Goal: Task Accomplishment & Management: Manage account settings

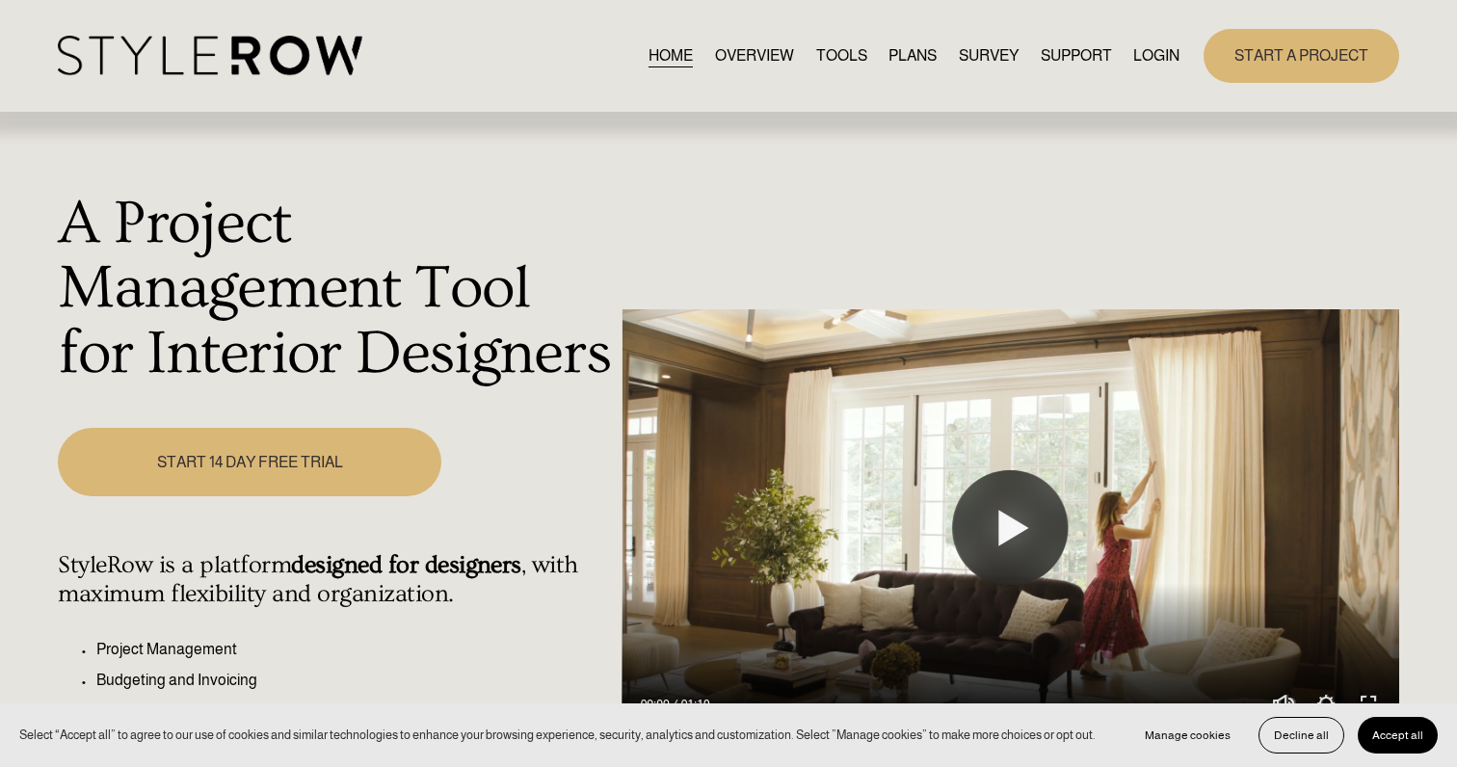
click at [1157, 56] on link "LOGIN" at bounding box center [1156, 55] width 46 height 26
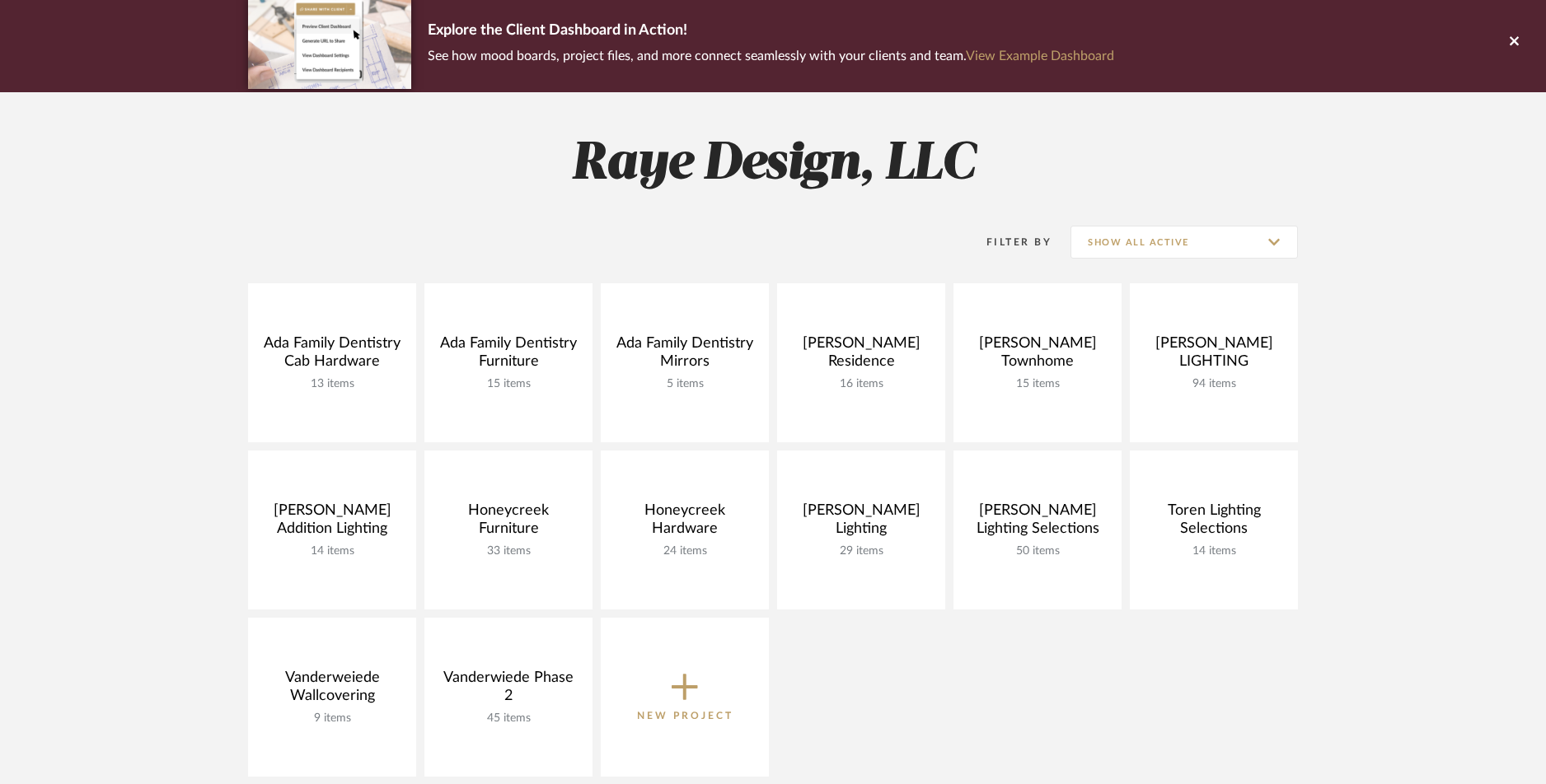
scroll to position [157, 0]
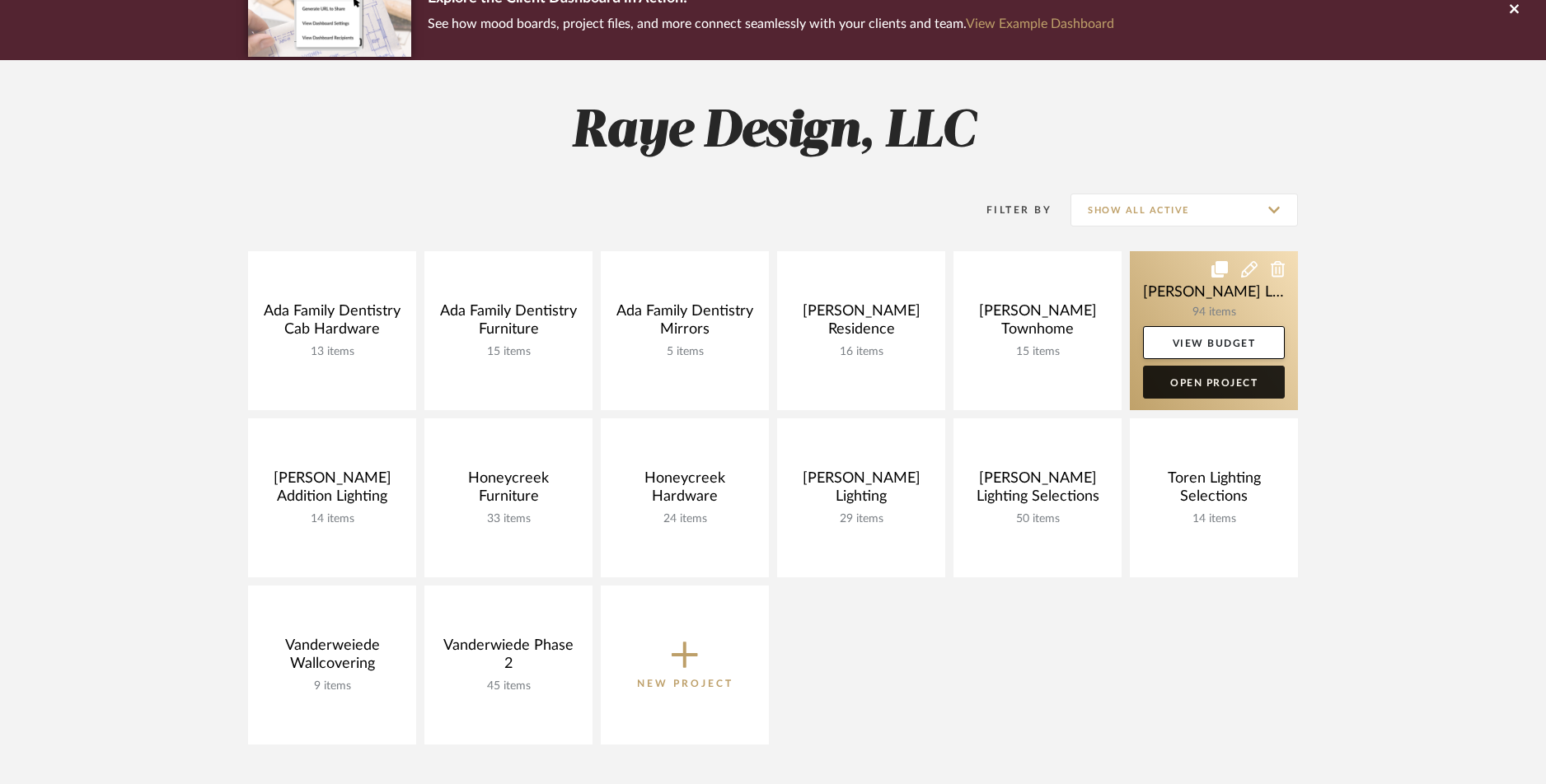
click at [1201, 386] on link "Open Project" at bounding box center [1214, 382] width 142 height 33
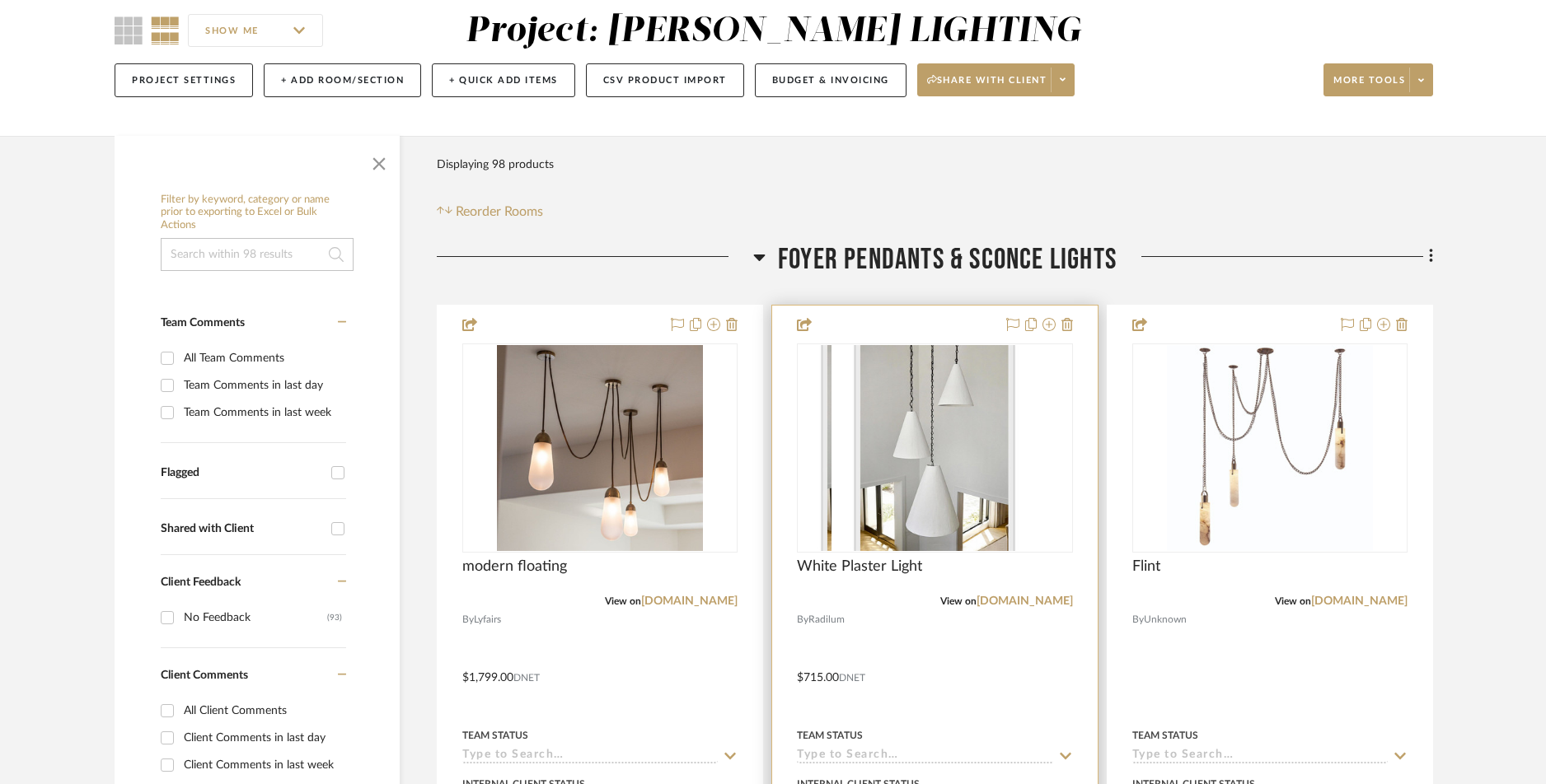
scroll to position [146, 0]
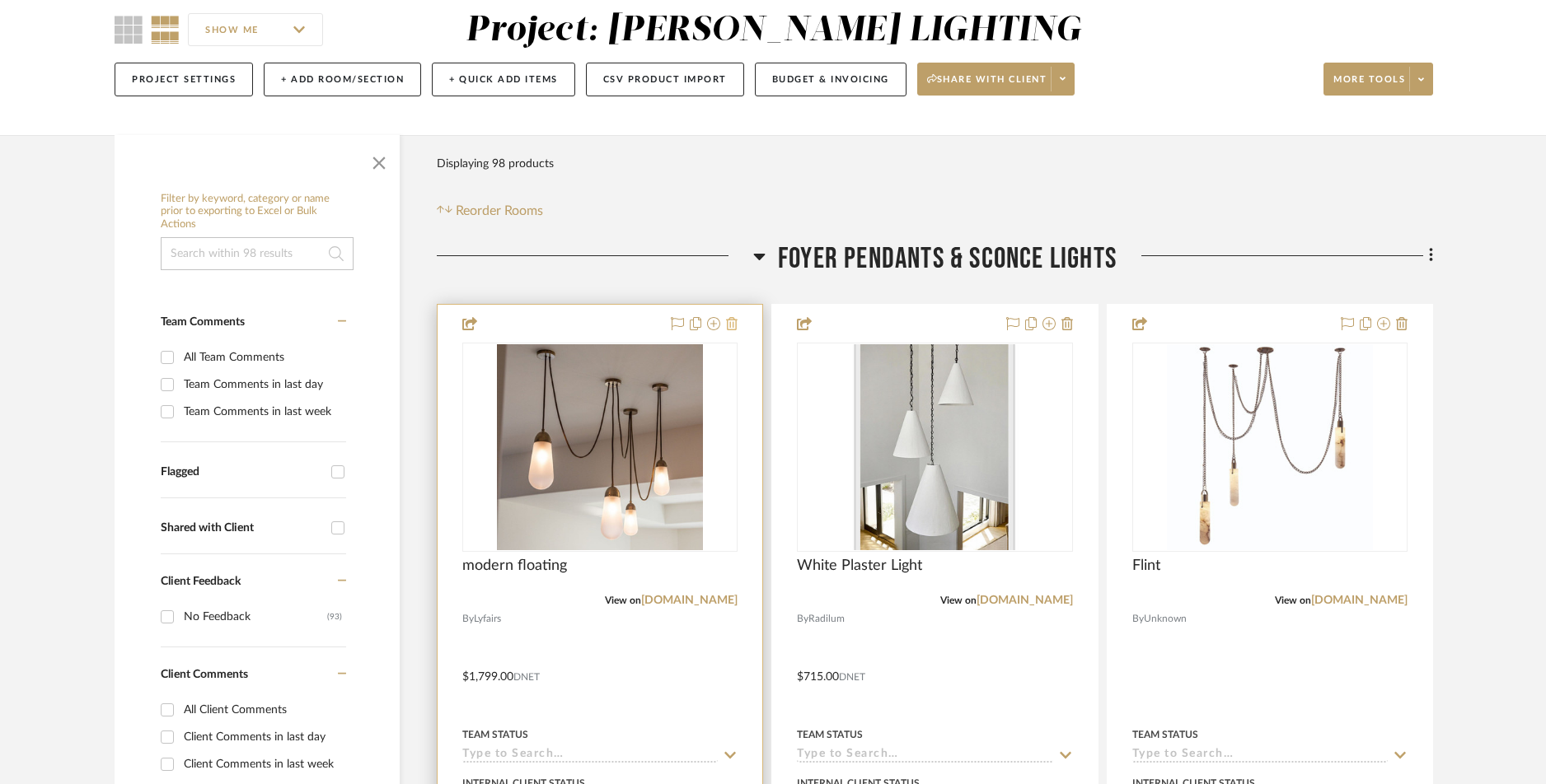
click at [735, 326] on icon at bounding box center [731, 323] width 11 height 13
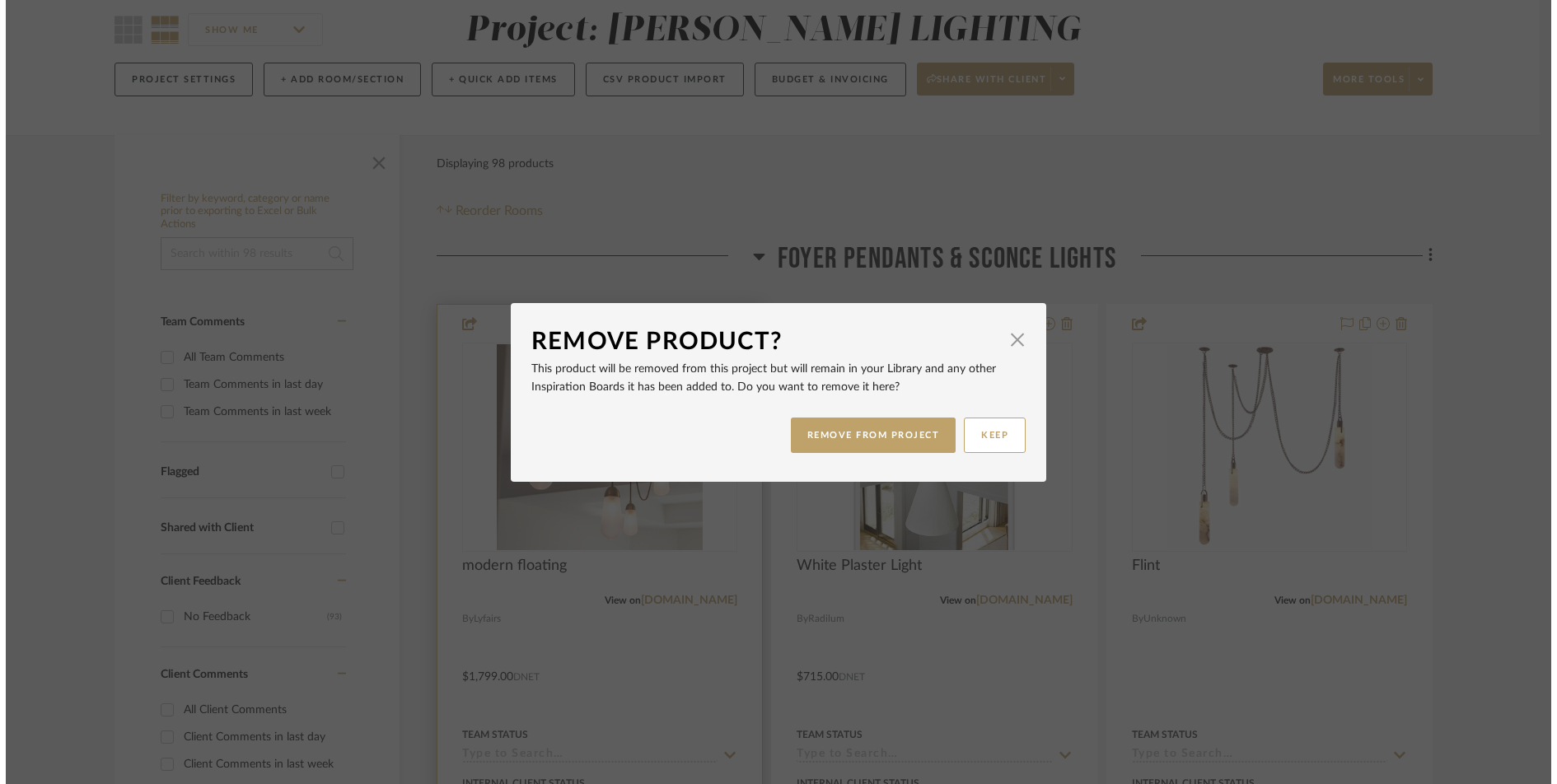
scroll to position [0, 0]
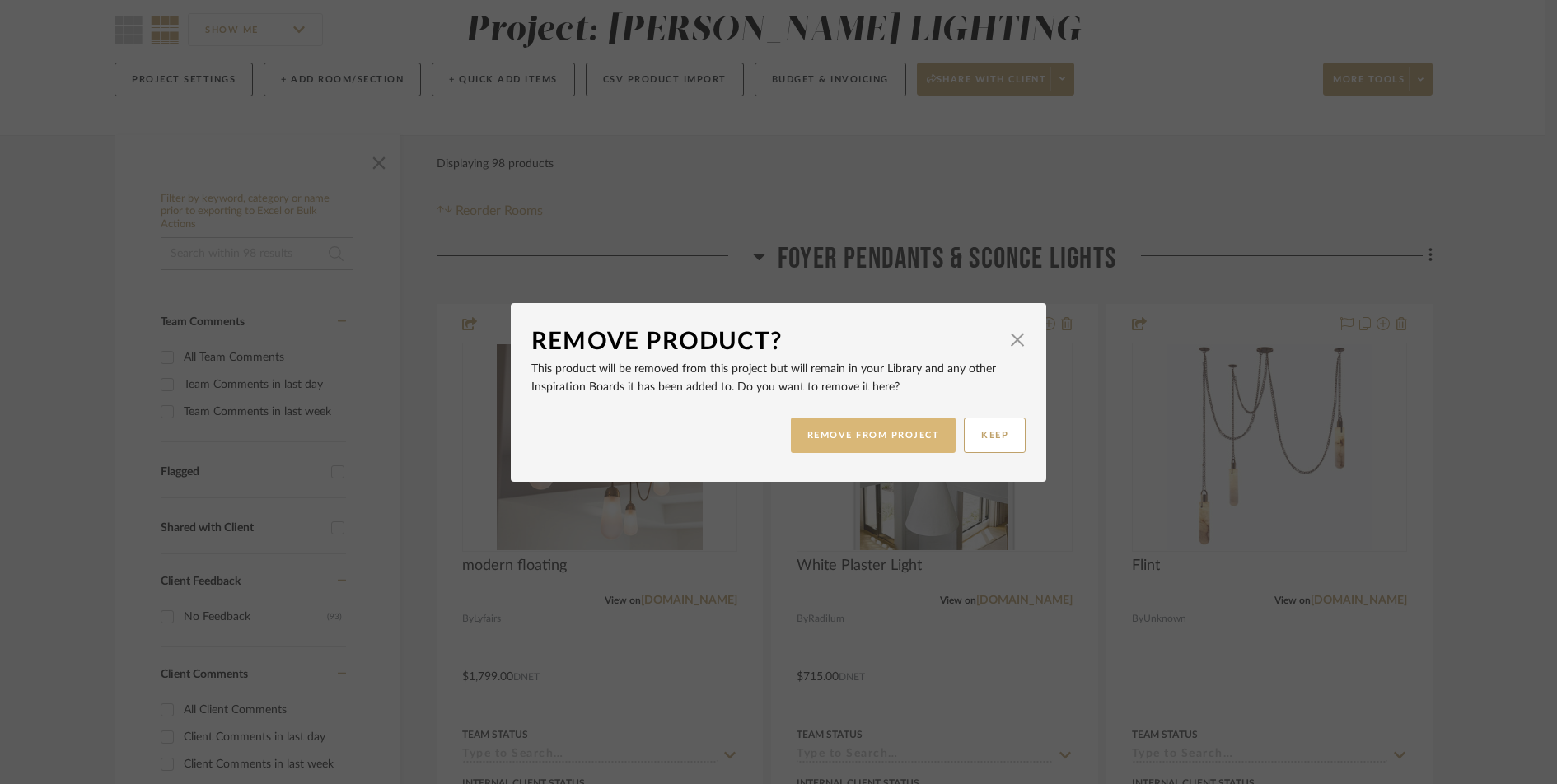
click at [851, 437] on button "REMOVE FROM PROJECT" at bounding box center [874, 435] width 166 height 35
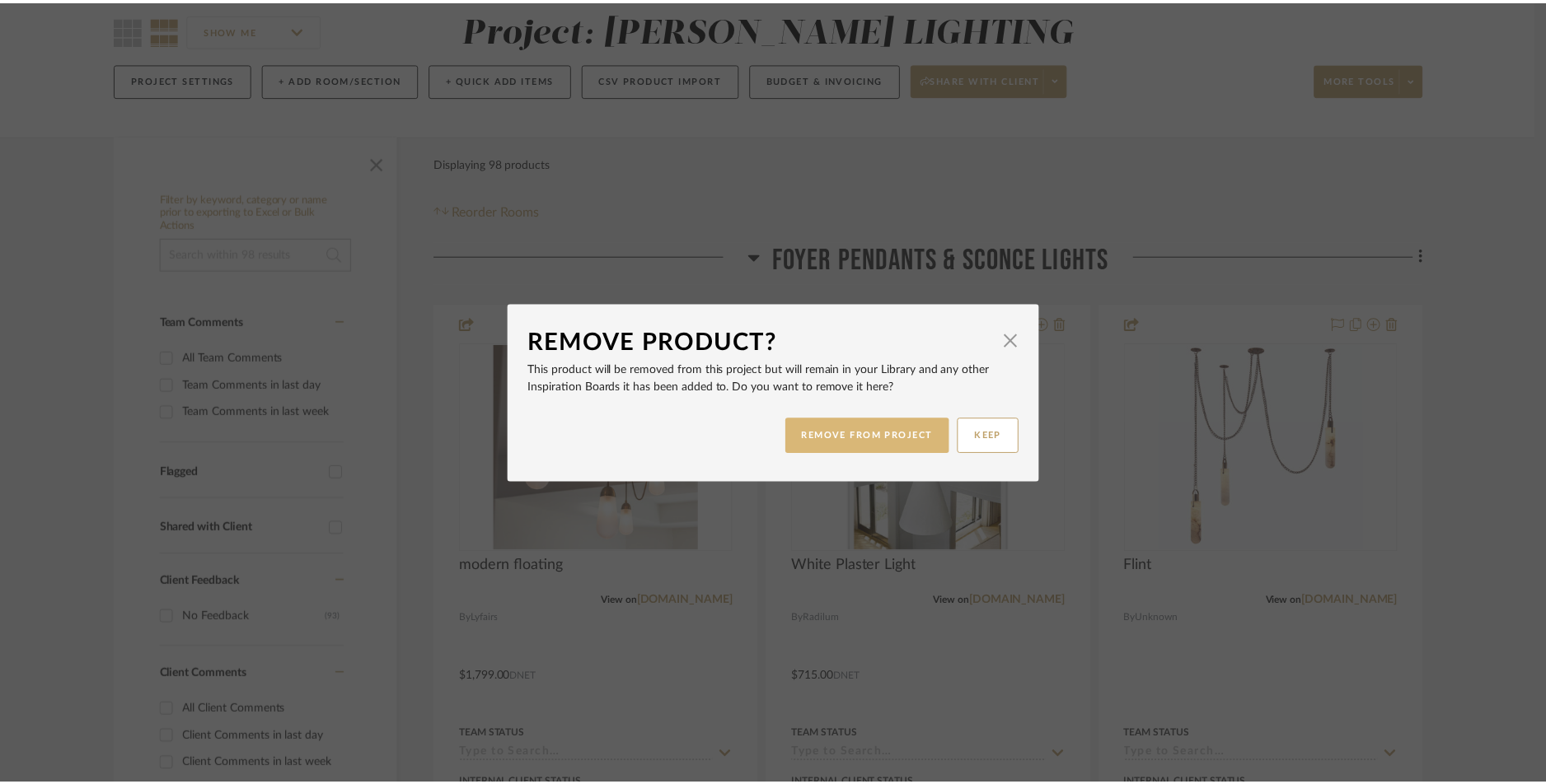
scroll to position [146, 0]
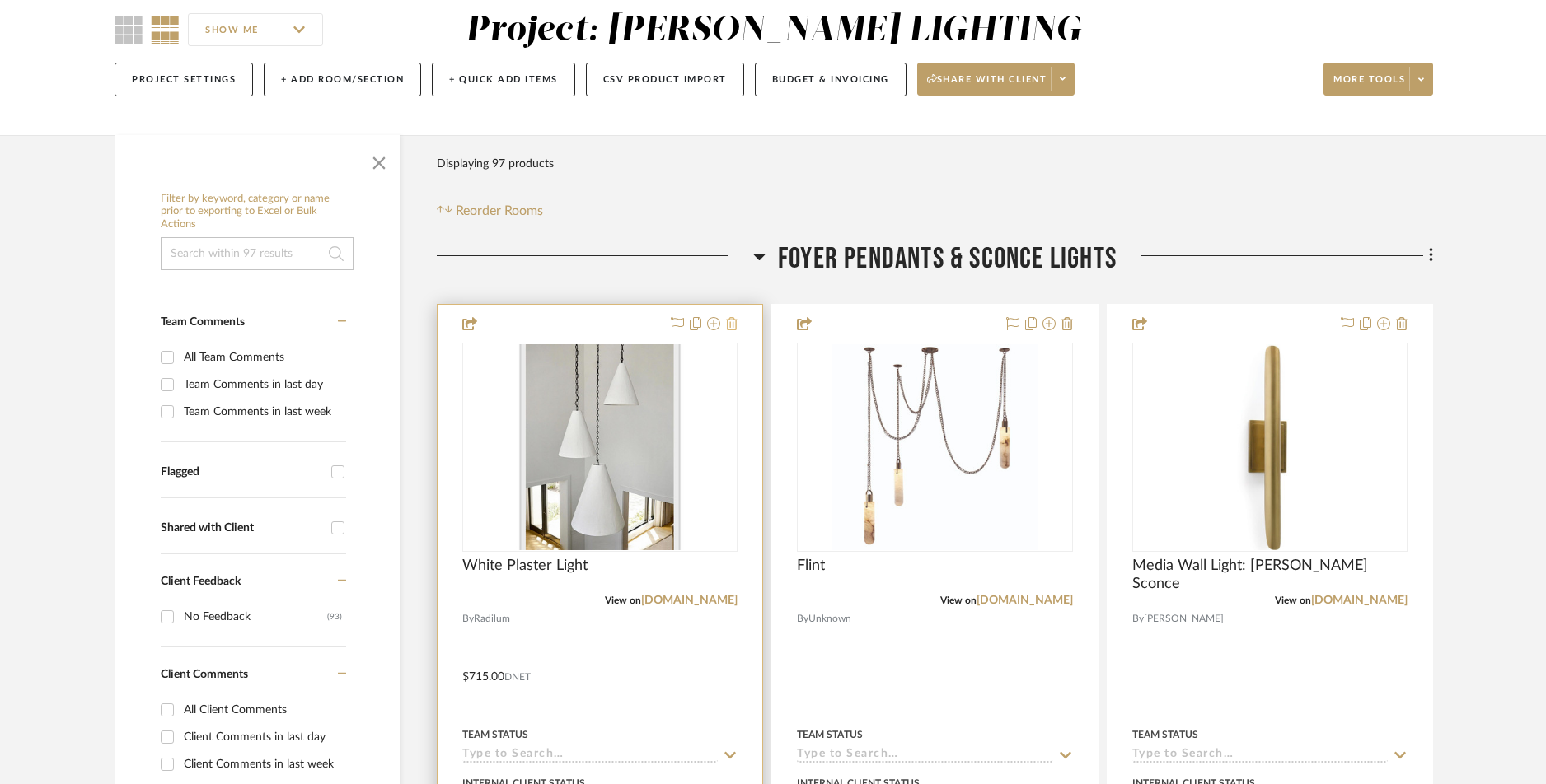
click at [735, 326] on icon at bounding box center [731, 323] width 11 height 13
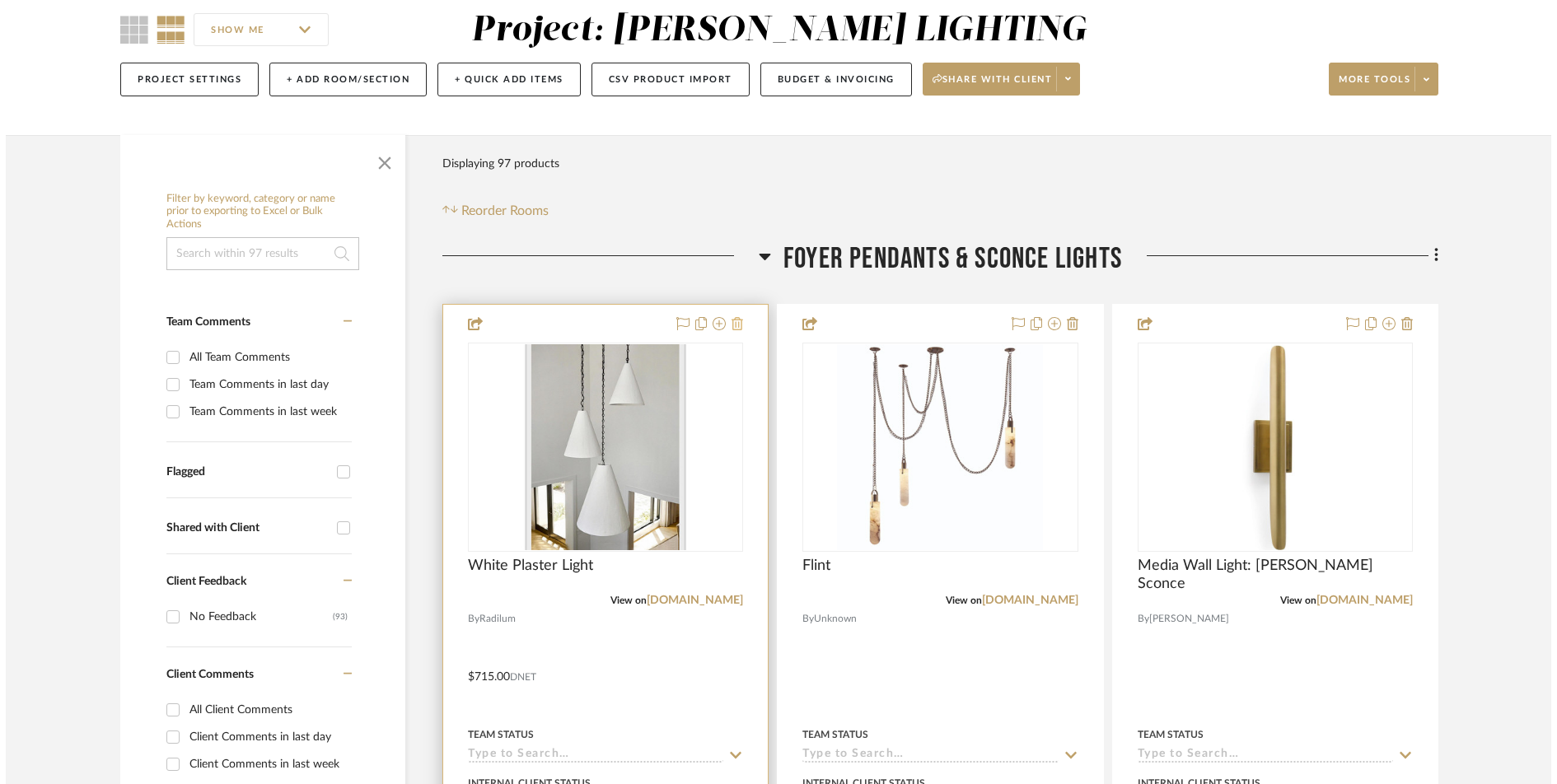
scroll to position [0, 0]
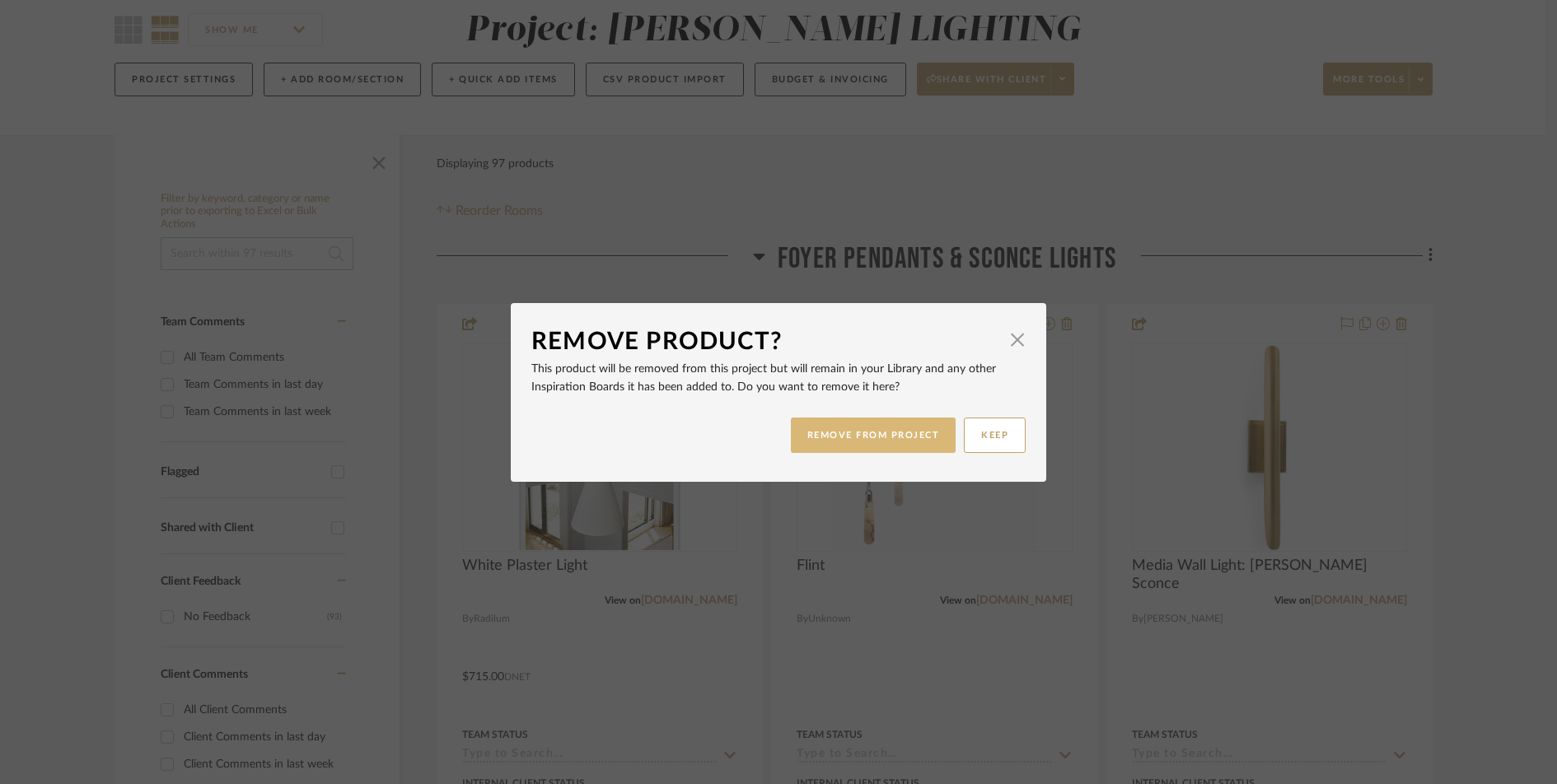
click at [853, 430] on button "REMOVE FROM PROJECT" at bounding box center [874, 435] width 166 height 35
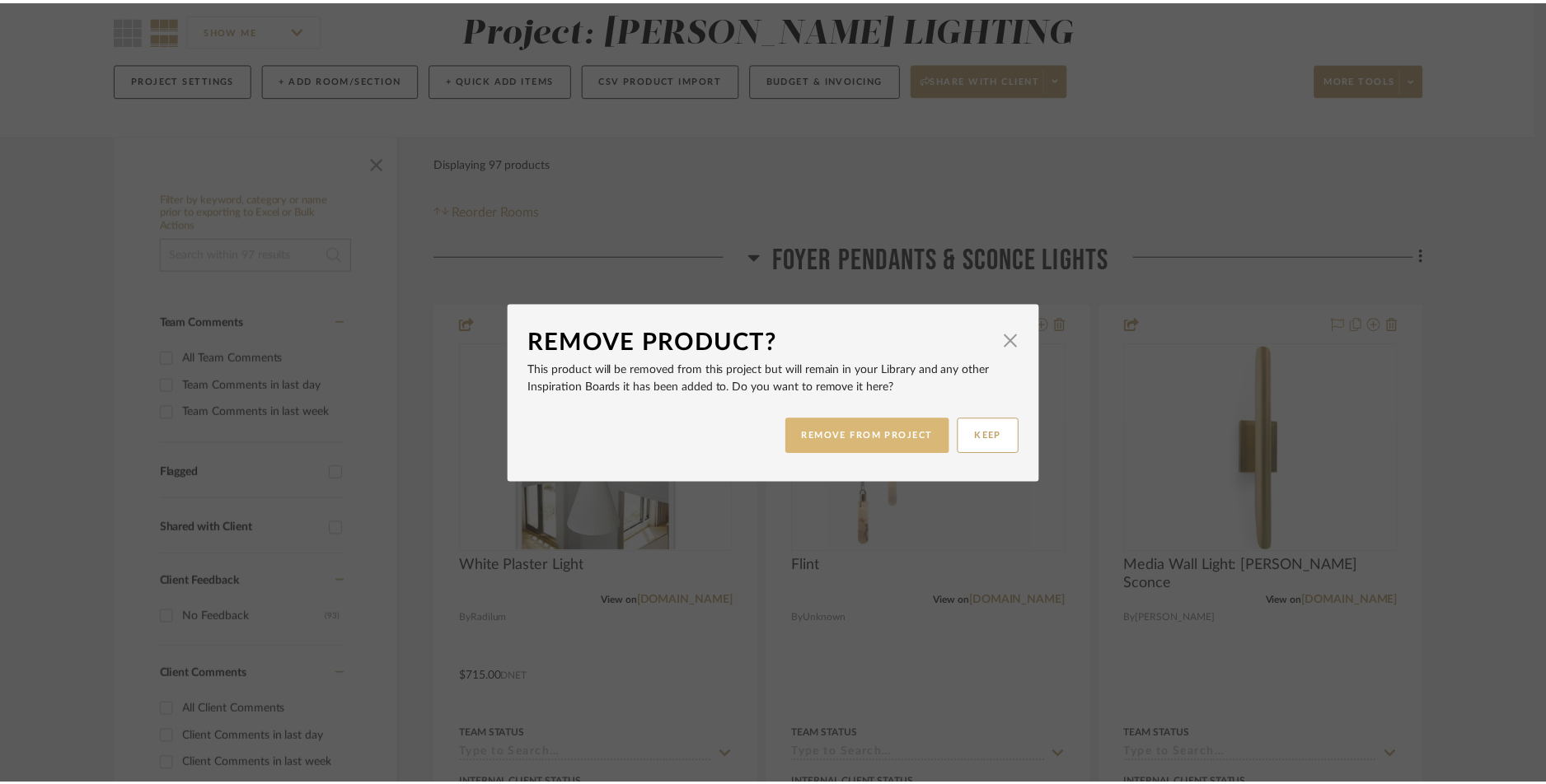
scroll to position [146, 0]
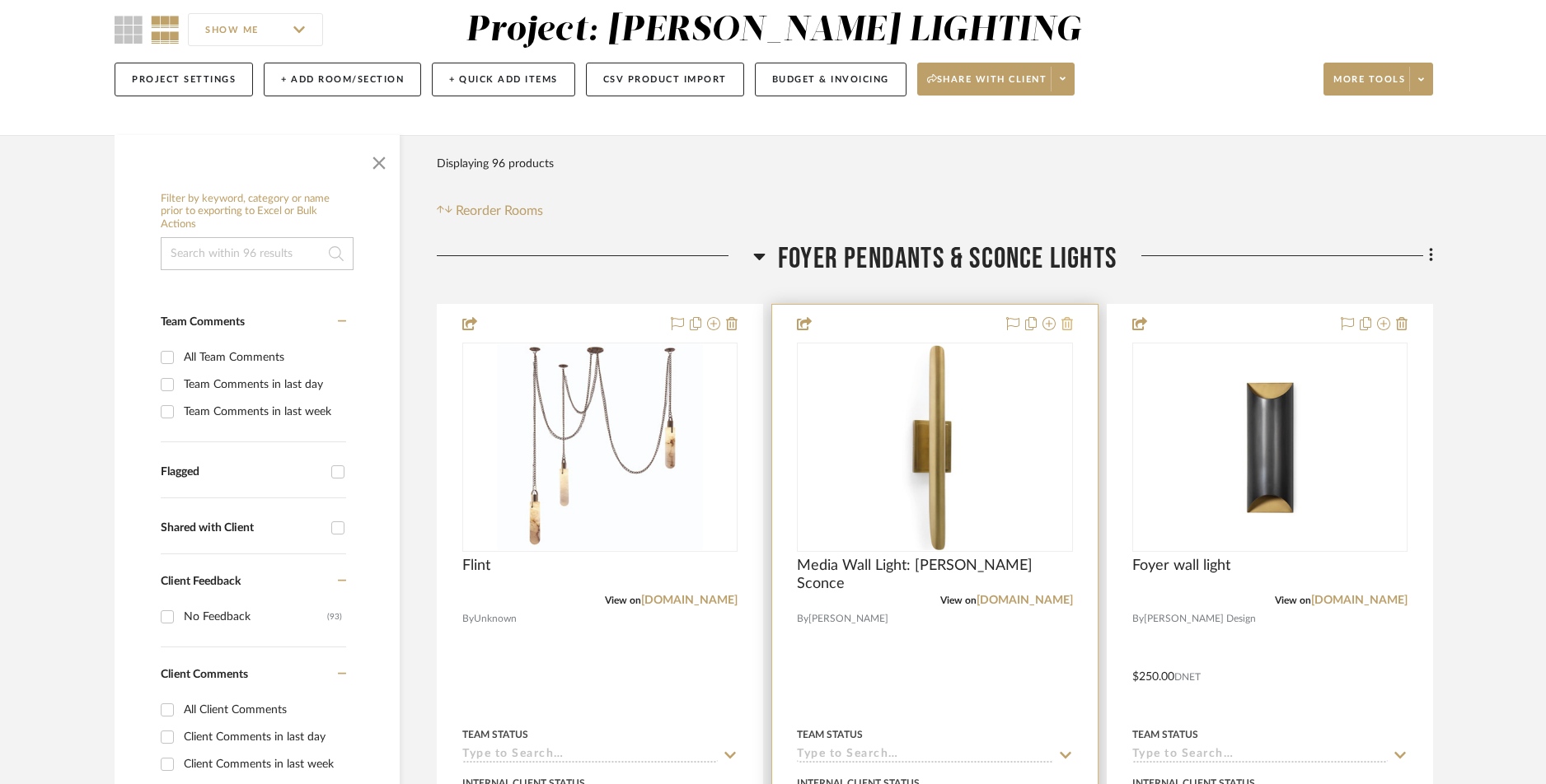
click at [1071, 325] on icon at bounding box center [1066, 323] width 11 height 13
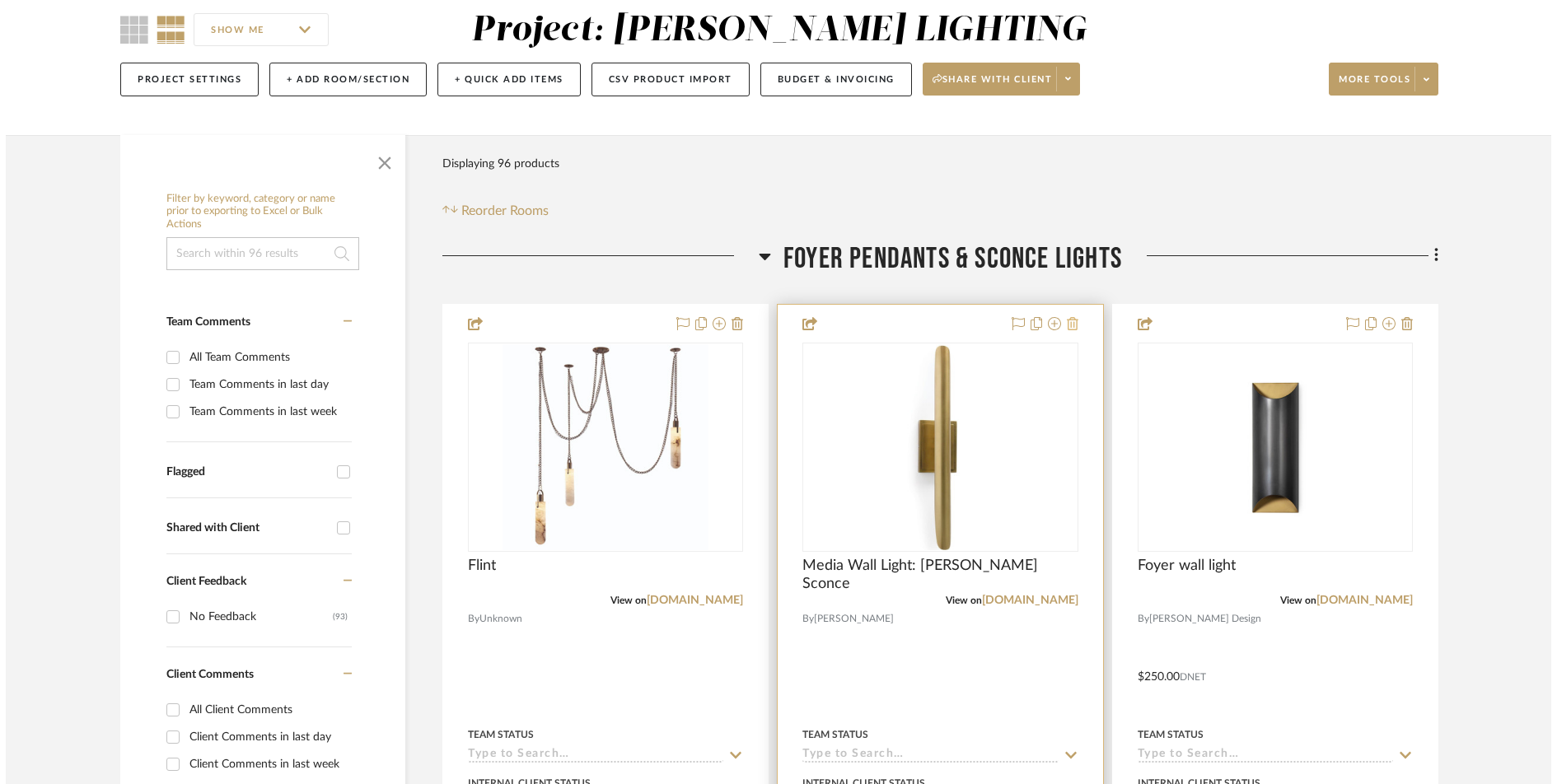
scroll to position [0, 0]
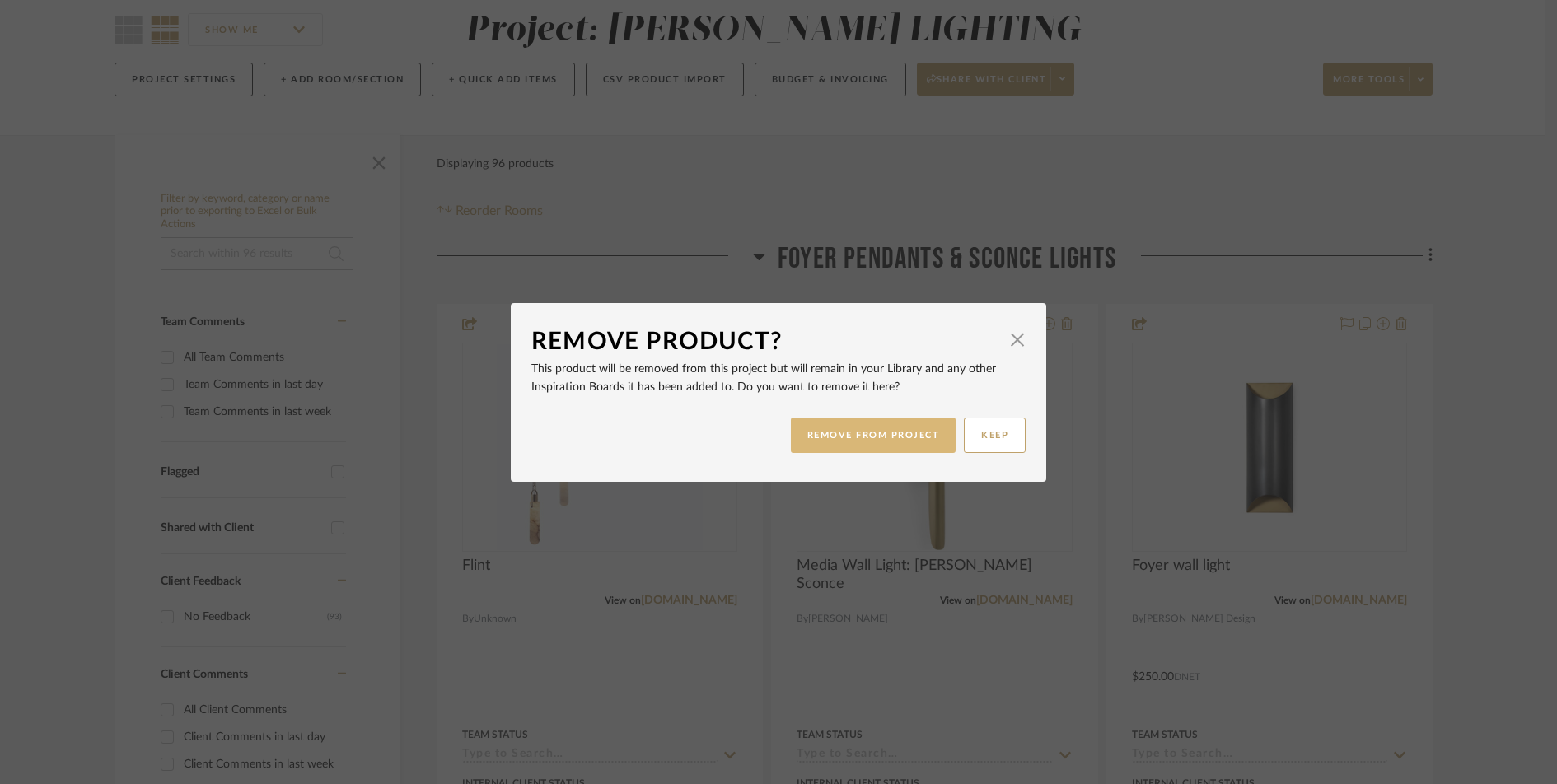
click at [903, 436] on button "REMOVE FROM PROJECT" at bounding box center [874, 435] width 166 height 35
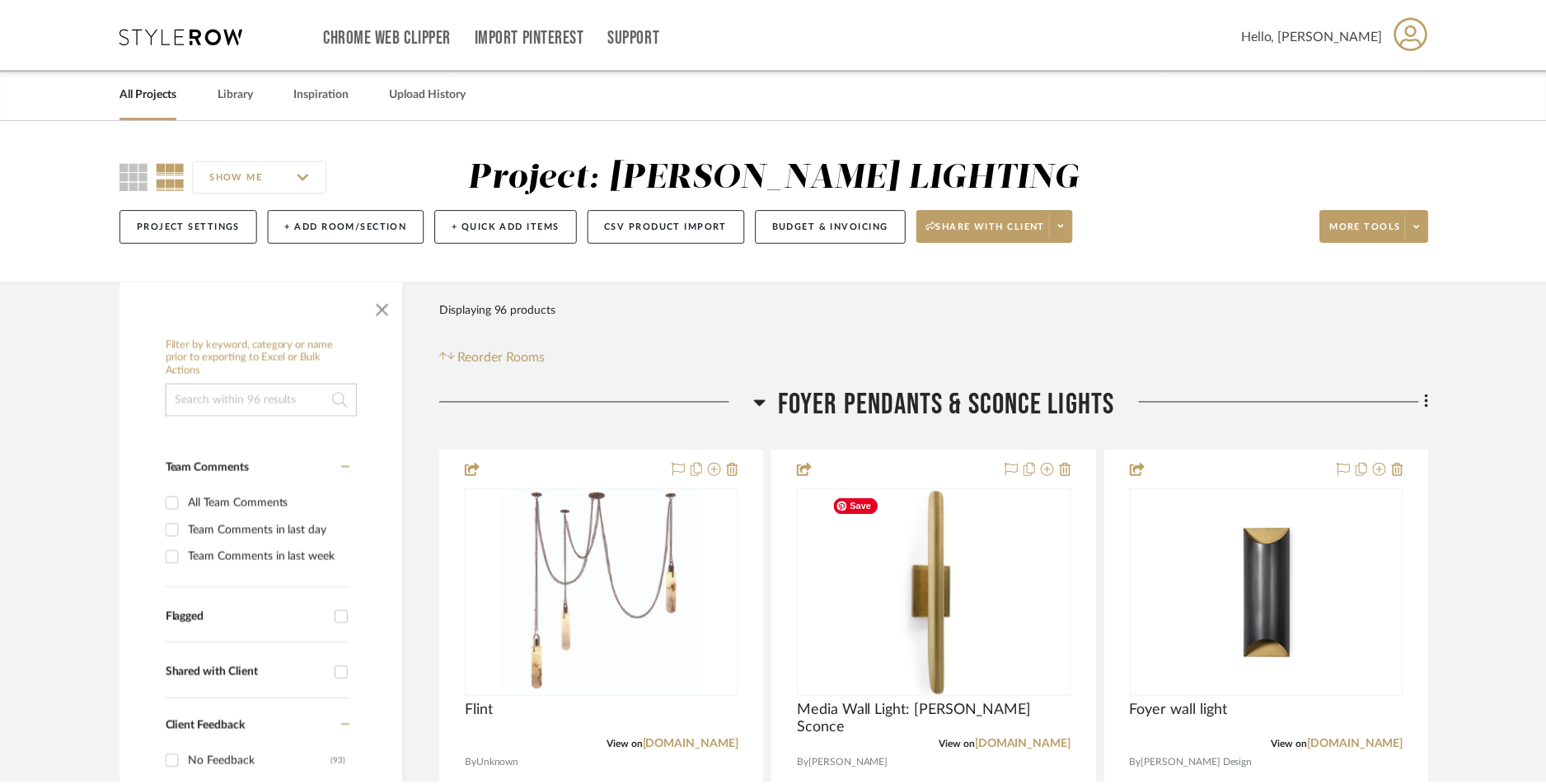
scroll to position [146, 0]
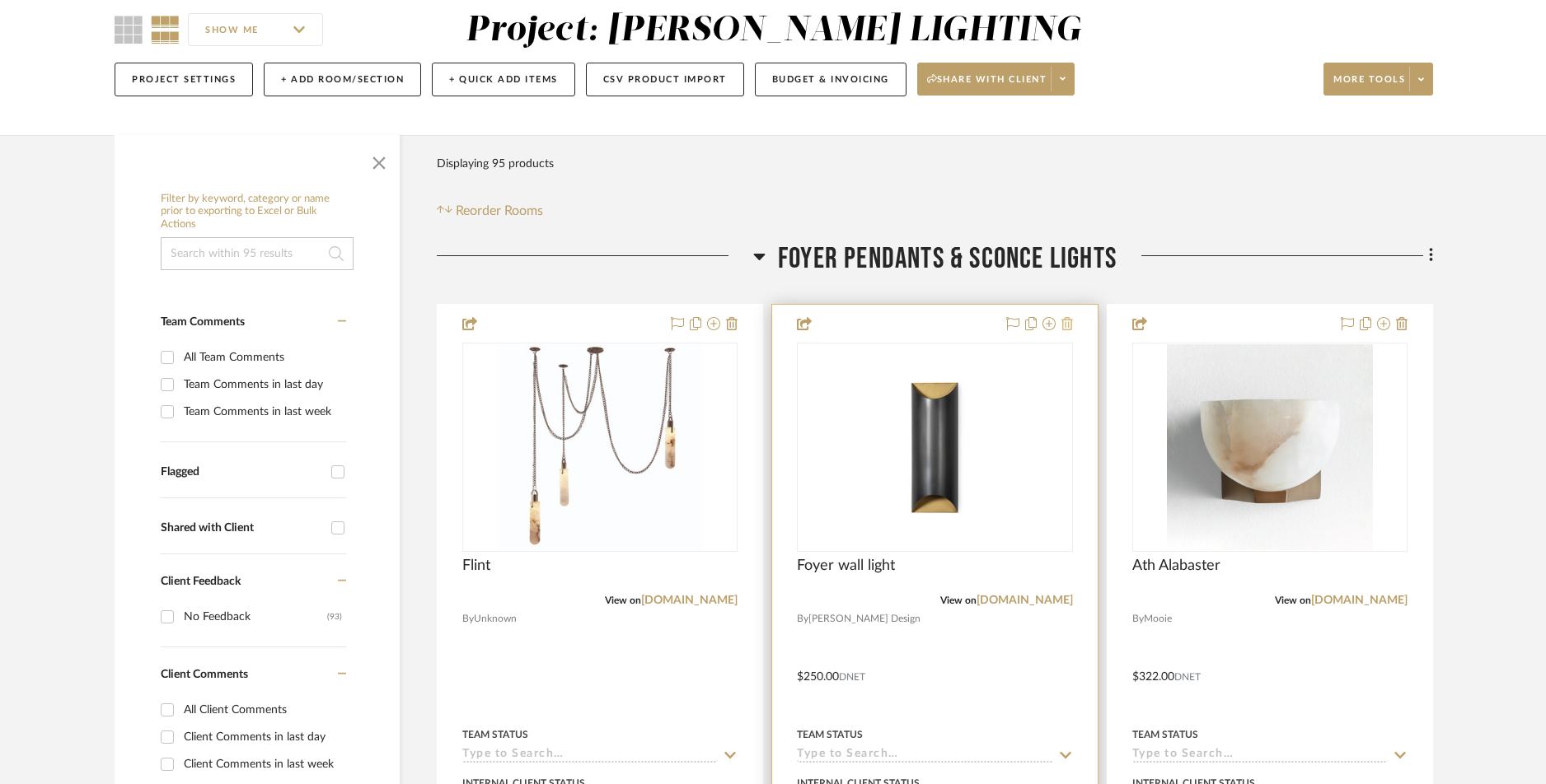
click at [1066, 325] on icon at bounding box center [1066, 323] width 11 height 13
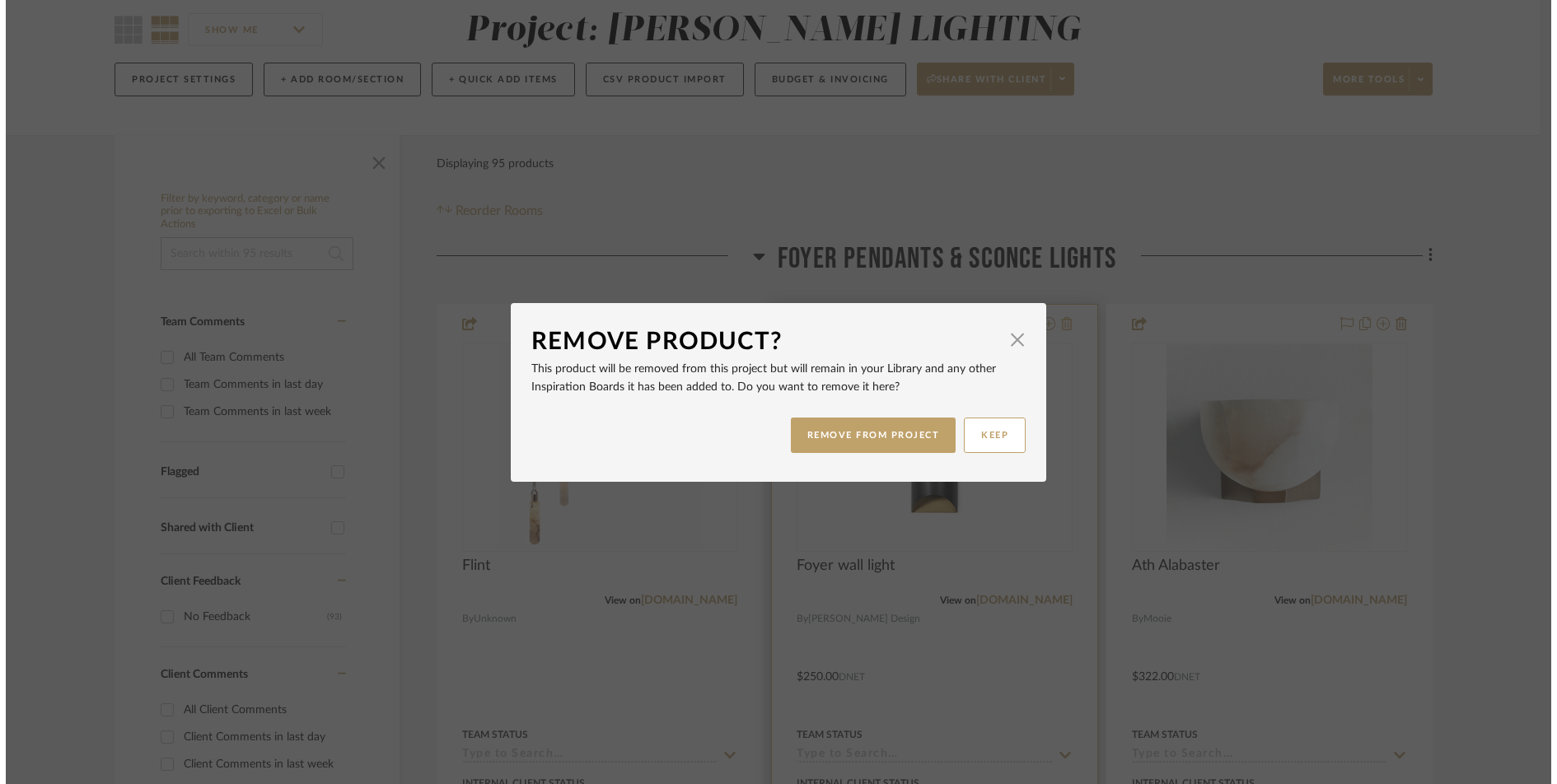
scroll to position [0, 0]
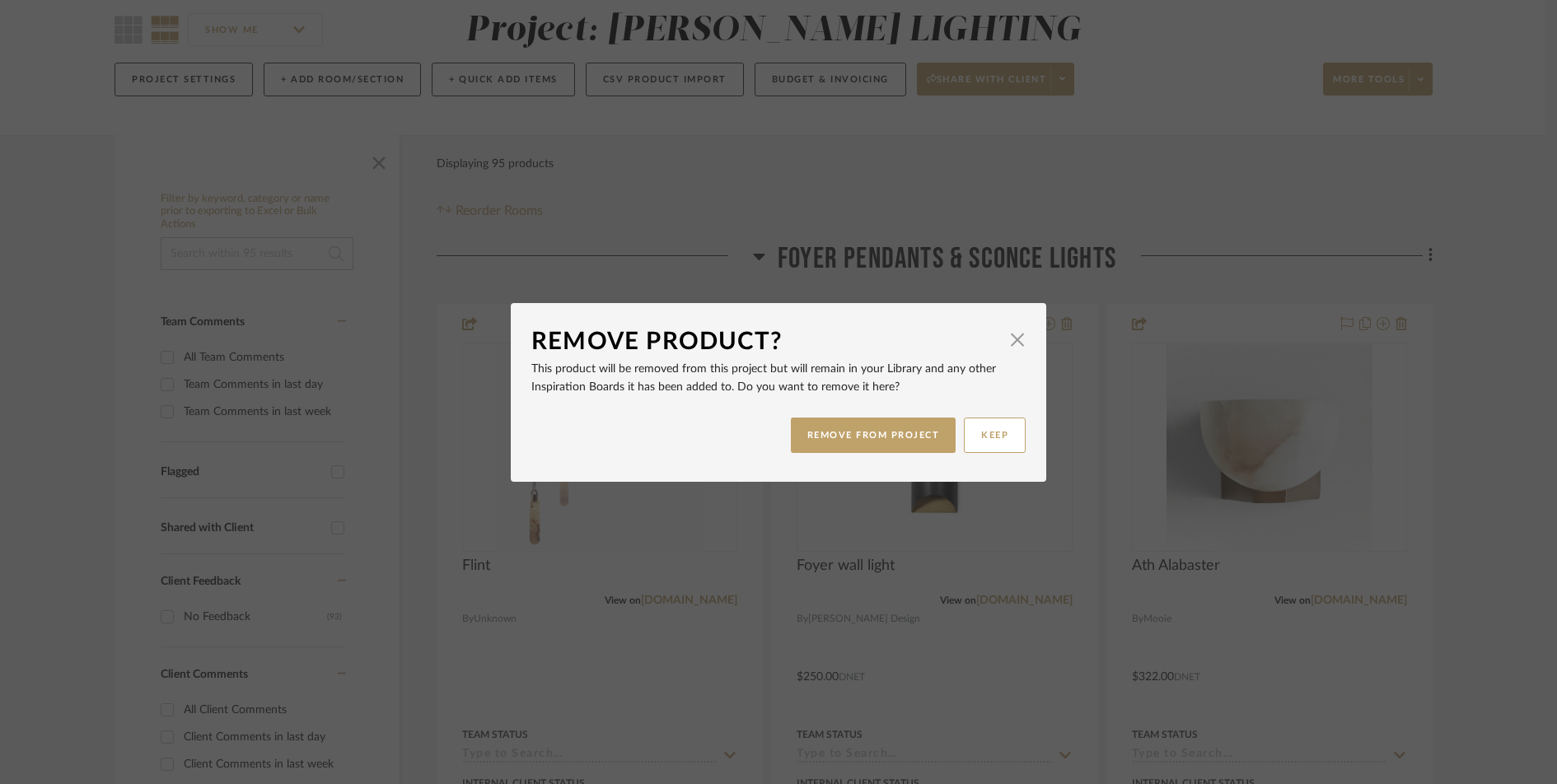
click at [1084, 281] on div "Remove Product? × This product will be removed from this project but will remai…" at bounding box center [778, 392] width 1557 height 784
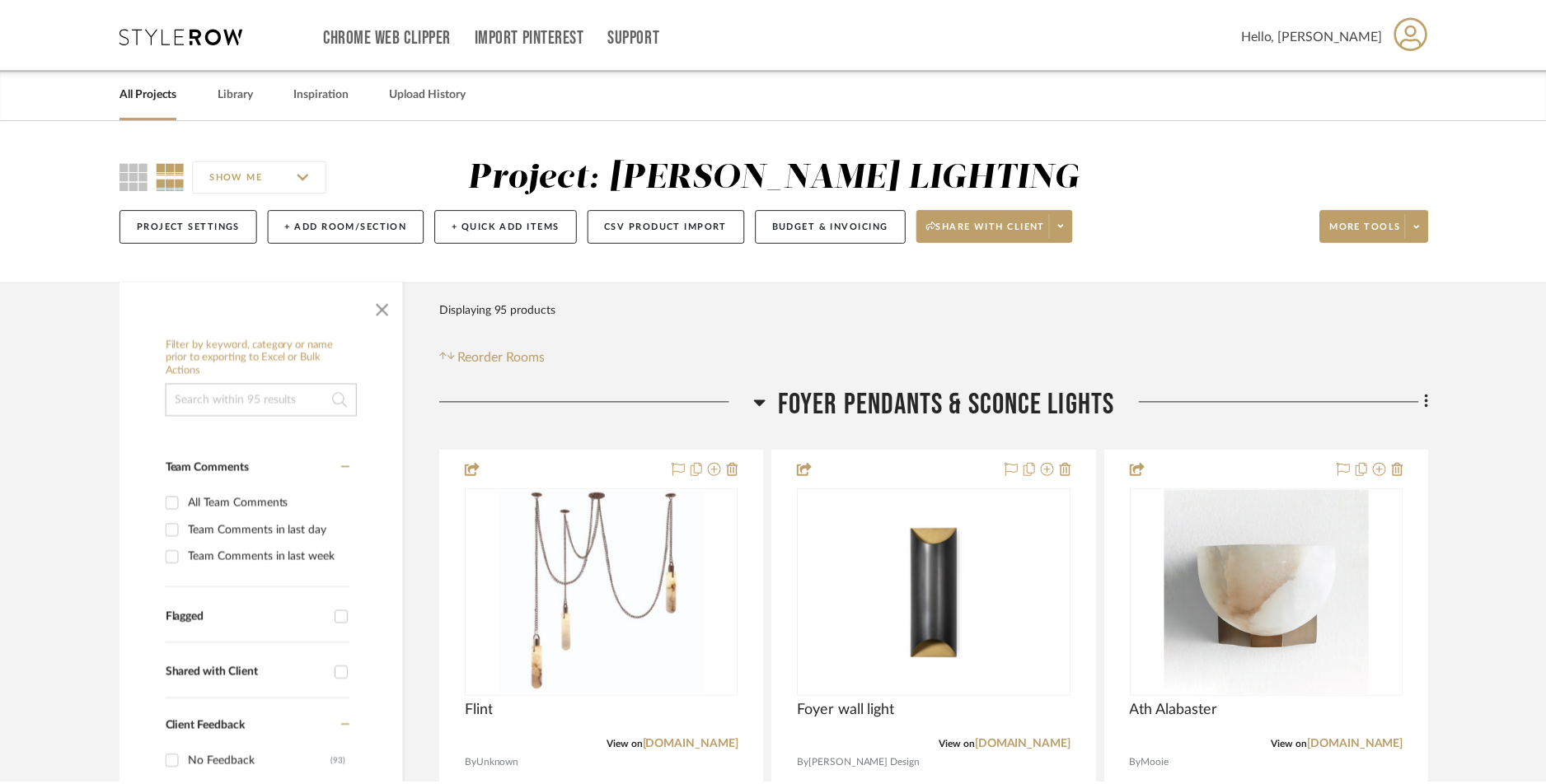
scroll to position [146, 0]
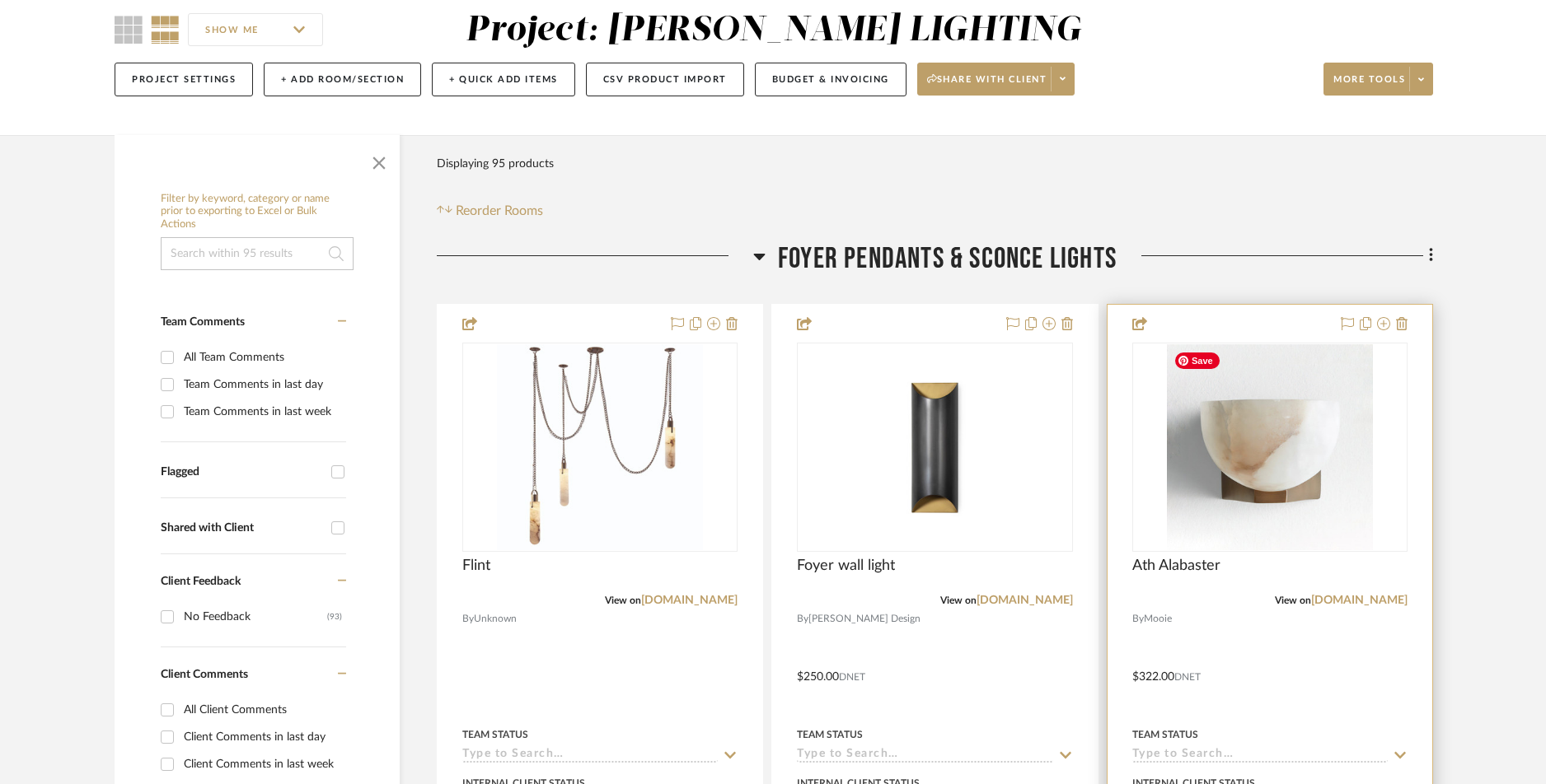
click at [1245, 325] on div at bounding box center [1270, 665] width 325 height 721
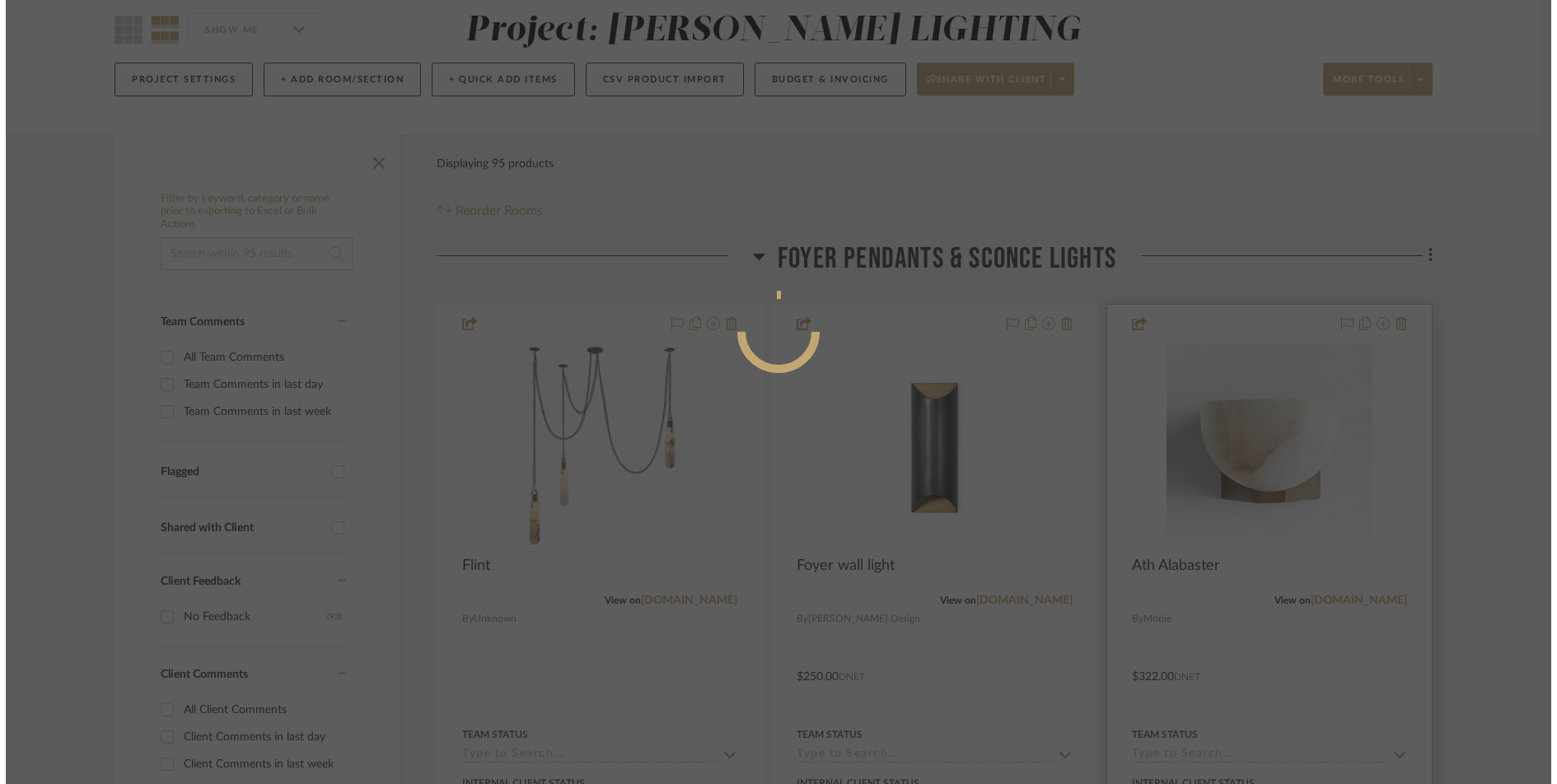
scroll to position [0, 0]
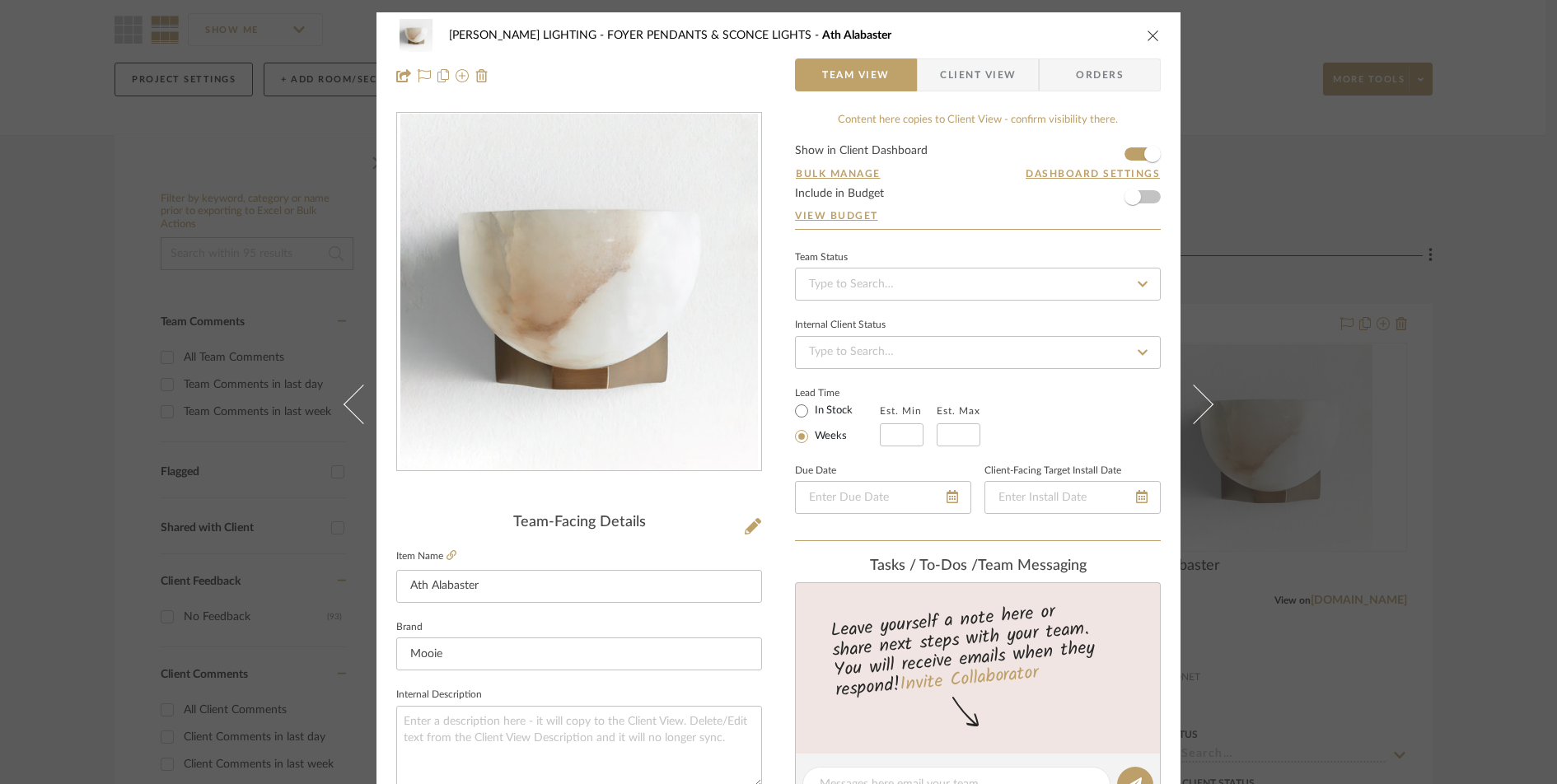
click at [1147, 36] on icon "close" at bounding box center [1153, 35] width 13 height 13
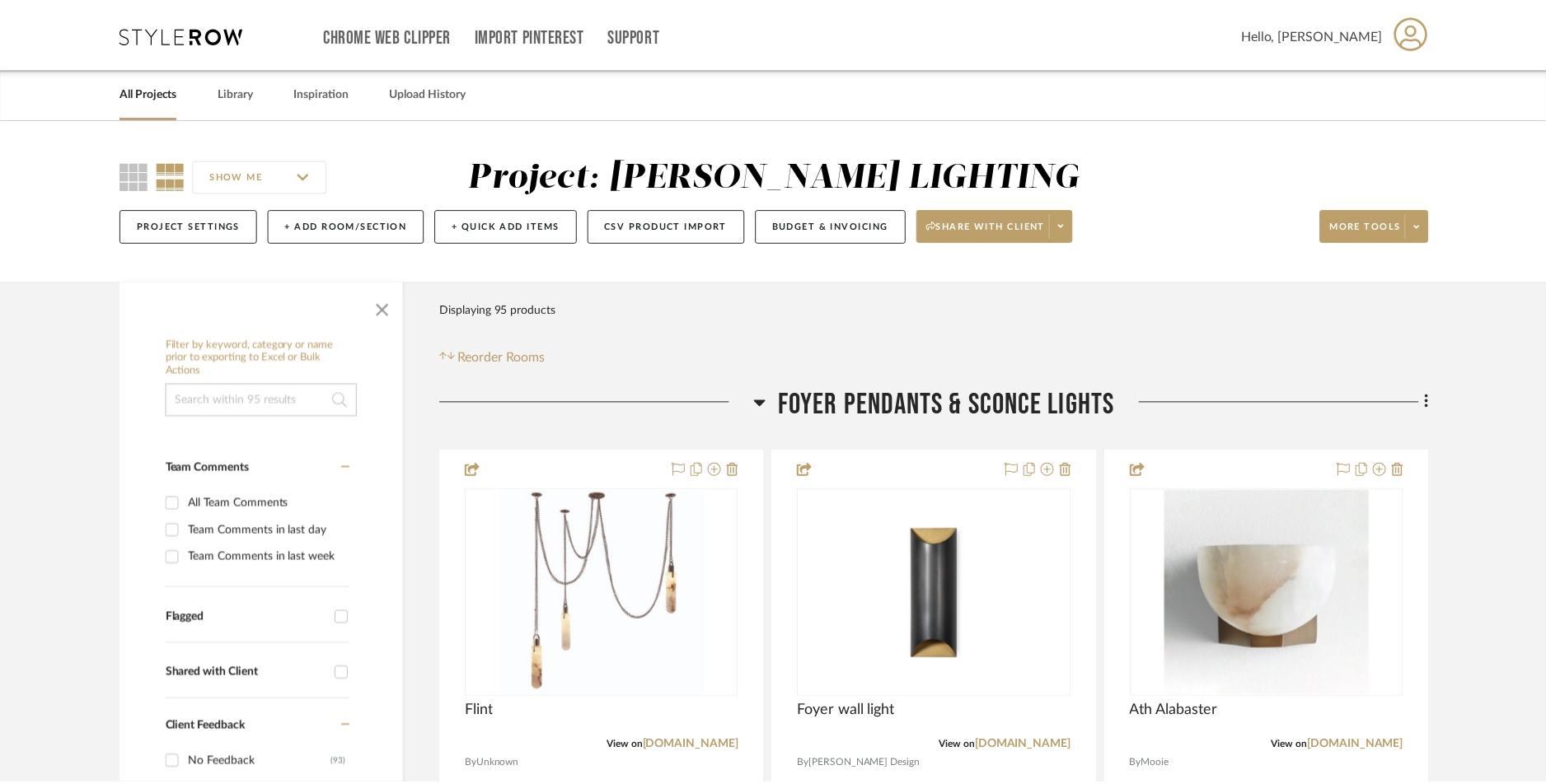
scroll to position [146, 0]
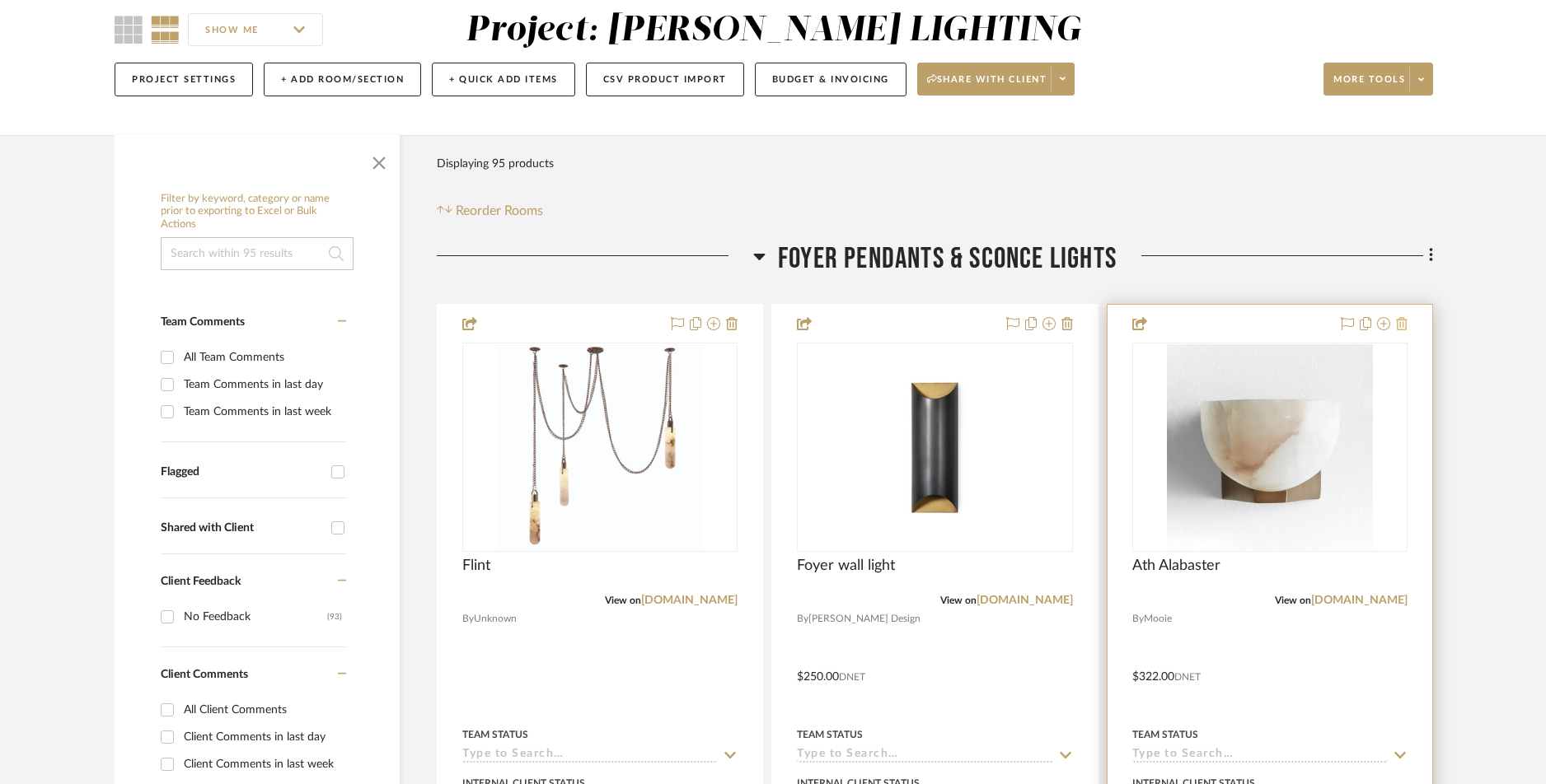
click at [1245, 326] on icon at bounding box center [1401, 323] width 11 height 13
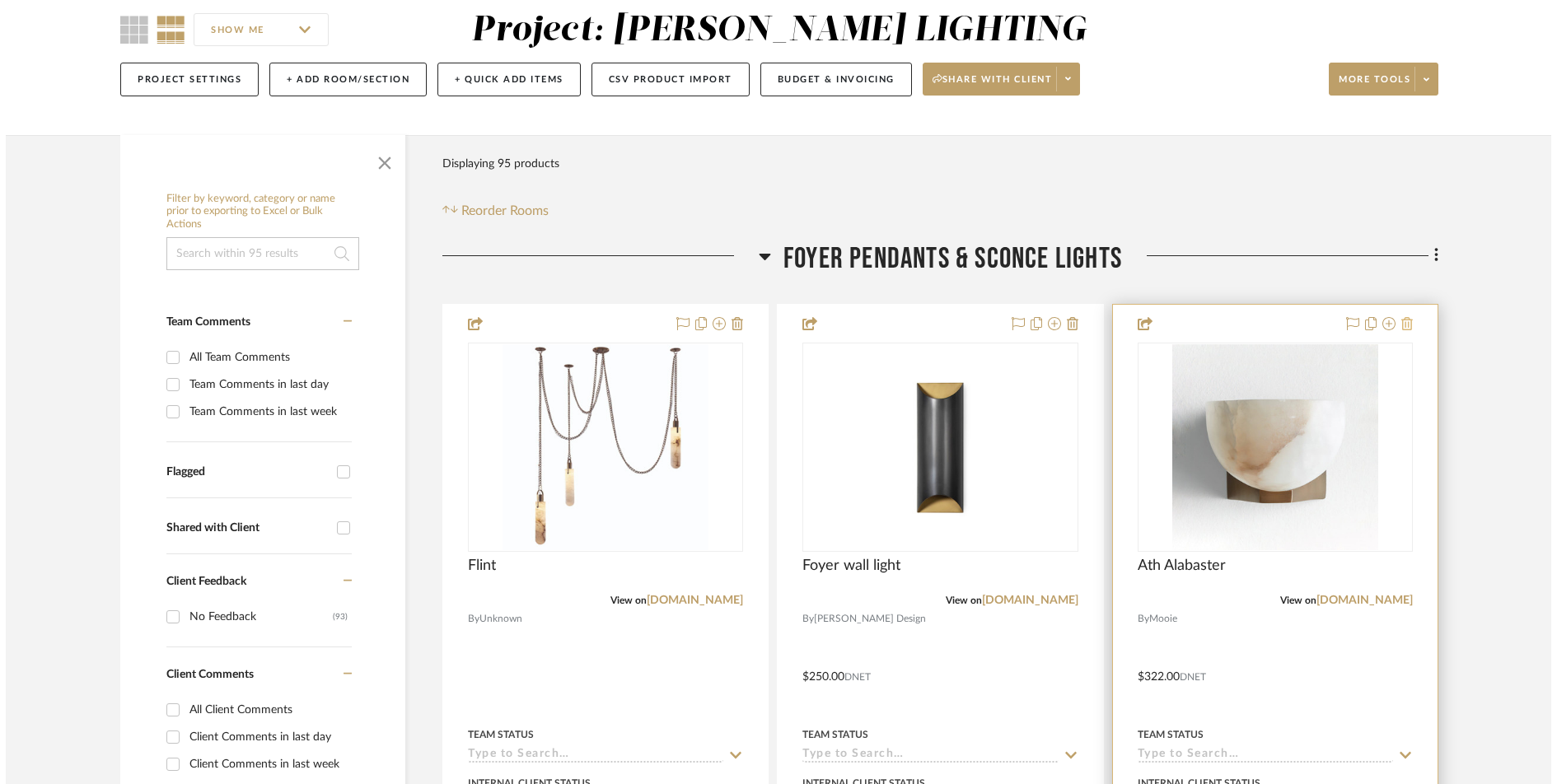
scroll to position [0, 0]
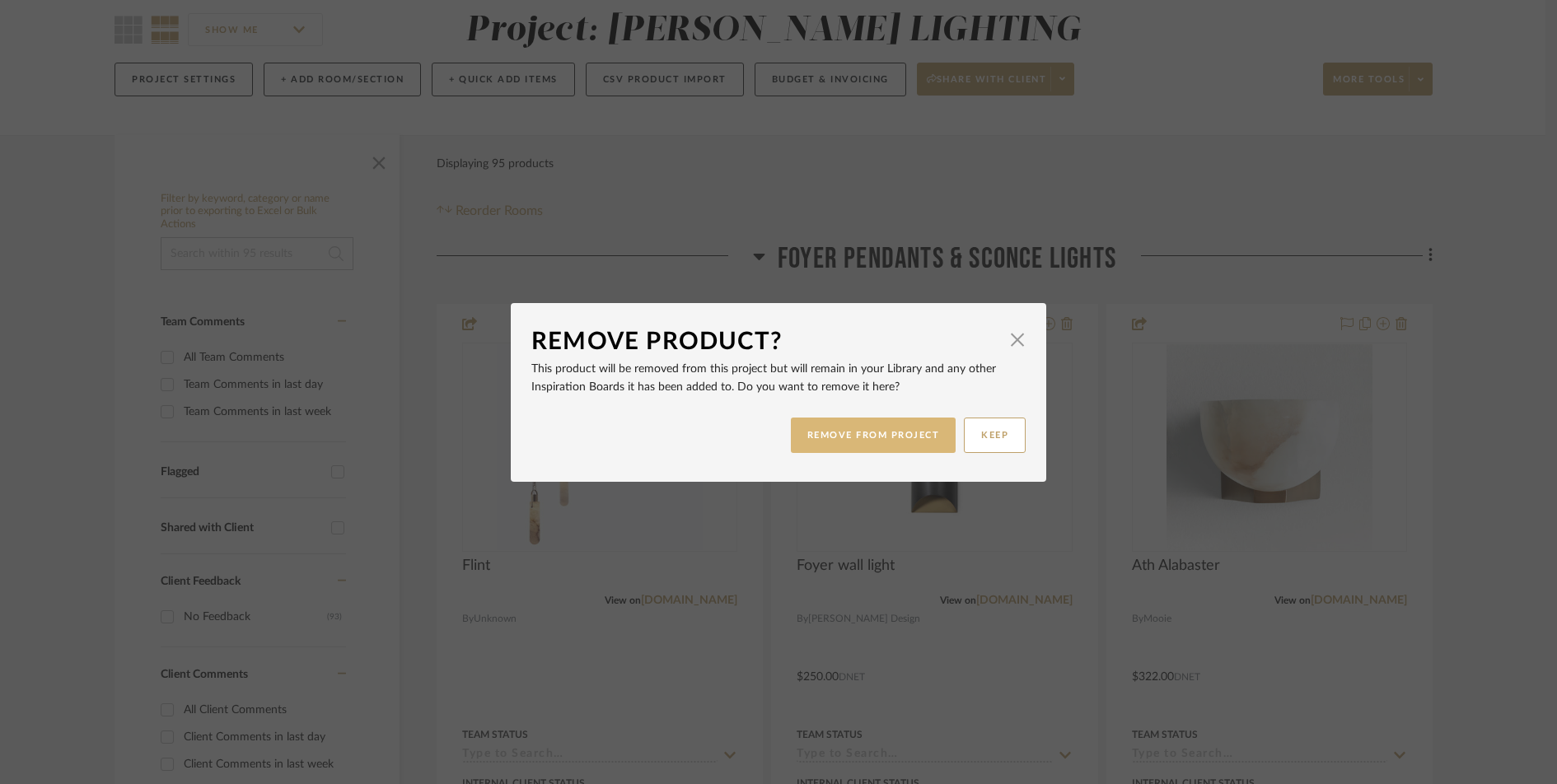
click at [893, 442] on button "REMOVE FROM PROJECT" at bounding box center [874, 435] width 166 height 35
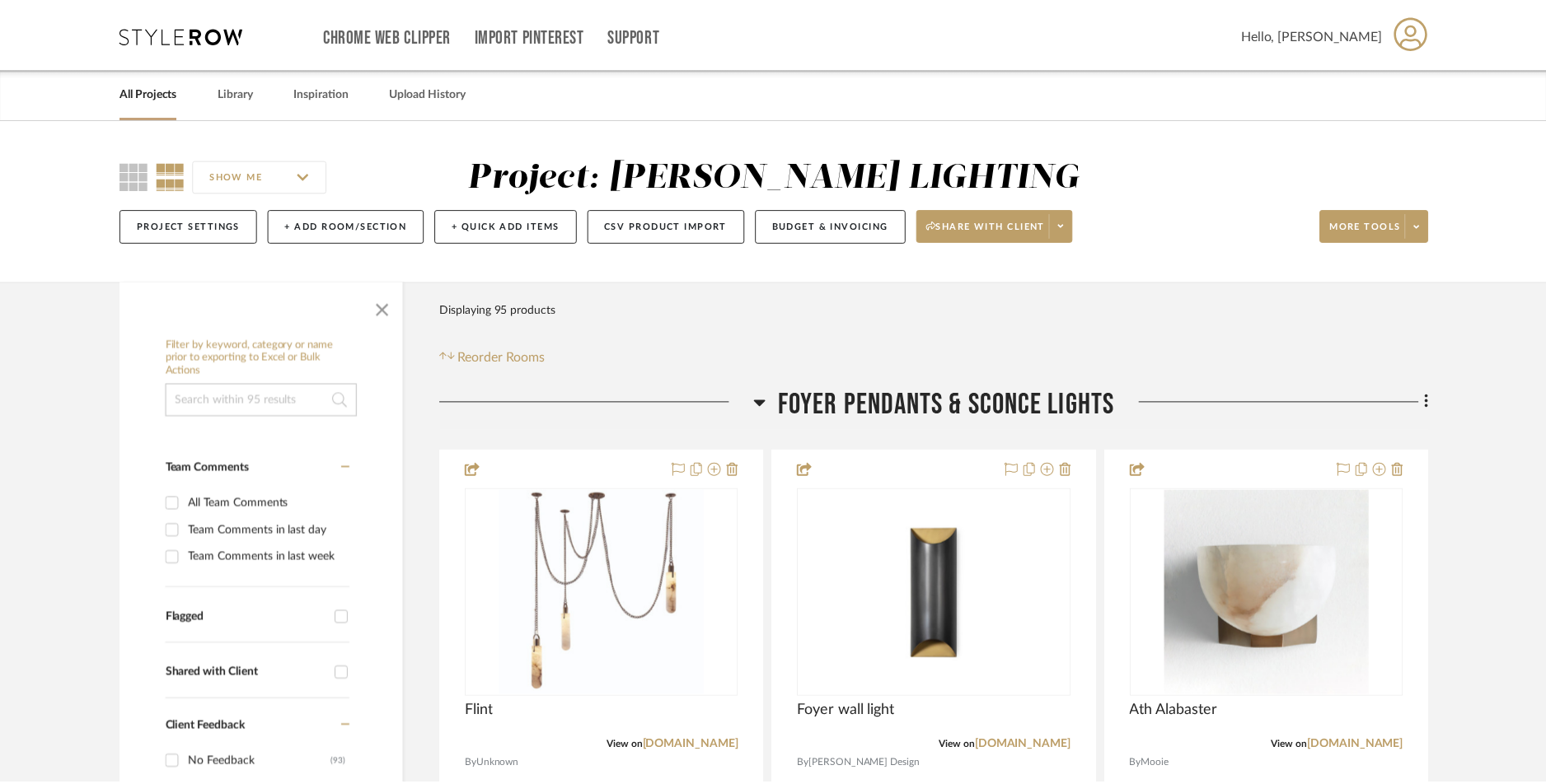
scroll to position [146, 0]
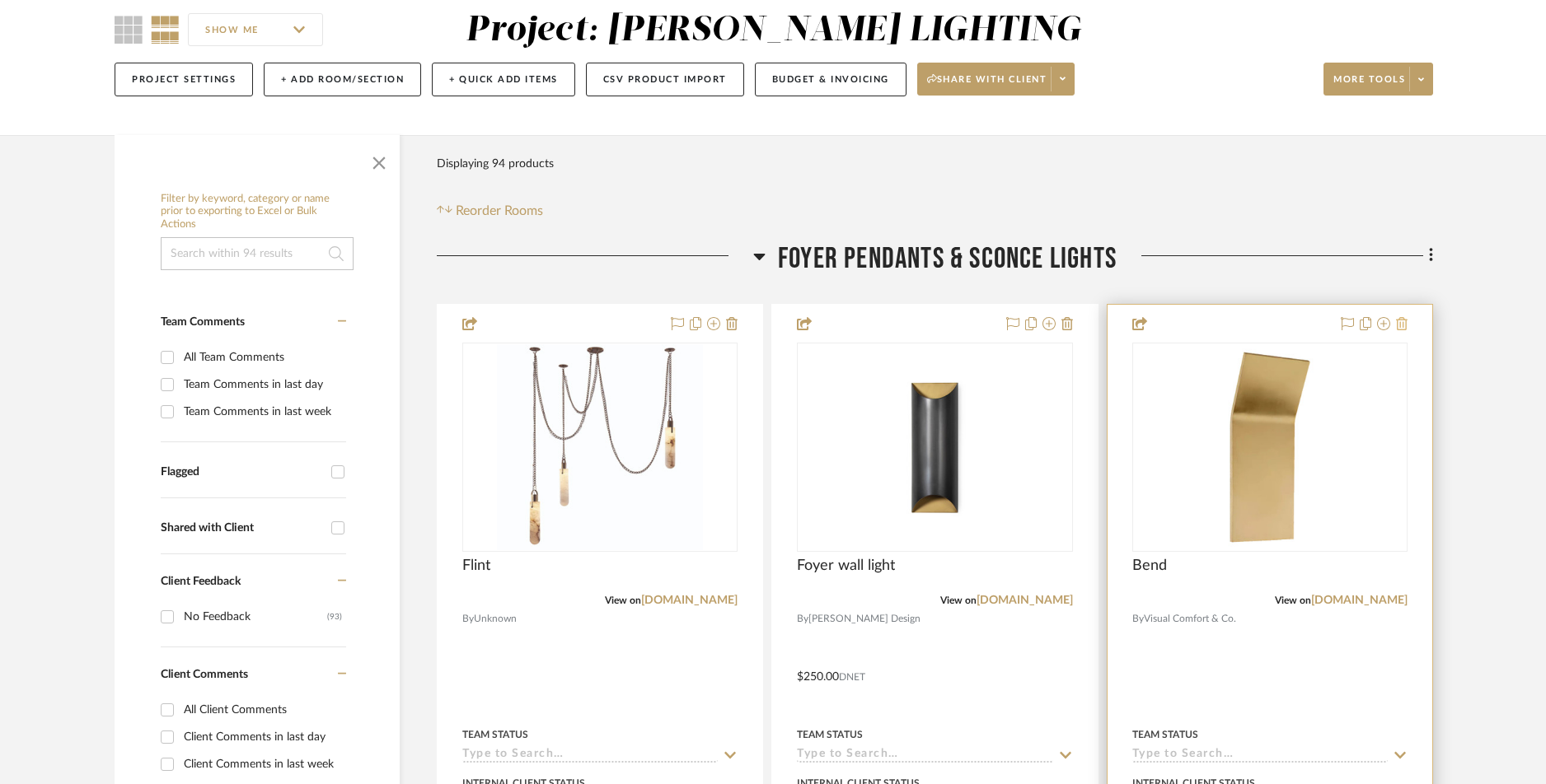
click at [1245, 328] on icon at bounding box center [1401, 323] width 11 height 13
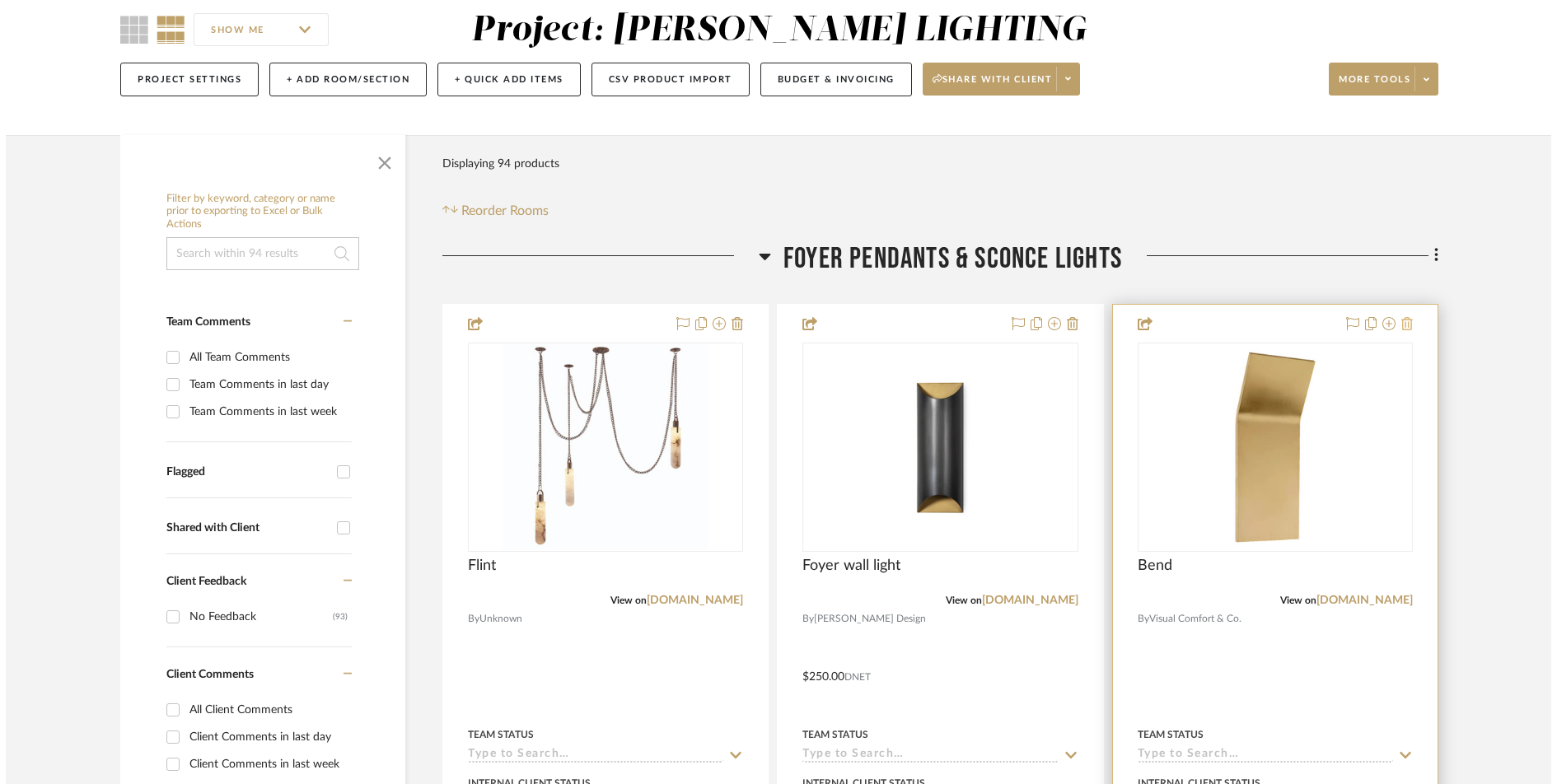
scroll to position [0, 0]
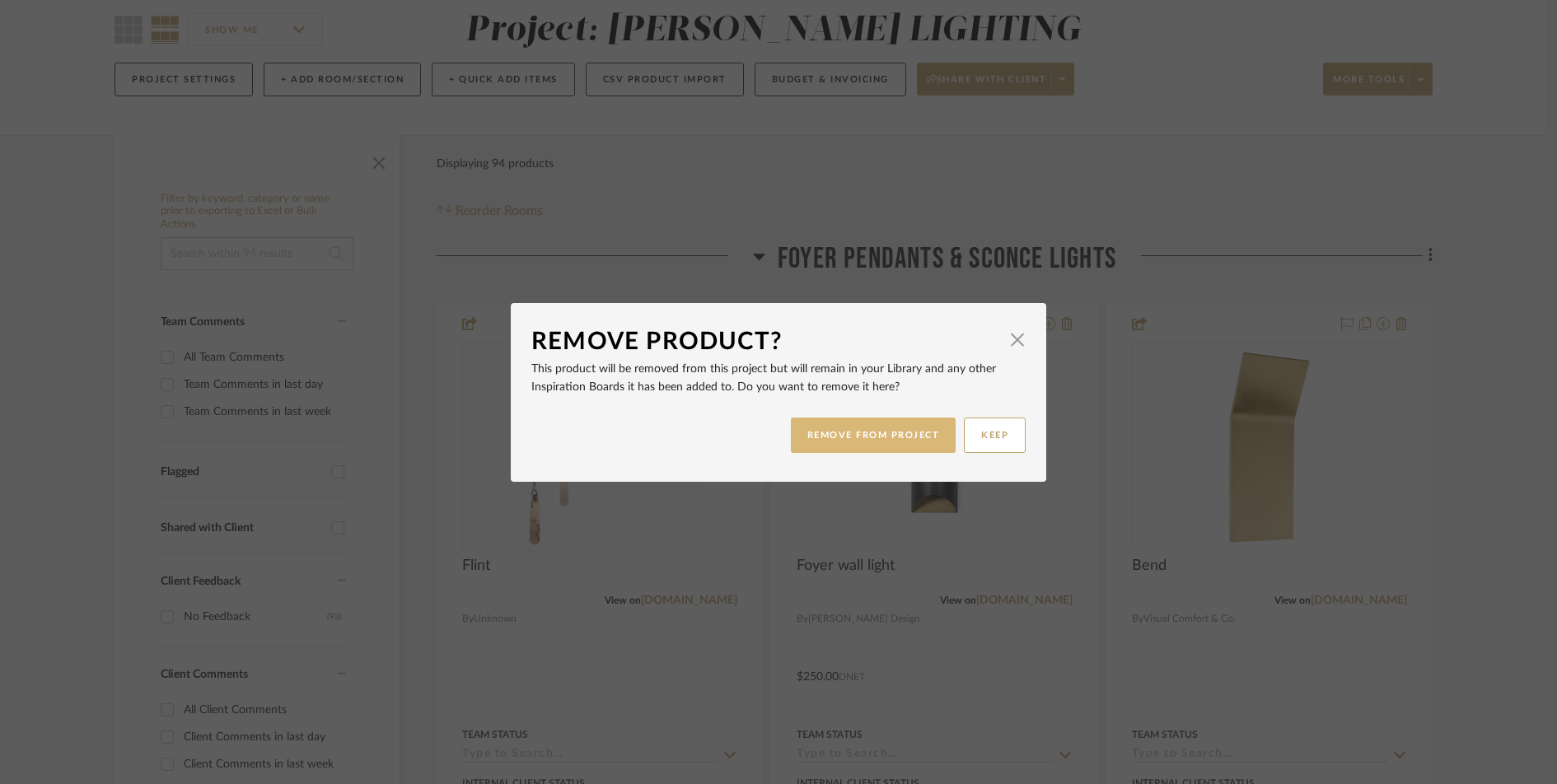
click at [858, 439] on button "REMOVE FROM PROJECT" at bounding box center [874, 435] width 166 height 35
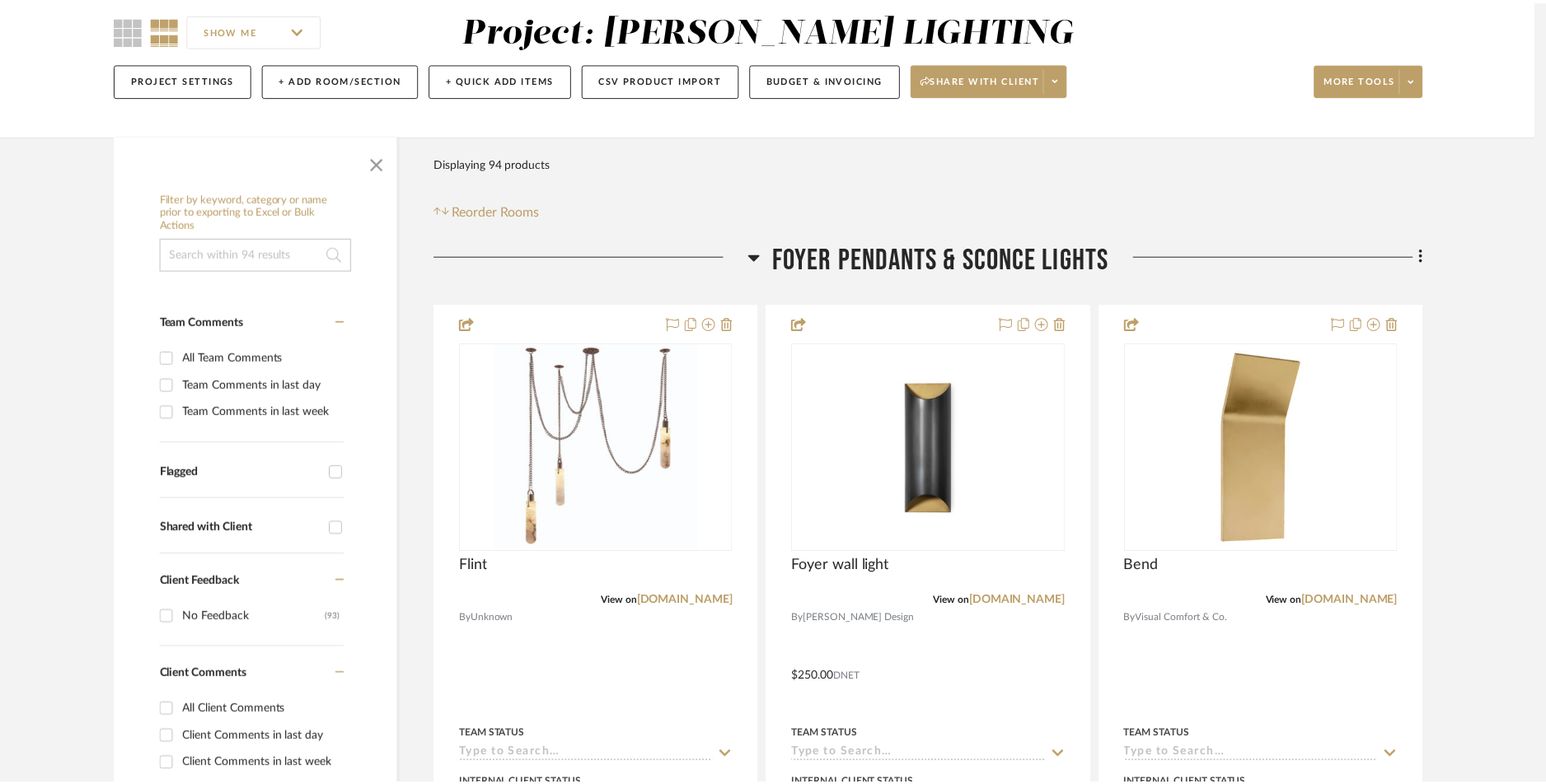
scroll to position [146, 0]
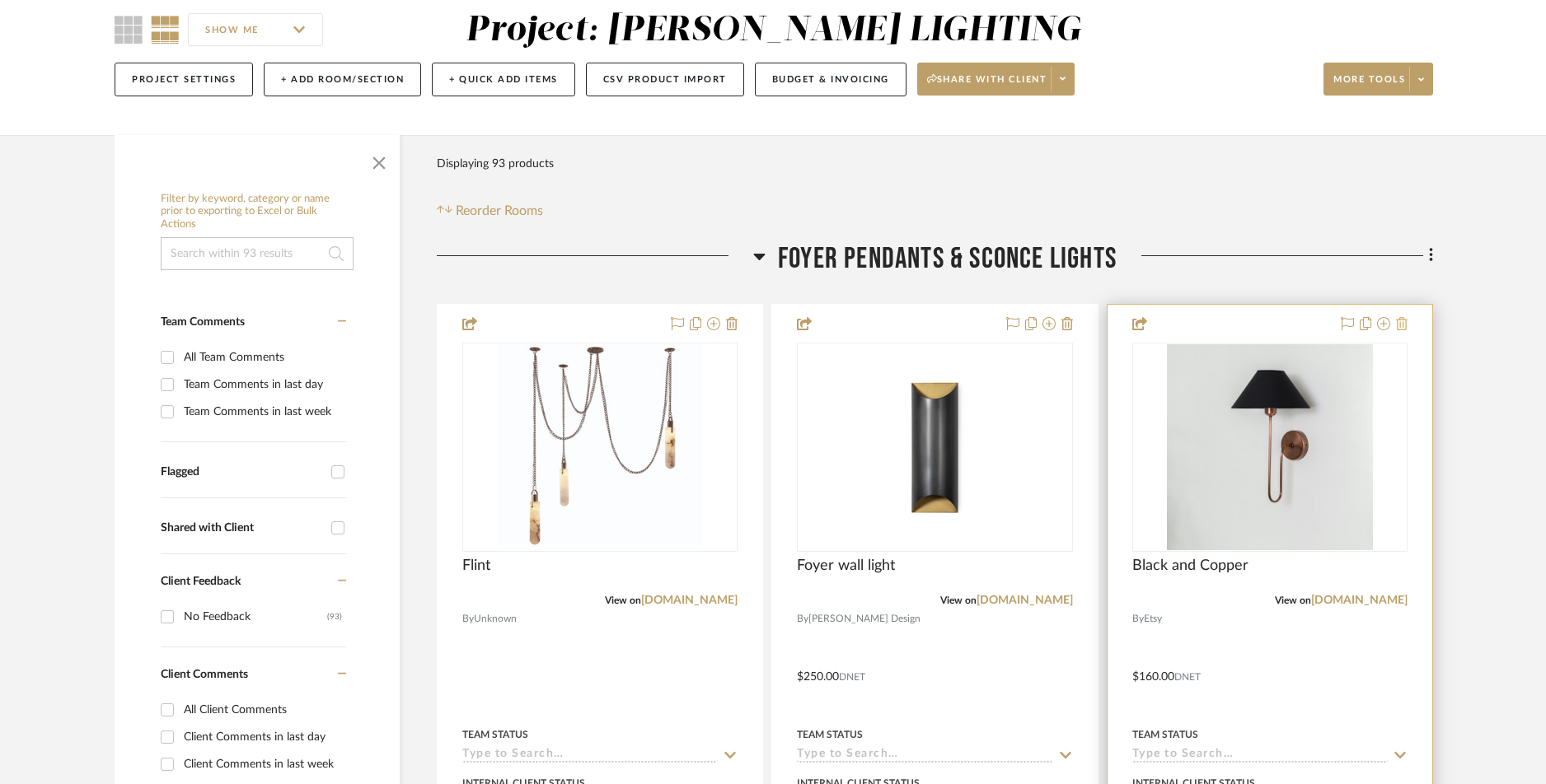
click at [1245, 328] on icon at bounding box center [1401, 323] width 11 height 13
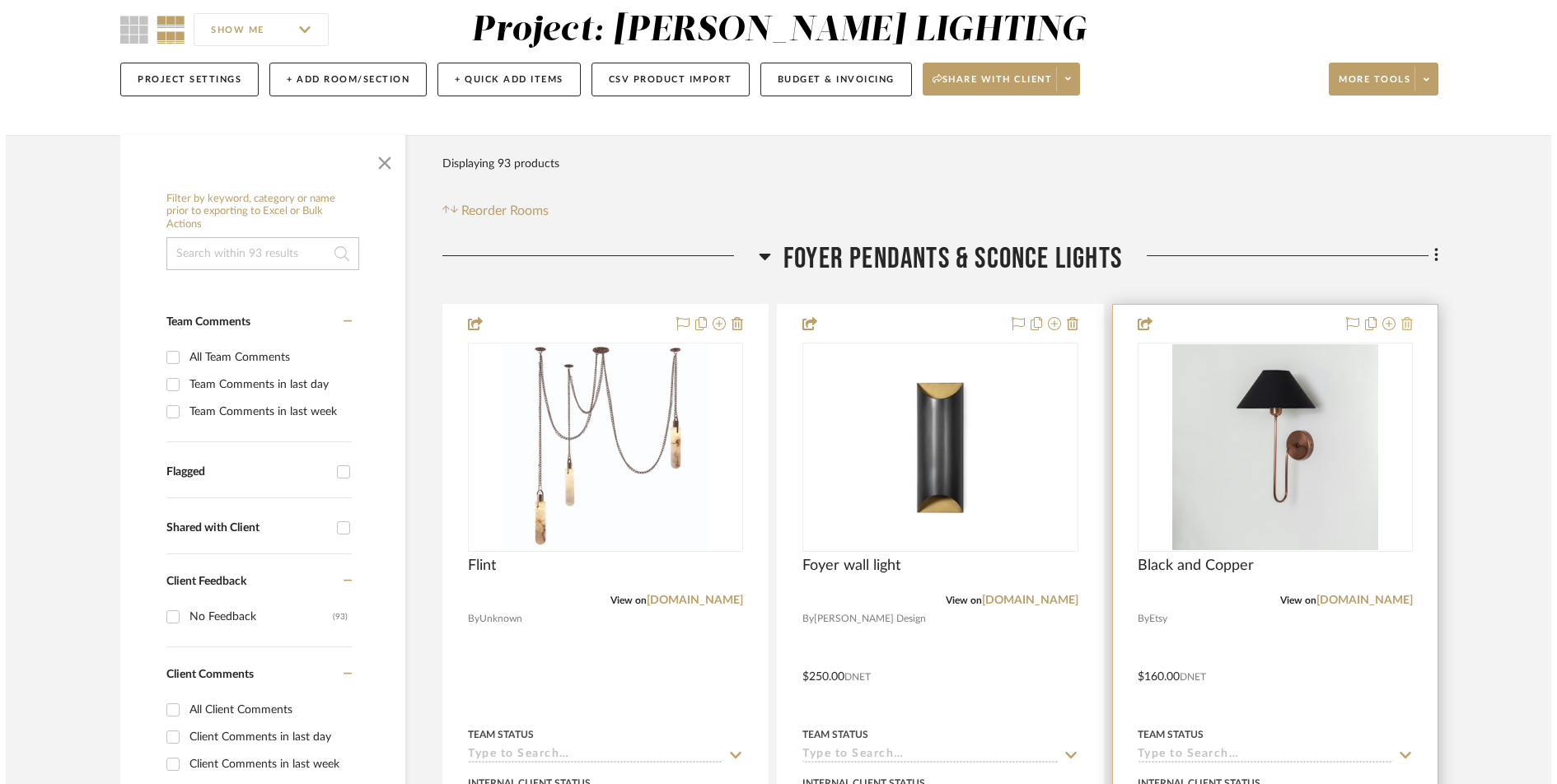
scroll to position [0, 0]
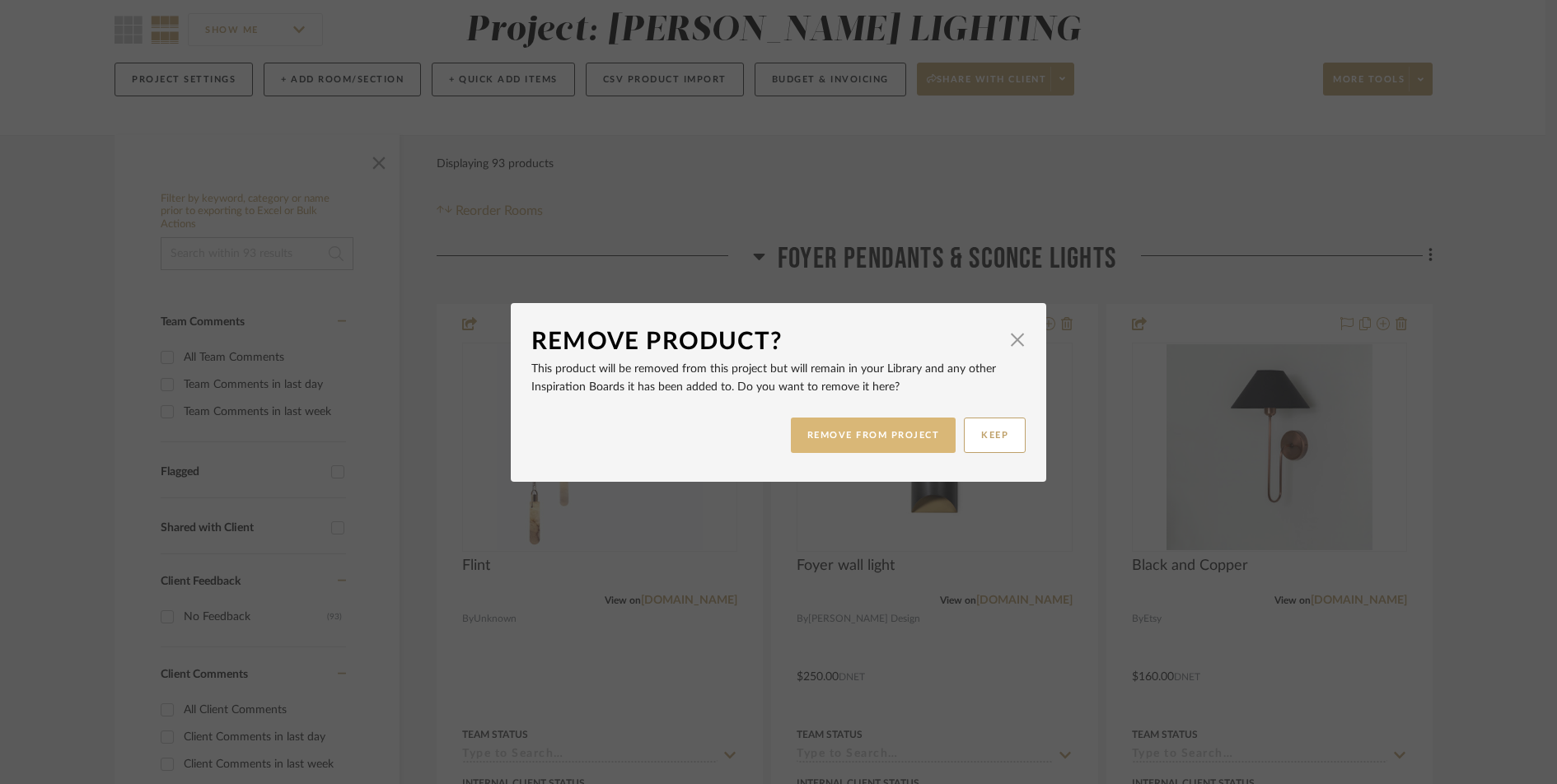
click at [911, 437] on button "REMOVE FROM PROJECT" at bounding box center [874, 435] width 166 height 35
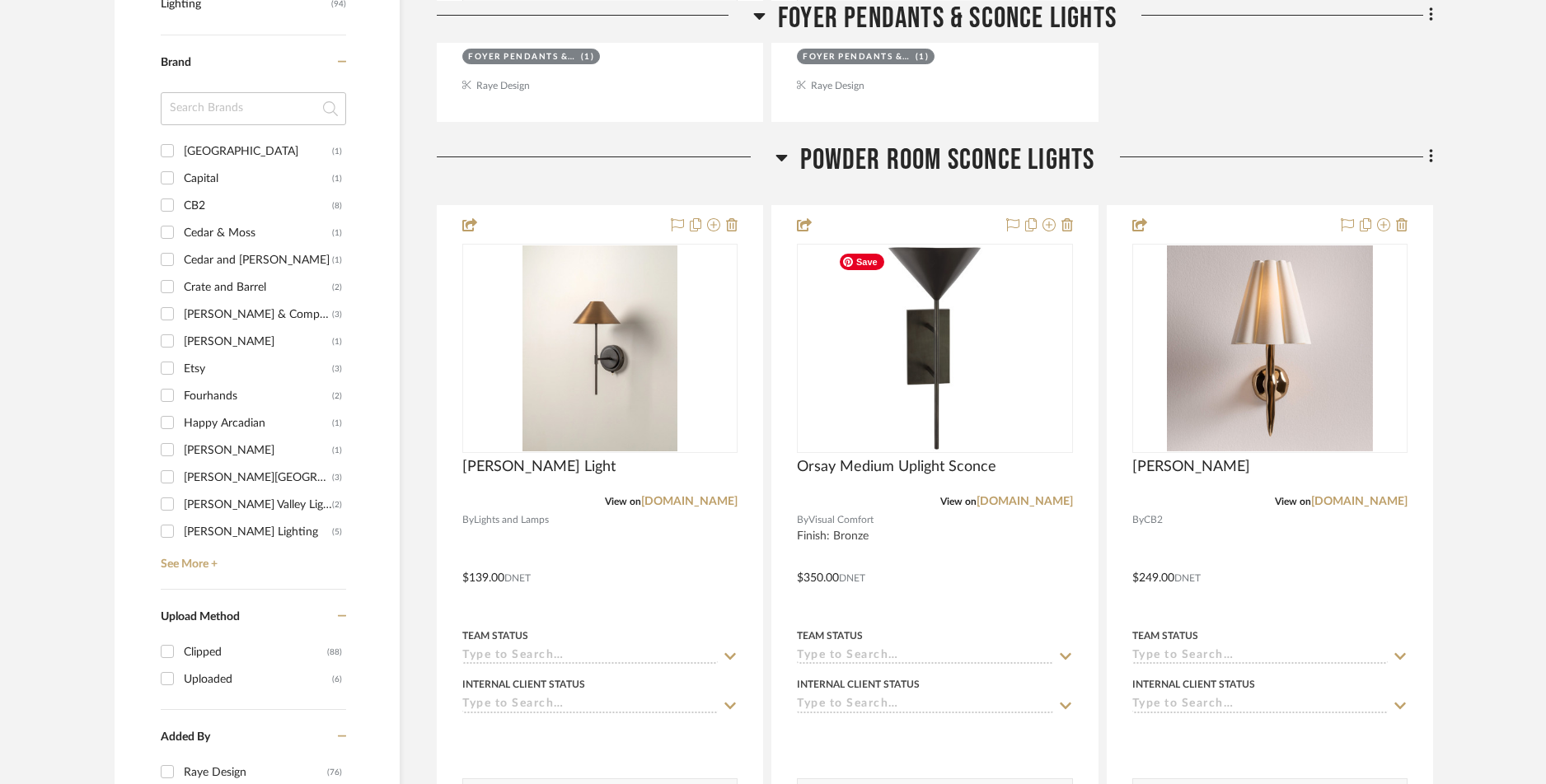
scroll to position [1050, 0]
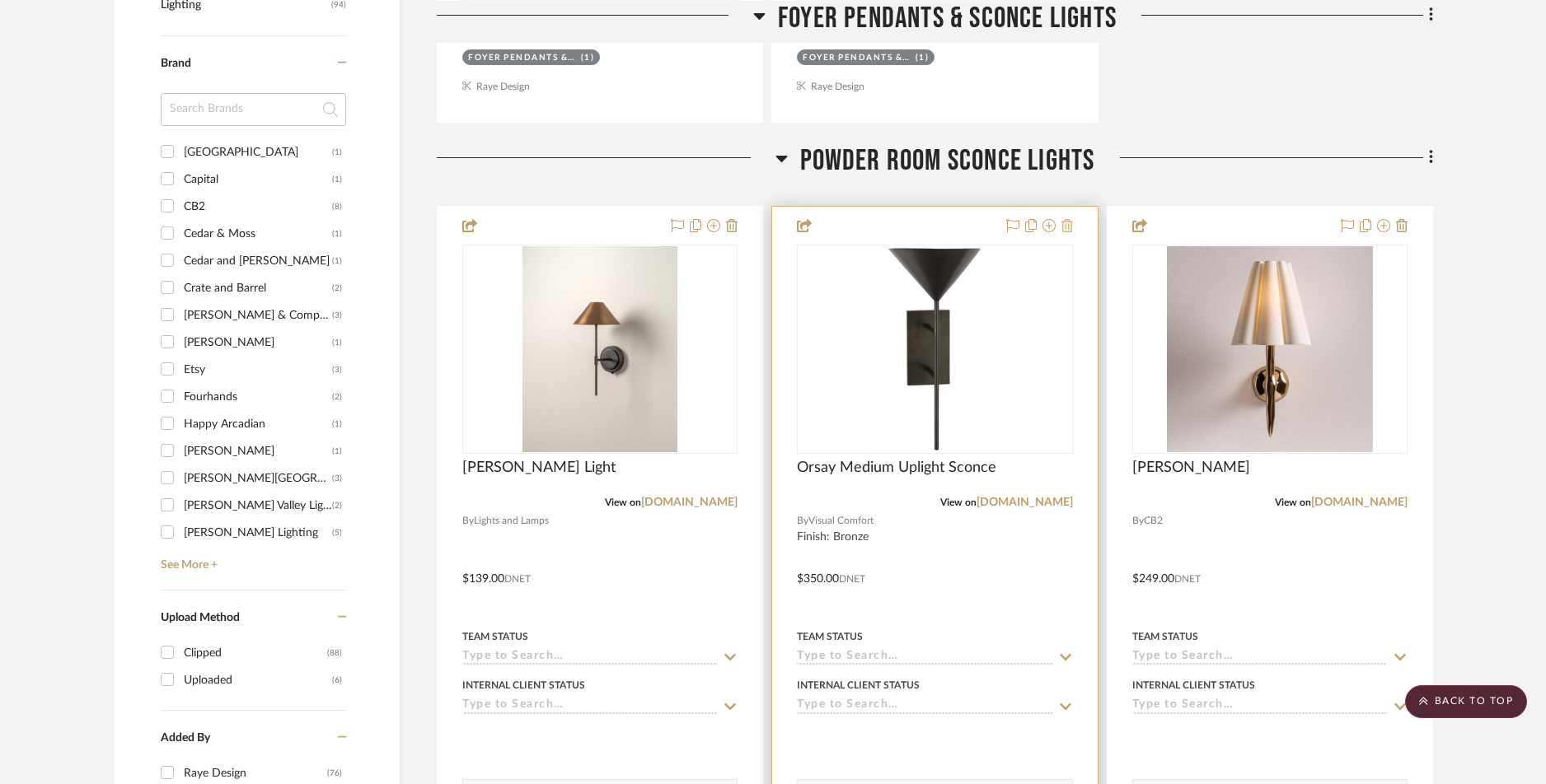
click at [1070, 227] on icon at bounding box center [1066, 225] width 11 height 13
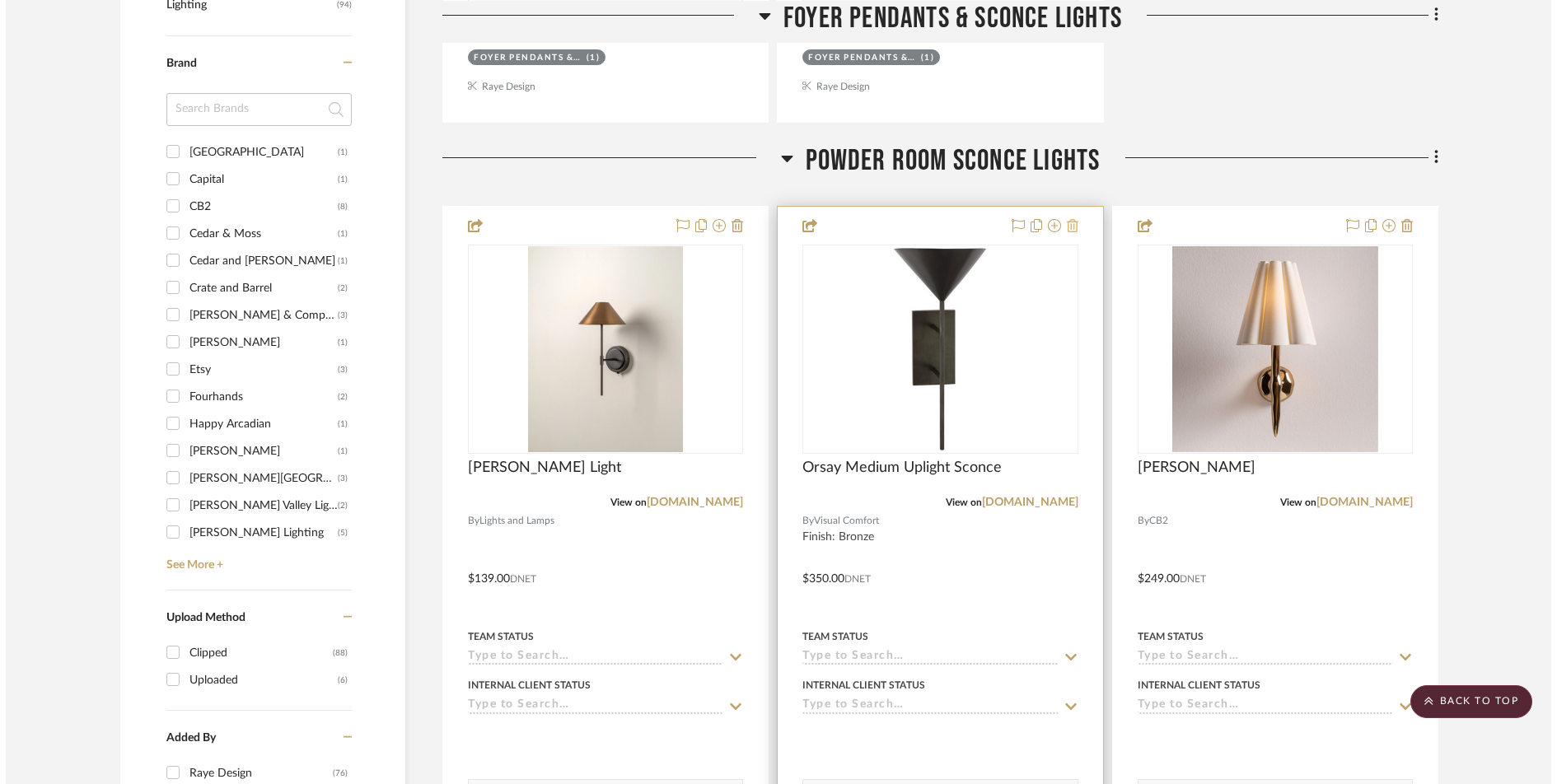
scroll to position [0, 0]
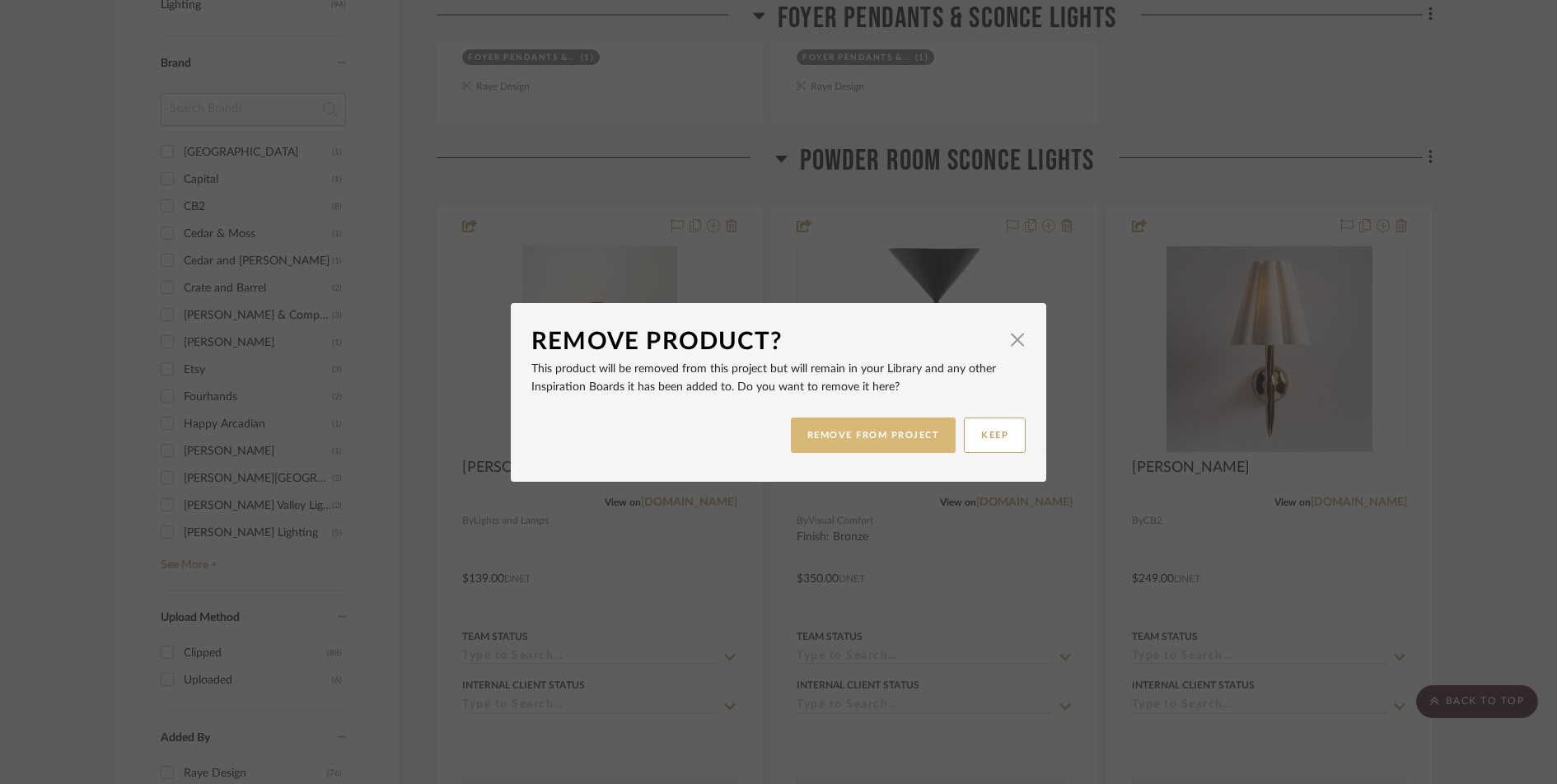
click at [913, 444] on button "REMOVE FROM PROJECT" at bounding box center [874, 435] width 166 height 35
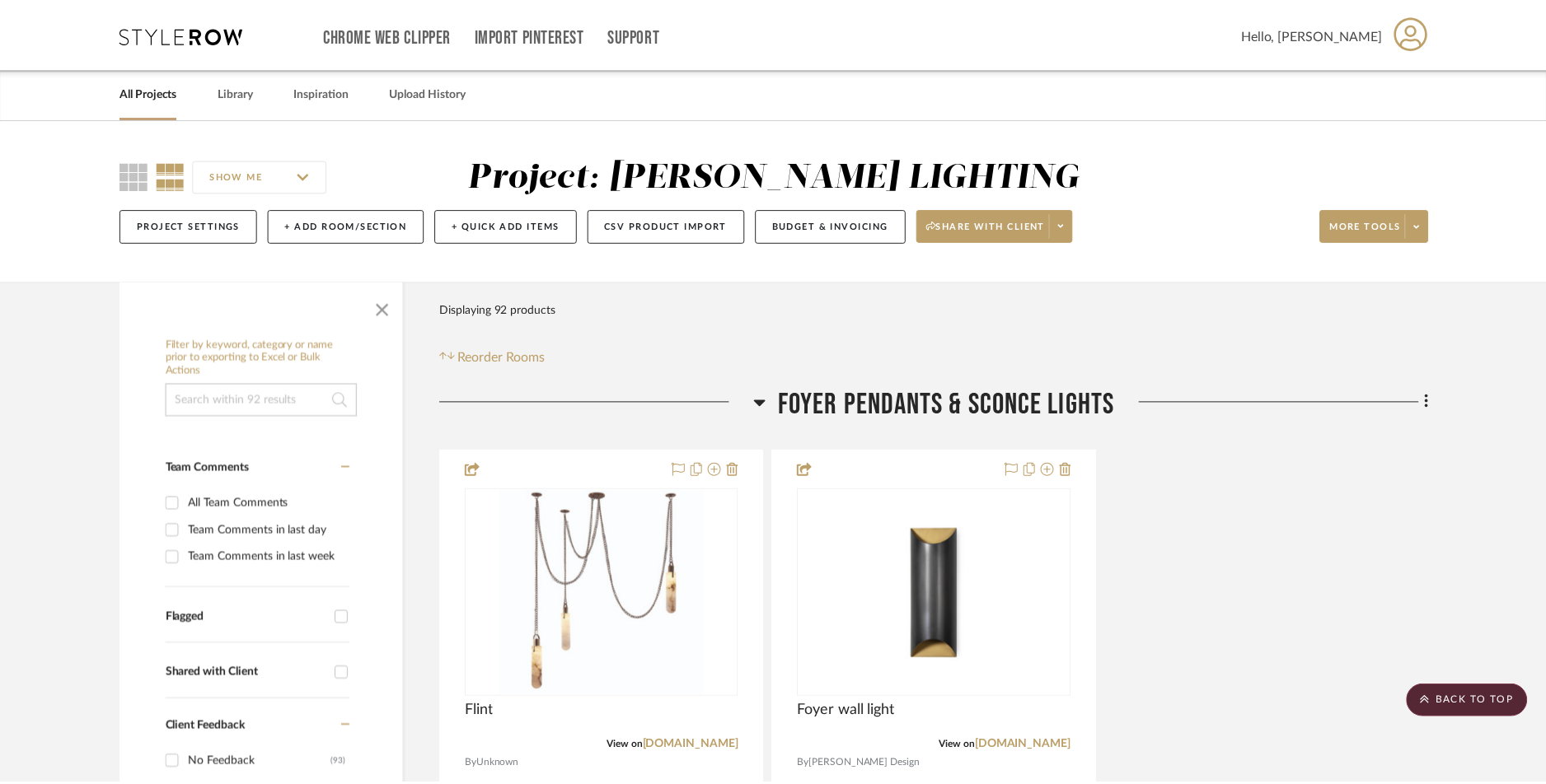
scroll to position [1050, 0]
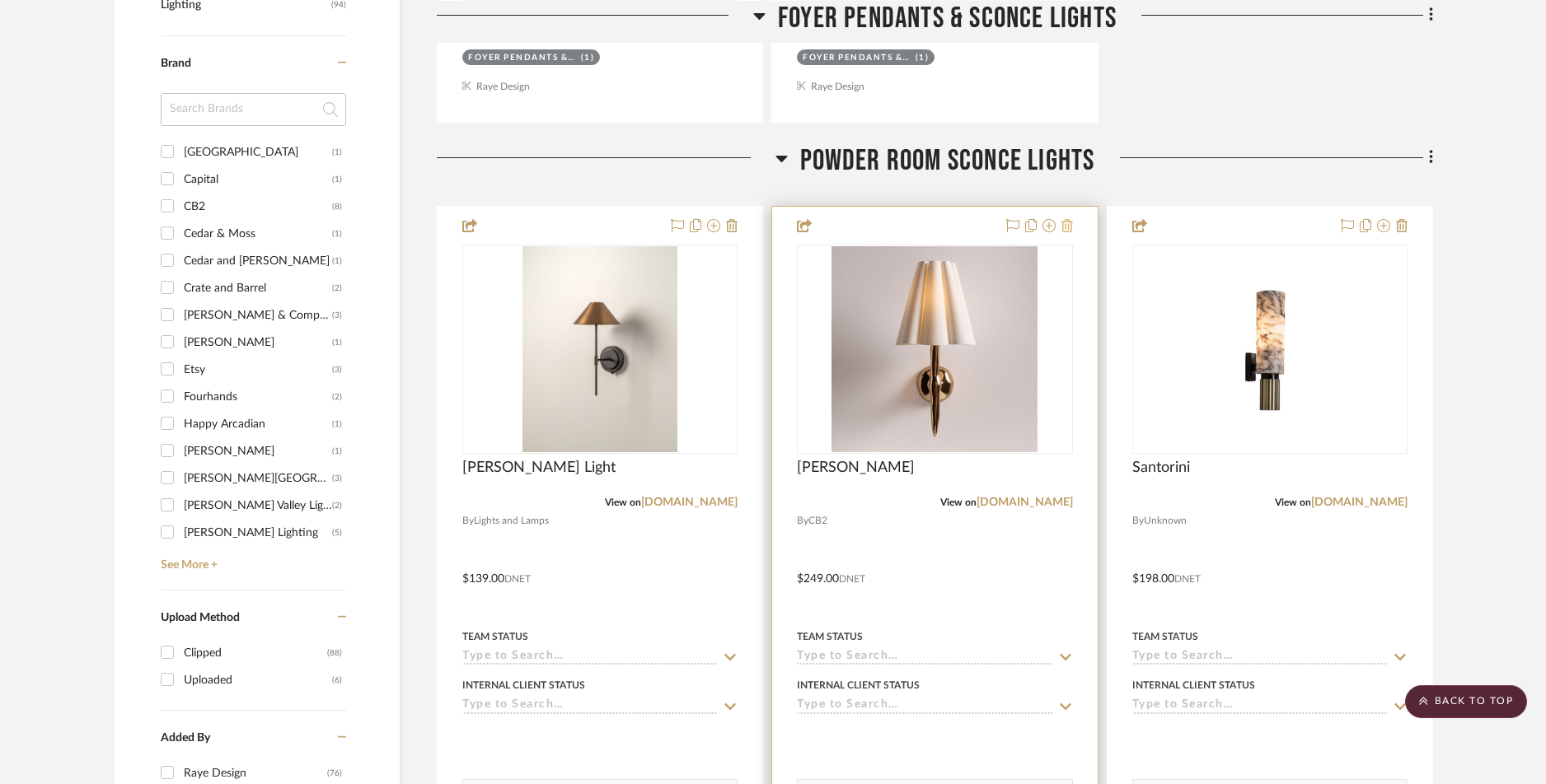
click at [1069, 230] on icon at bounding box center [1066, 225] width 11 height 13
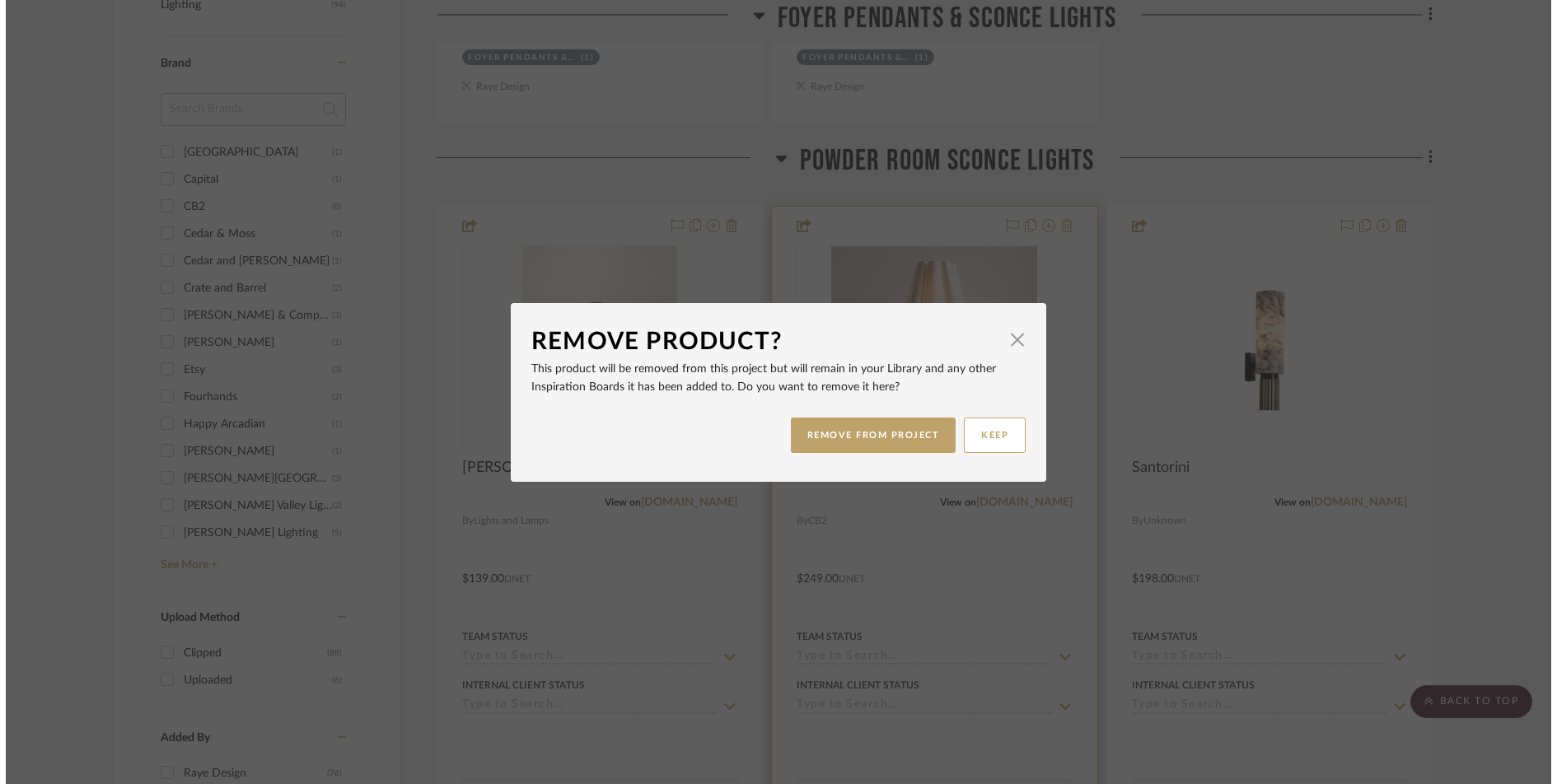
scroll to position [0, 0]
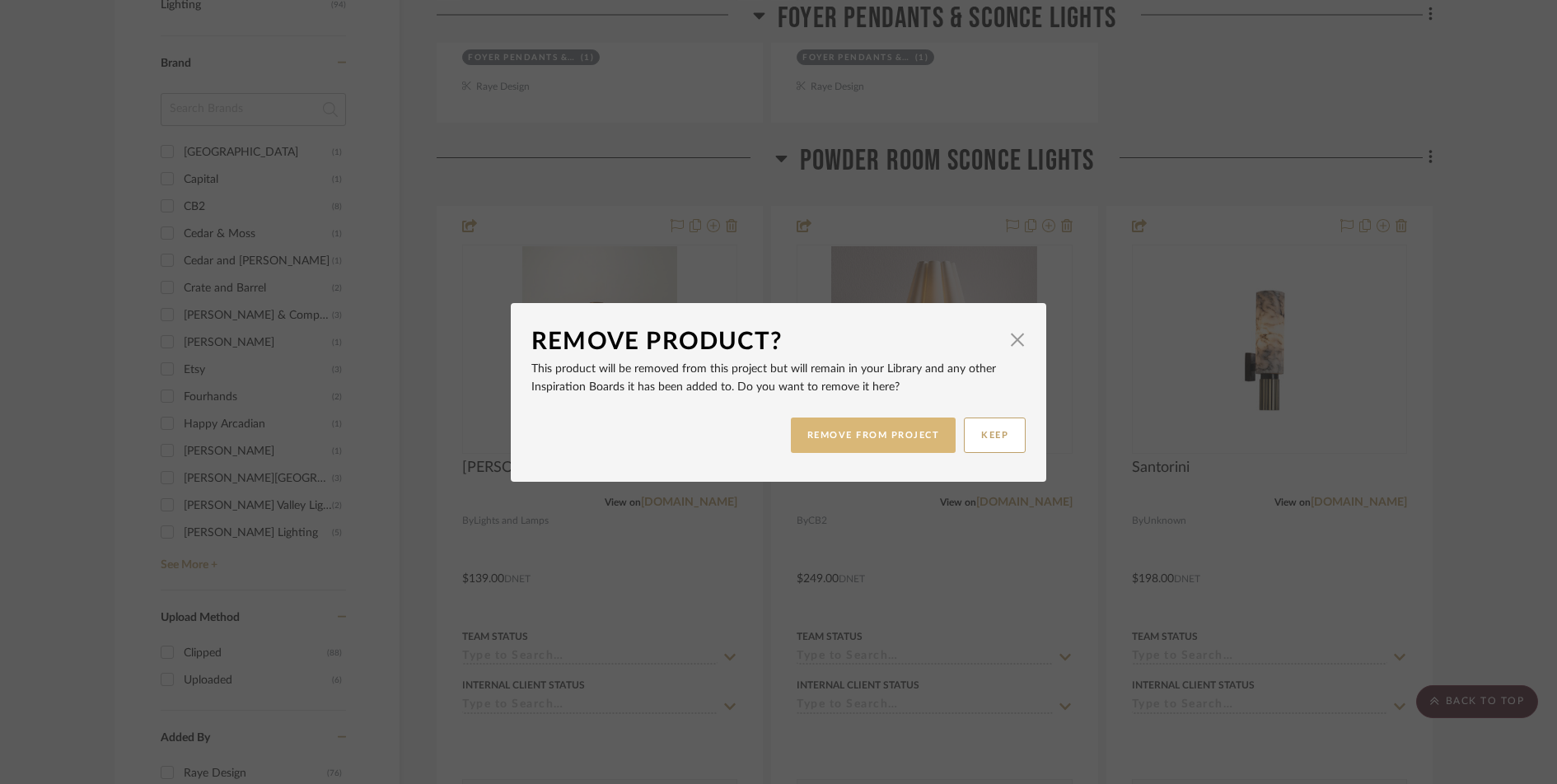
click at [860, 441] on button "REMOVE FROM PROJECT" at bounding box center [874, 435] width 166 height 35
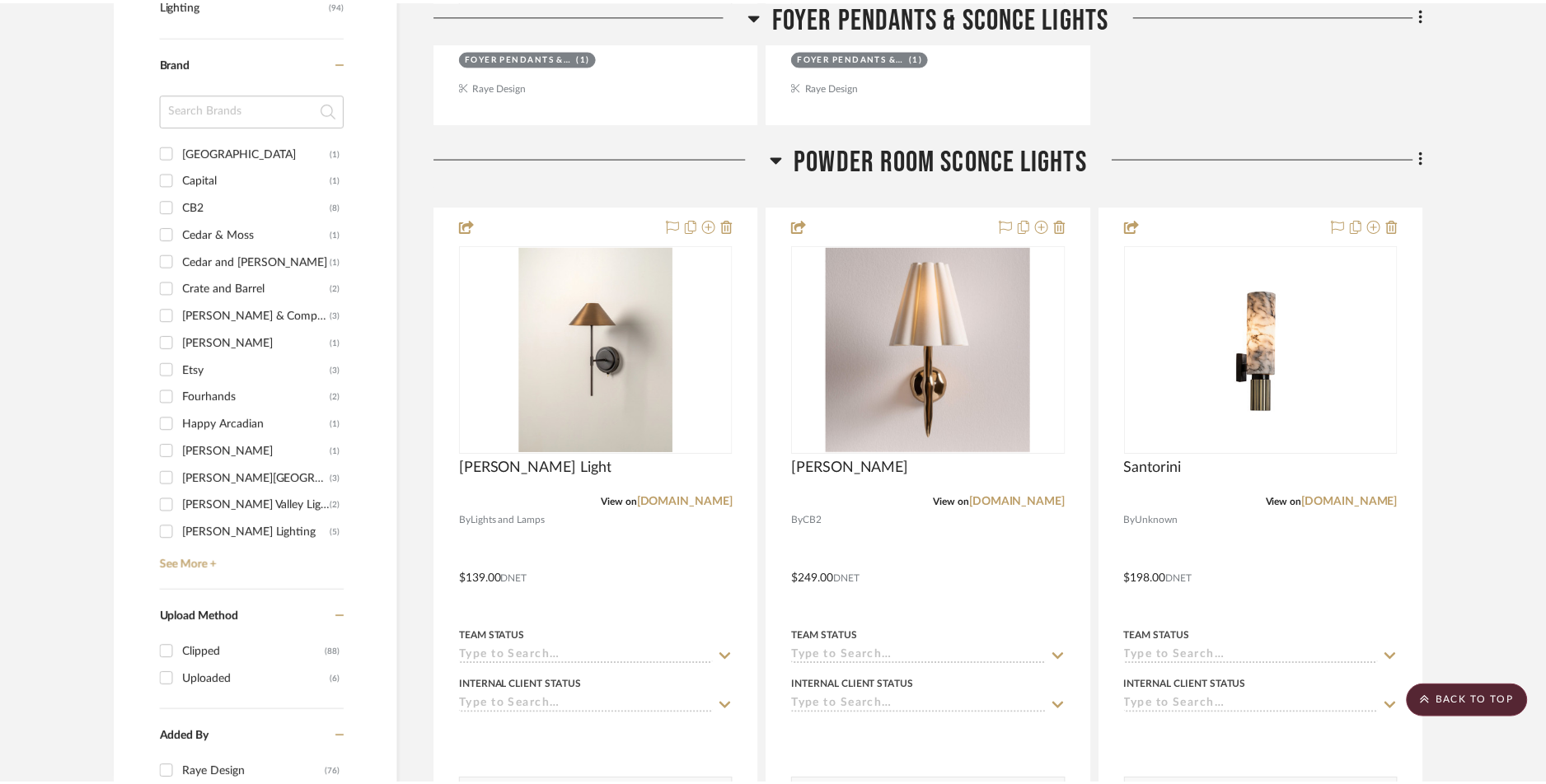
scroll to position [1050, 0]
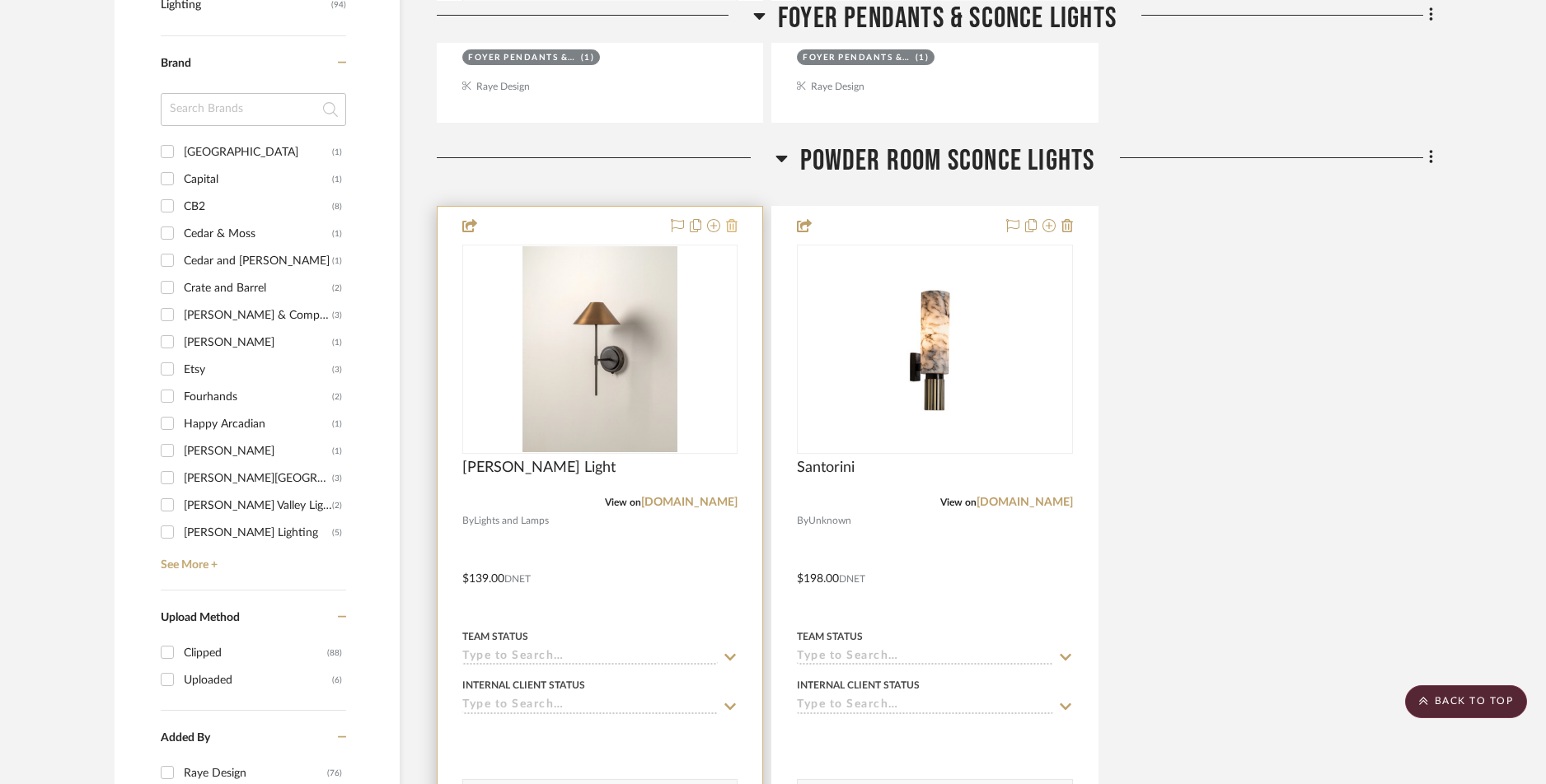
click at [733, 227] on icon at bounding box center [731, 225] width 11 height 13
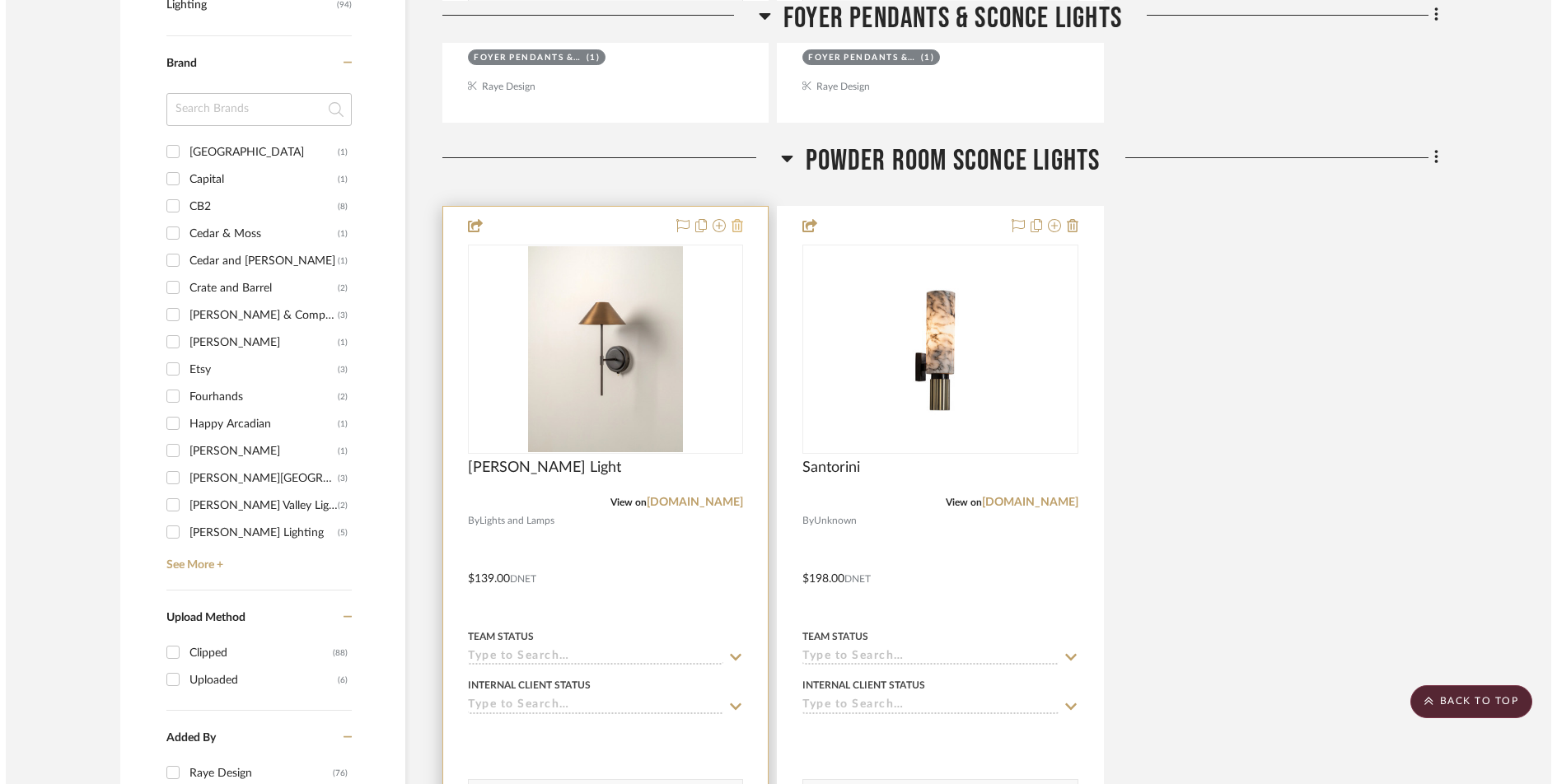
scroll to position [0, 0]
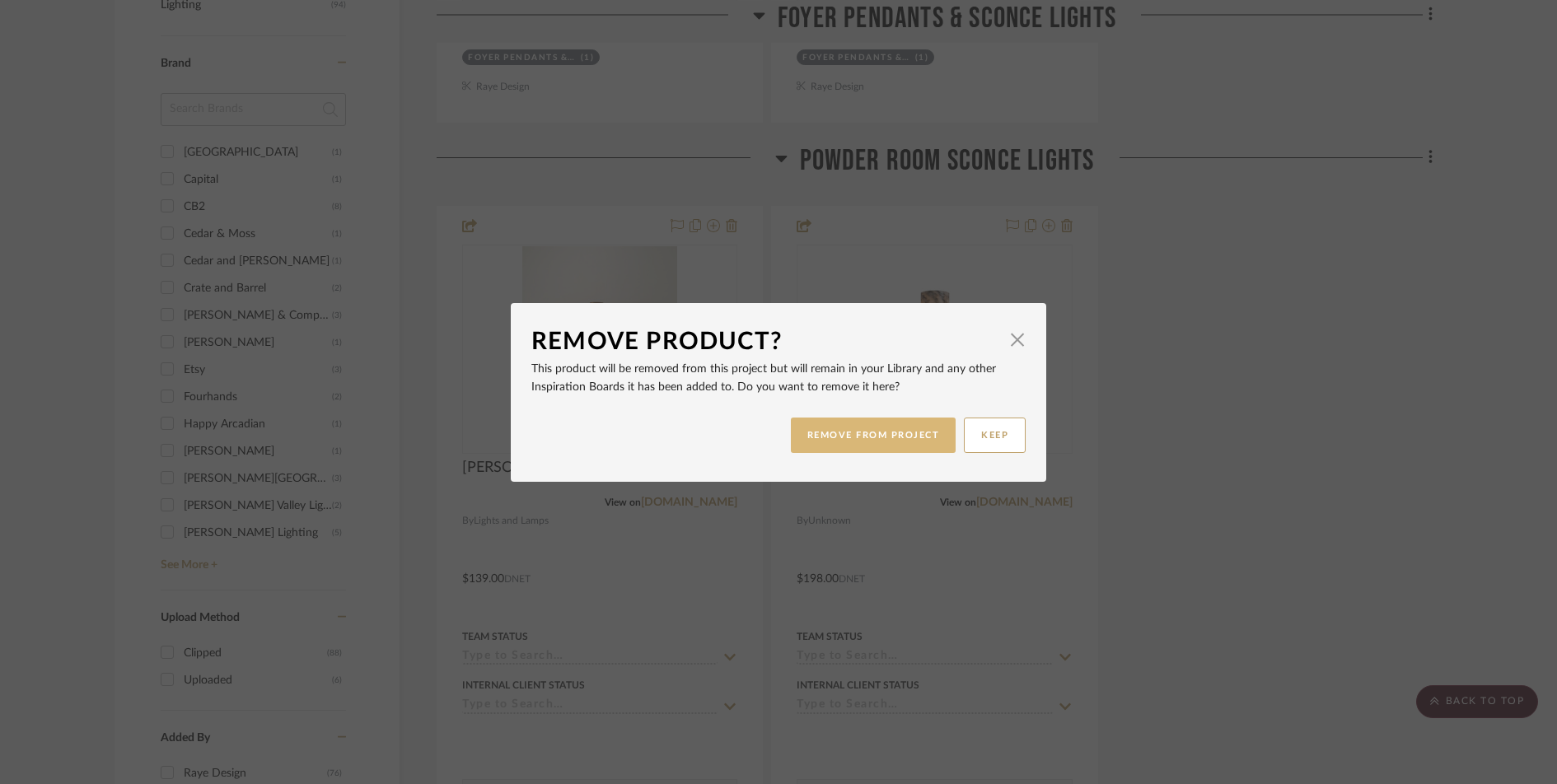
click at [872, 449] on button "REMOVE FROM PROJECT" at bounding box center [874, 435] width 166 height 35
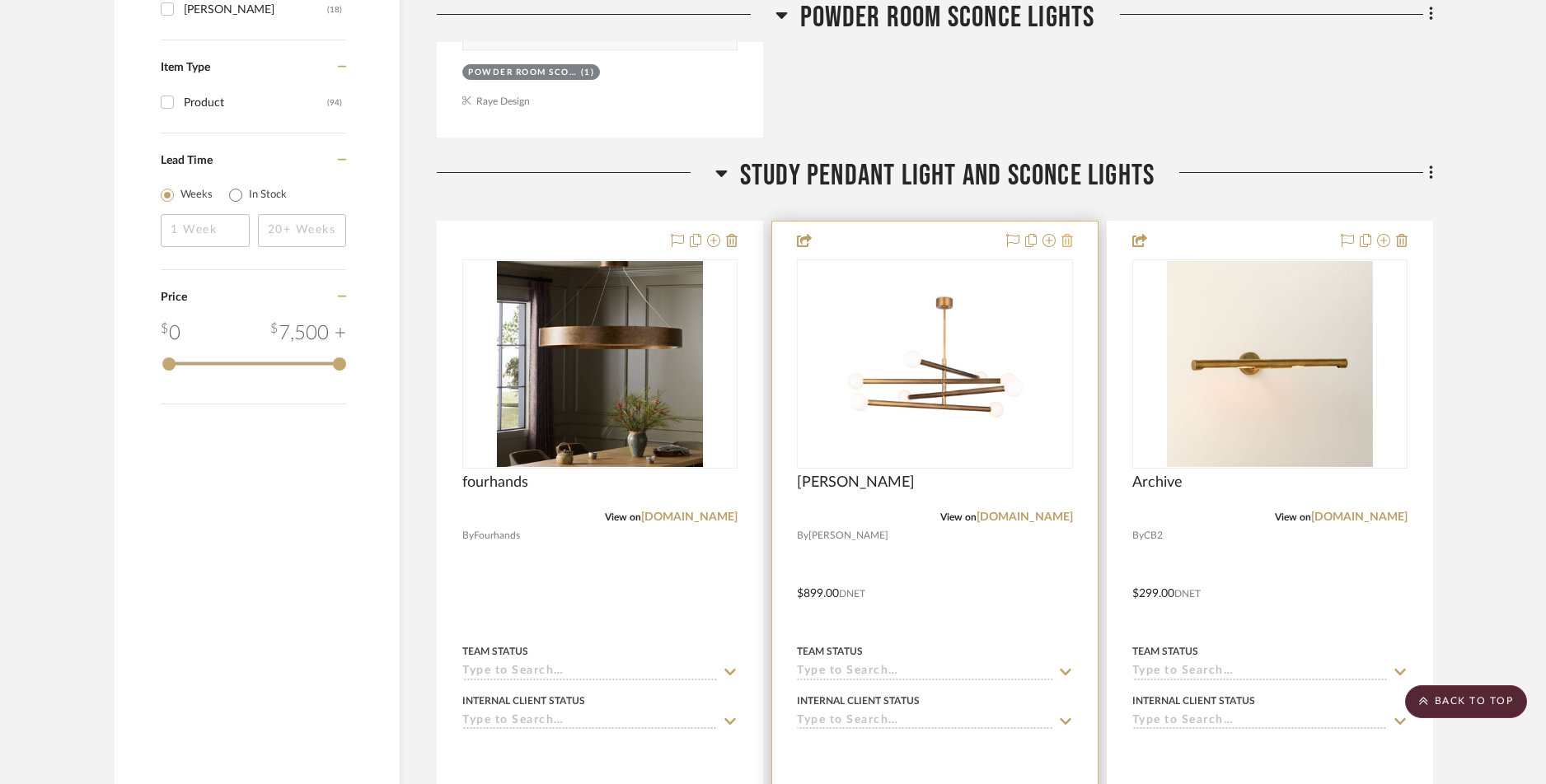
click at [1067, 241] on icon at bounding box center [1066, 240] width 11 height 13
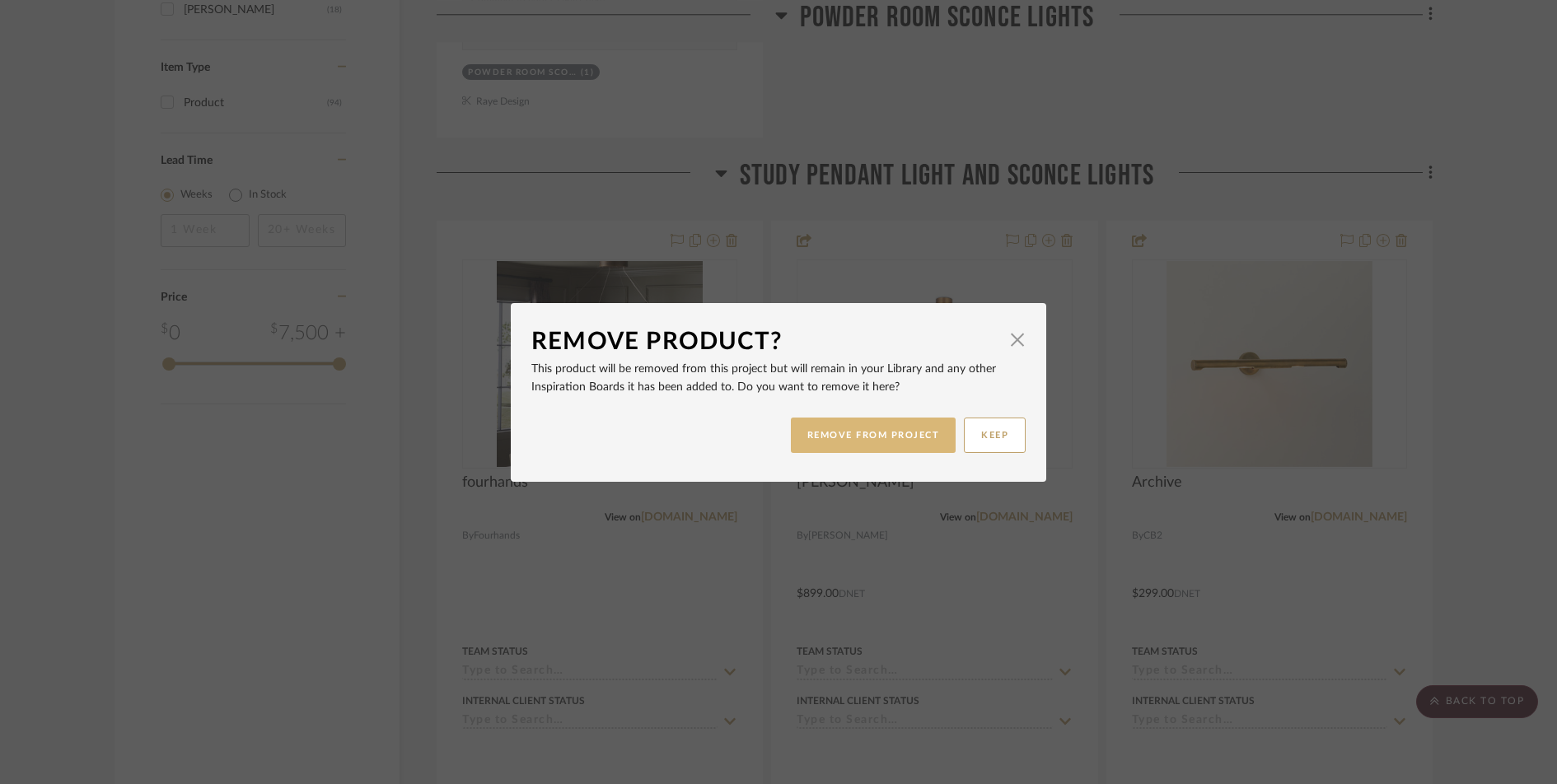
click at [889, 437] on button "REMOVE FROM PROJECT" at bounding box center [874, 435] width 166 height 35
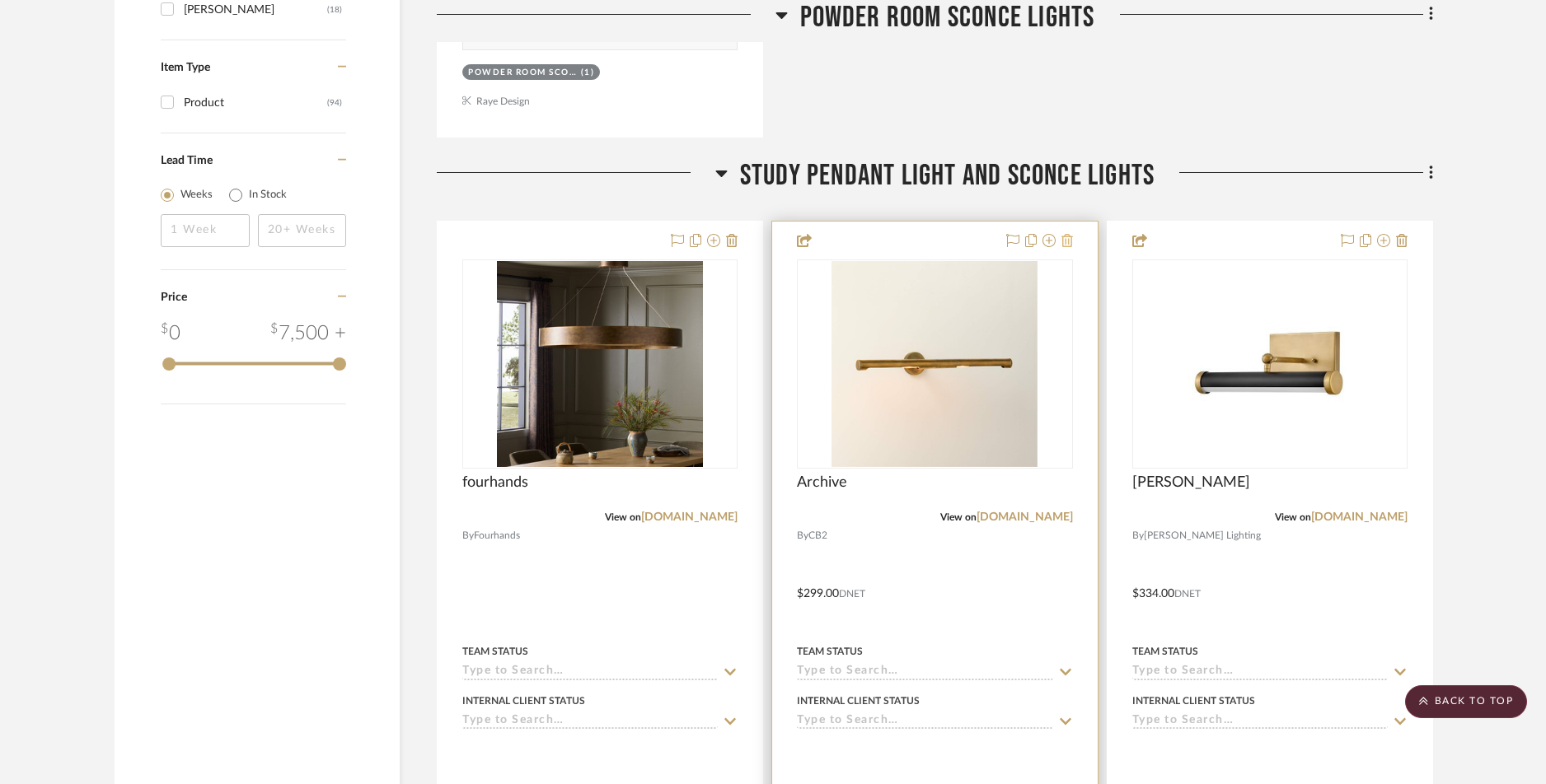
click at [1063, 244] on icon at bounding box center [1066, 240] width 11 height 13
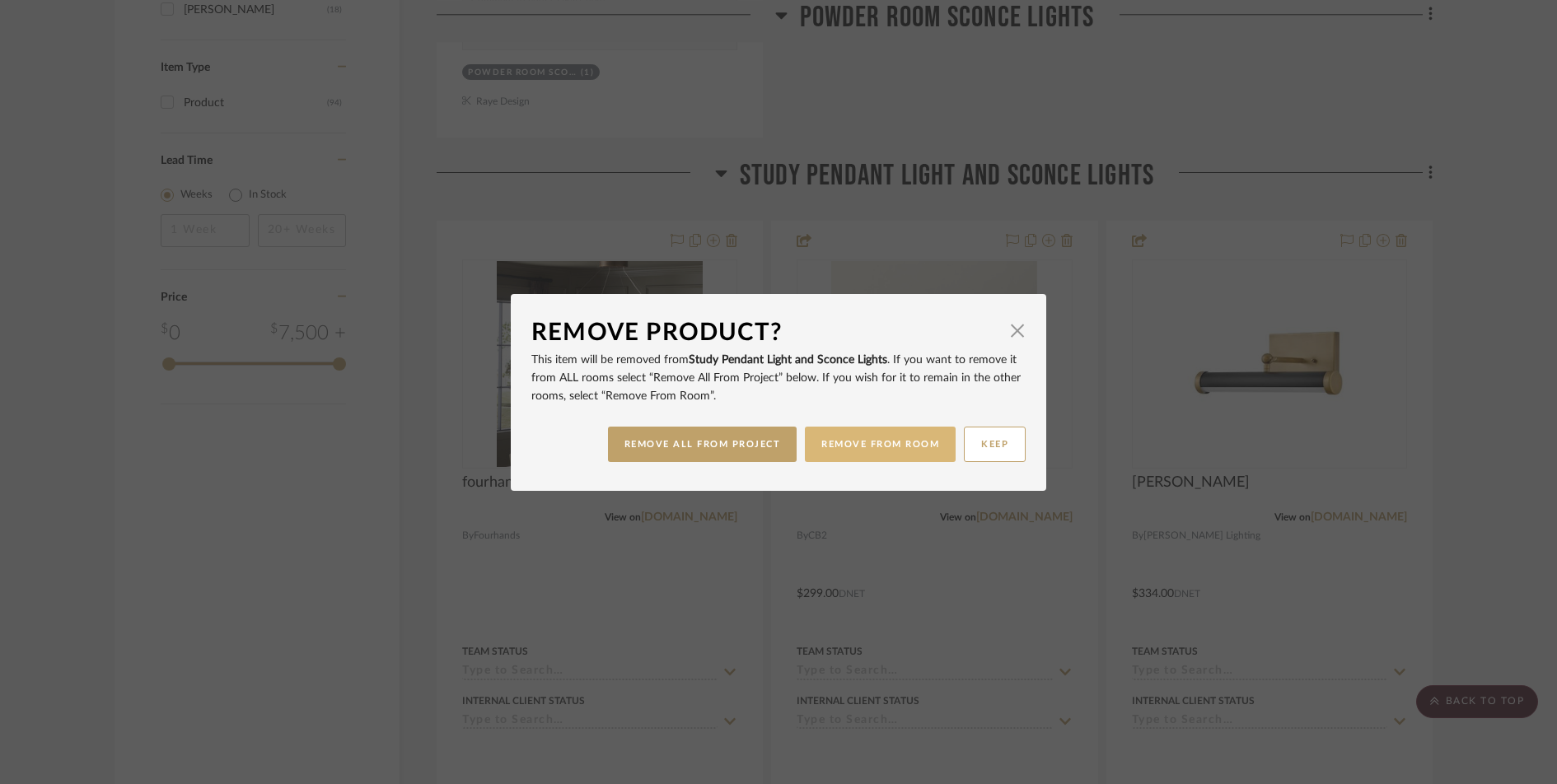
click at [876, 445] on button "REMOVE FROM ROOM" at bounding box center [880, 444] width 150 height 35
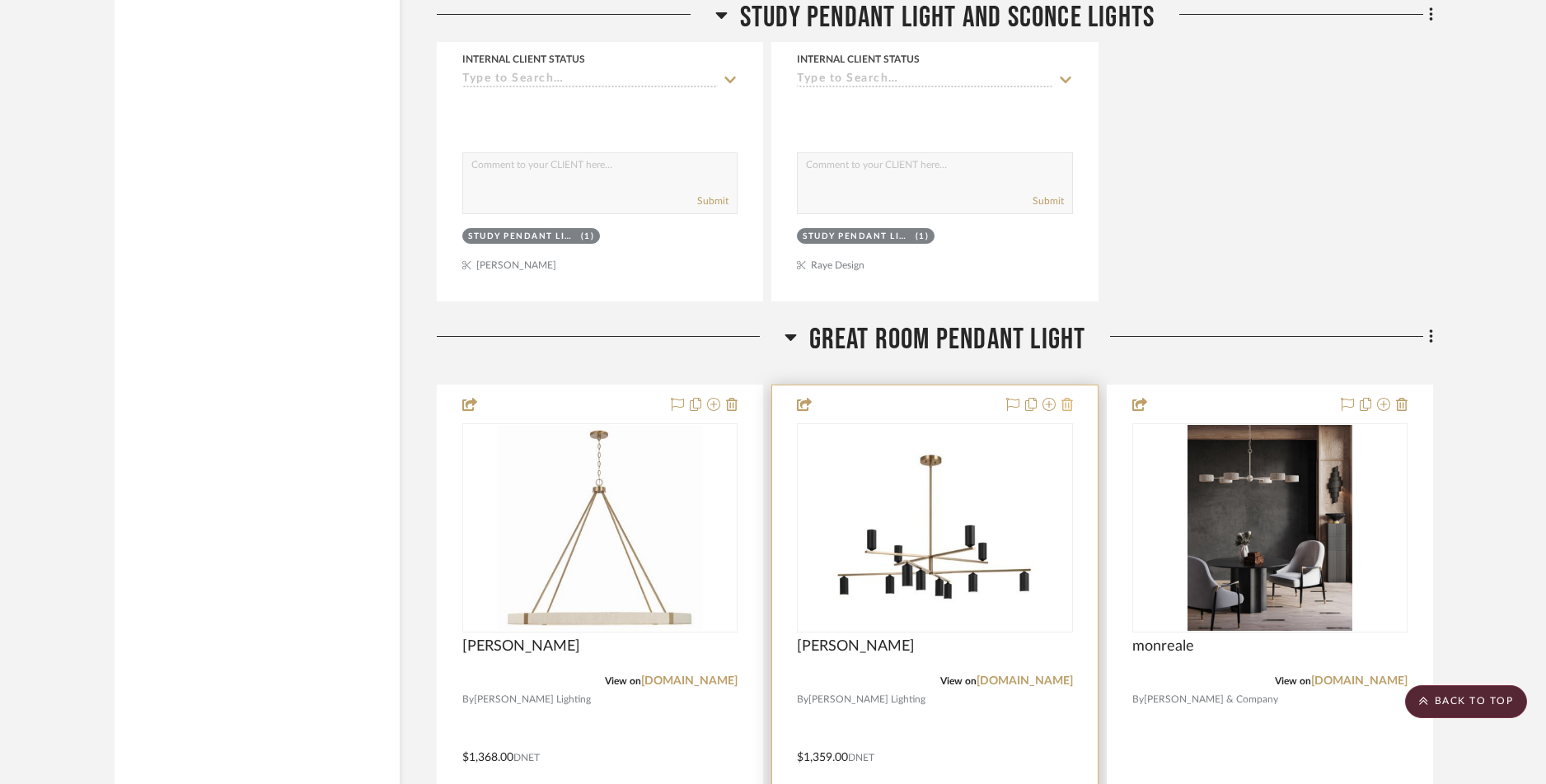
click at [1069, 404] on icon at bounding box center [1066, 404] width 11 height 13
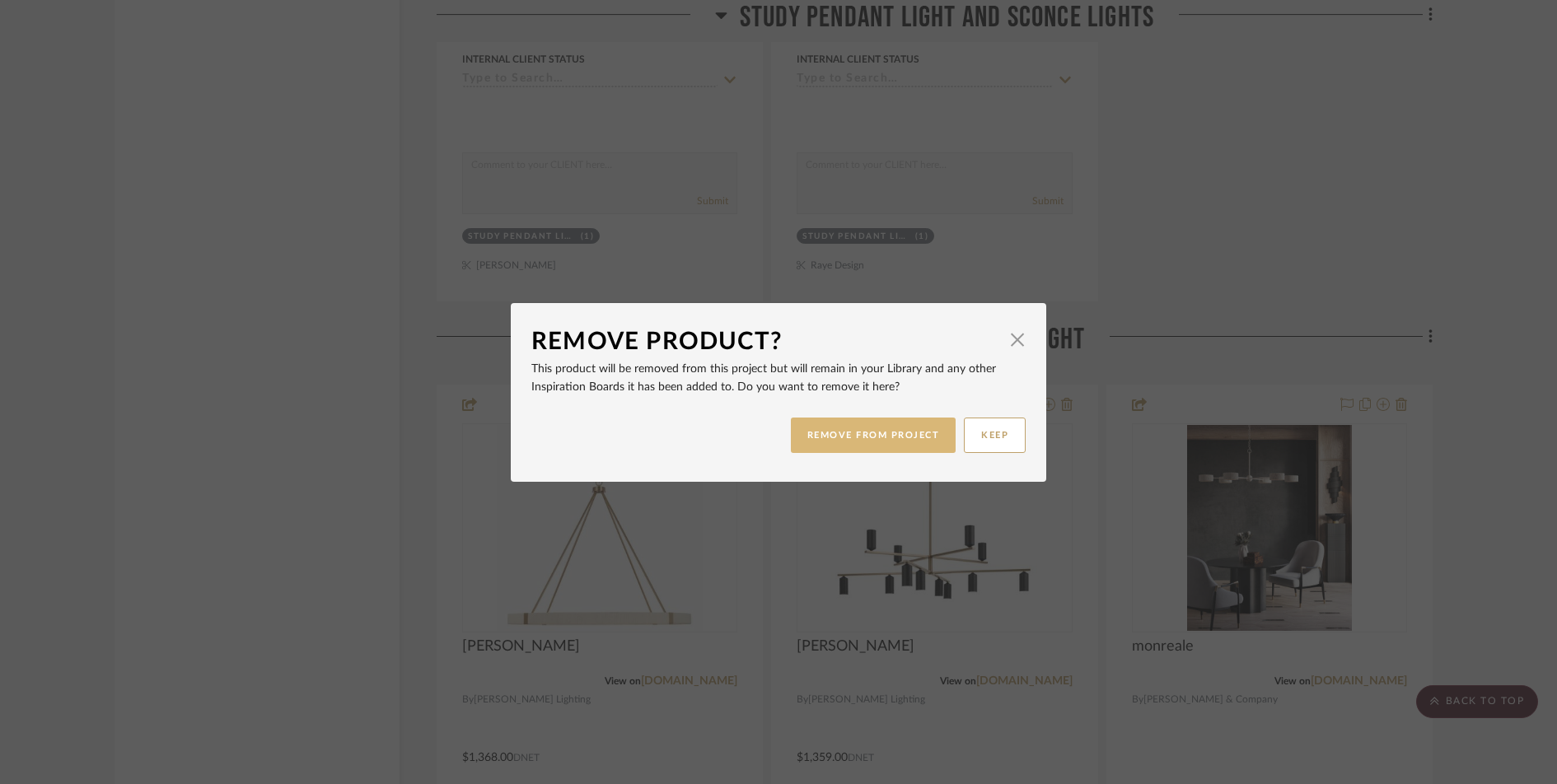
click at [861, 434] on button "REMOVE FROM PROJECT" at bounding box center [874, 435] width 166 height 35
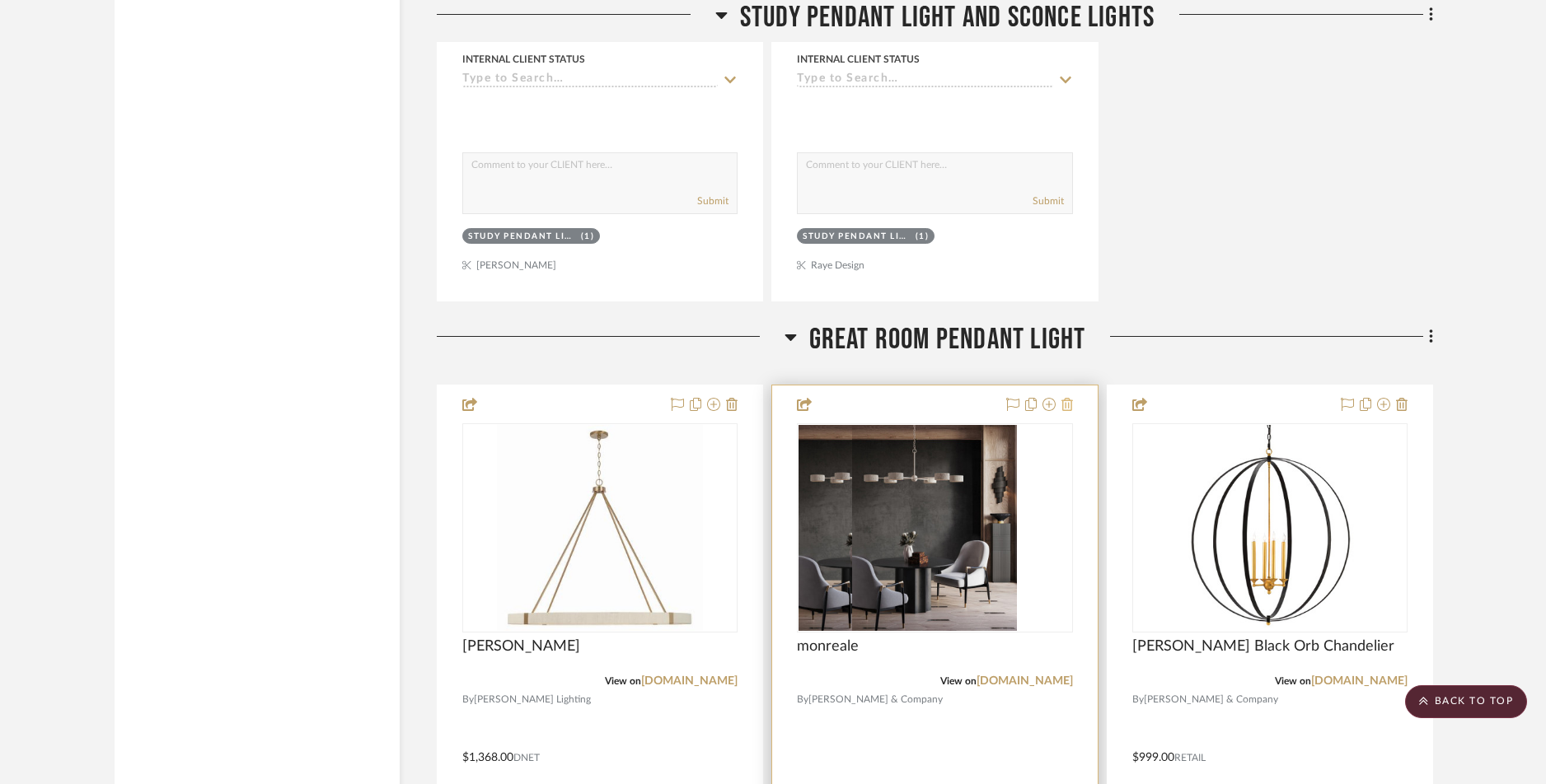
click at [1070, 405] on icon at bounding box center [1066, 404] width 11 height 13
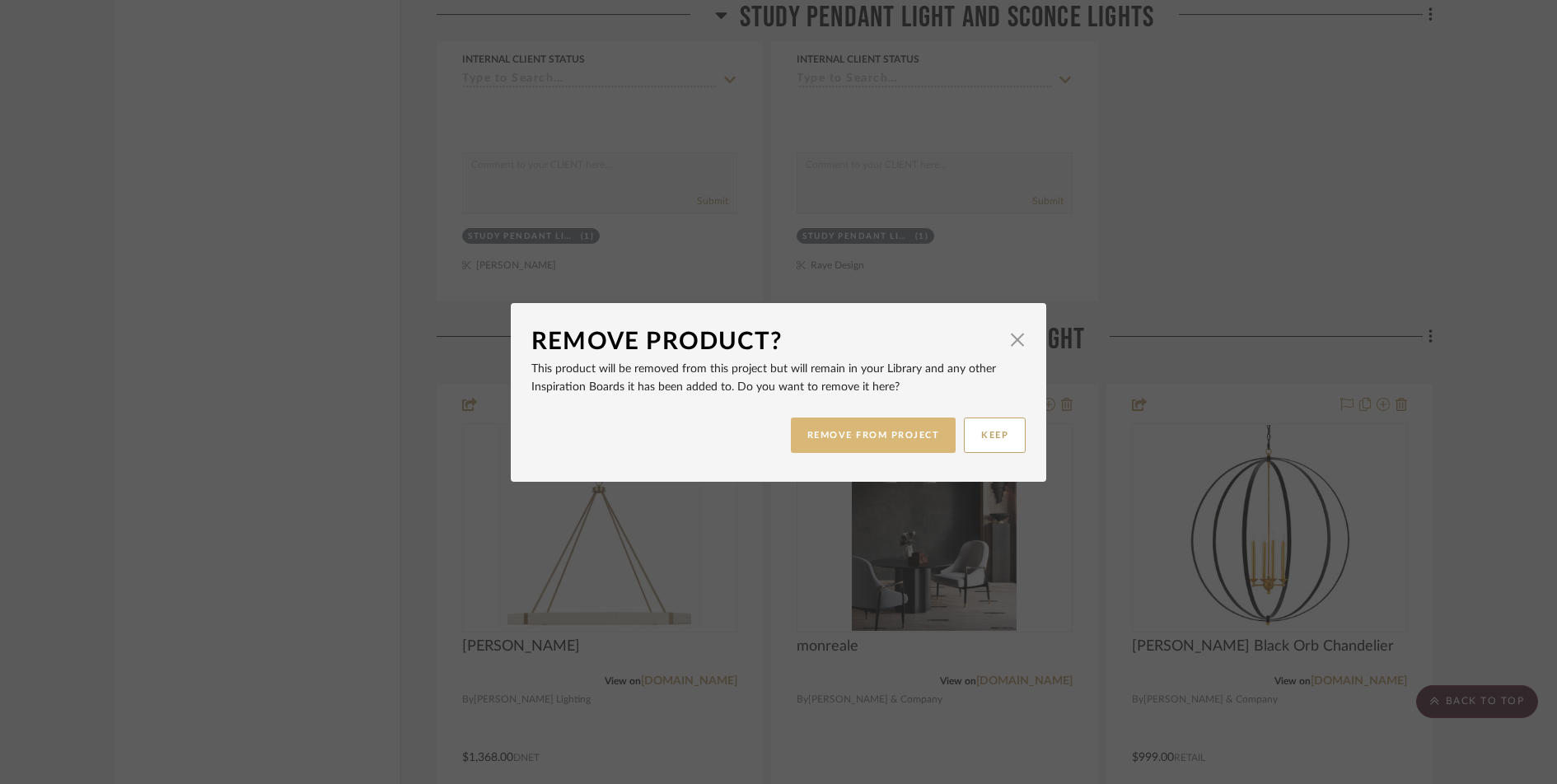
click at [896, 427] on button "REMOVE FROM PROJECT" at bounding box center [874, 435] width 166 height 35
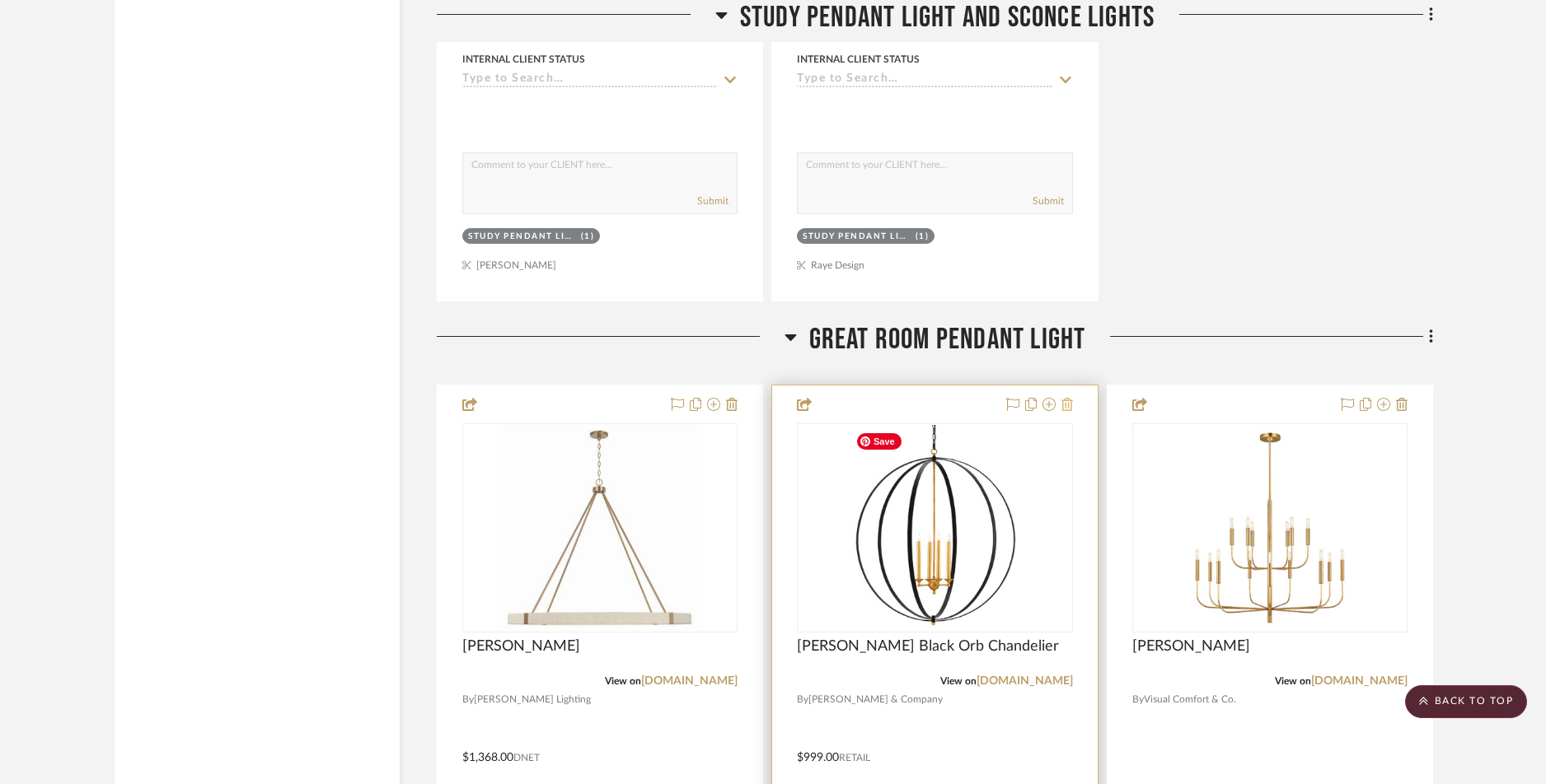
click at [1071, 404] on icon at bounding box center [1066, 404] width 11 height 13
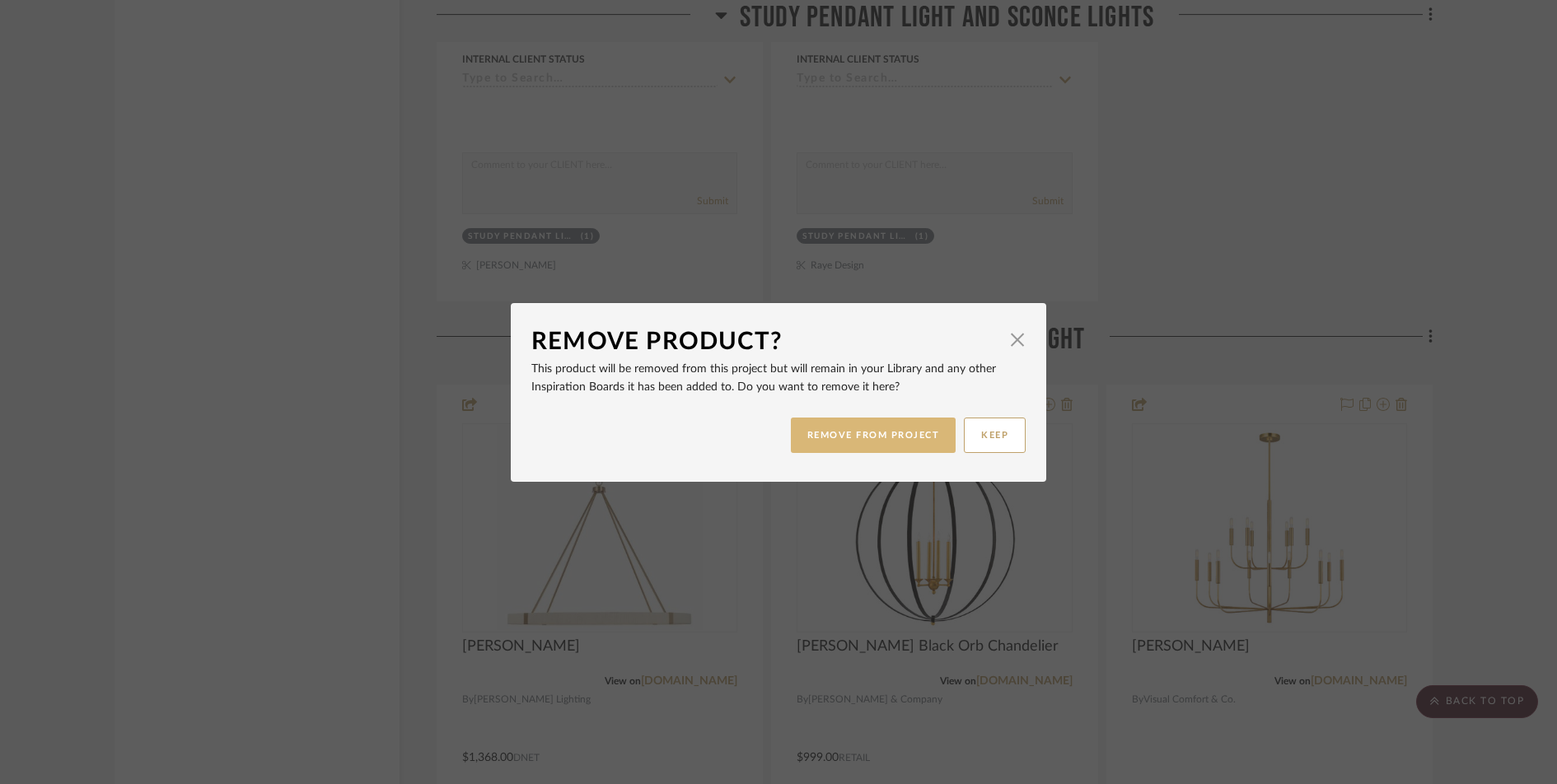
click at [891, 445] on button "REMOVE FROM PROJECT" at bounding box center [874, 435] width 166 height 35
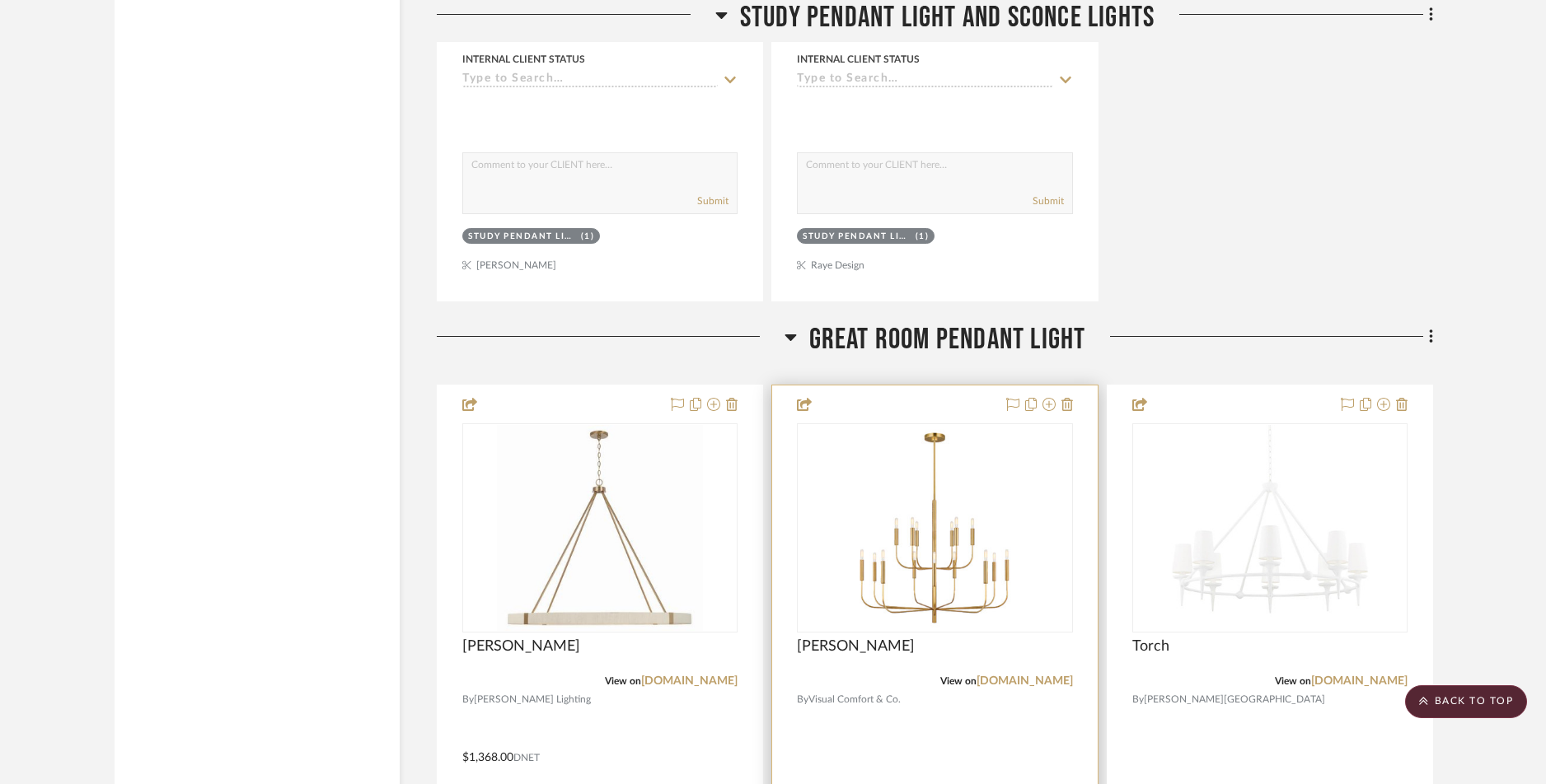
click at [1074, 405] on div at bounding box center [935, 746] width 325 height 721
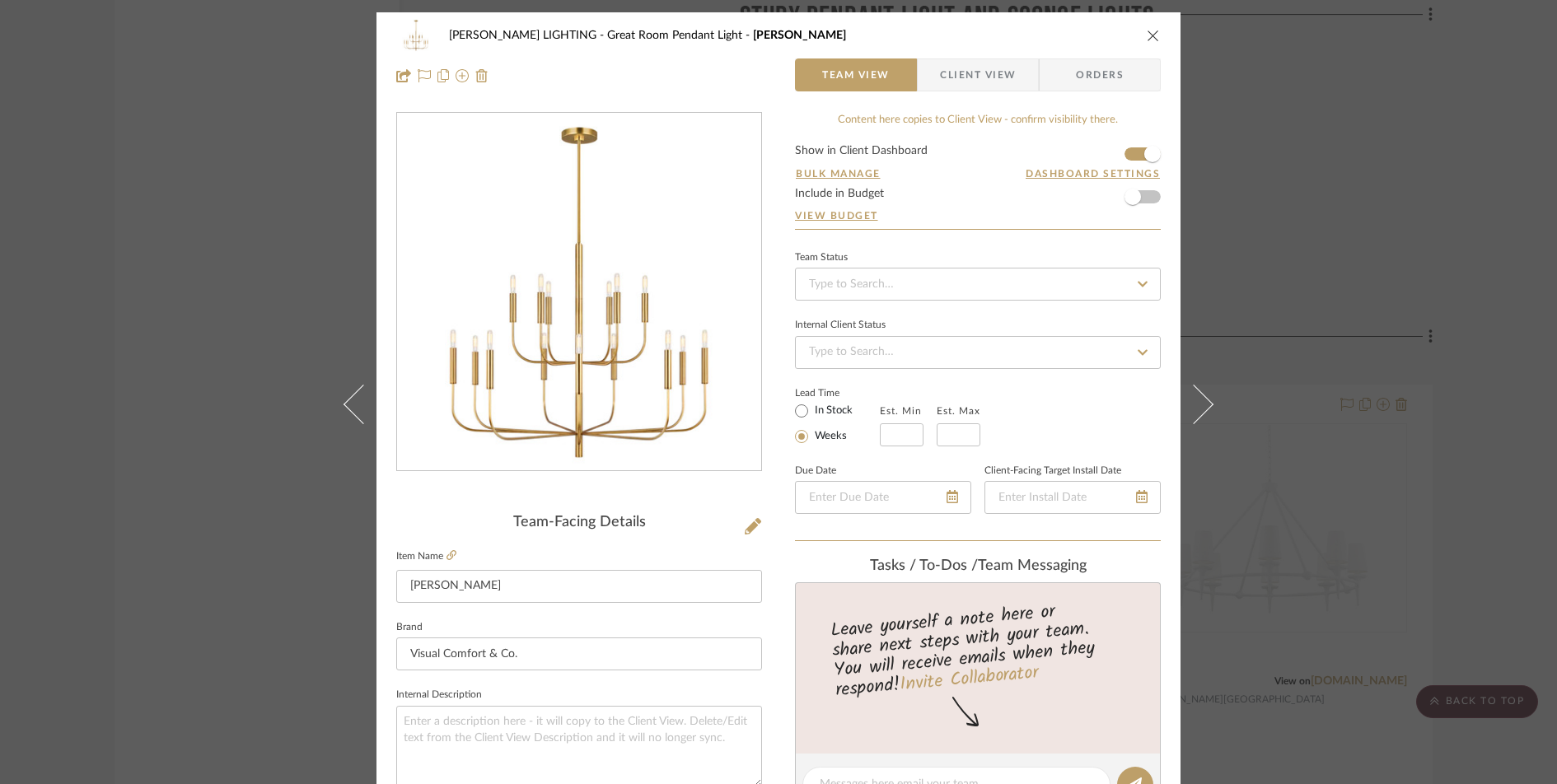
click at [1147, 31] on icon "close" at bounding box center [1153, 35] width 13 height 13
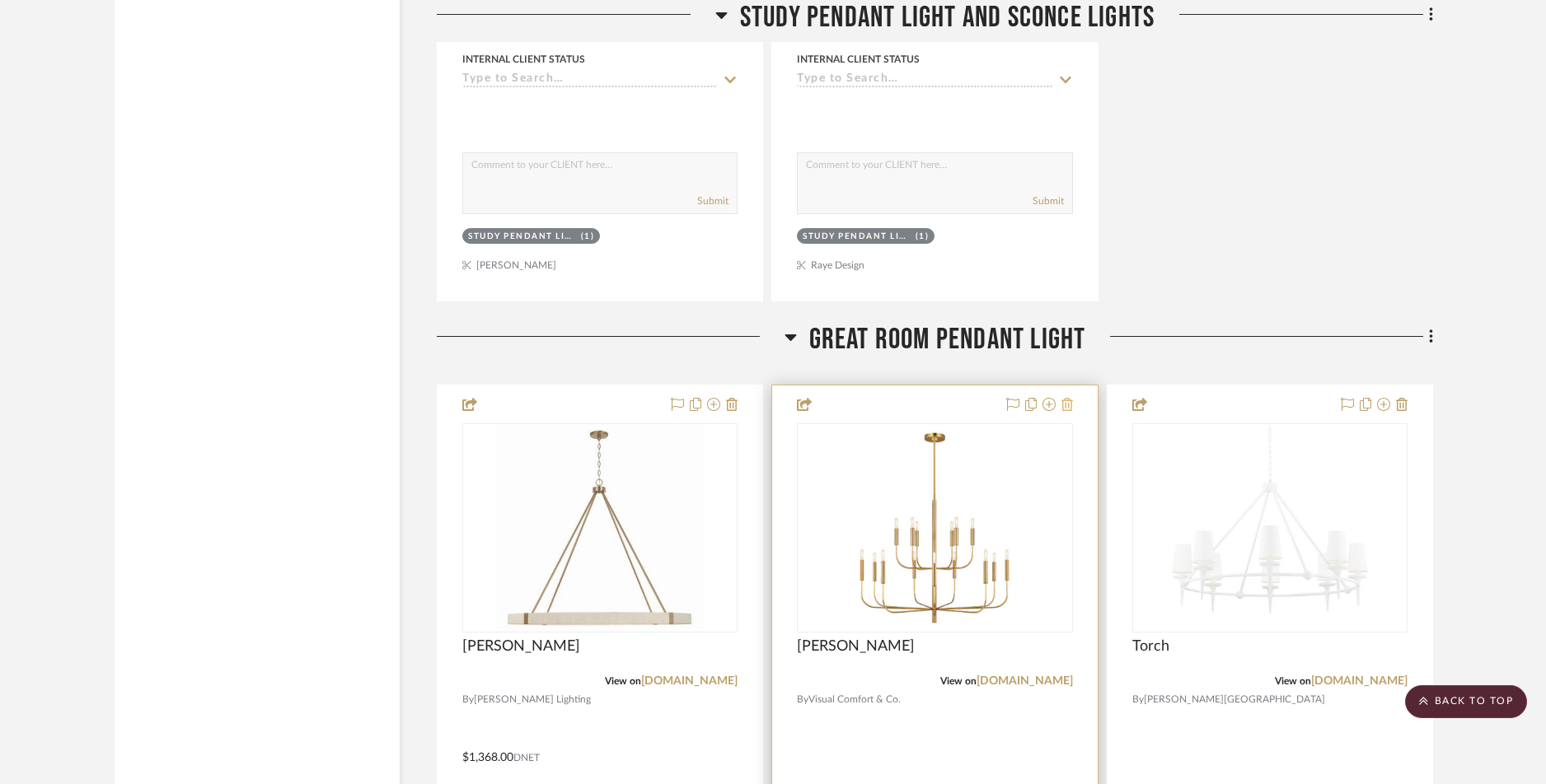
click at [1067, 404] on icon at bounding box center [1066, 404] width 11 height 13
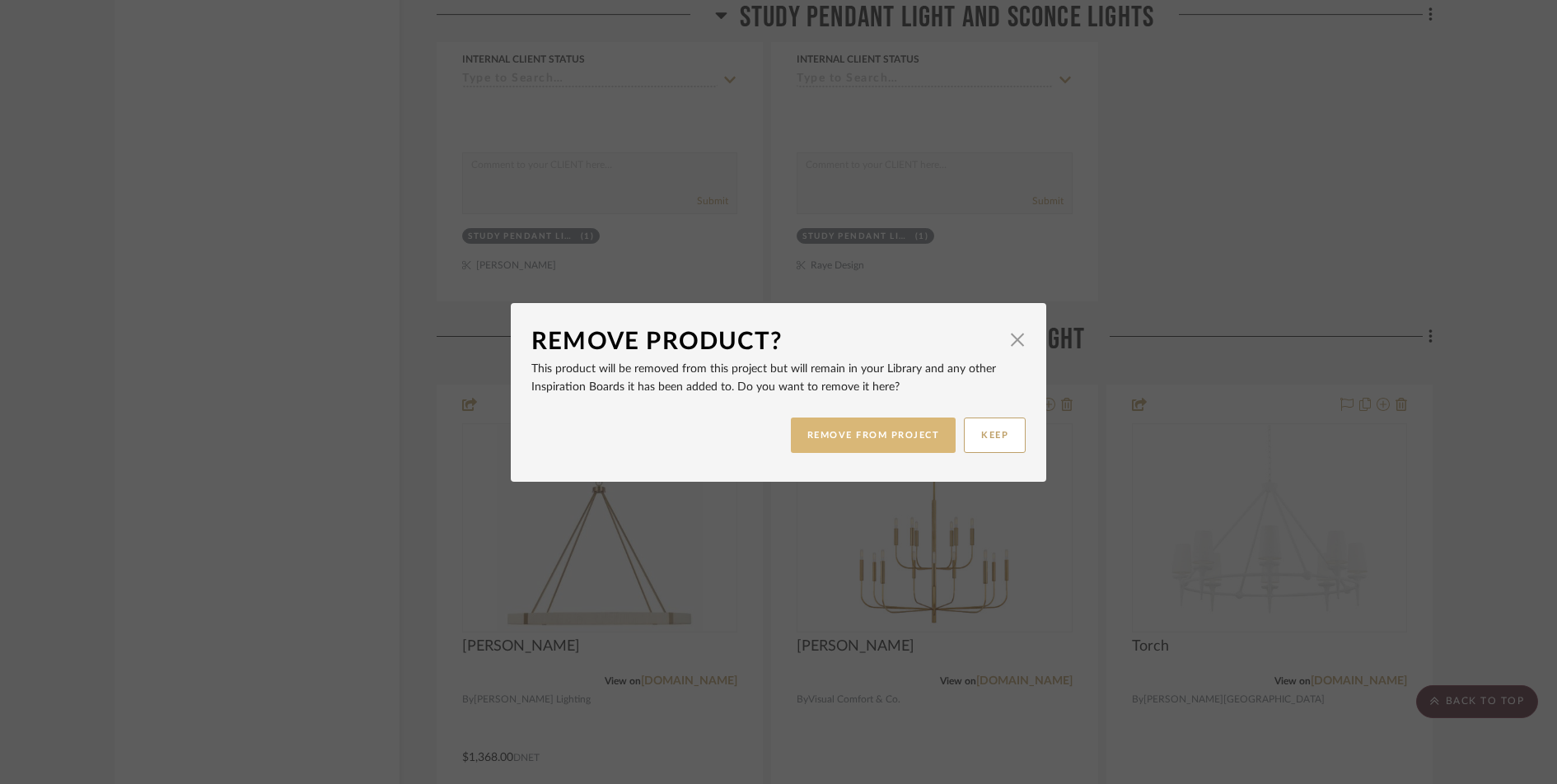
click at [891, 427] on button "REMOVE FROM PROJECT" at bounding box center [874, 435] width 166 height 35
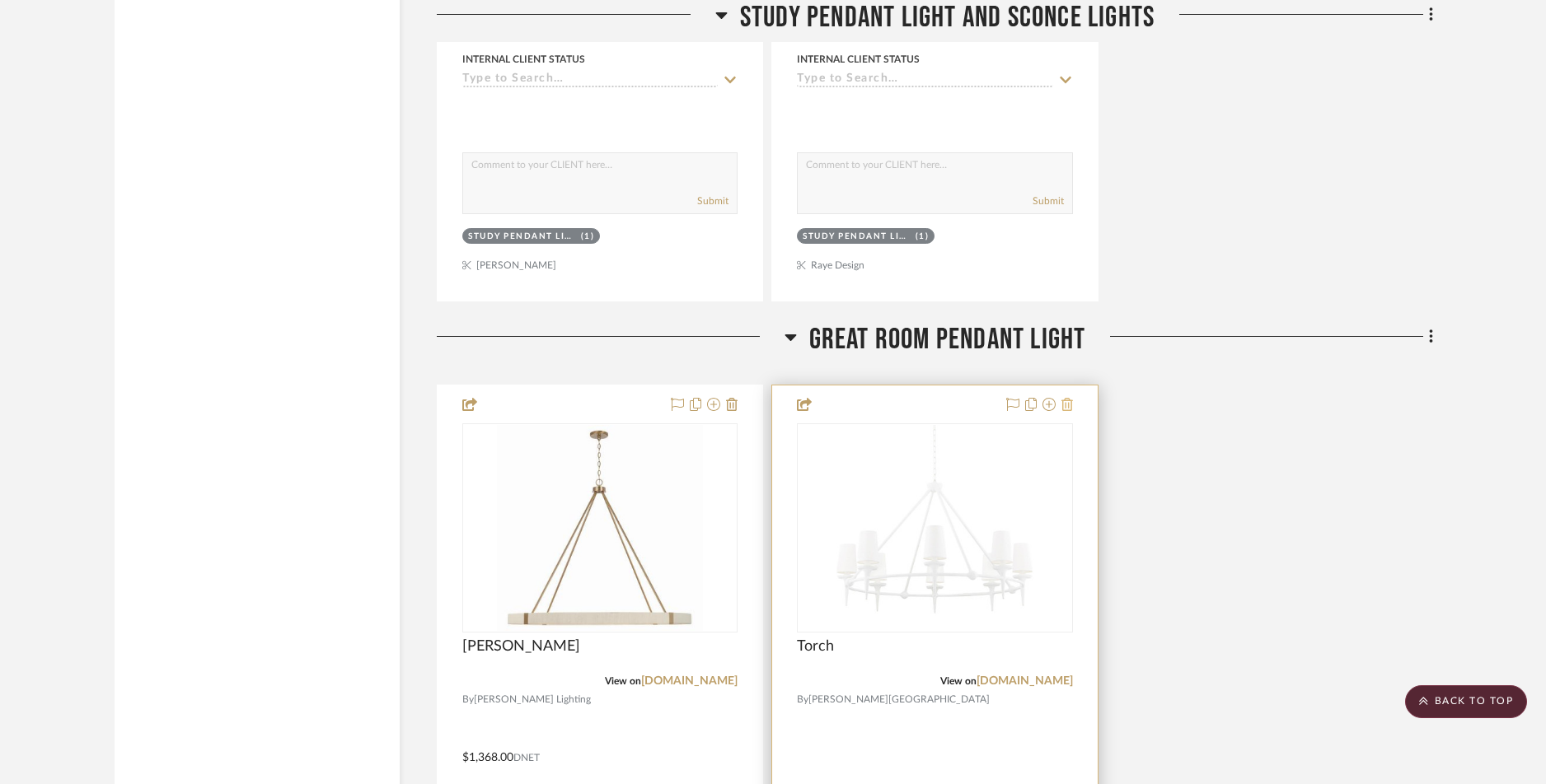
click at [1067, 407] on icon at bounding box center [1066, 404] width 11 height 13
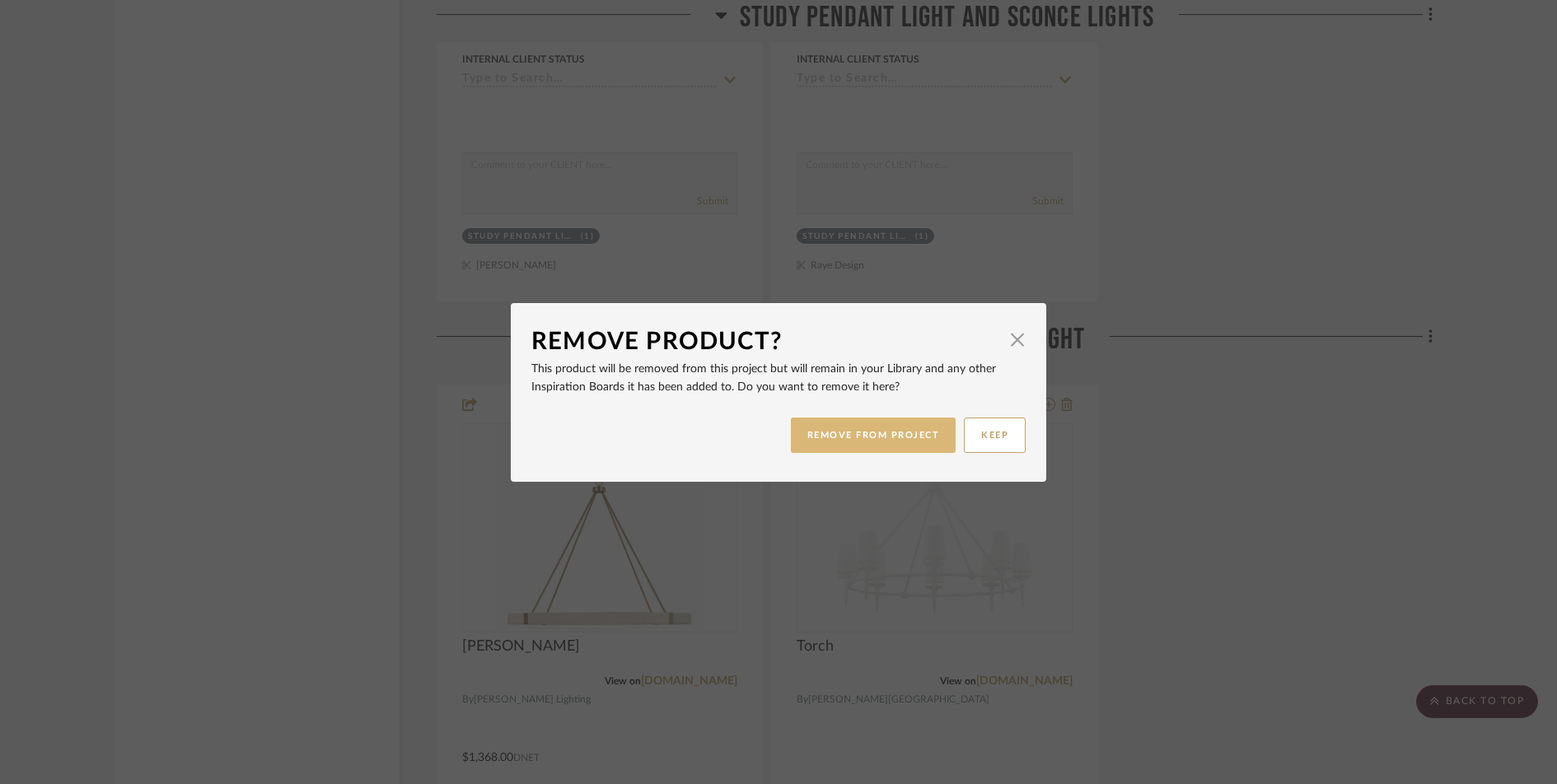
click at [897, 427] on button "REMOVE FROM PROJECT" at bounding box center [874, 435] width 166 height 35
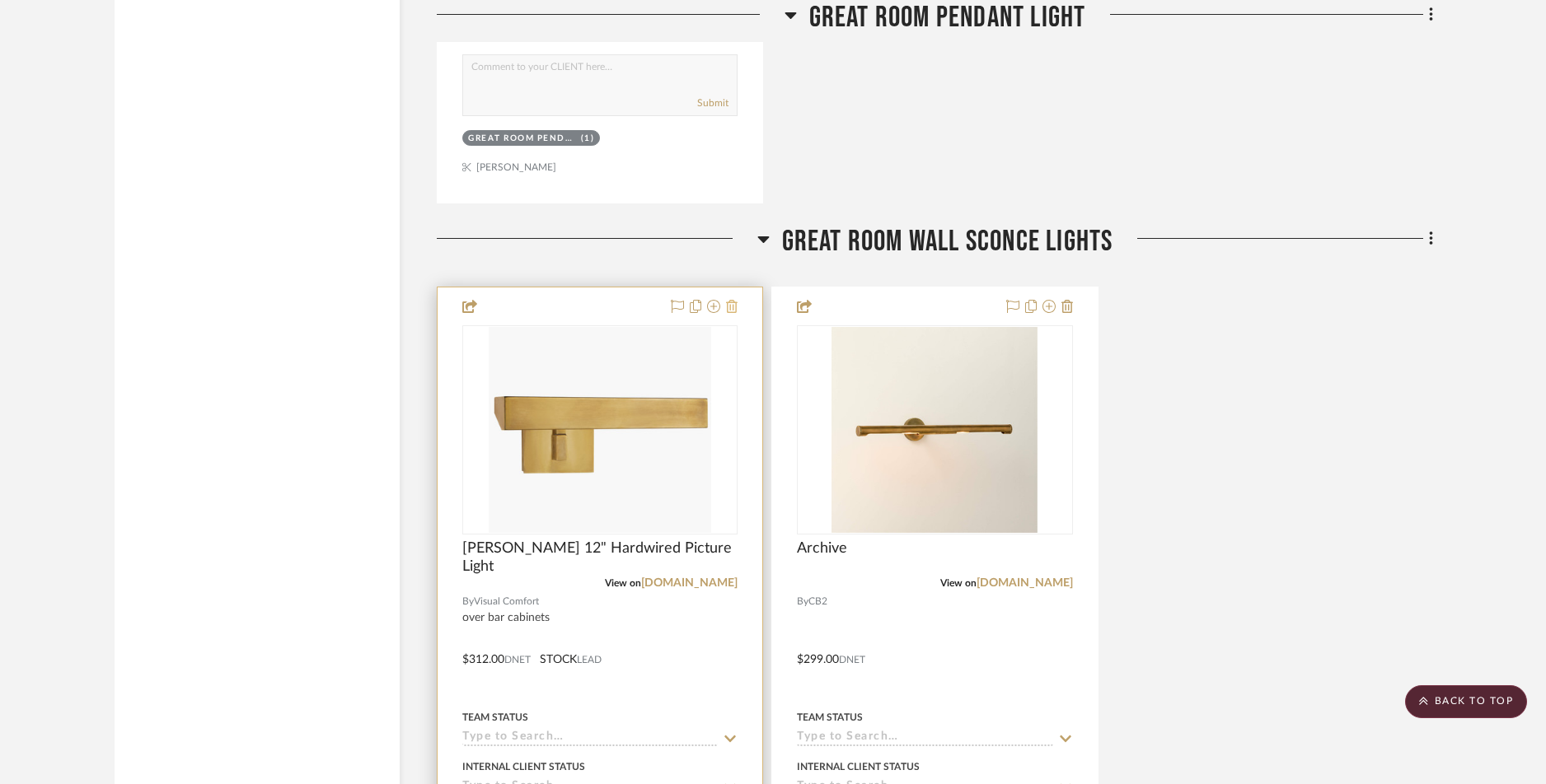
click at [726, 308] on icon at bounding box center [731, 306] width 11 height 13
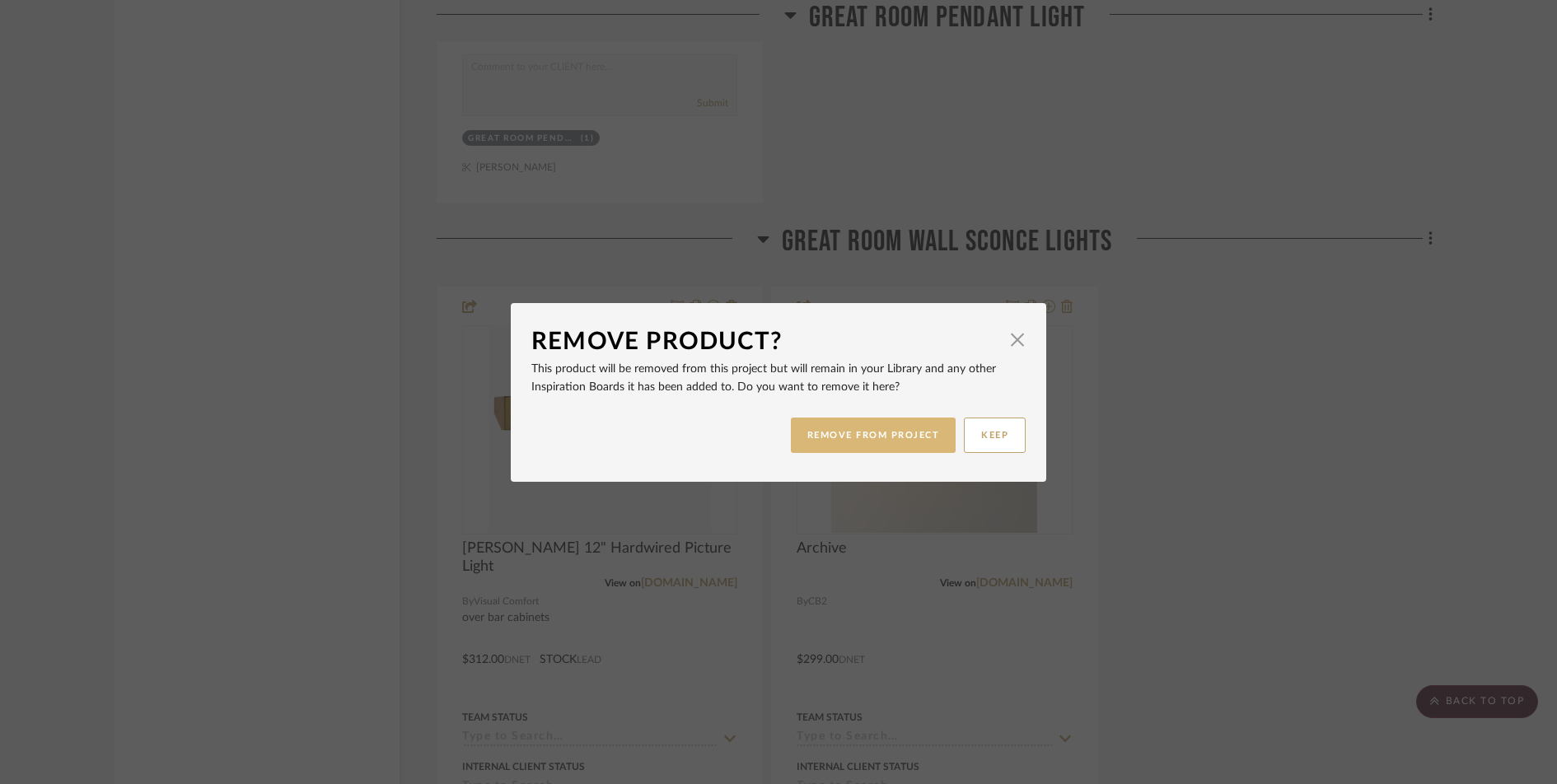
click at [840, 445] on button "REMOVE FROM PROJECT" at bounding box center [874, 435] width 166 height 35
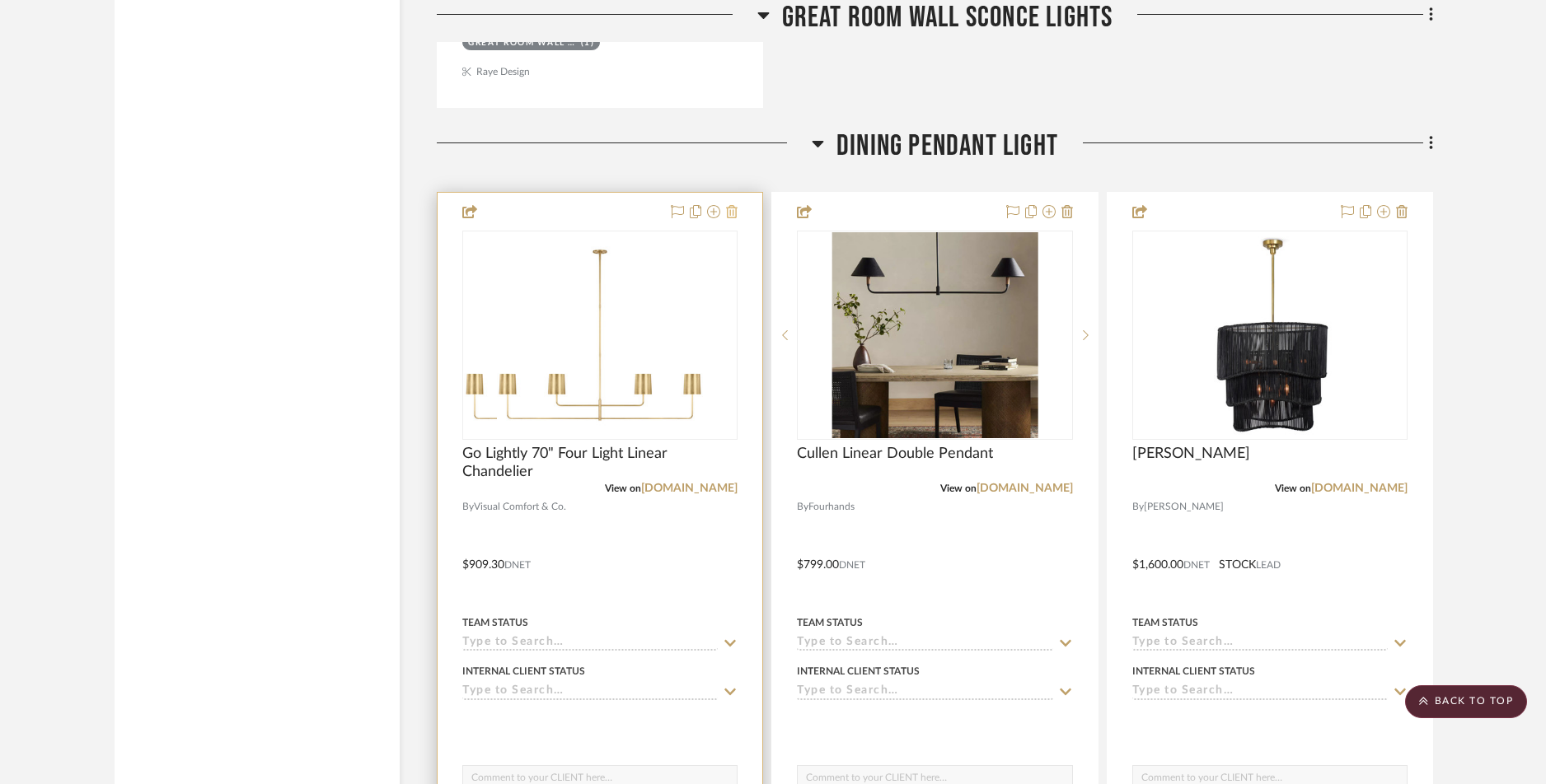
click at [735, 215] on icon at bounding box center [731, 211] width 11 height 13
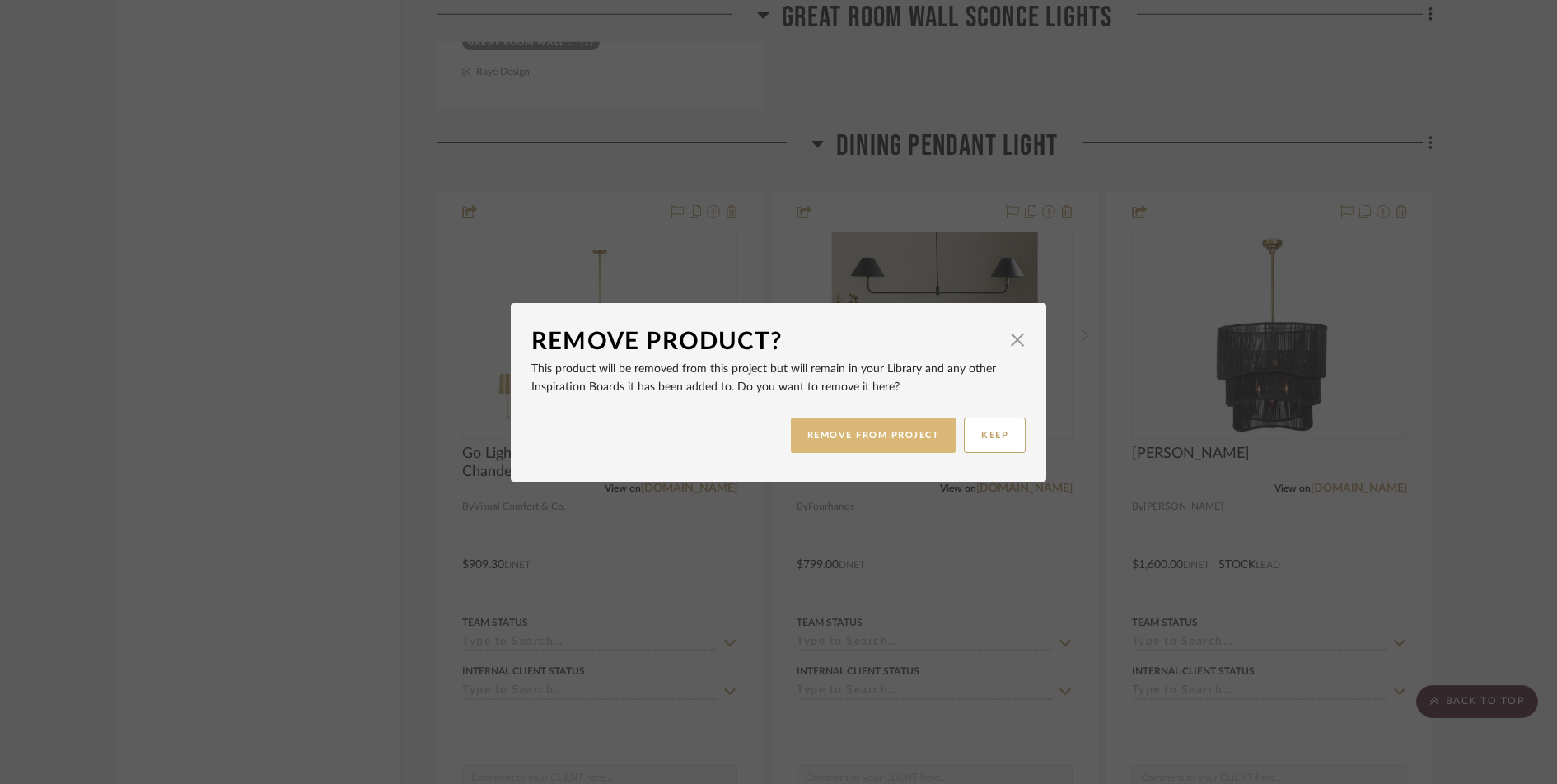
click at [831, 432] on button "REMOVE FROM PROJECT" at bounding box center [874, 435] width 166 height 35
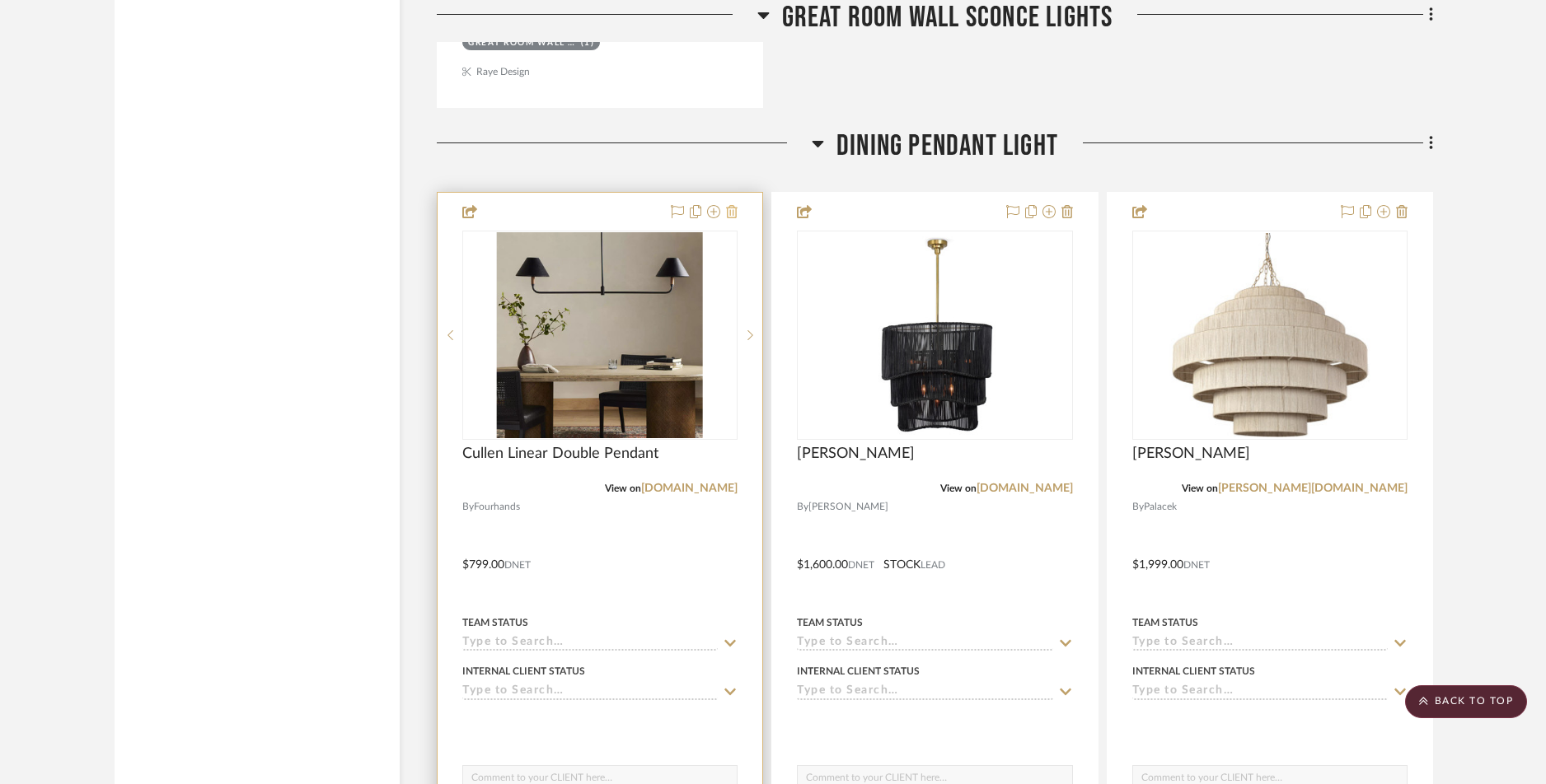
click at [729, 214] on icon at bounding box center [731, 211] width 11 height 13
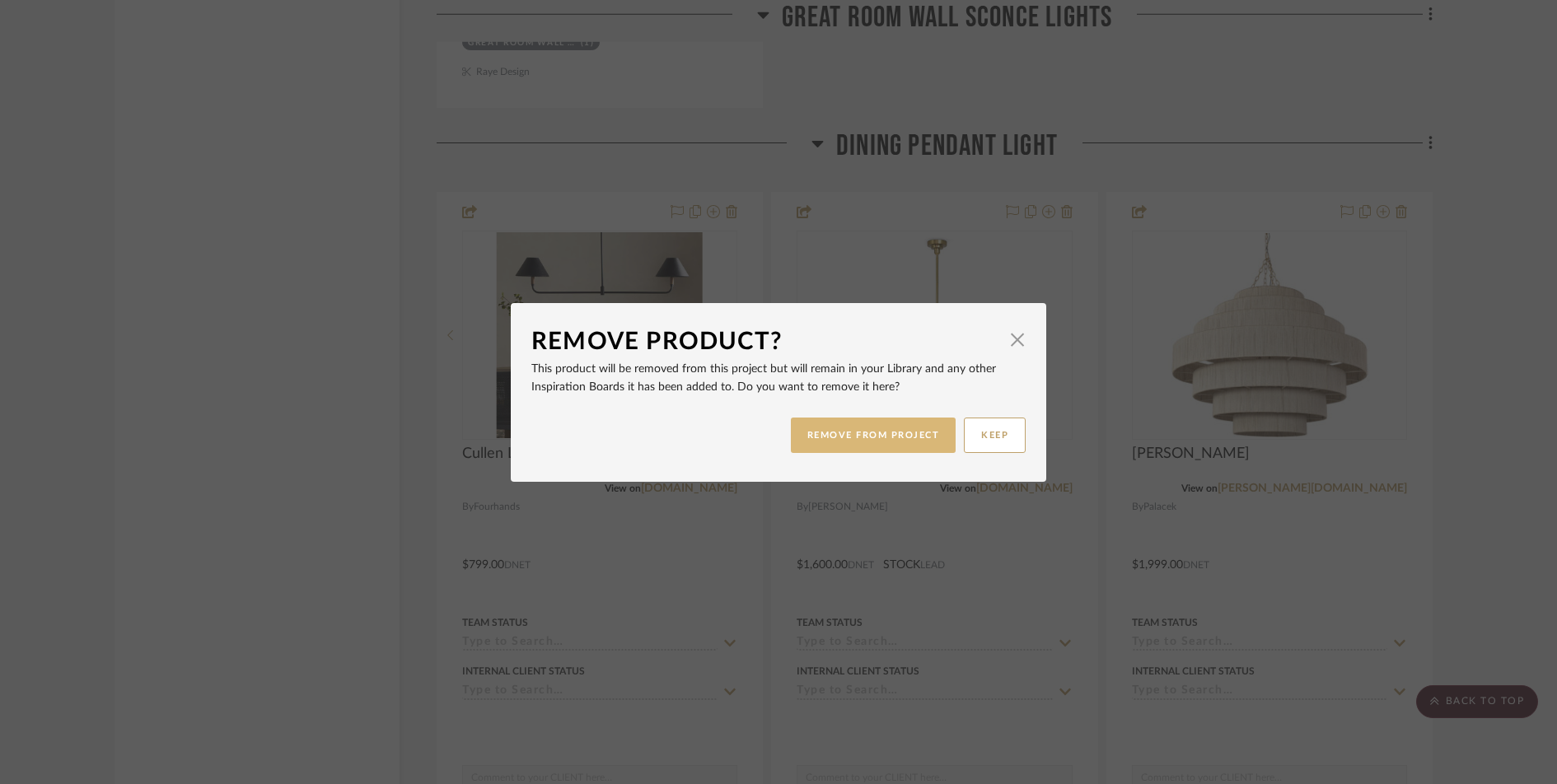
click at [832, 448] on button "REMOVE FROM PROJECT" at bounding box center [874, 435] width 166 height 35
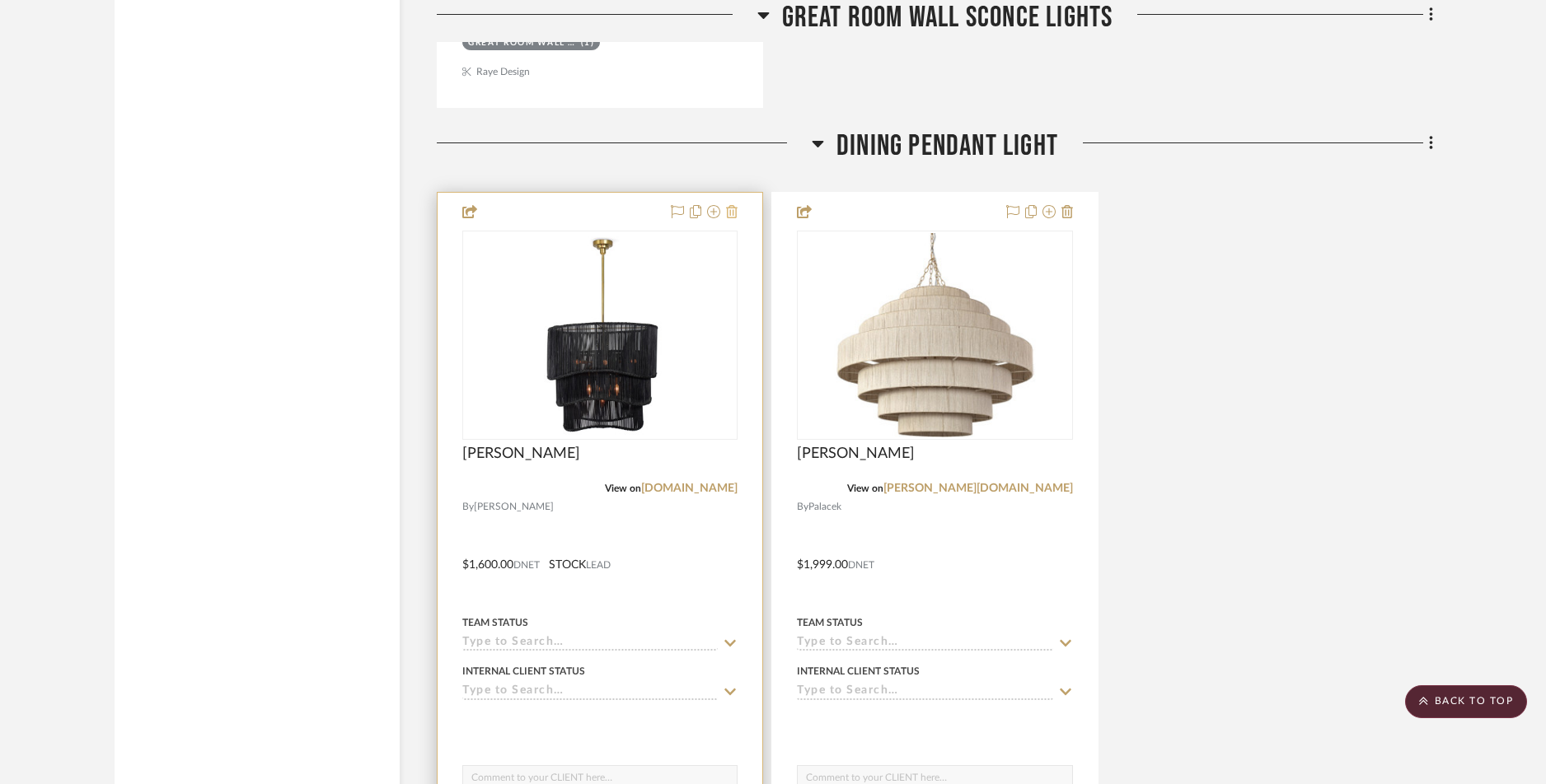
click at [737, 208] on icon at bounding box center [731, 211] width 11 height 13
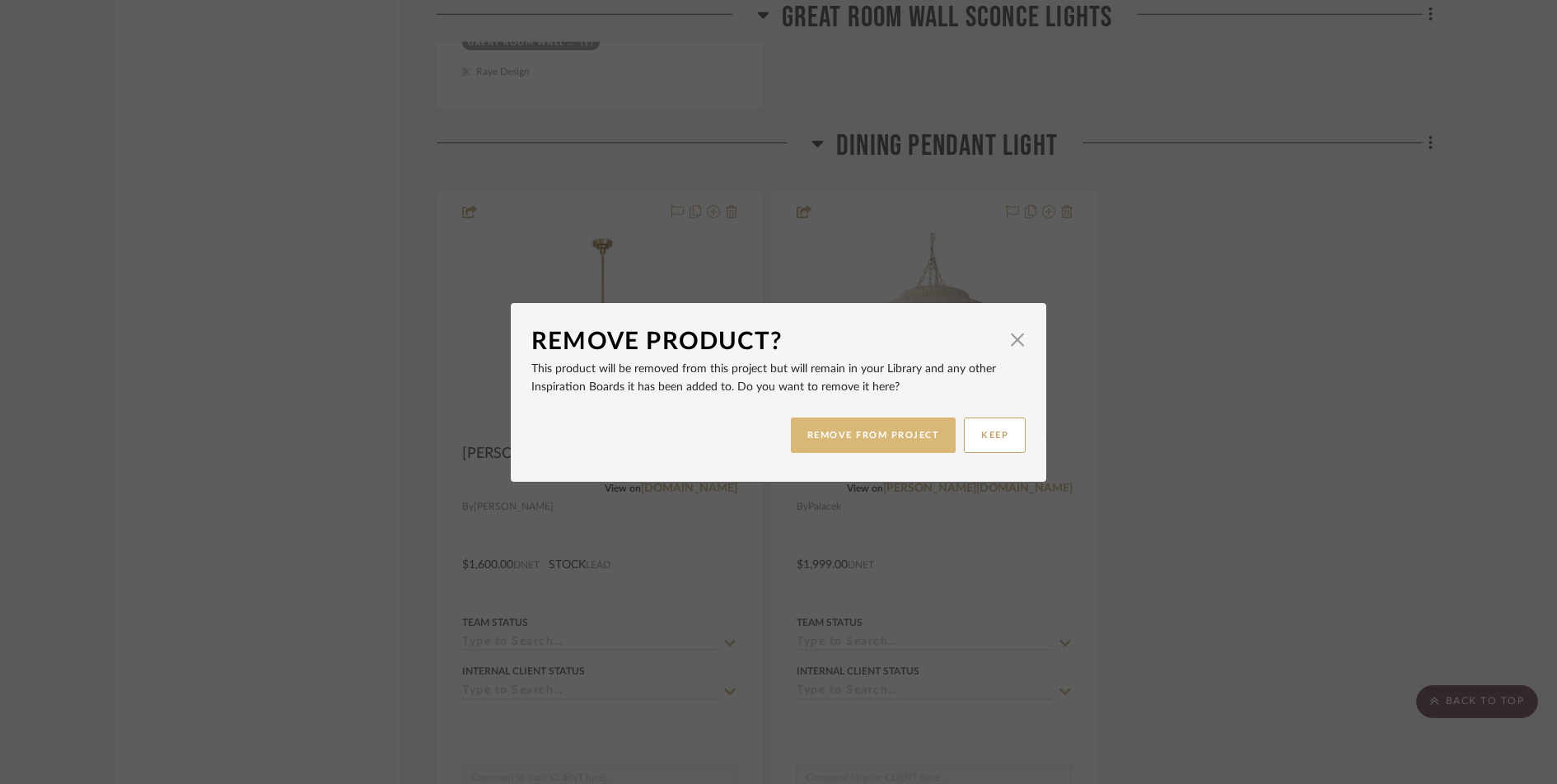
click at [817, 434] on button "REMOVE FROM PROJECT" at bounding box center [874, 435] width 166 height 35
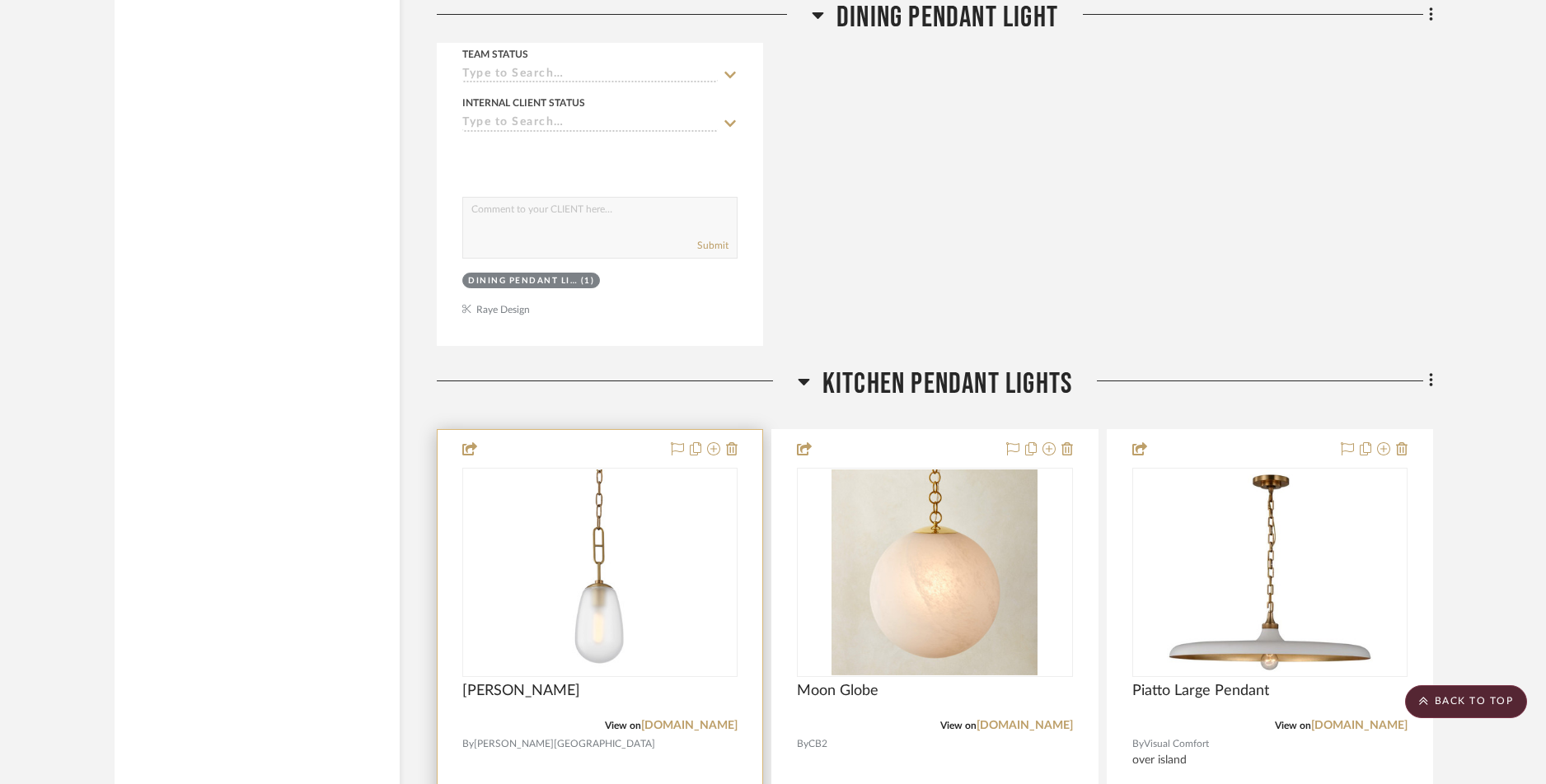
click at [738, 453] on div at bounding box center [600, 790] width 325 height 721
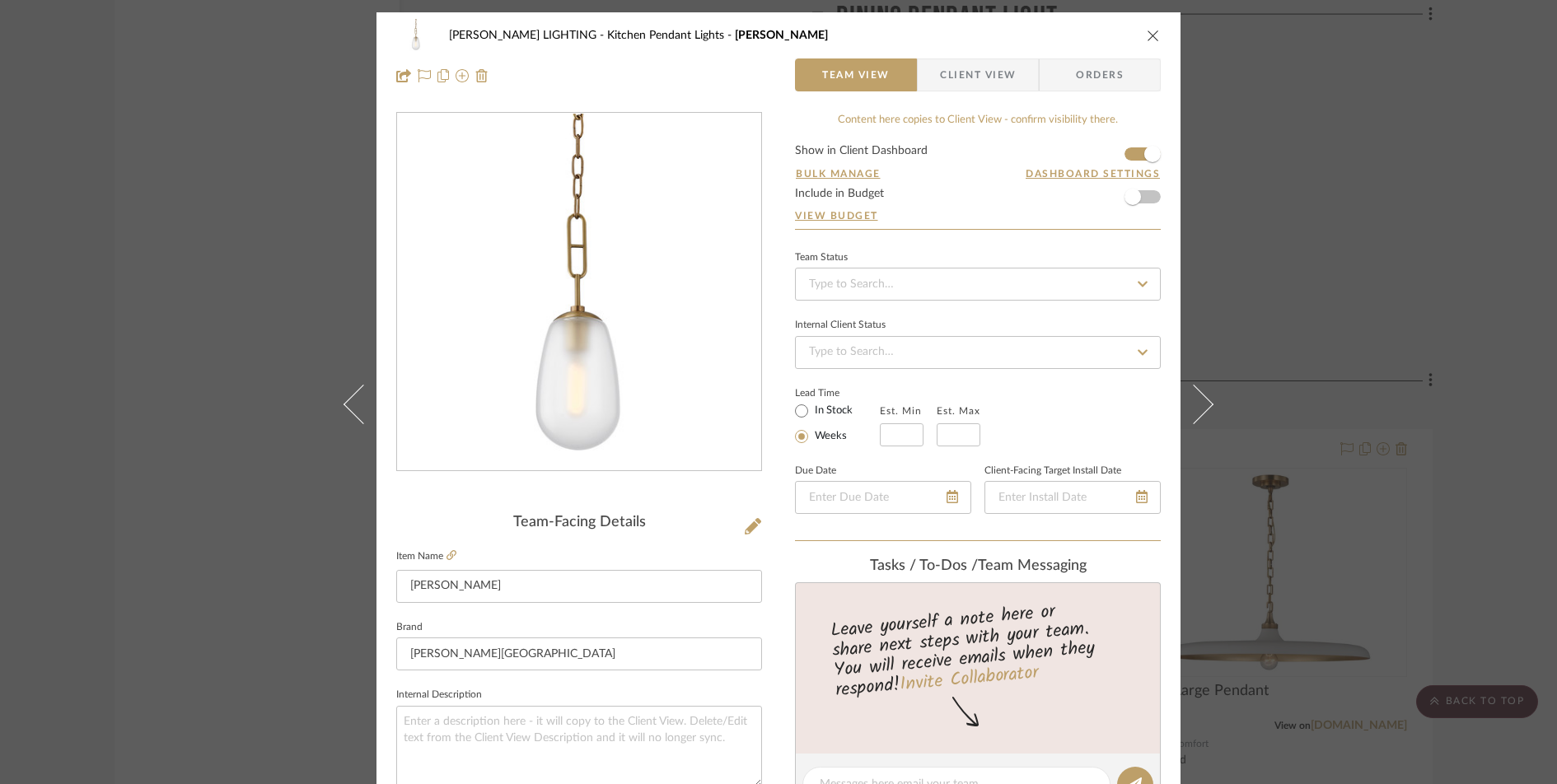
click at [1147, 36] on icon "close" at bounding box center [1153, 35] width 13 height 13
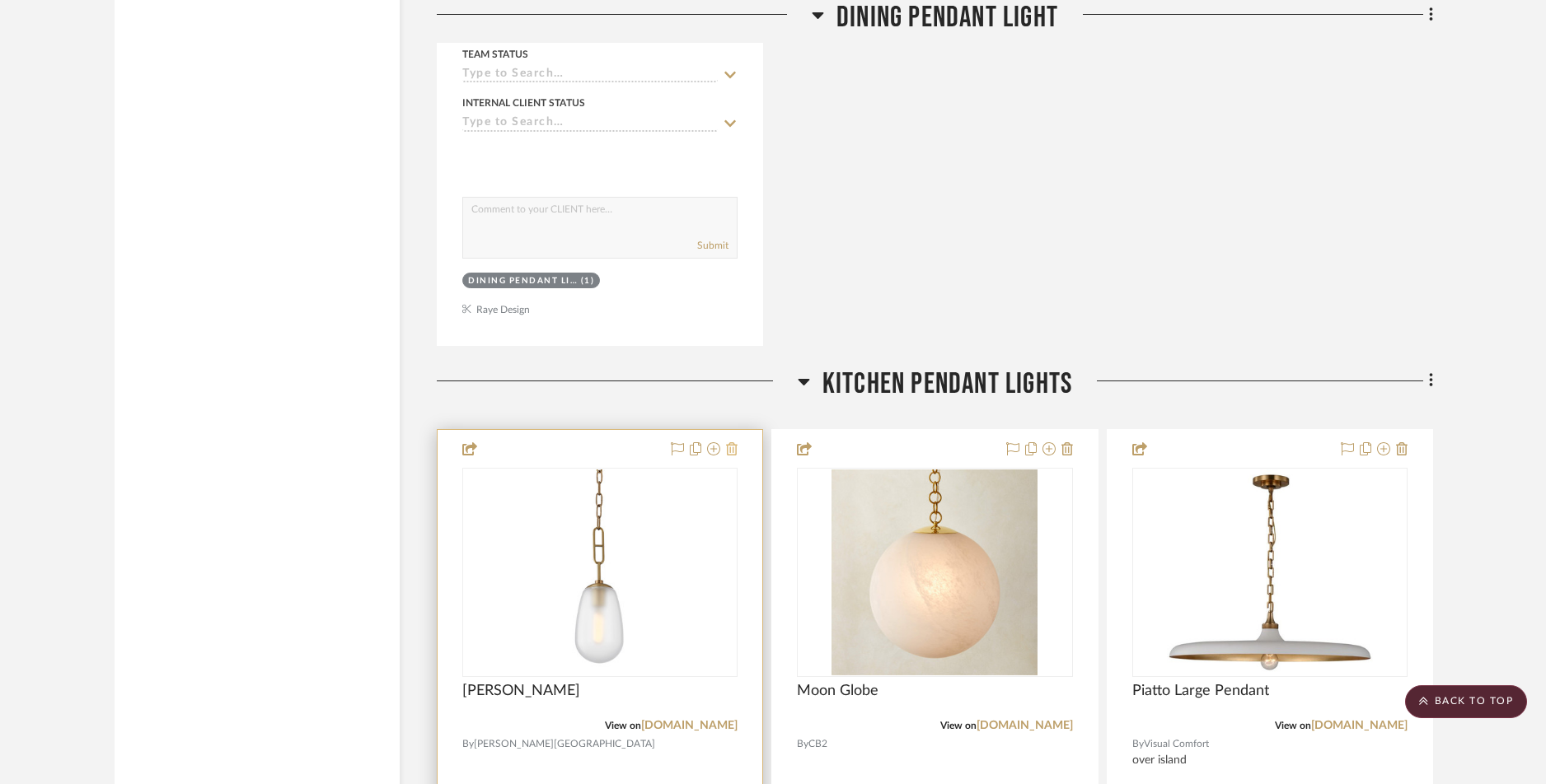
click at [734, 452] on icon at bounding box center [731, 448] width 11 height 13
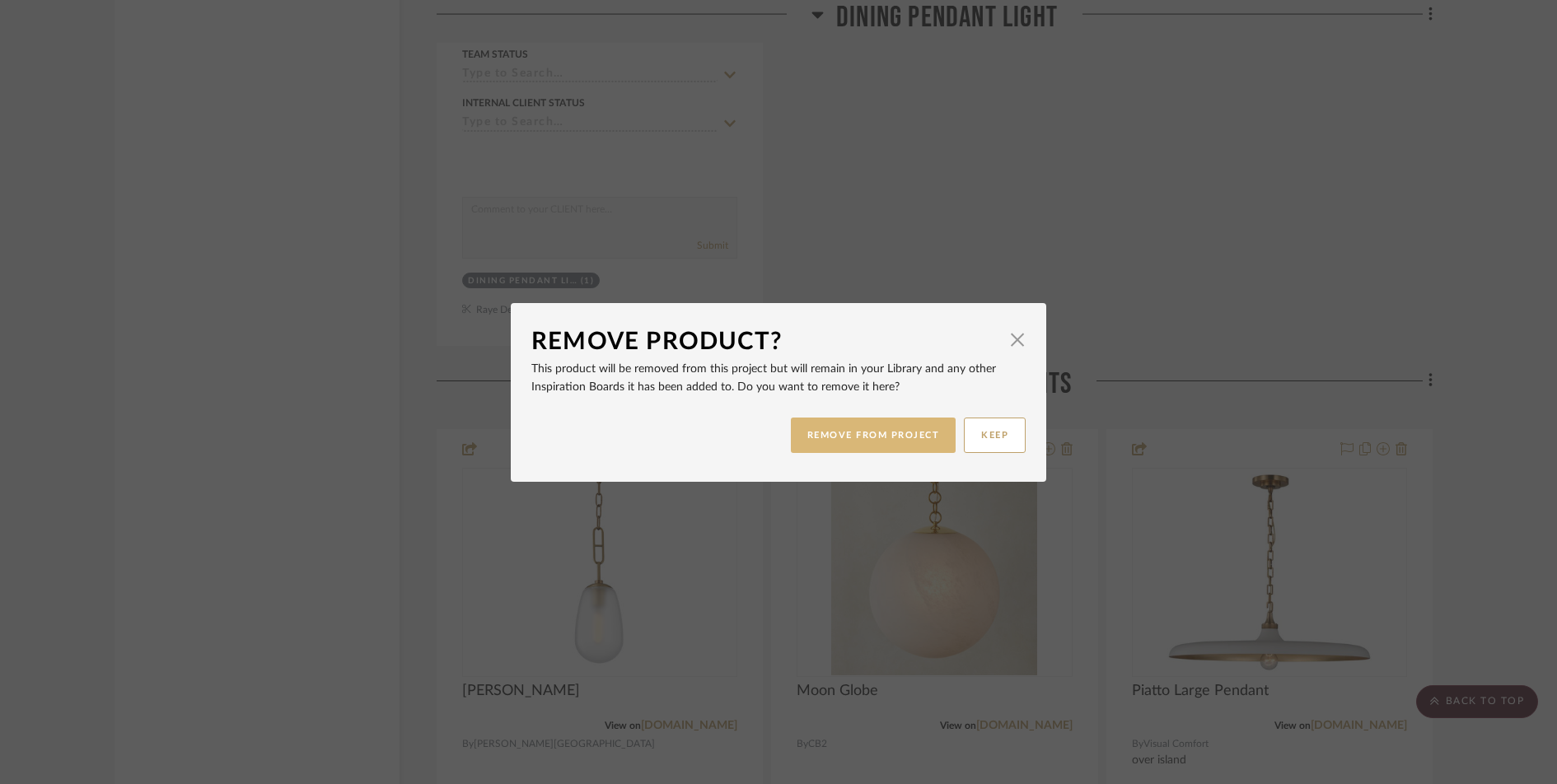
click at [825, 435] on button "REMOVE FROM PROJECT" at bounding box center [874, 435] width 166 height 35
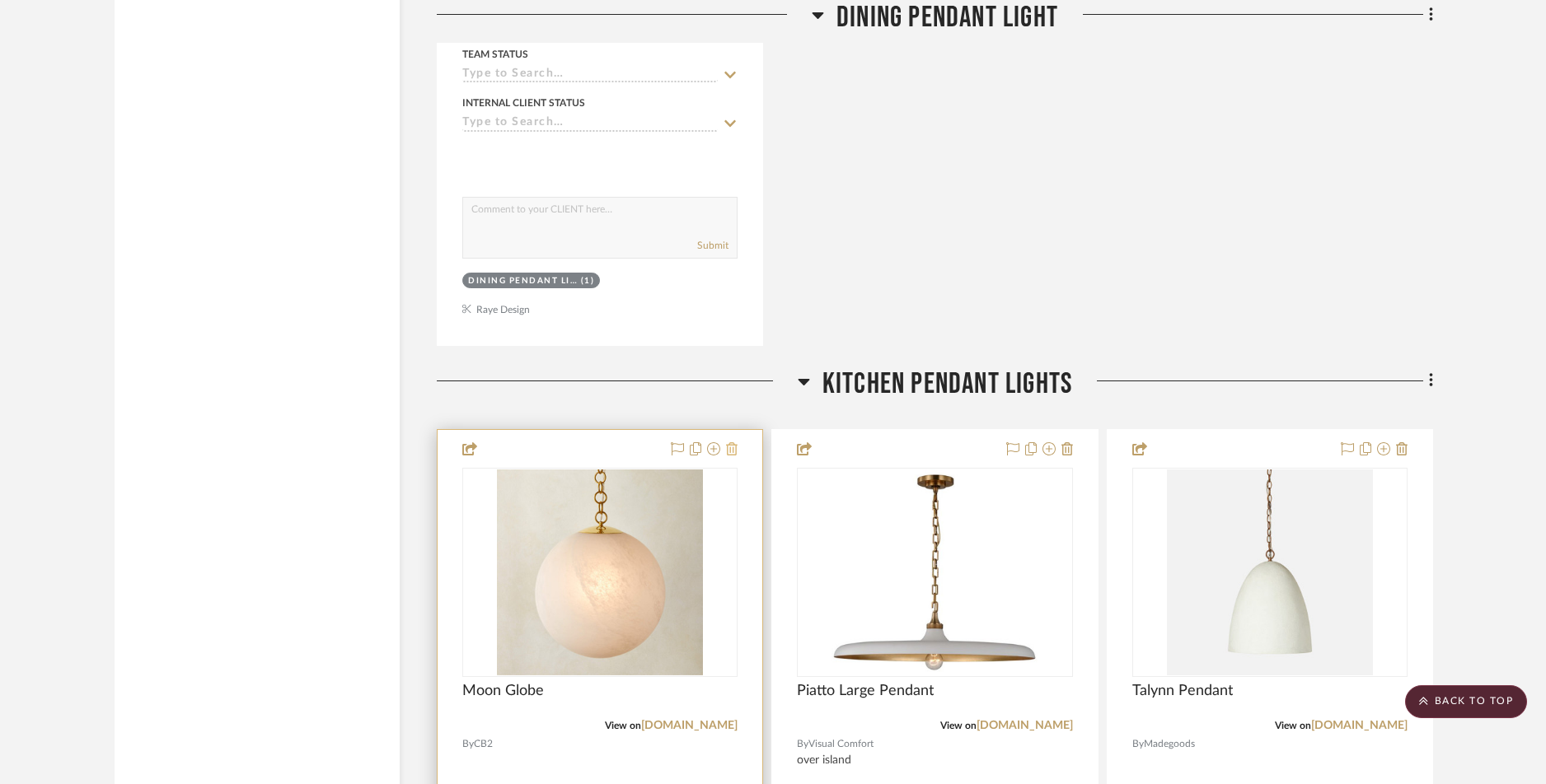
click at [735, 451] on icon at bounding box center [731, 448] width 11 height 13
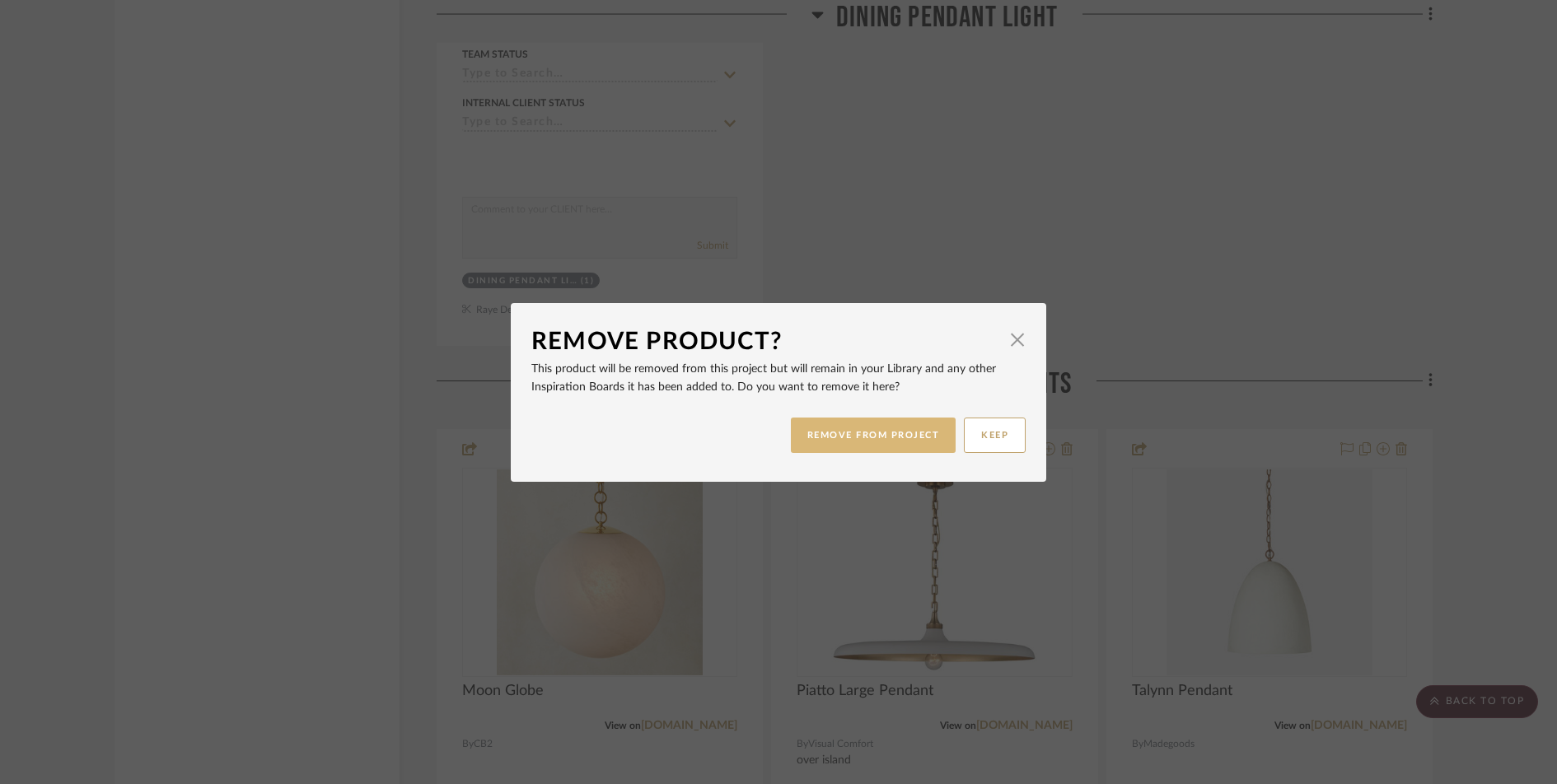
click at [861, 421] on button "REMOVE FROM PROJECT" at bounding box center [874, 435] width 166 height 35
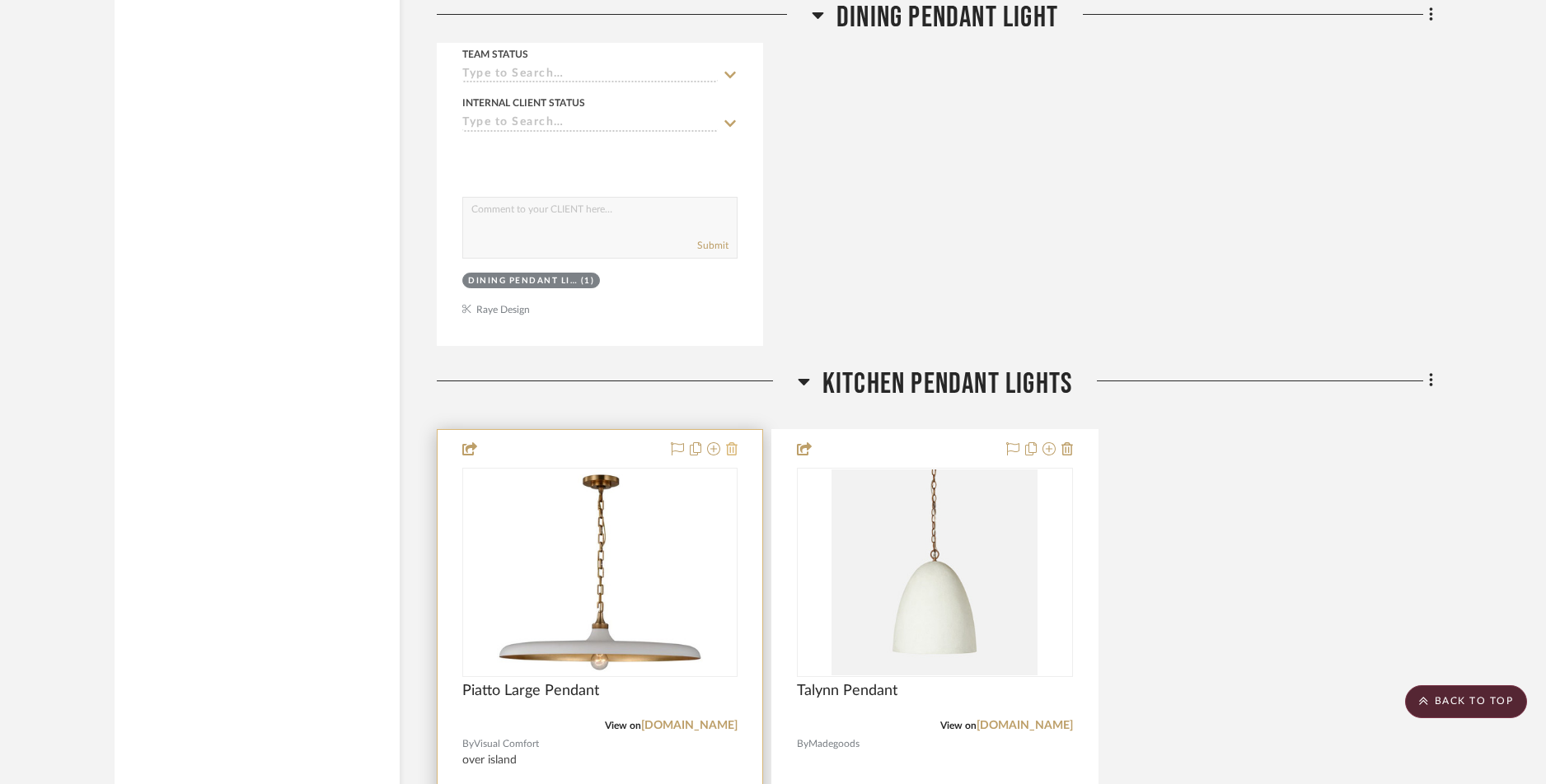
click at [732, 451] on icon at bounding box center [731, 448] width 11 height 13
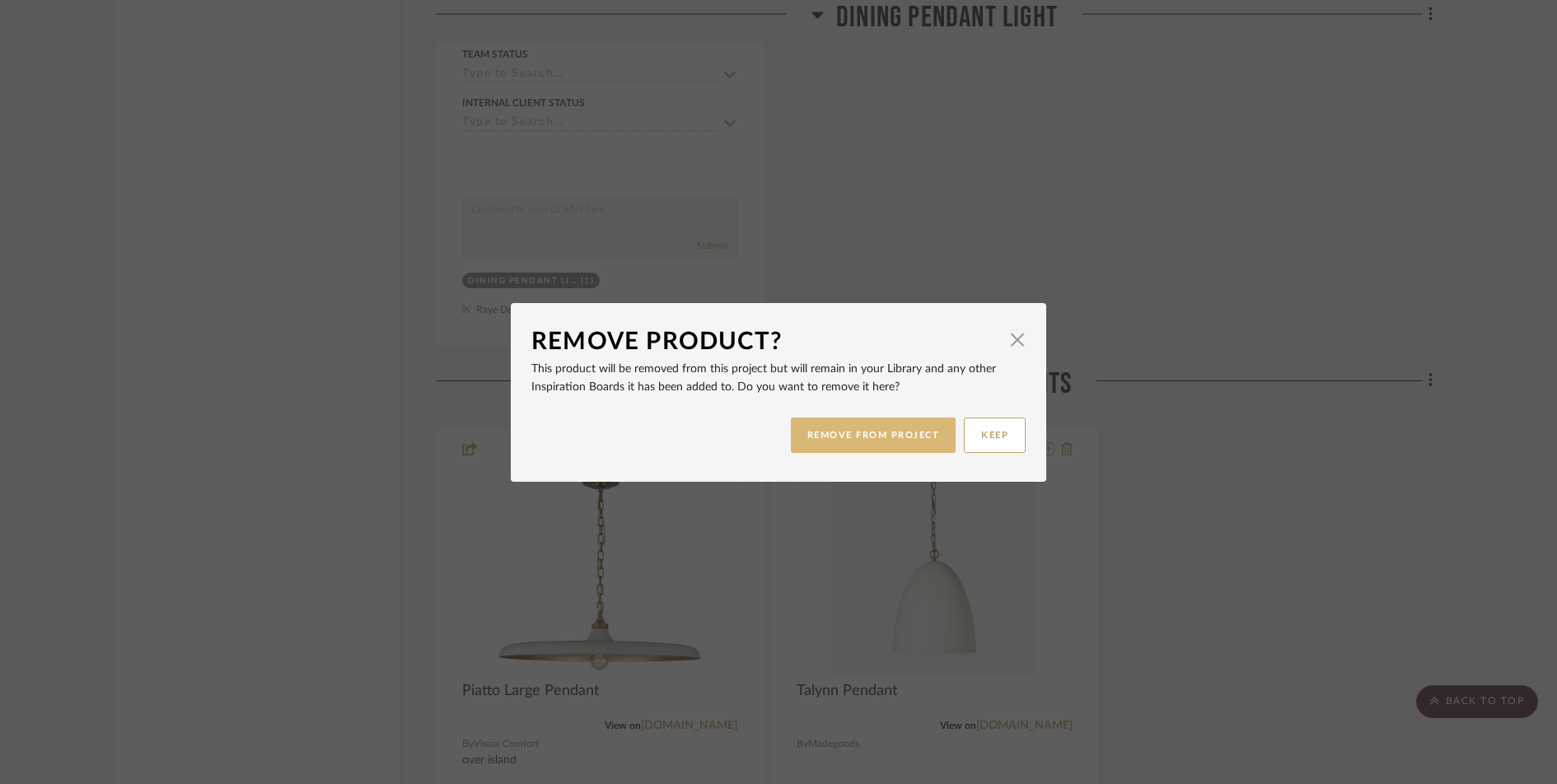
click at [835, 440] on button "REMOVE FROM PROJECT" at bounding box center [874, 435] width 166 height 35
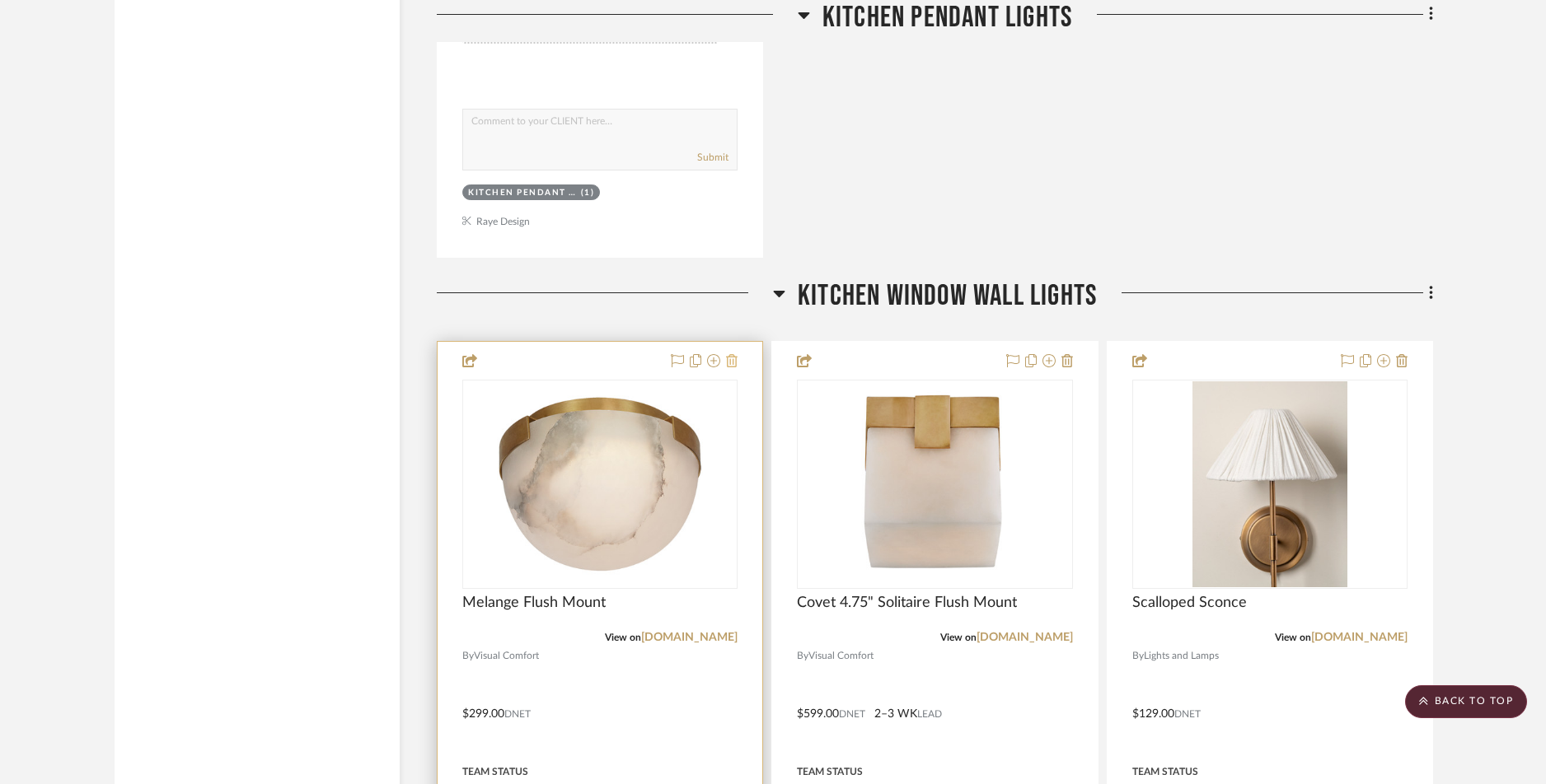
click at [733, 362] on icon at bounding box center [731, 360] width 11 height 13
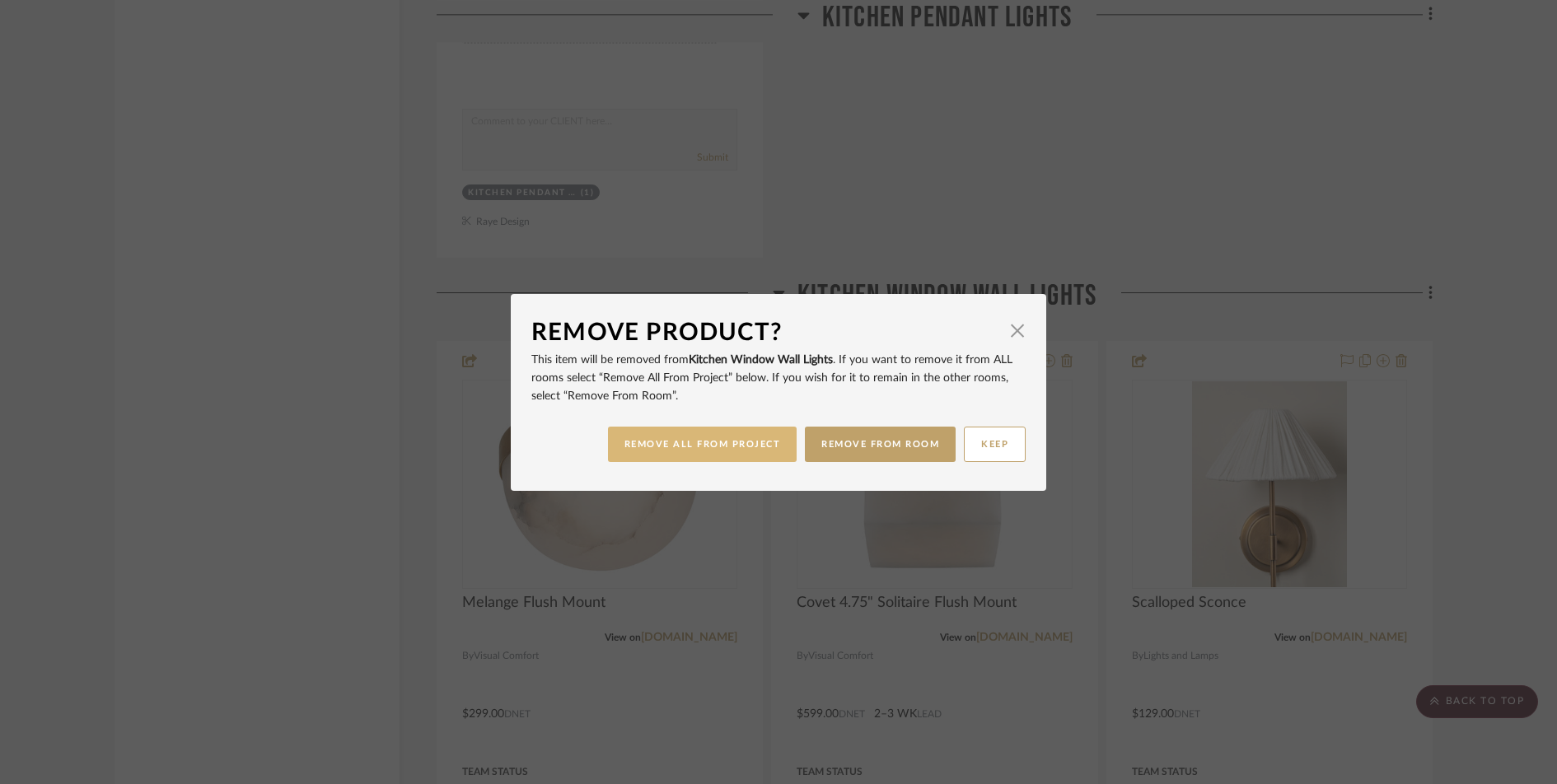
click at [756, 442] on button "REMOVE ALL FROM PROJECT" at bounding box center [703, 444] width 190 height 35
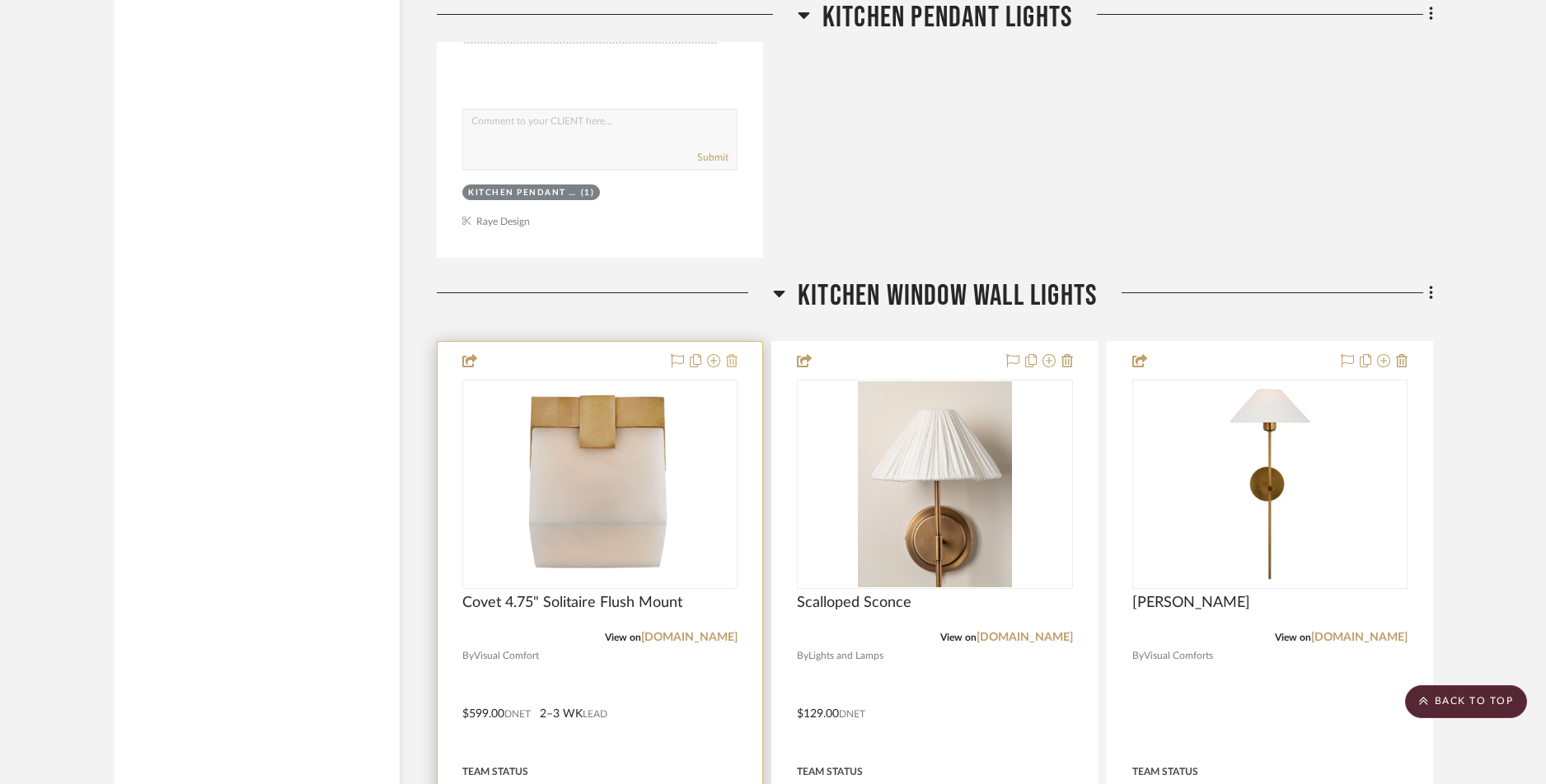
click at [735, 361] on icon at bounding box center [731, 360] width 11 height 13
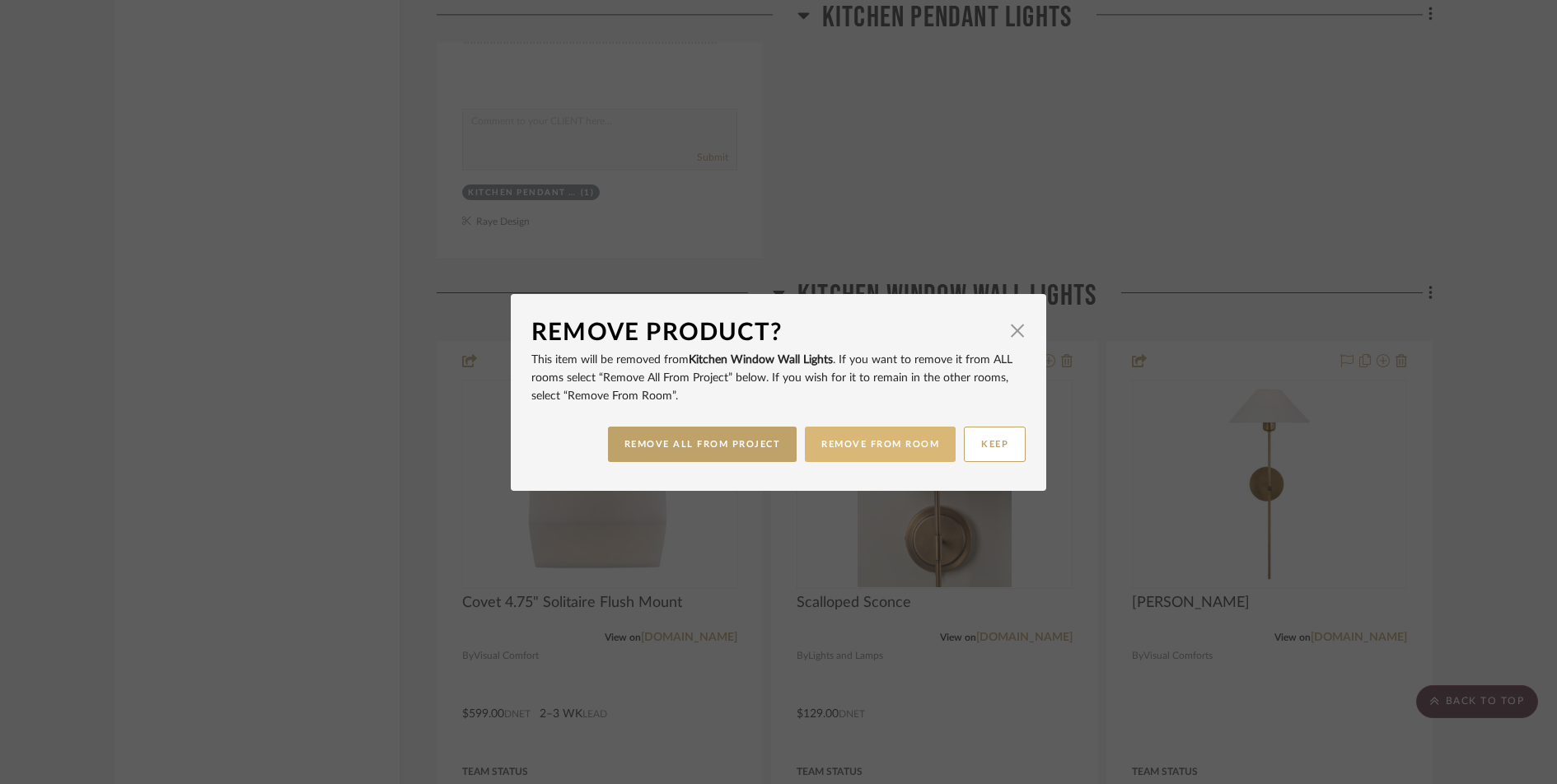
click at [868, 444] on button "REMOVE FROM ROOM" at bounding box center [880, 444] width 150 height 35
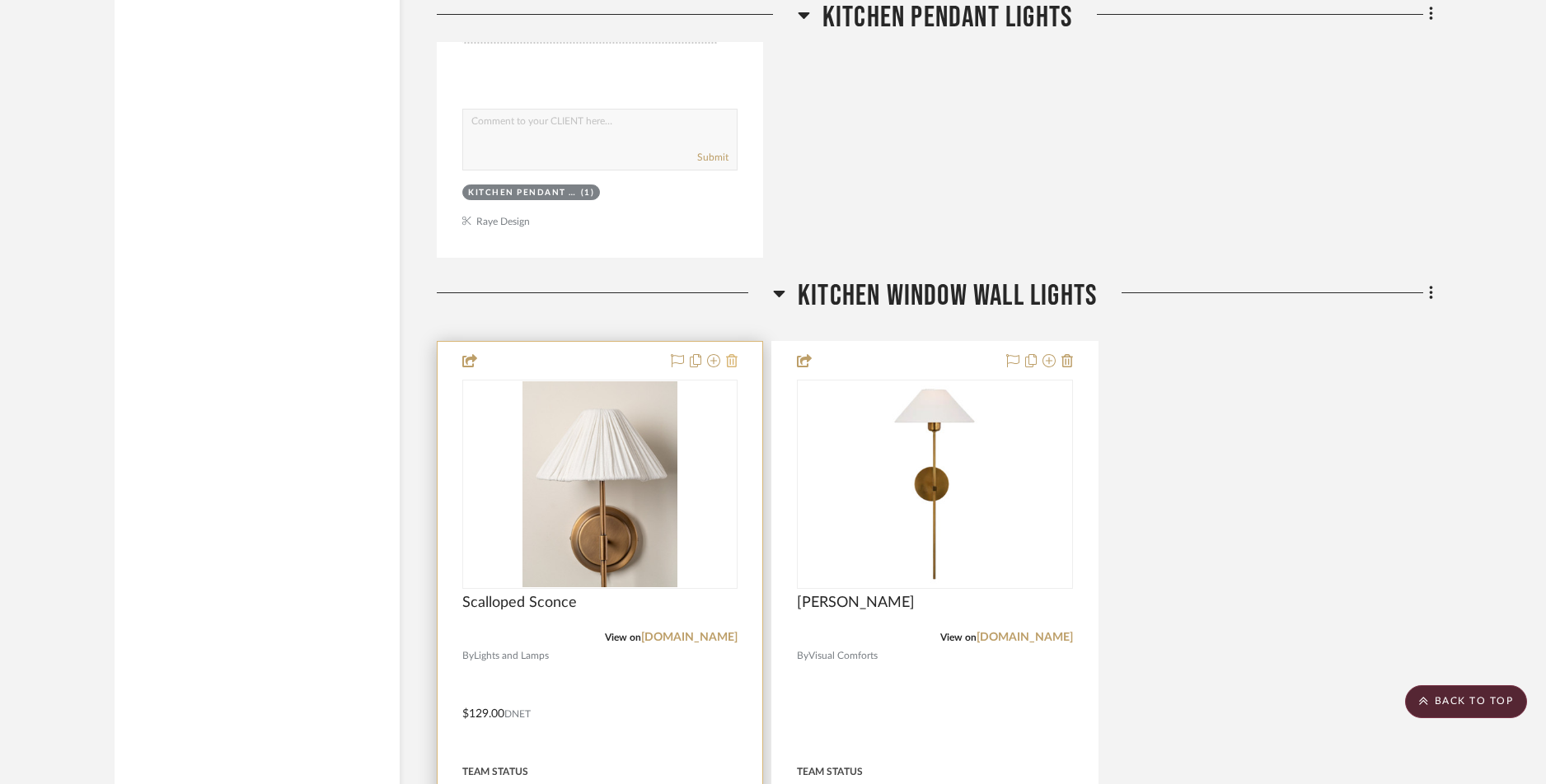
click at [735, 363] on icon at bounding box center [731, 360] width 11 height 13
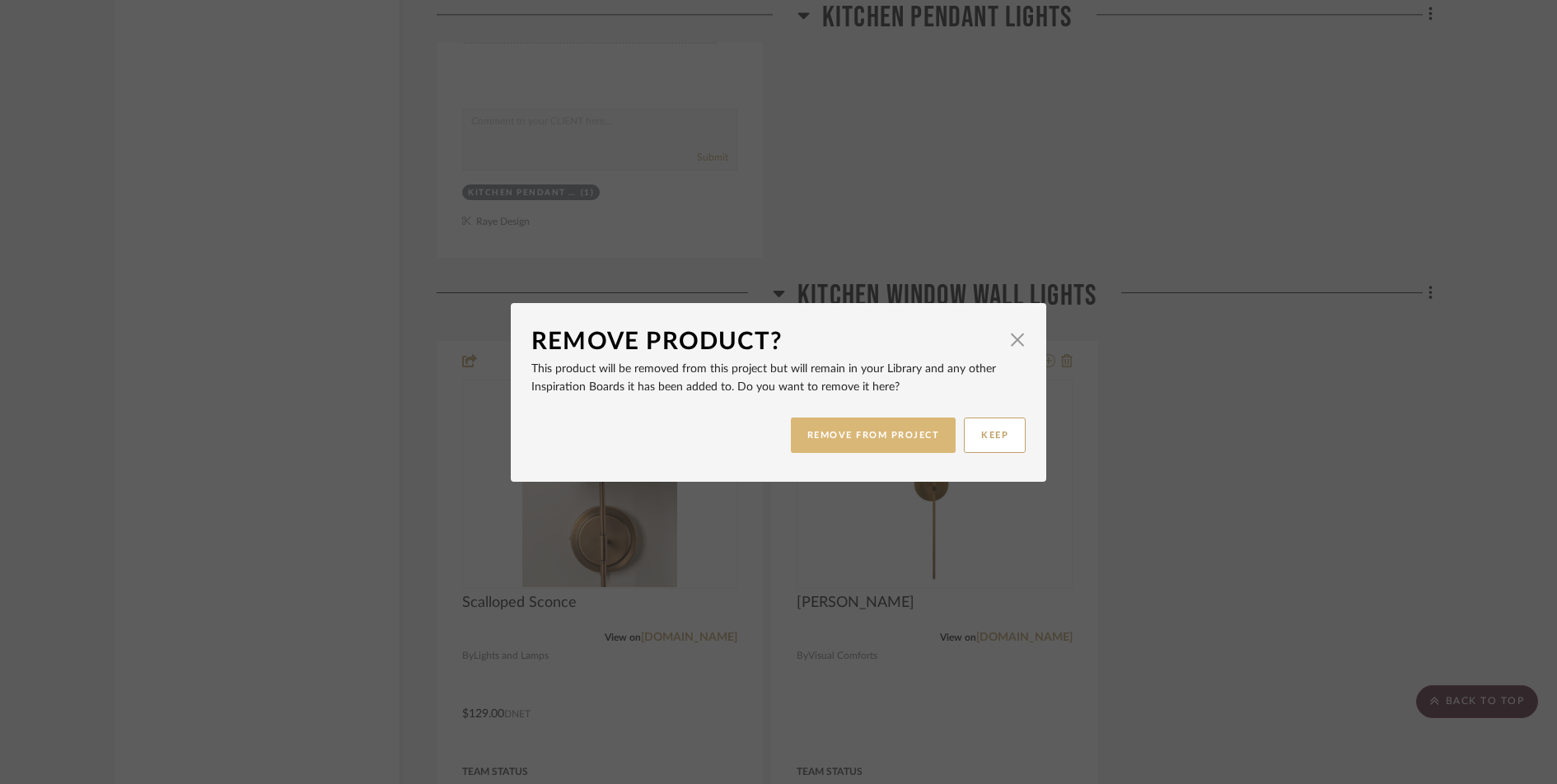
click at [840, 445] on button "REMOVE FROM PROJECT" at bounding box center [874, 435] width 166 height 35
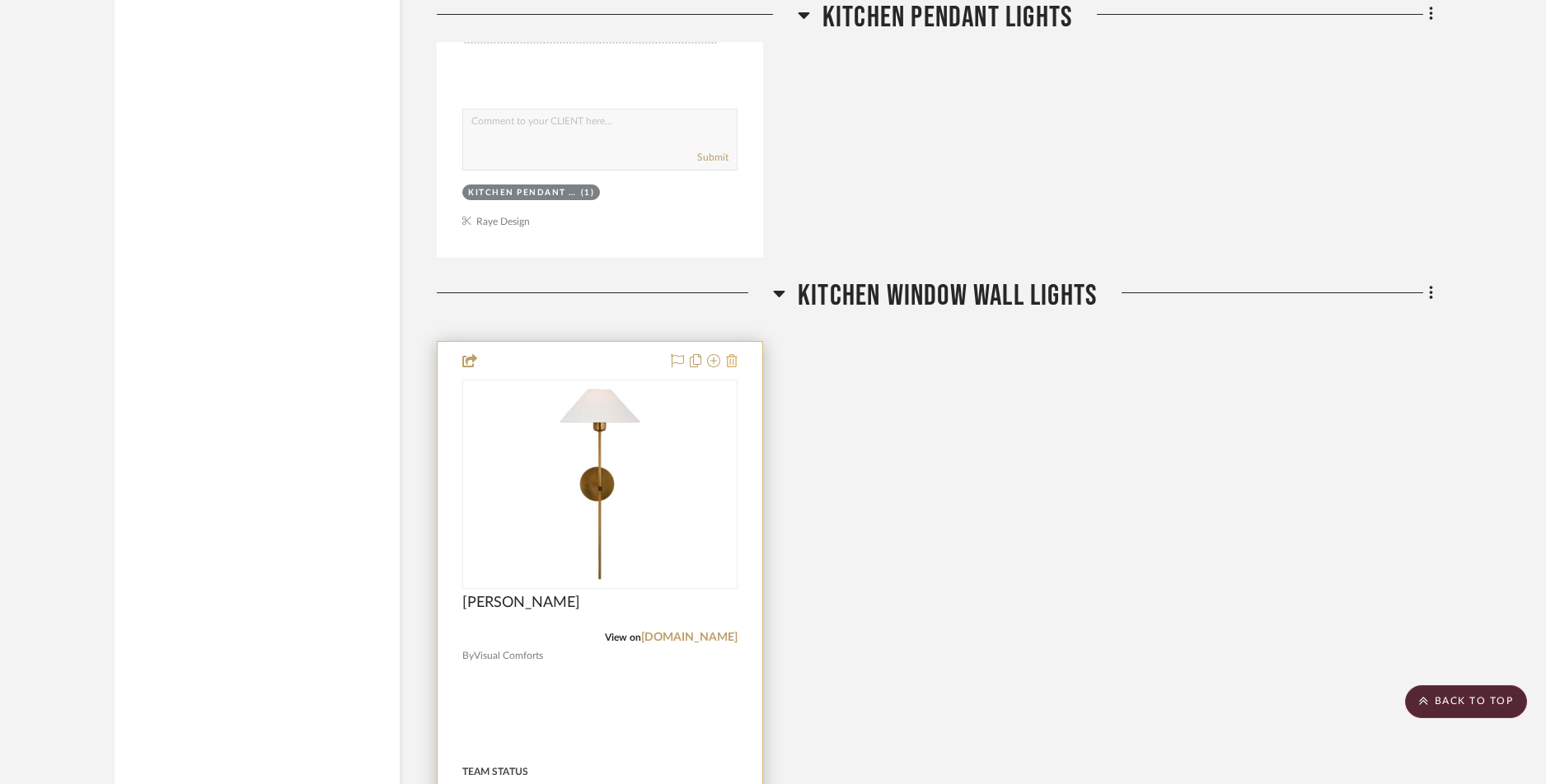
click at [730, 363] on icon at bounding box center [731, 360] width 11 height 13
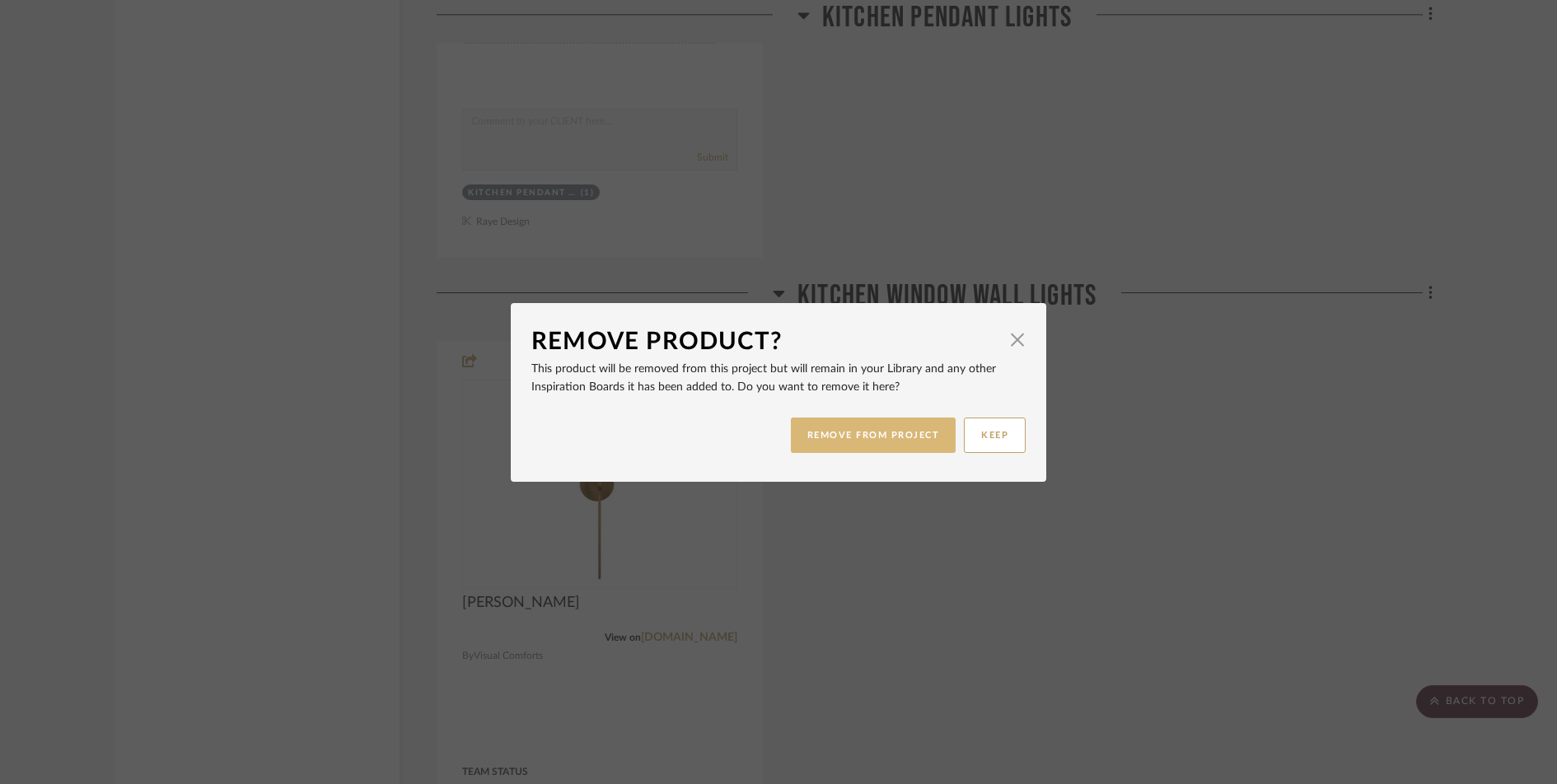
click at [827, 432] on button "REMOVE FROM PROJECT" at bounding box center [874, 435] width 166 height 35
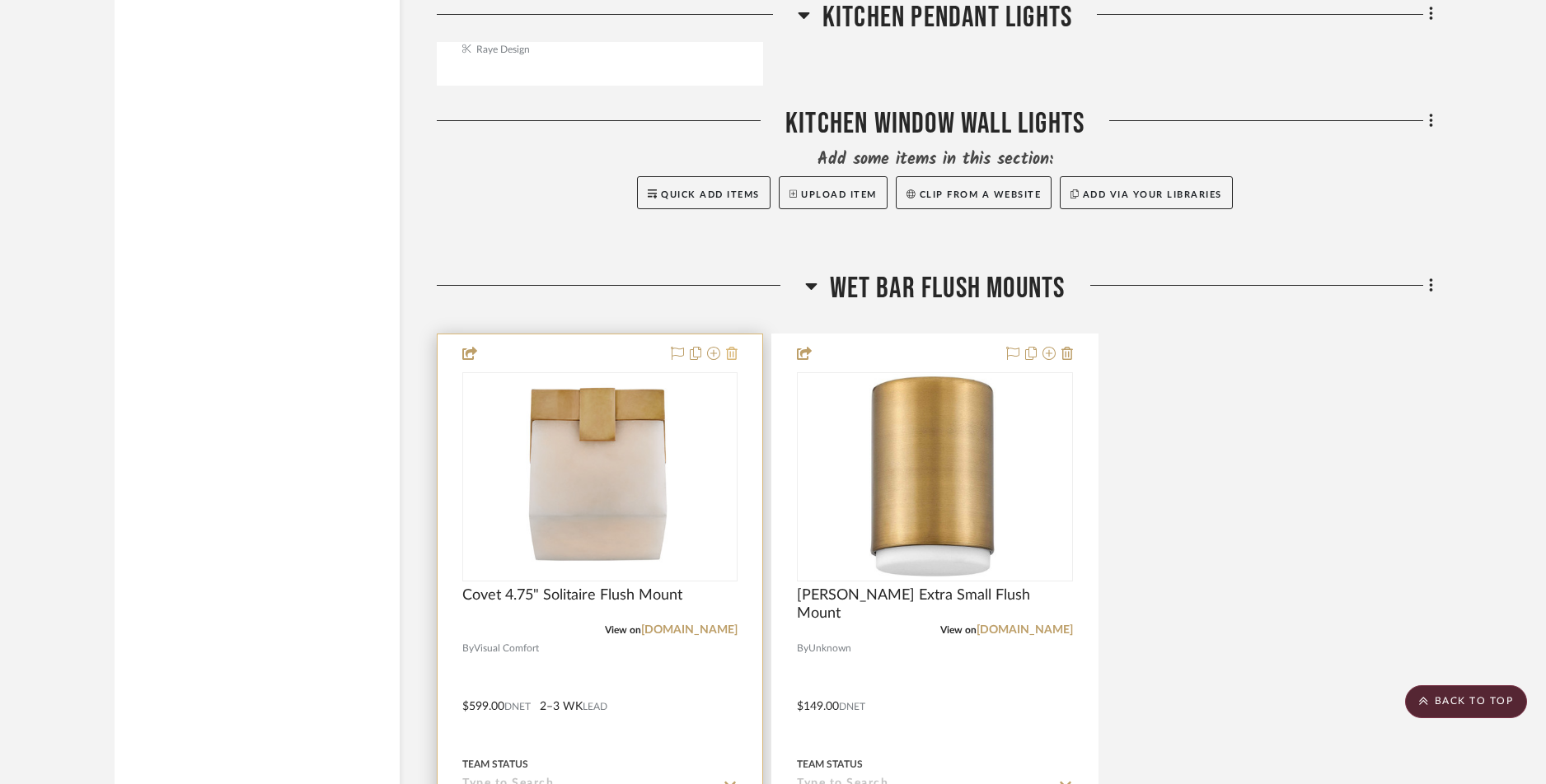
click at [735, 351] on icon at bounding box center [731, 353] width 11 height 13
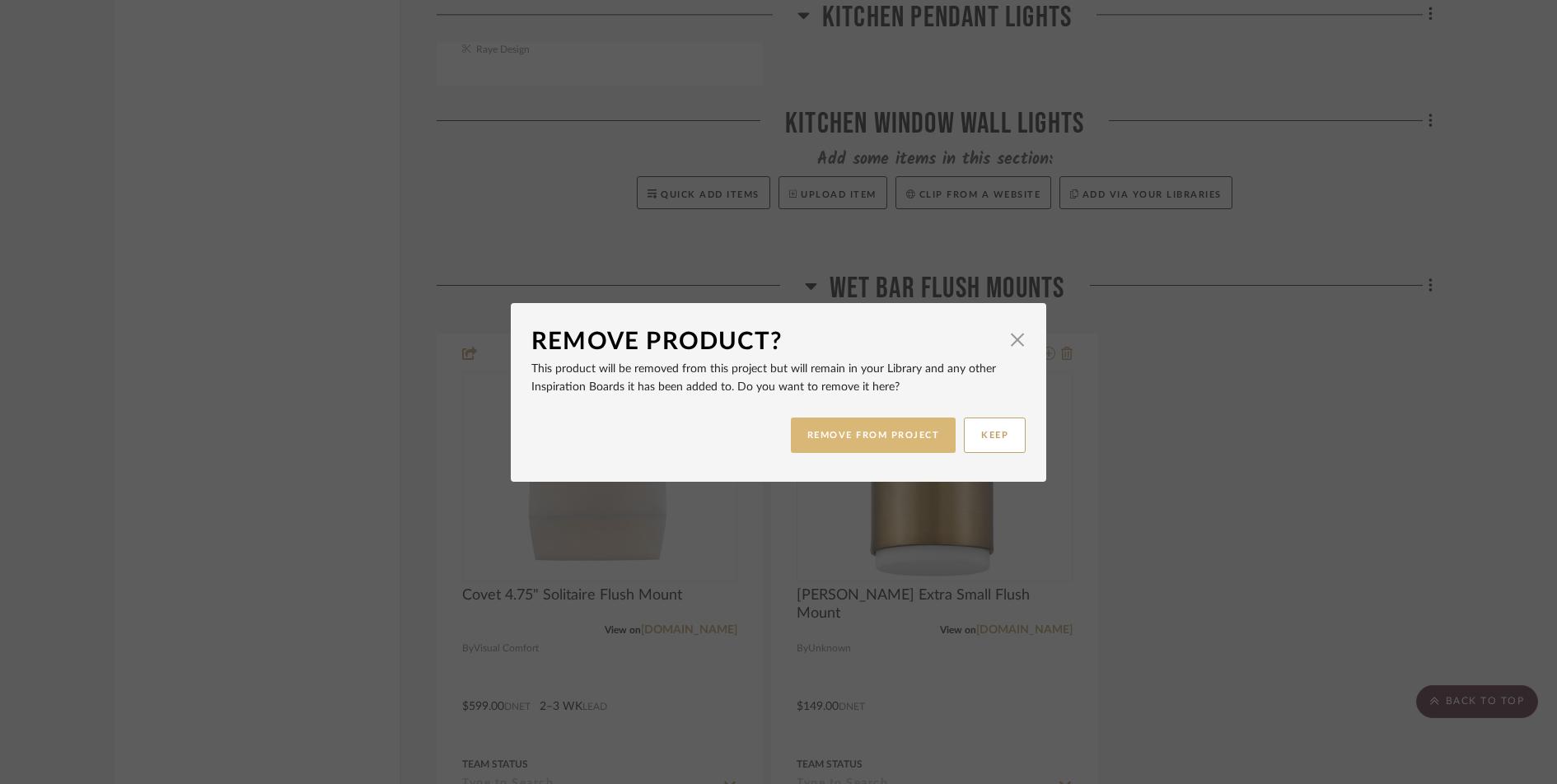
click at [822, 433] on button "REMOVE FROM PROJECT" at bounding box center [874, 435] width 166 height 35
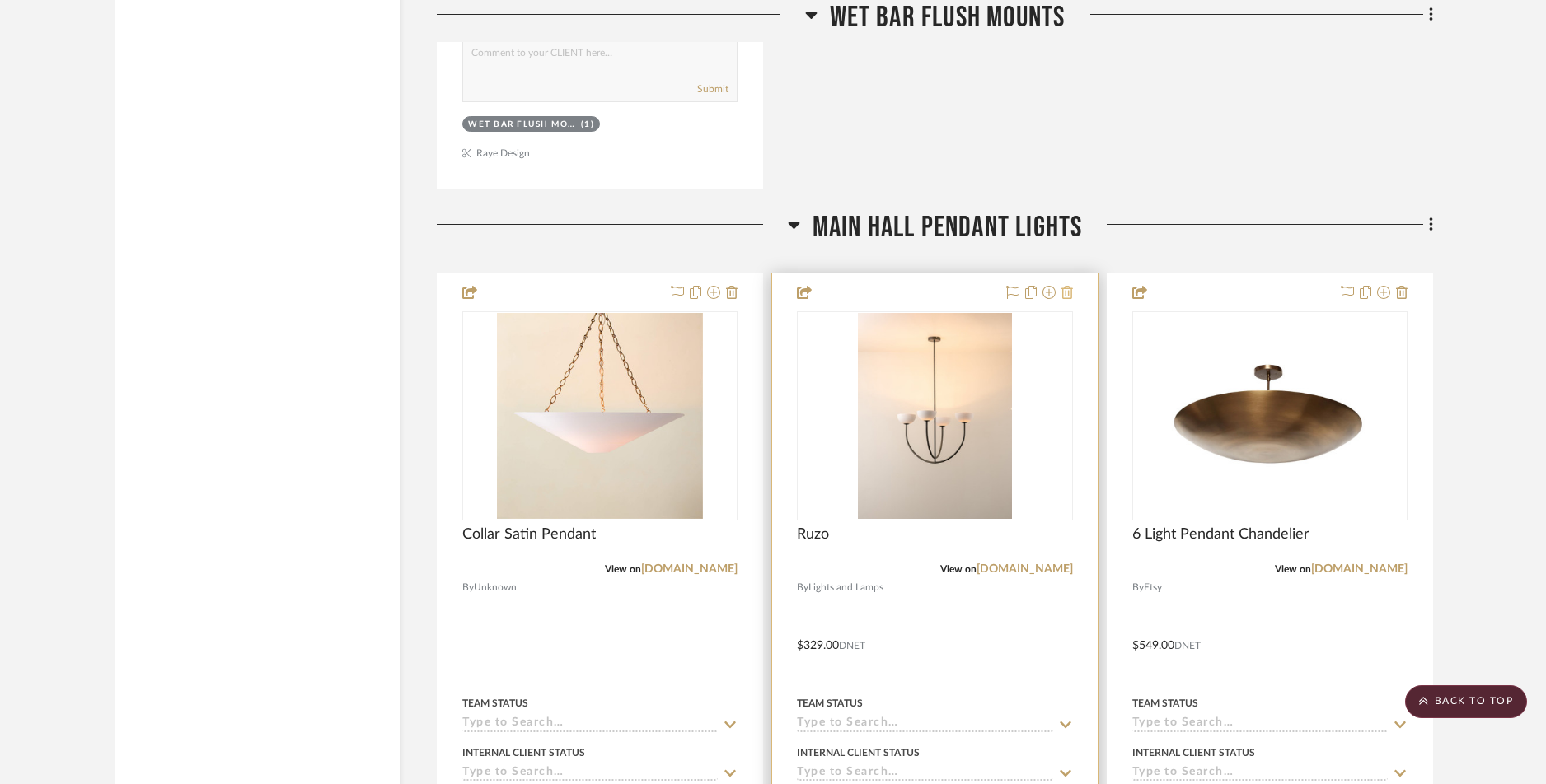
click at [1072, 295] on icon at bounding box center [1066, 292] width 11 height 13
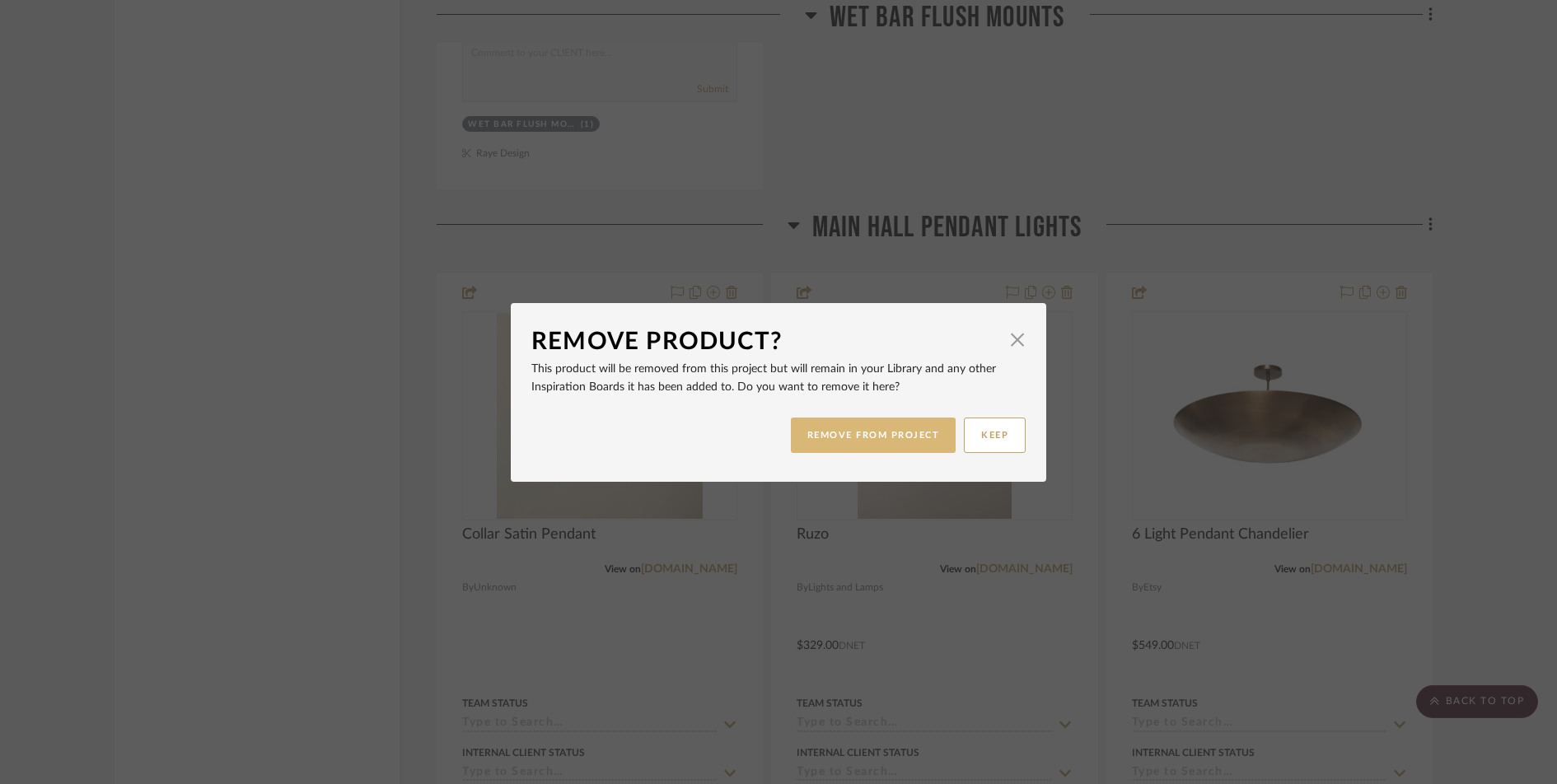
click at [846, 442] on button "REMOVE FROM PROJECT" at bounding box center [874, 435] width 166 height 35
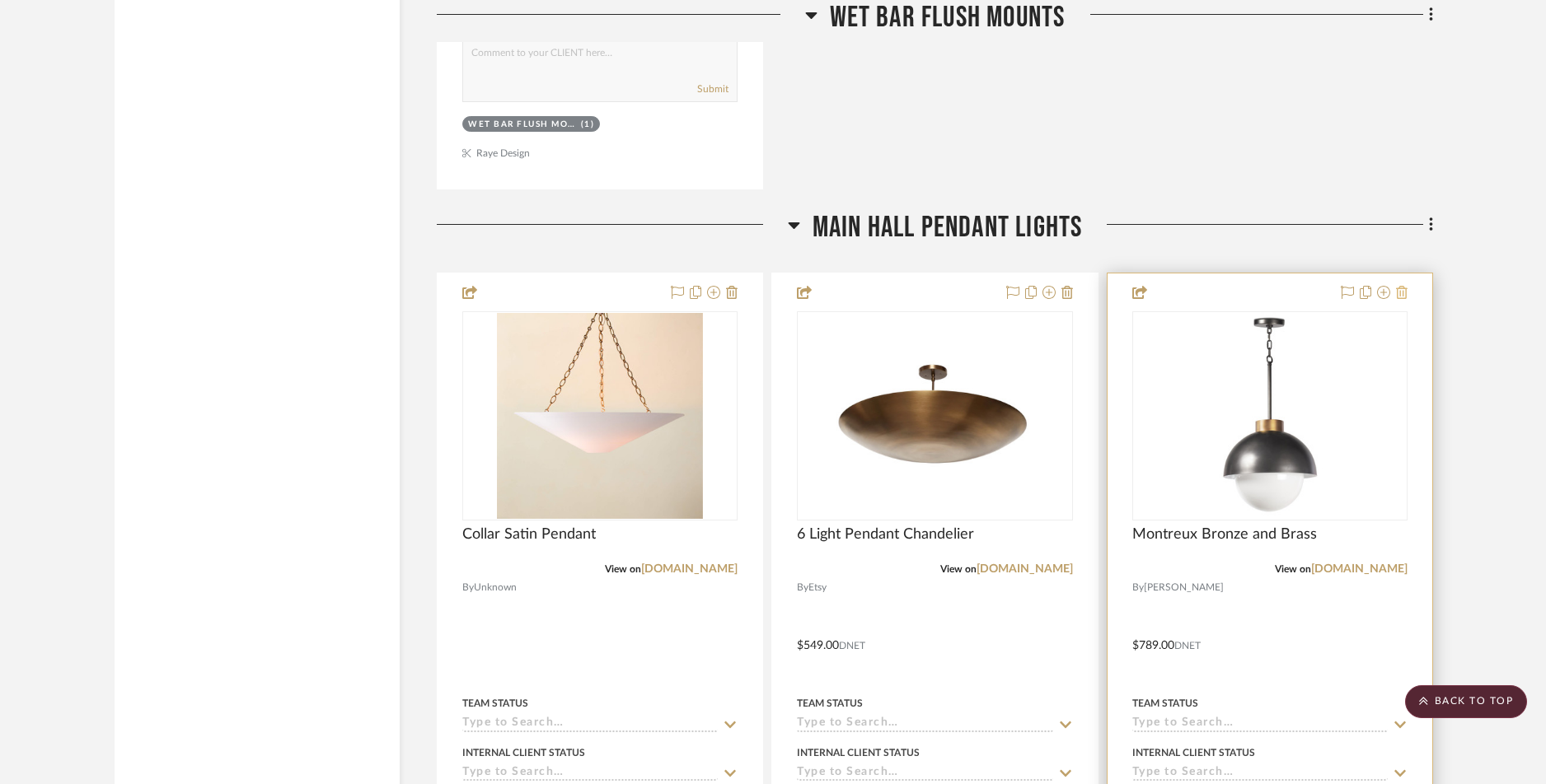
click at [1245, 292] on icon at bounding box center [1401, 292] width 11 height 13
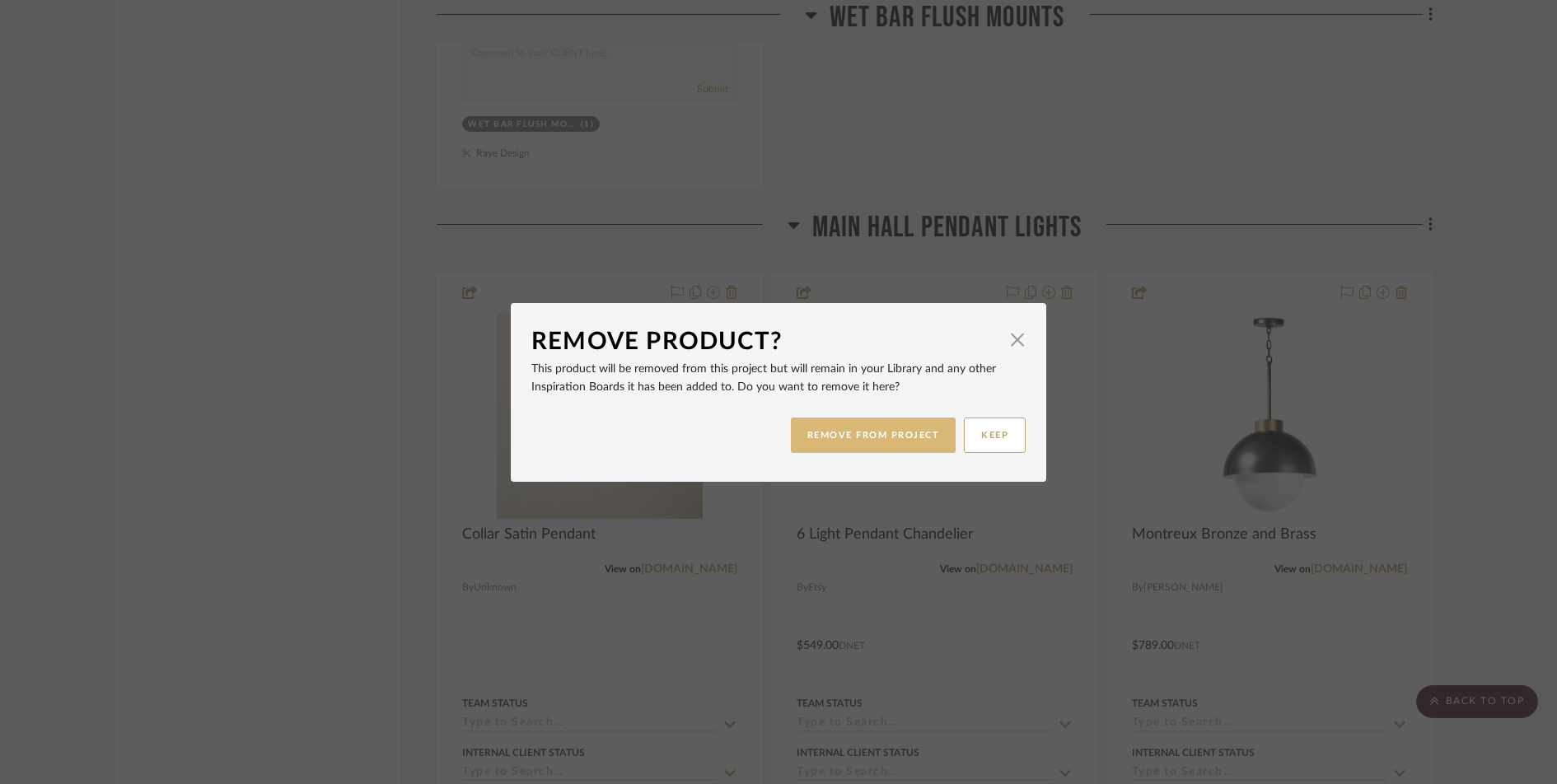
click at [899, 432] on button "REMOVE FROM PROJECT" at bounding box center [874, 435] width 166 height 35
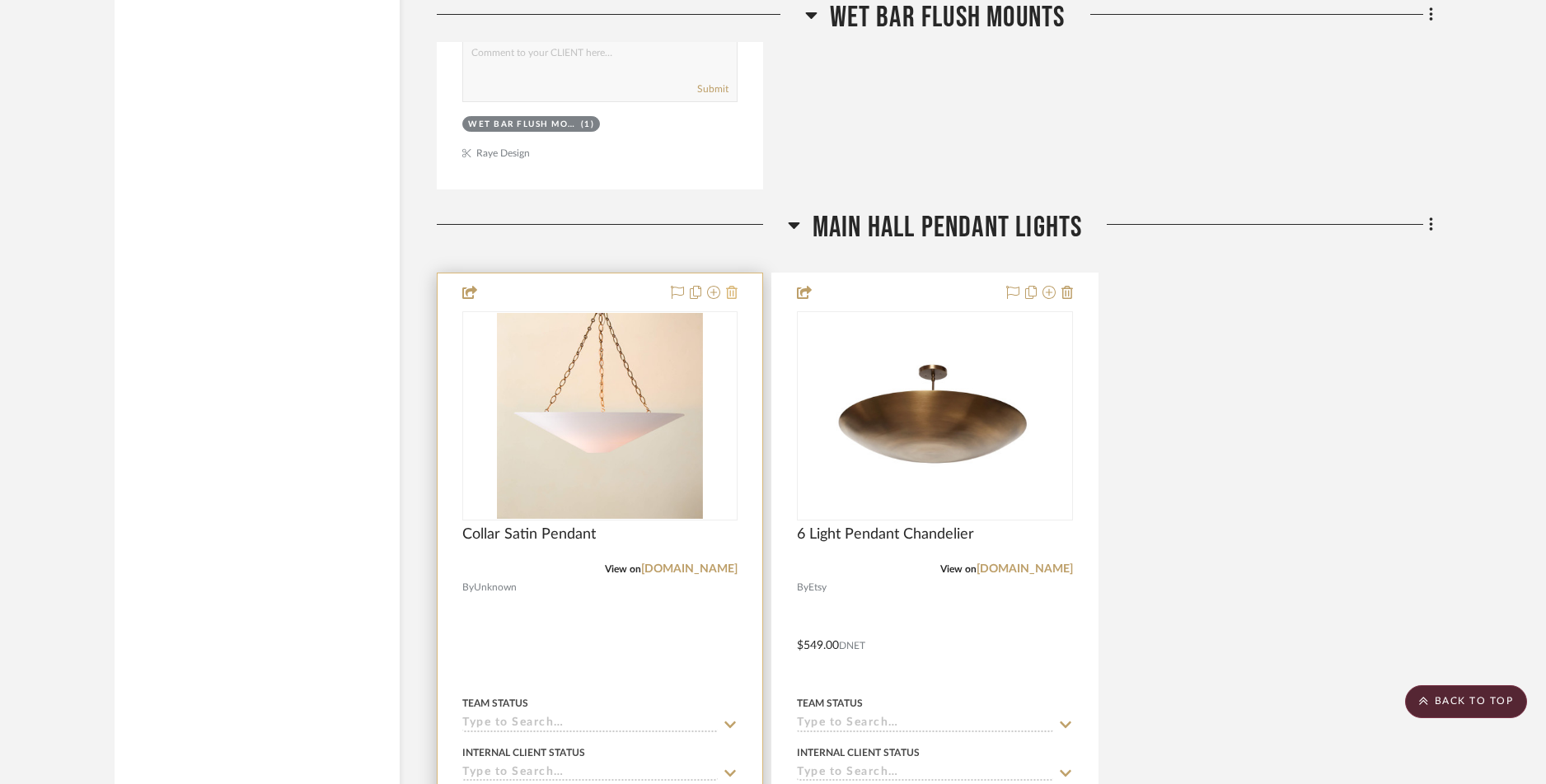
click at [735, 295] on icon at bounding box center [731, 292] width 11 height 13
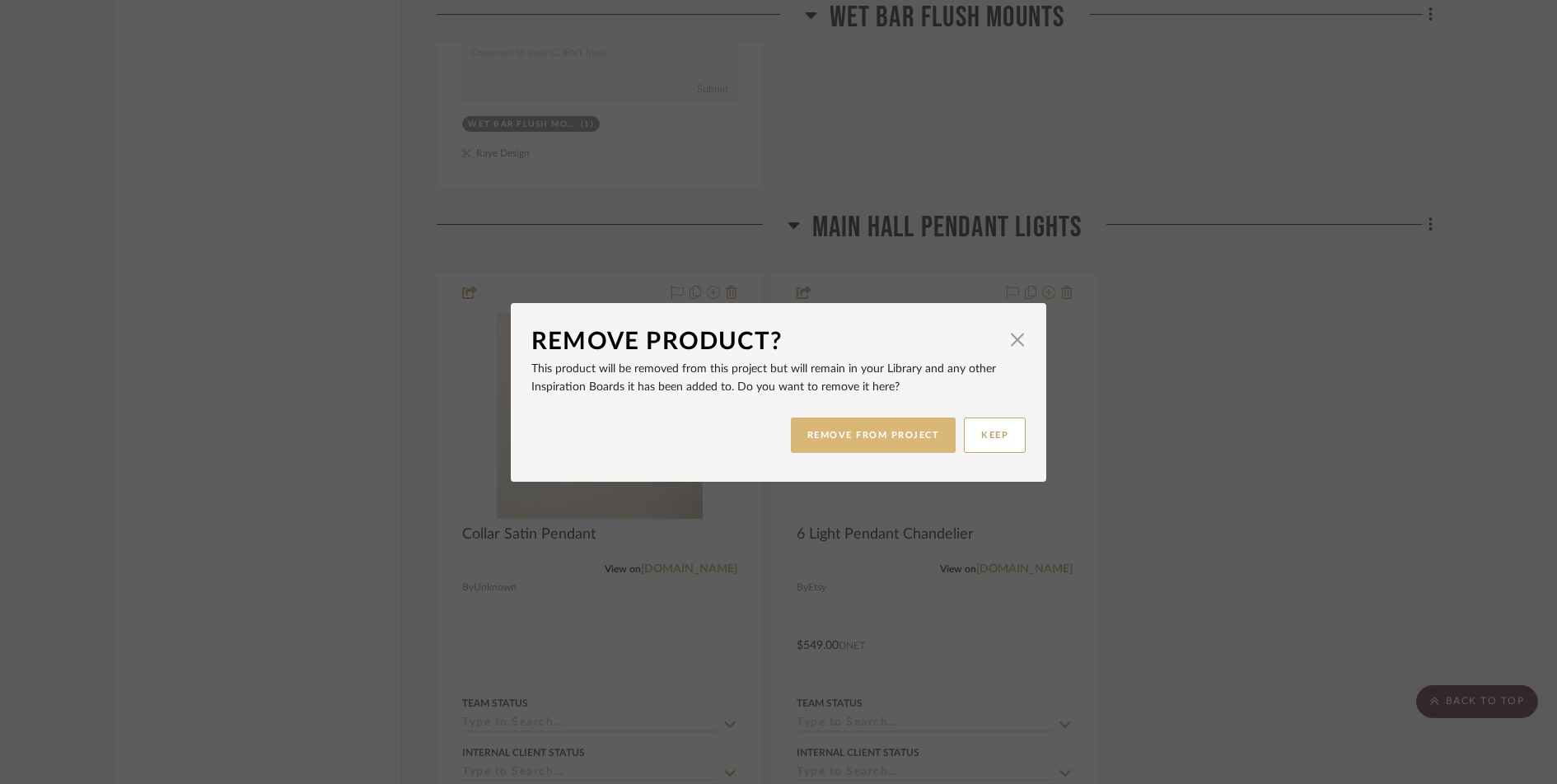
click at [850, 439] on button "REMOVE FROM PROJECT" at bounding box center [874, 435] width 166 height 35
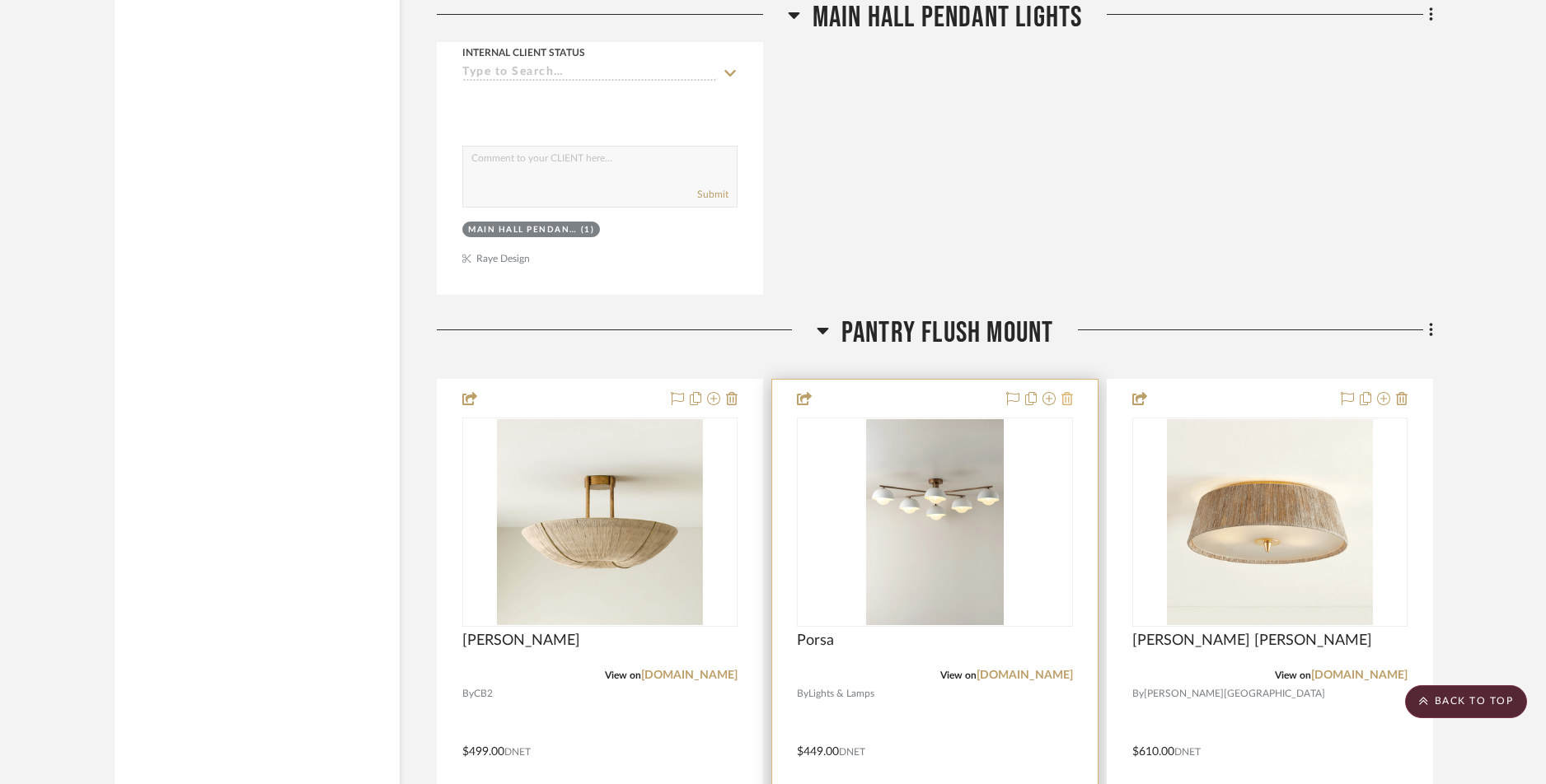
click at [1066, 399] on icon at bounding box center [1066, 398] width 11 height 13
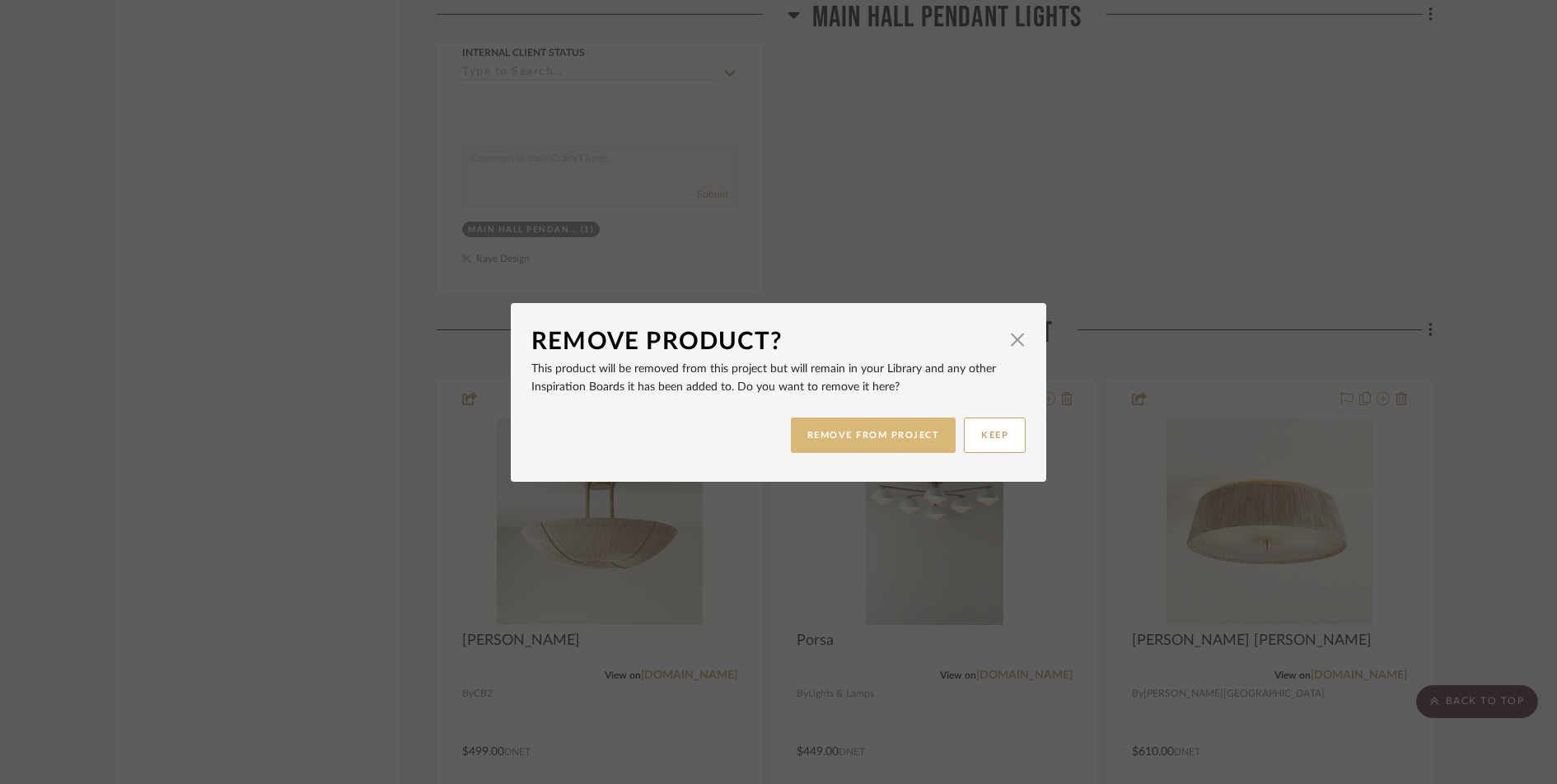
click at [896, 432] on button "REMOVE FROM PROJECT" at bounding box center [874, 435] width 166 height 35
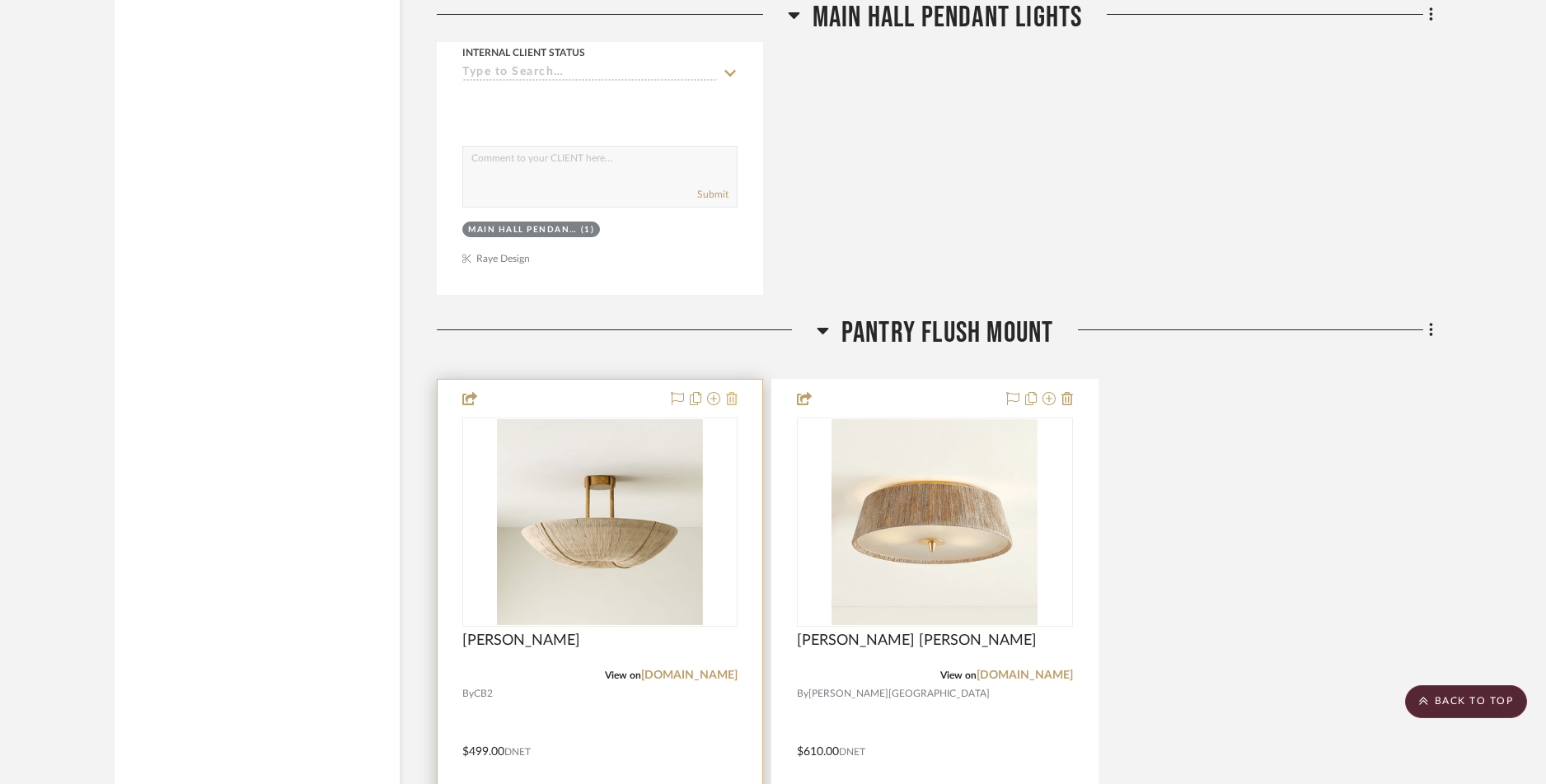
click at [734, 398] on icon at bounding box center [731, 398] width 11 height 13
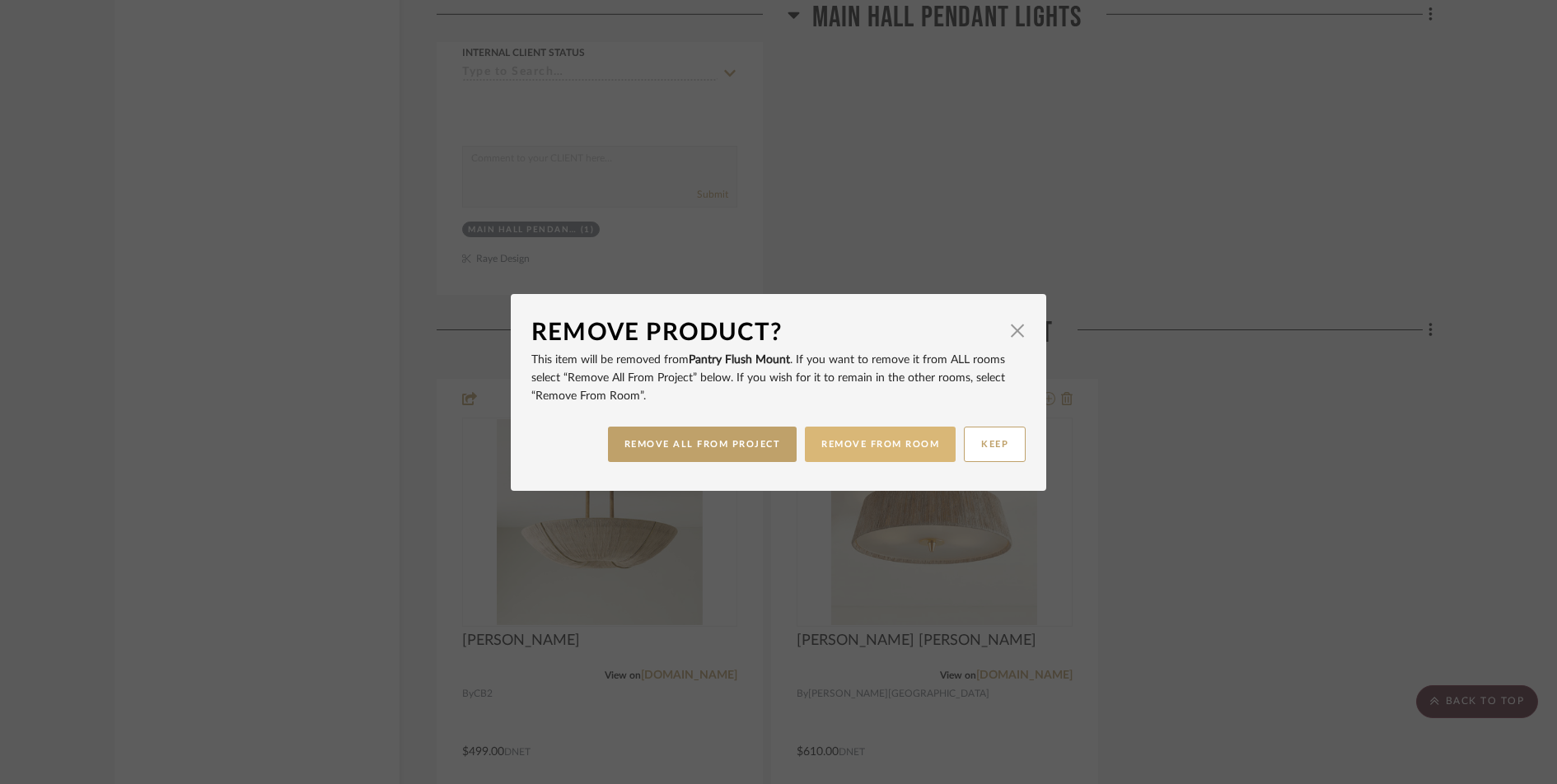
click at [907, 443] on button "REMOVE FROM ROOM" at bounding box center [880, 444] width 150 height 35
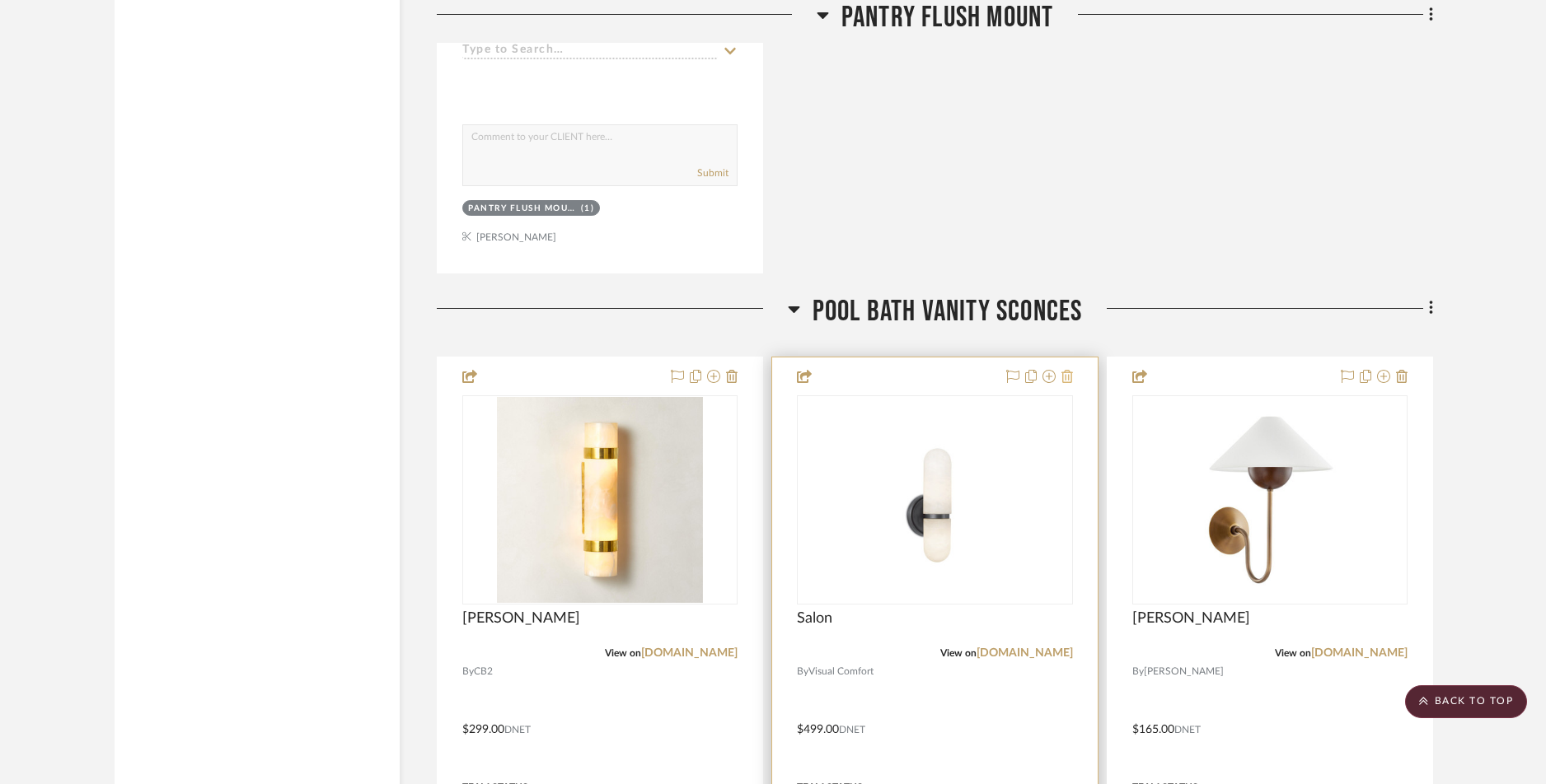
click at [1068, 379] on icon at bounding box center [1066, 376] width 11 height 13
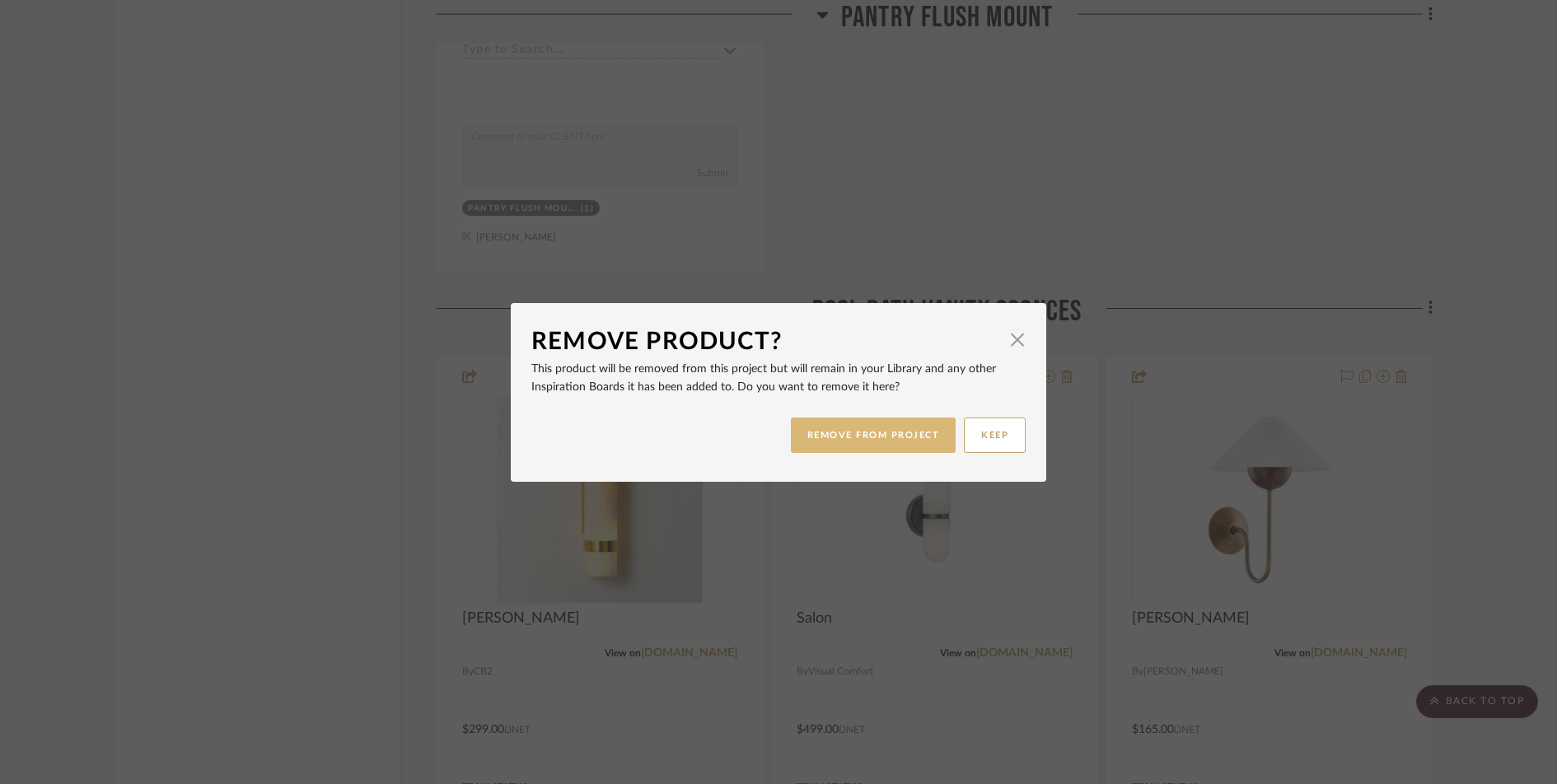
click at [895, 438] on button "REMOVE FROM PROJECT" at bounding box center [874, 435] width 166 height 35
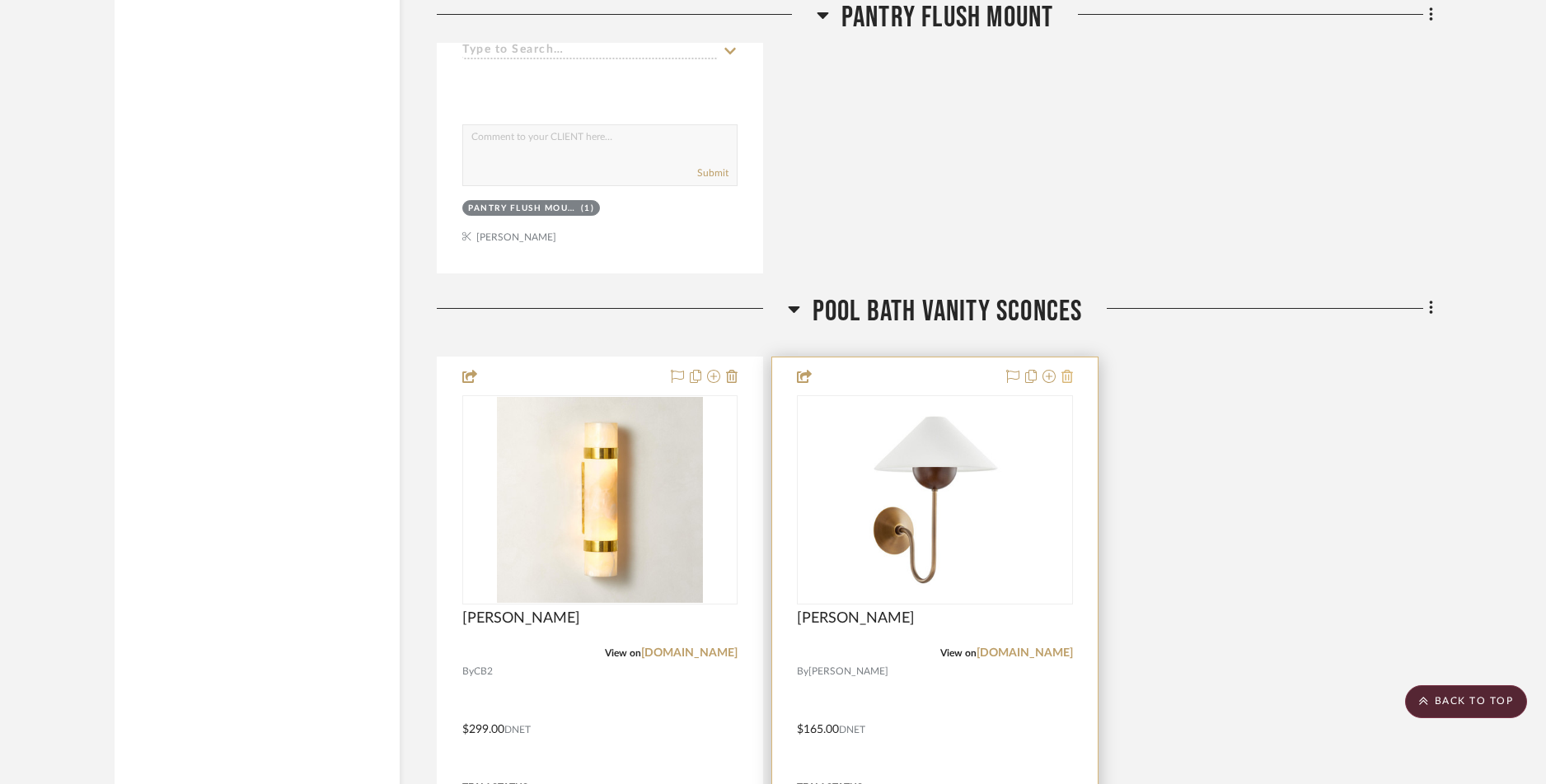
click at [1067, 378] on icon at bounding box center [1066, 376] width 11 height 13
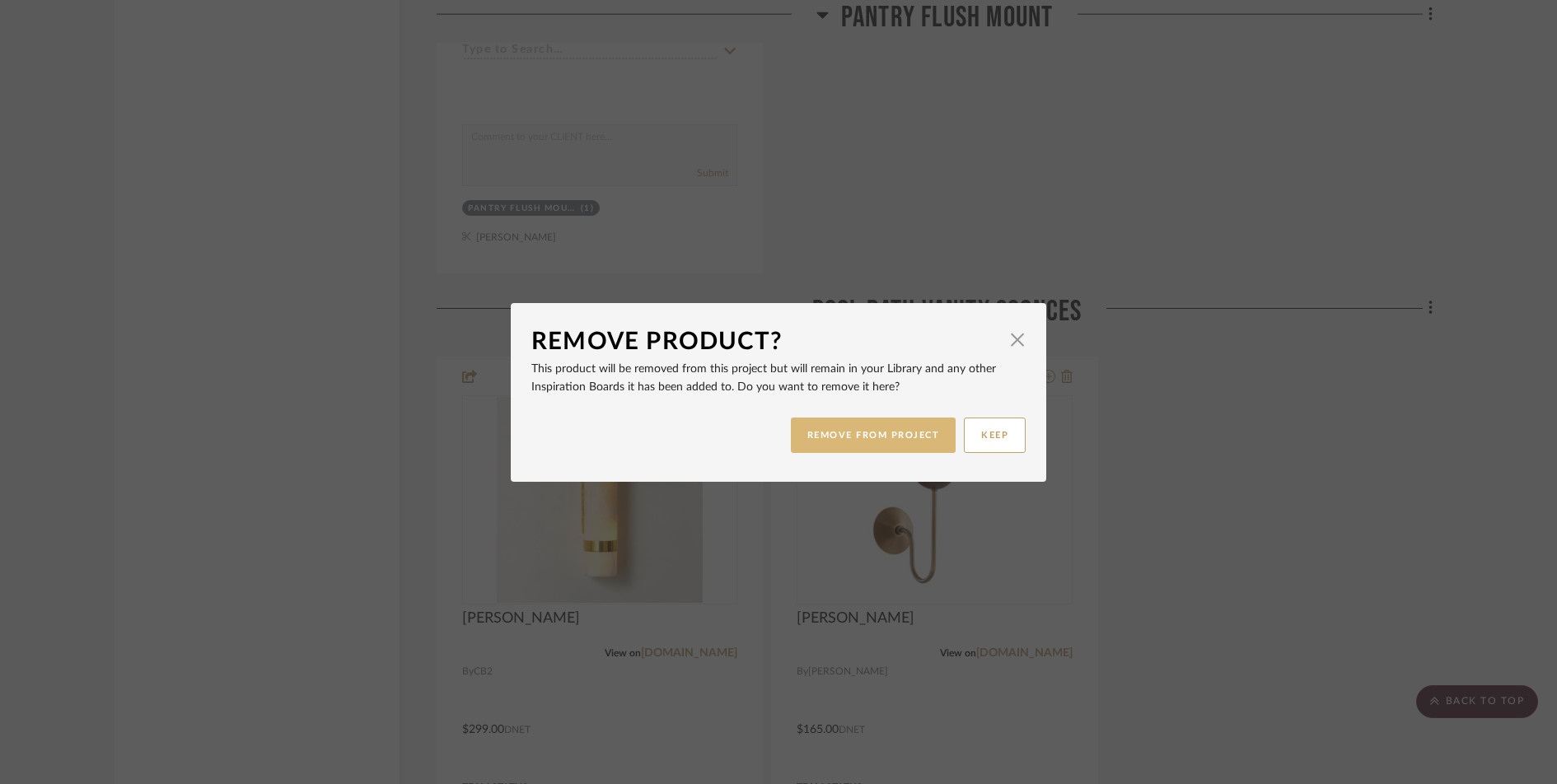
click at [912, 442] on button "REMOVE FROM PROJECT" at bounding box center [874, 435] width 166 height 35
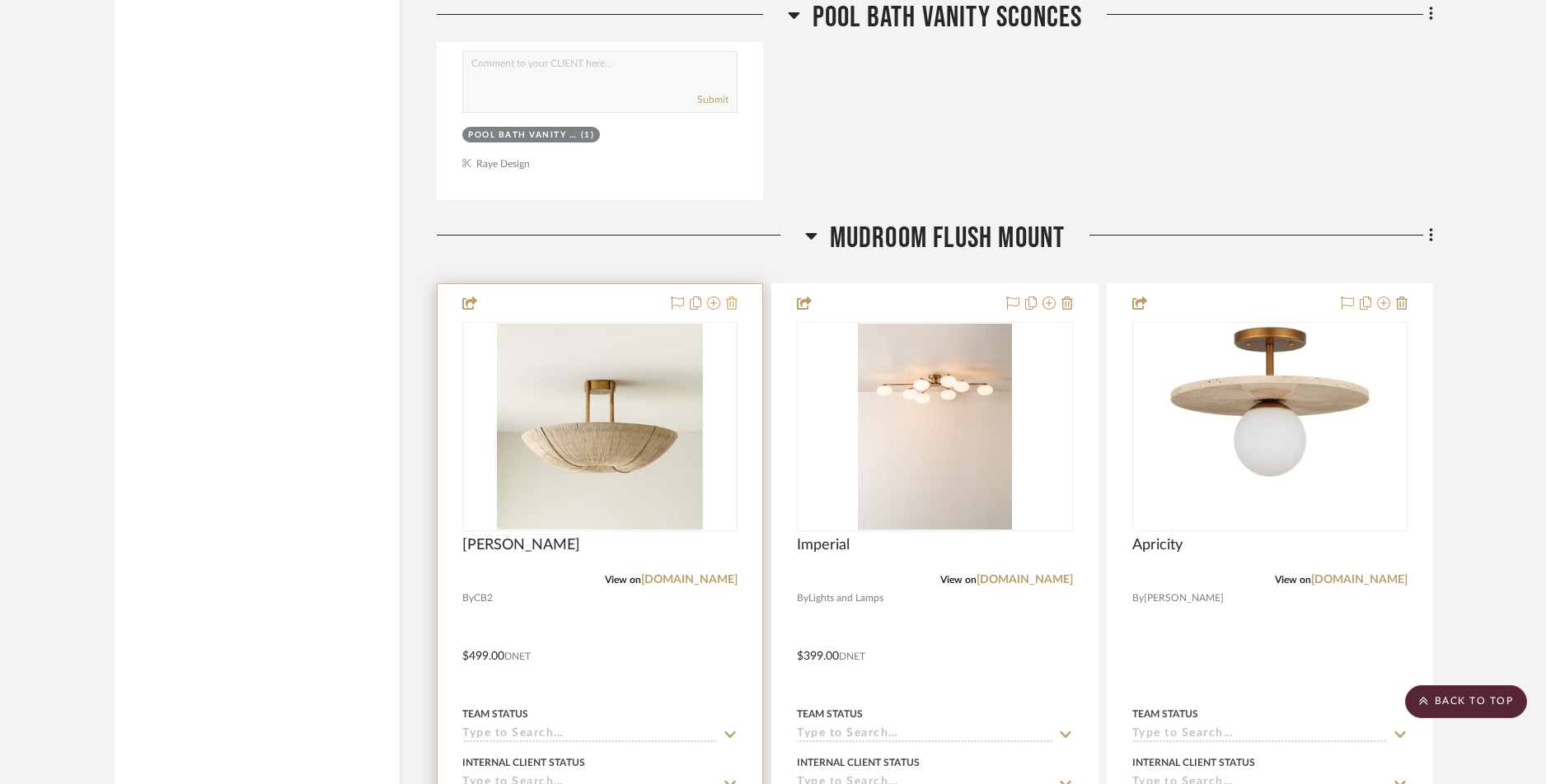
click at [730, 303] on icon at bounding box center [731, 303] width 11 height 13
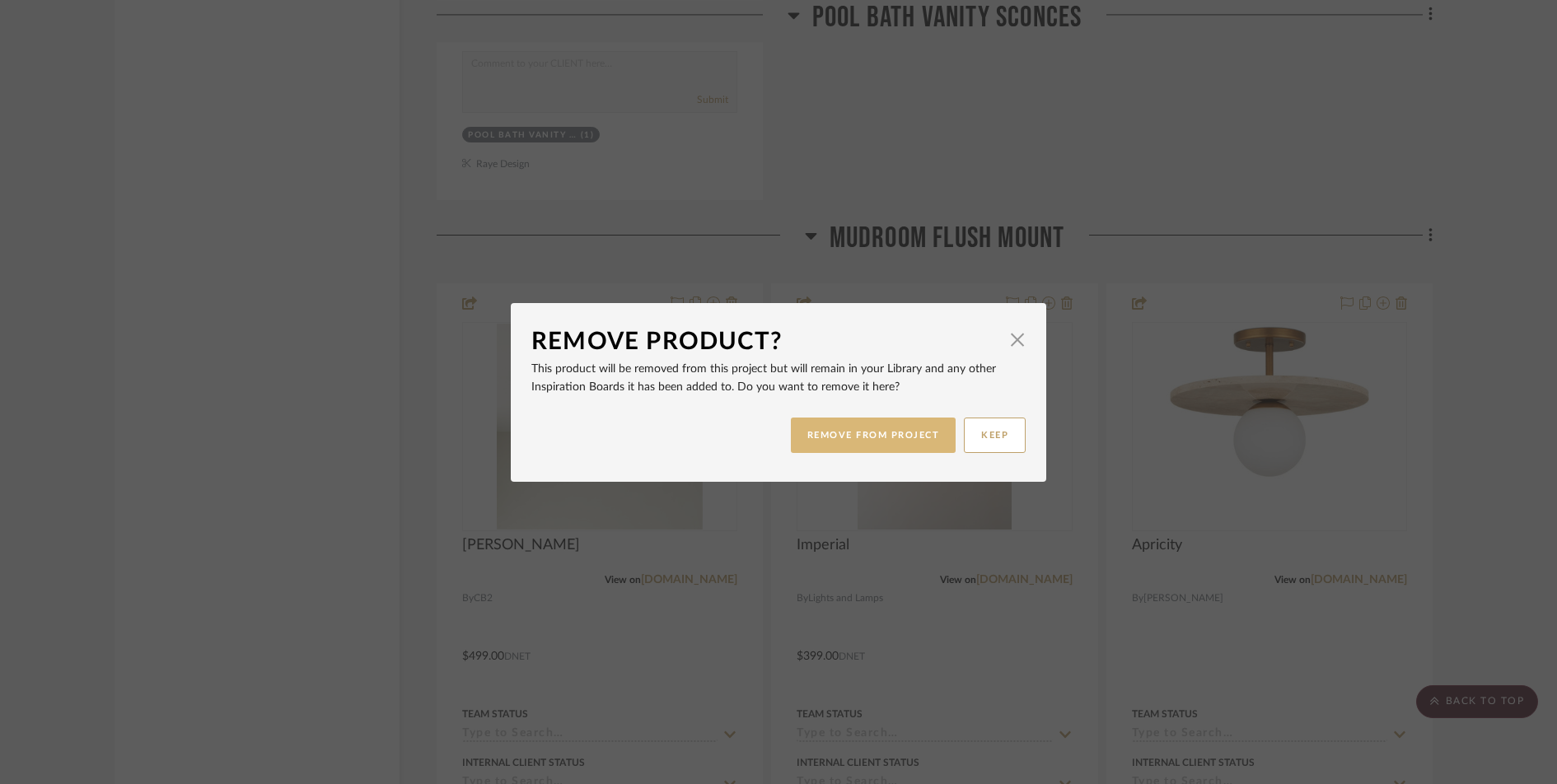
click at [815, 432] on button "REMOVE FROM PROJECT" at bounding box center [874, 435] width 166 height 35
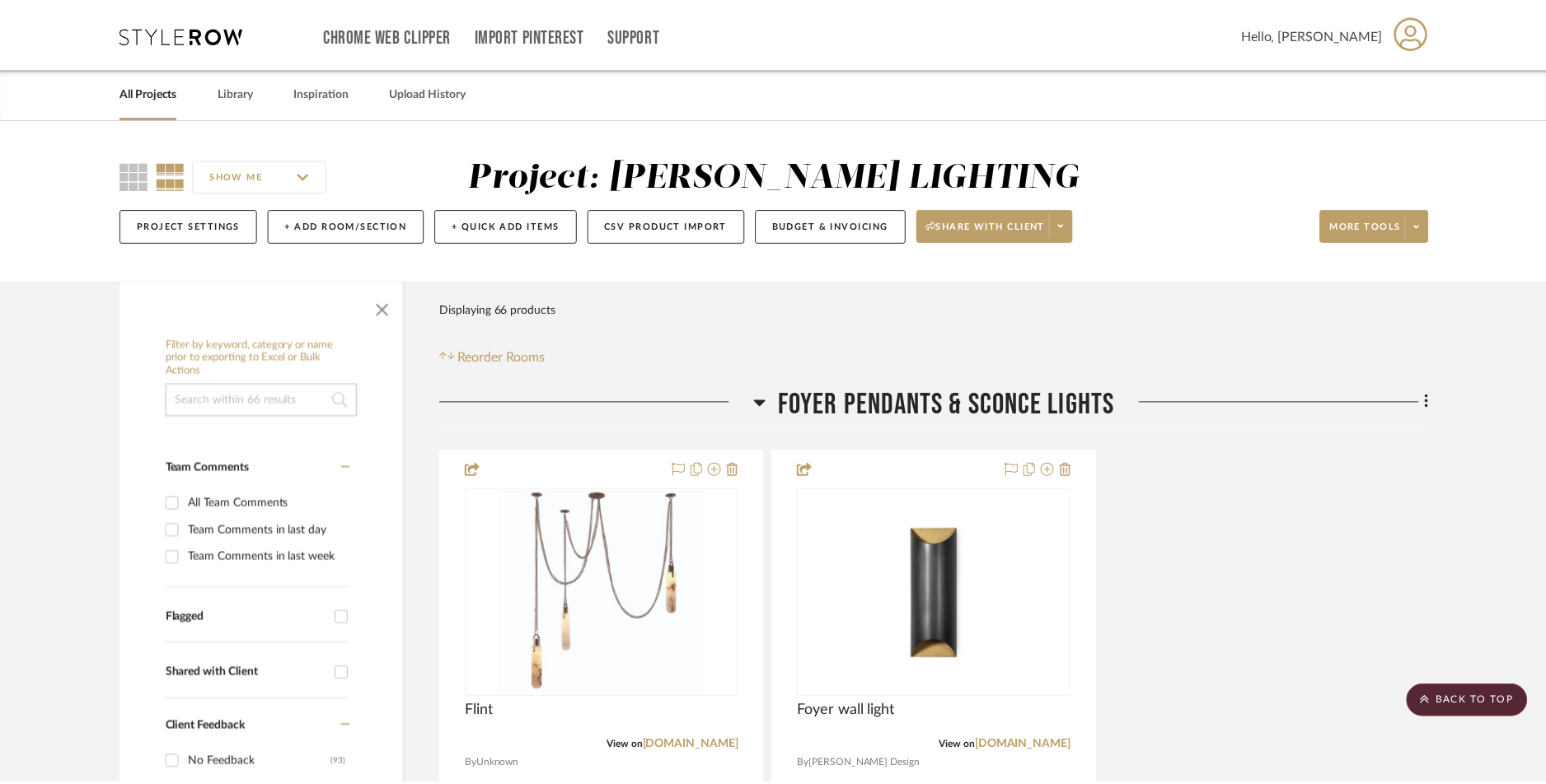
scroll to position [9196, 0]
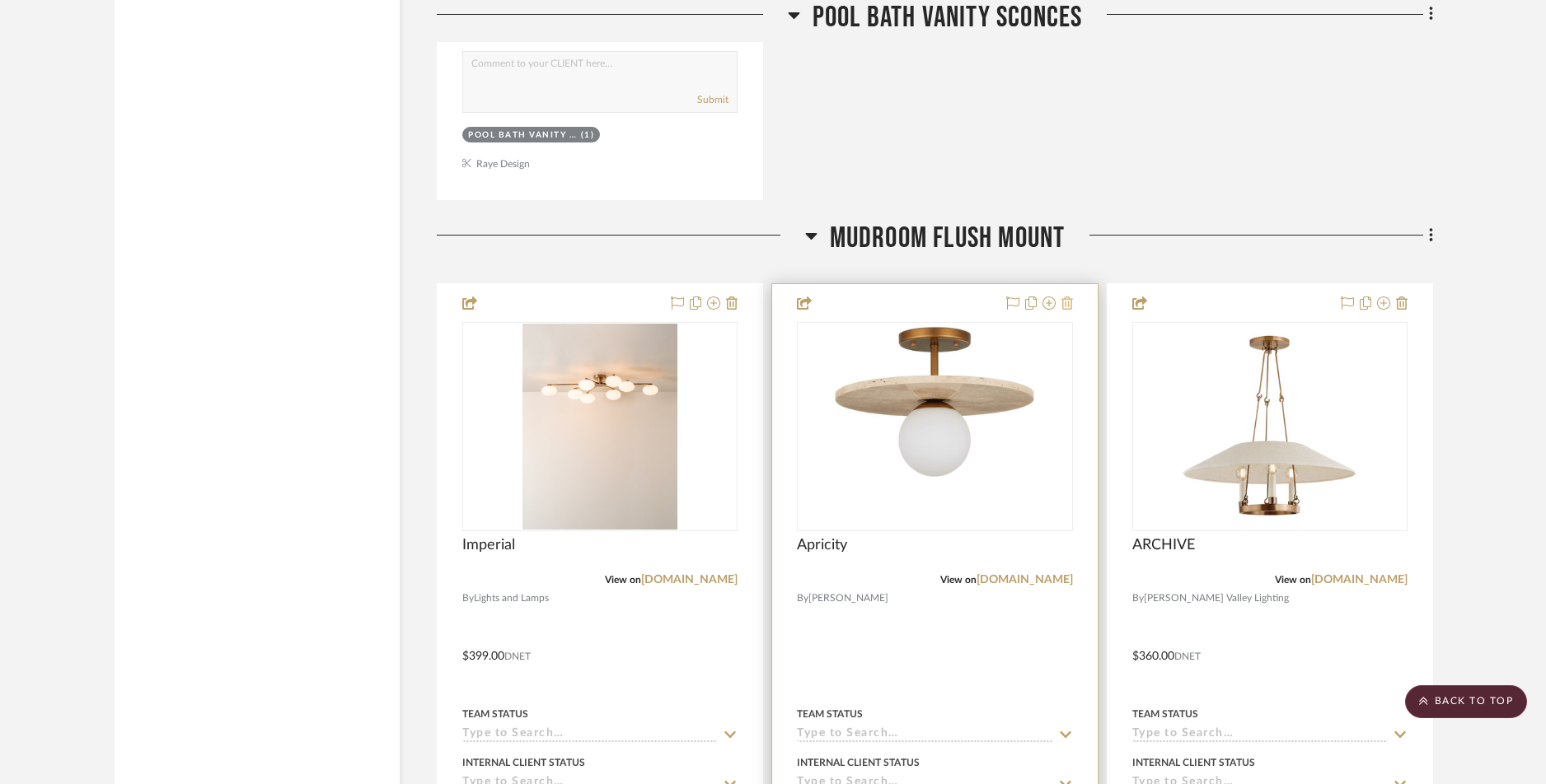
click at [1069, 305] on icon at bounding box center [1066, 303] width 11 height 13
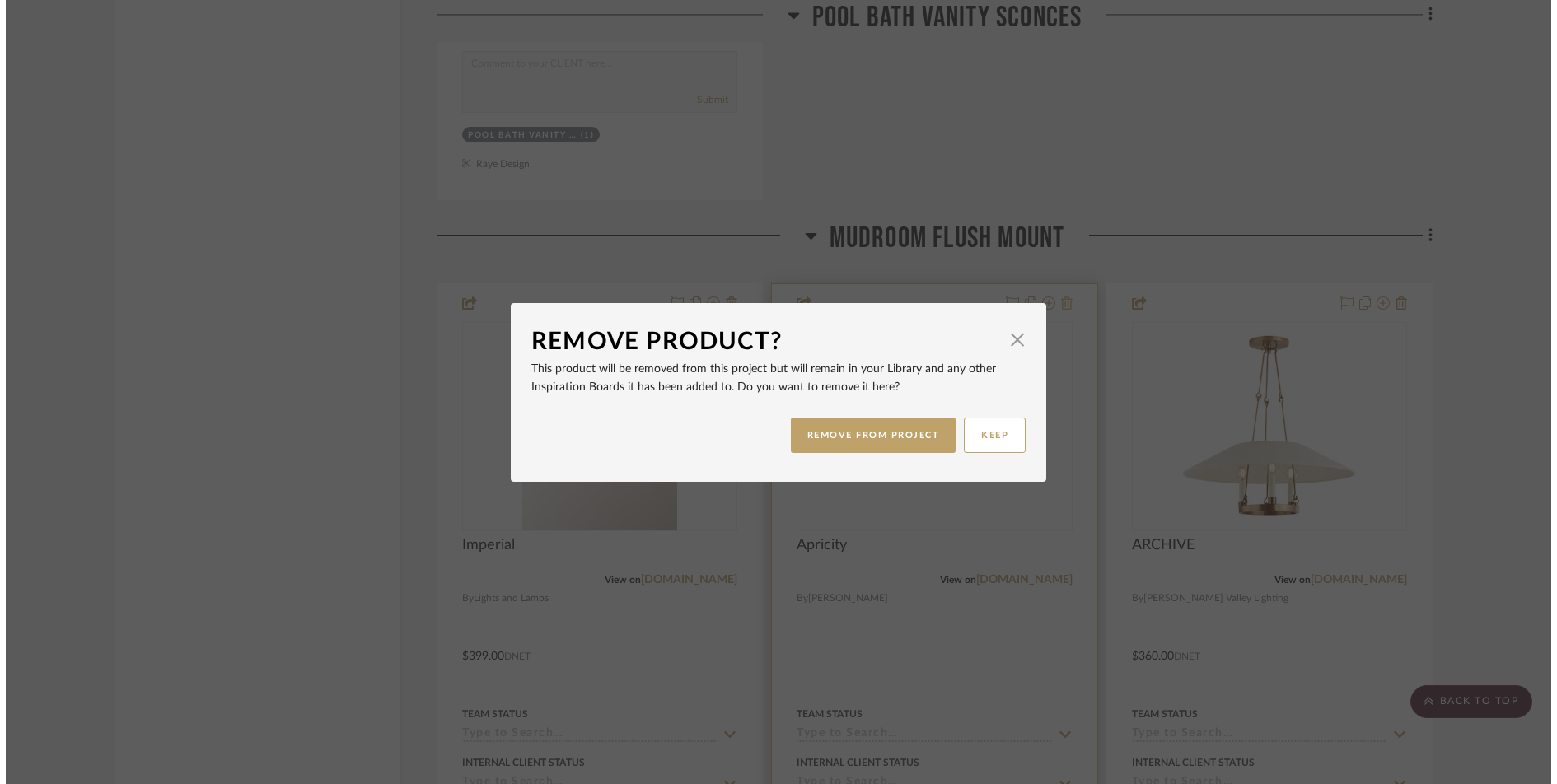
scroll to position [0, 0]
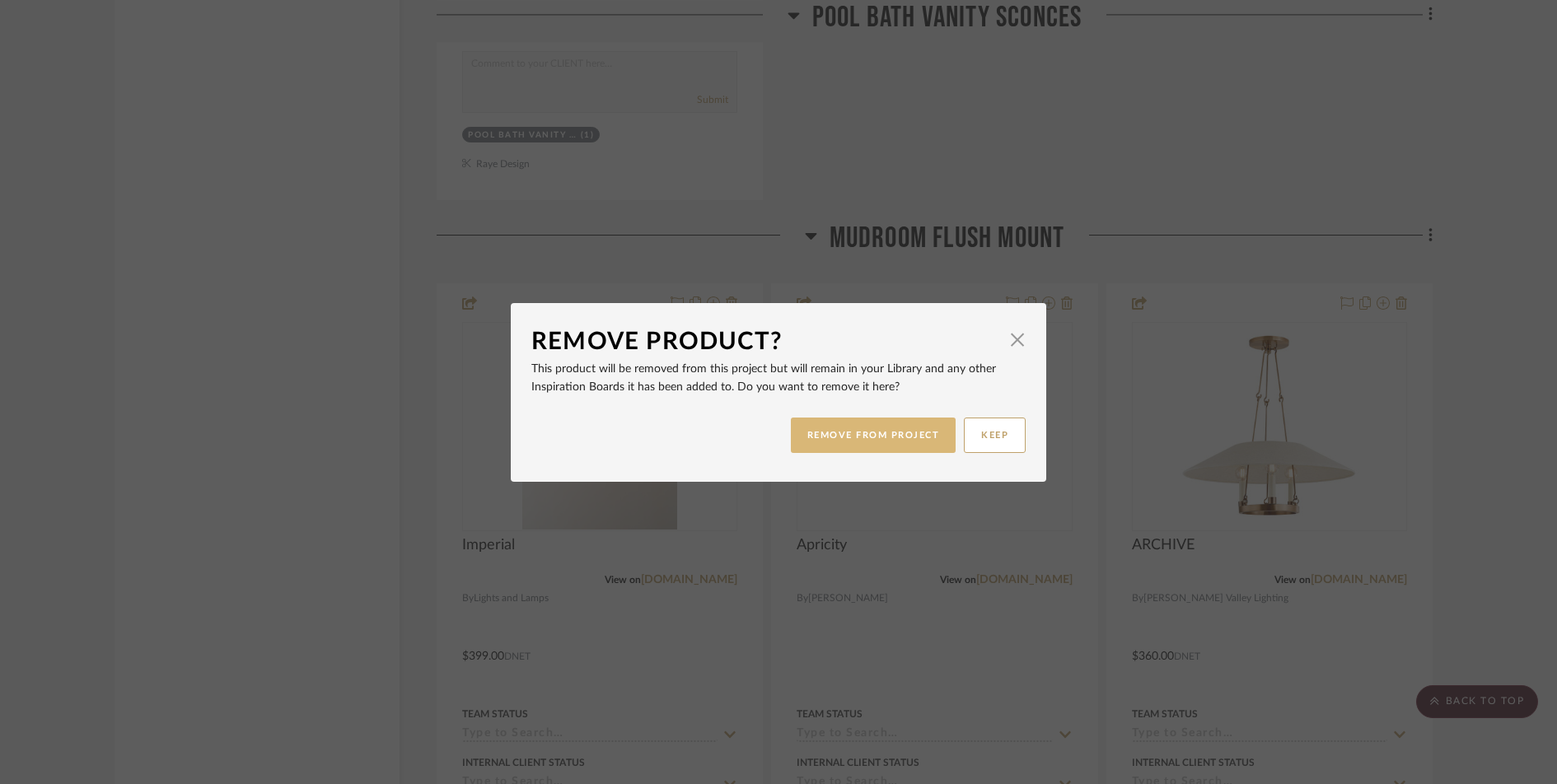
click at [901, 435] on button "REMOVE FROM PROJECT" at bounding box center [874, 435] width 166 height 35
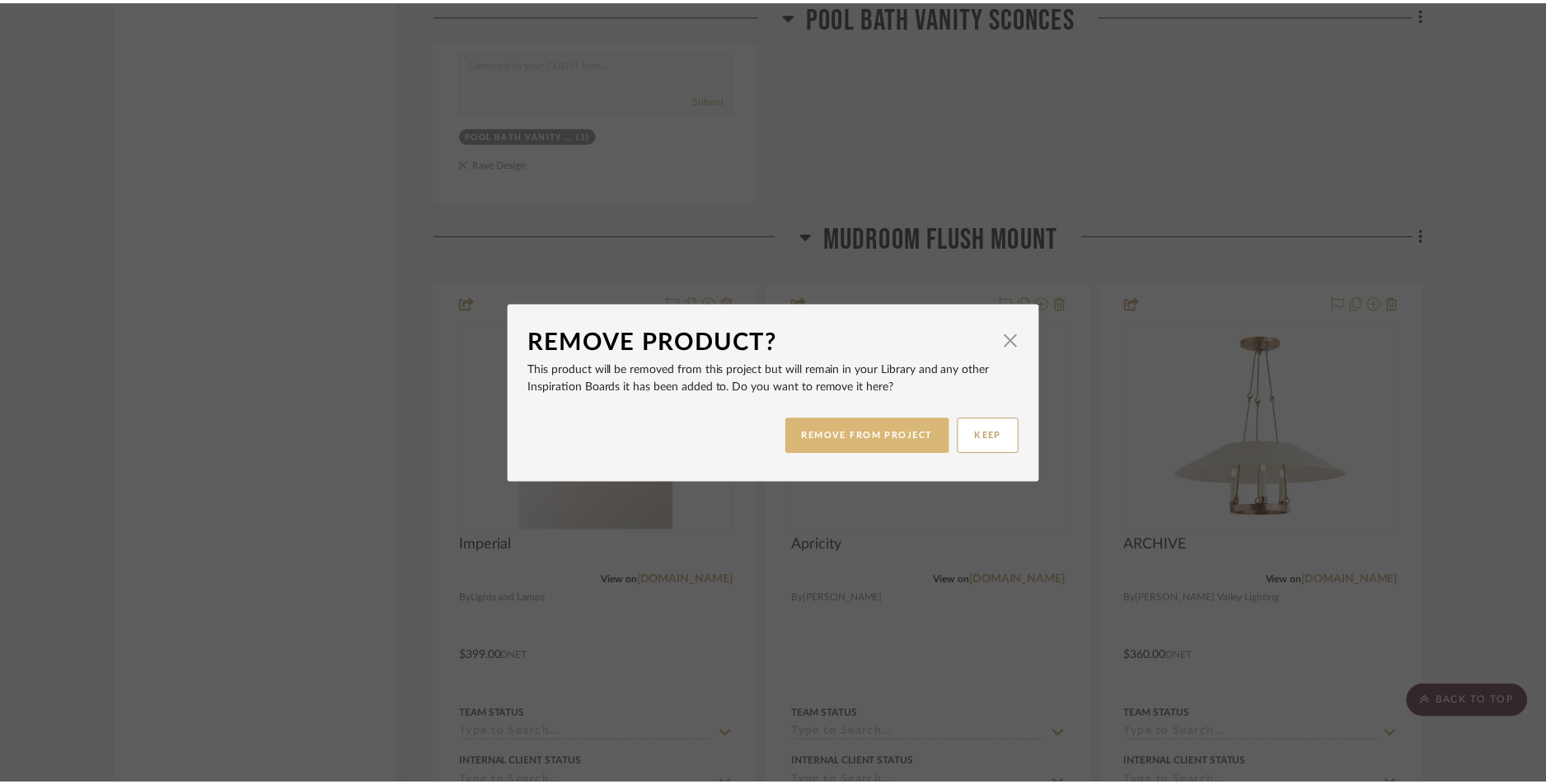
scroll to position [9196, 0]
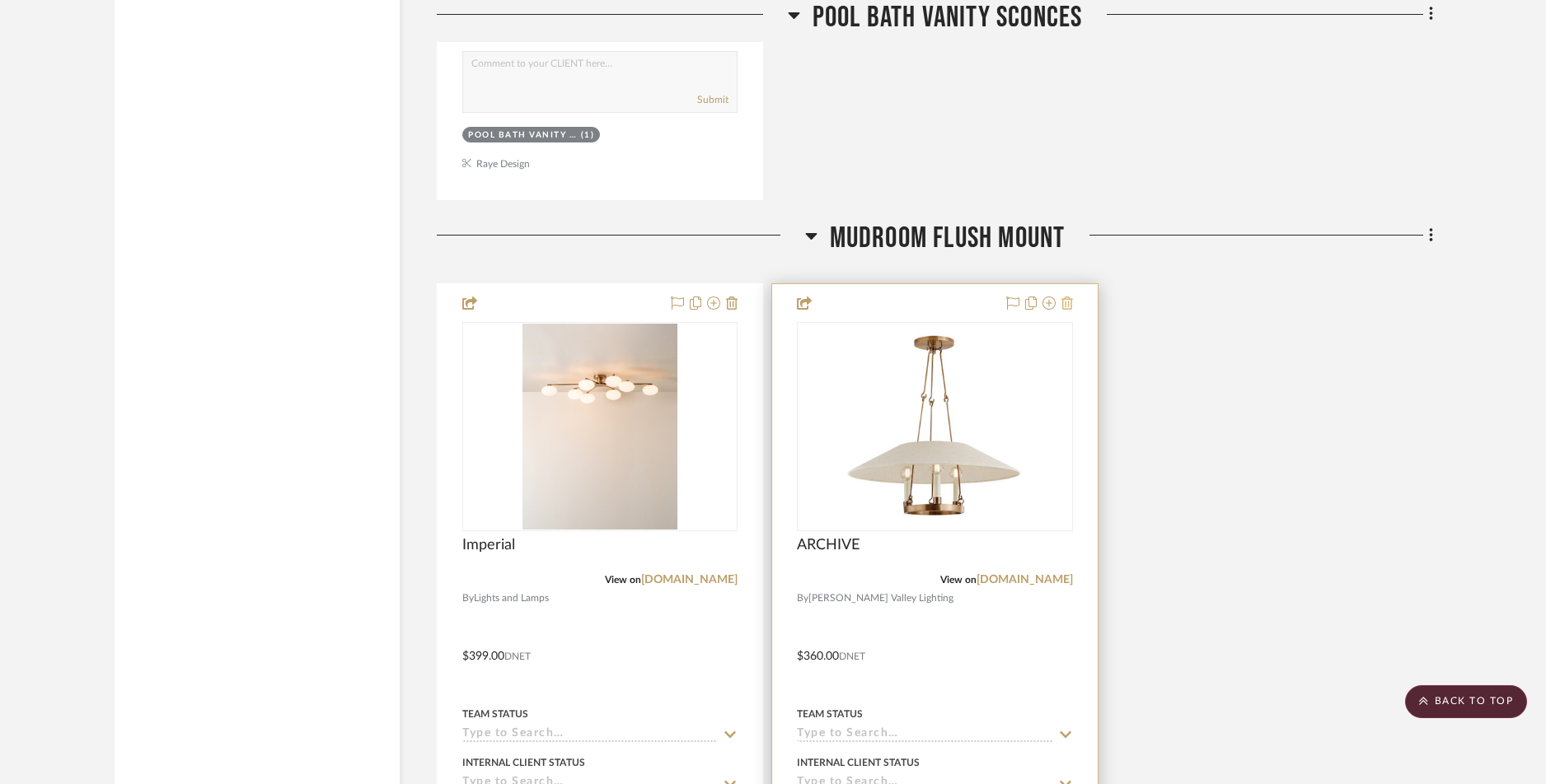
click at [1068, 304] on icon at bounding box center [1066, 303] width 11 height 13
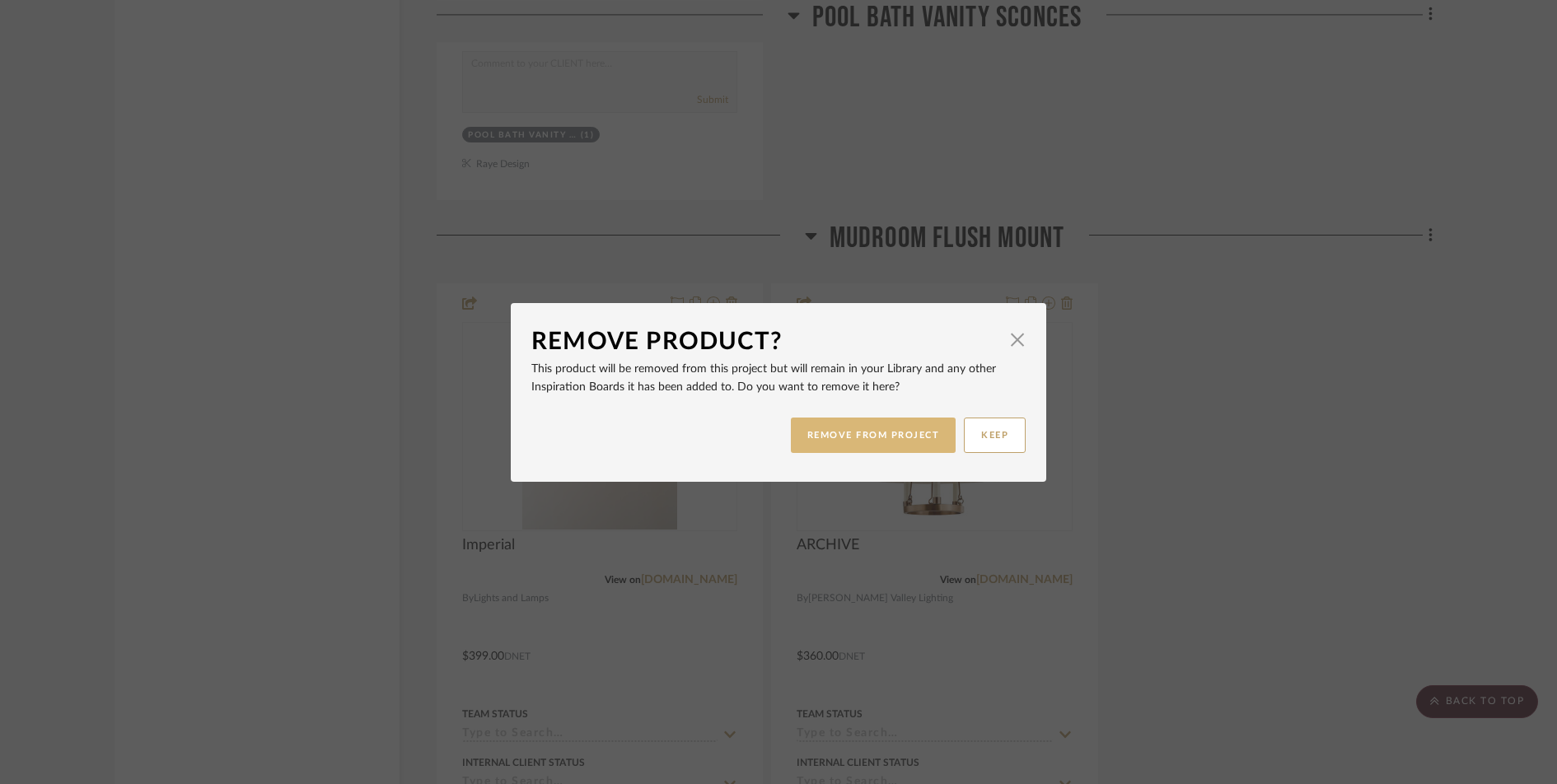
click at [929, 439] on button "REMOVE FROM PROJECT" at bounding box center [874, 435] width 166 height 35
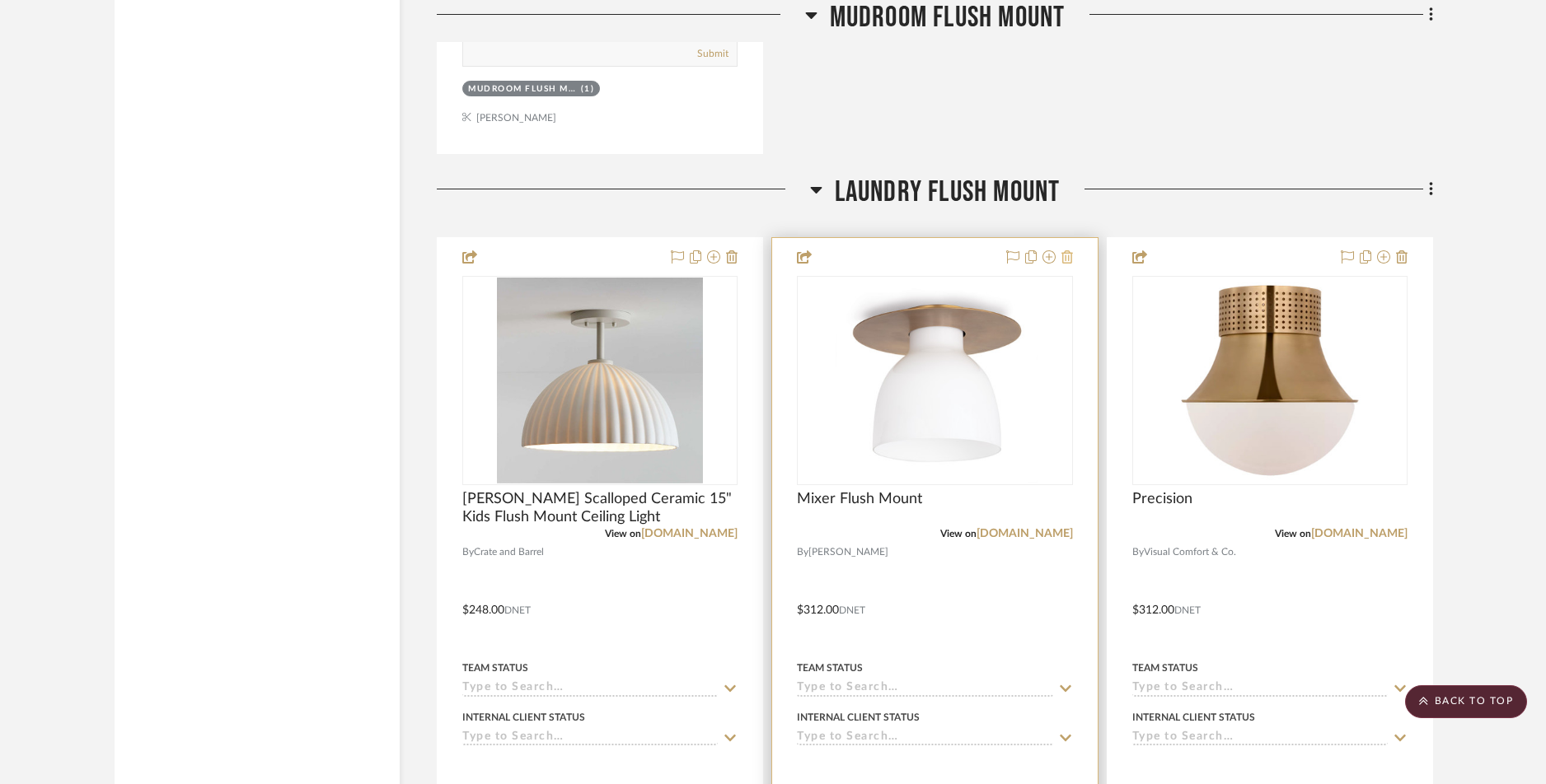
click at [1065, 258] on icon at bounding box center [1066, 256] width 11 height 13
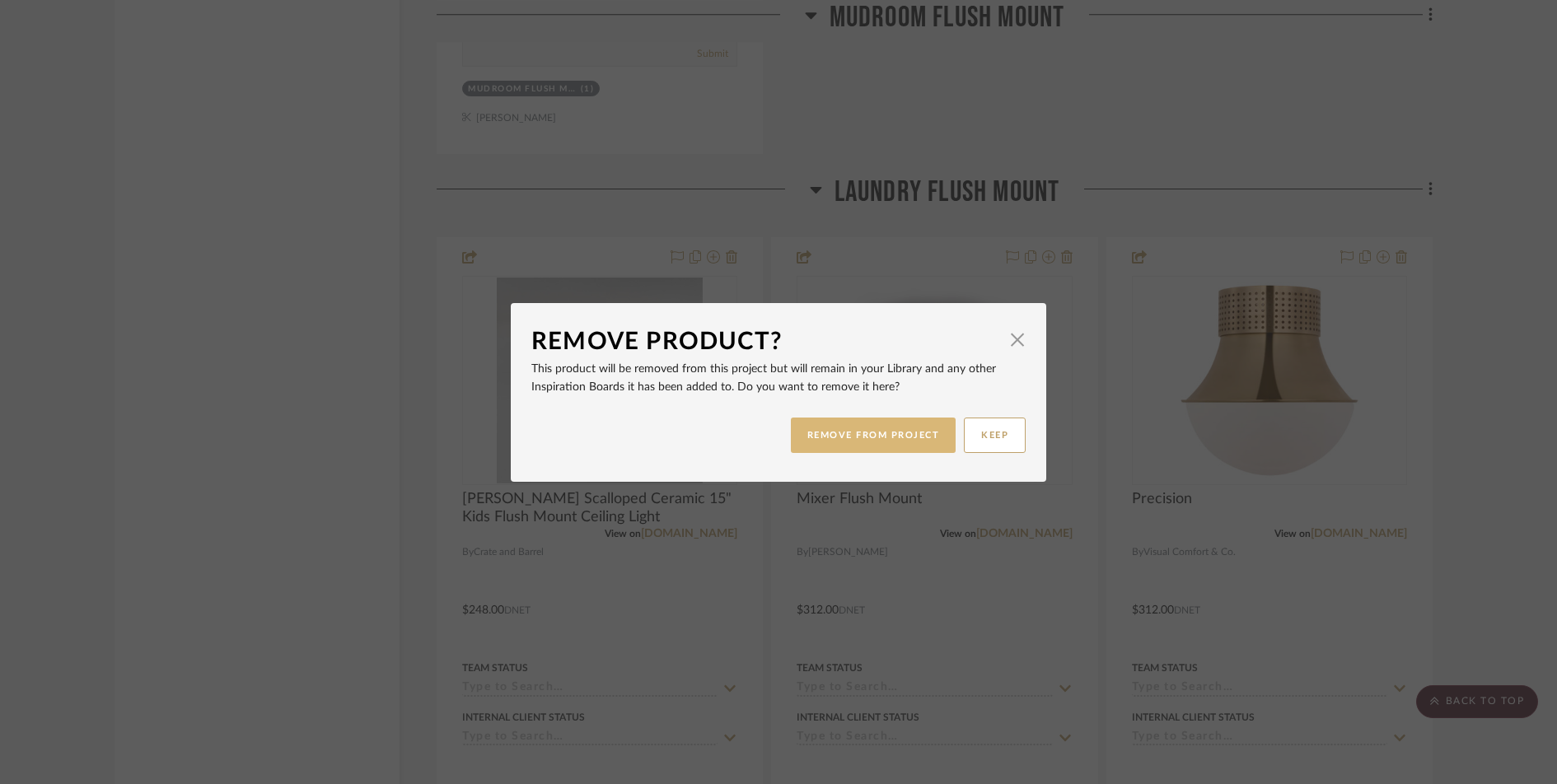
click at [891, 436] on button "REMOVE FROM PROJECT" at bounding box center [874, 435] width 166 height 35
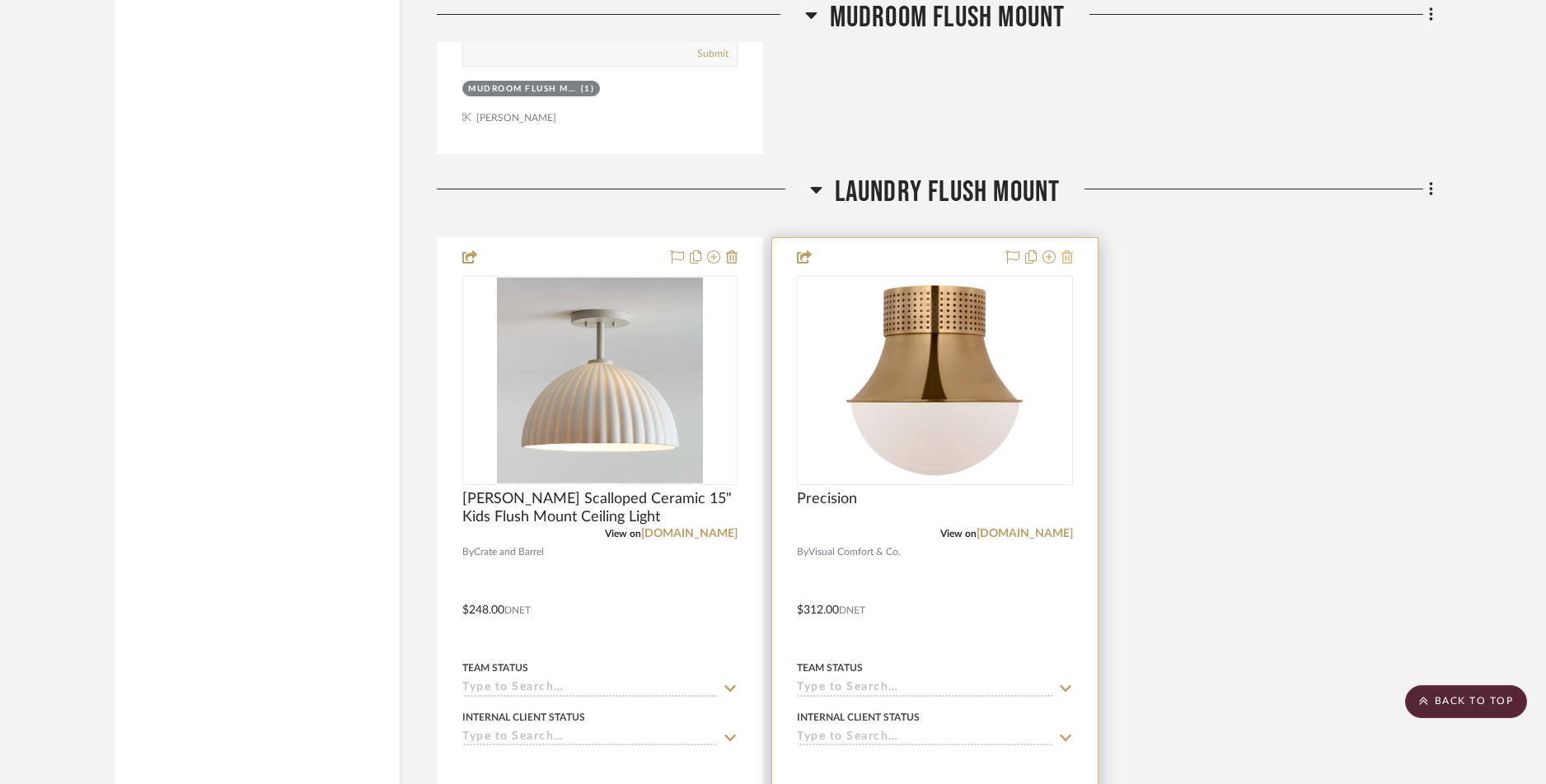
click at [1067, 257] on icon at bounding box center [1066, 256] width 11 height 13
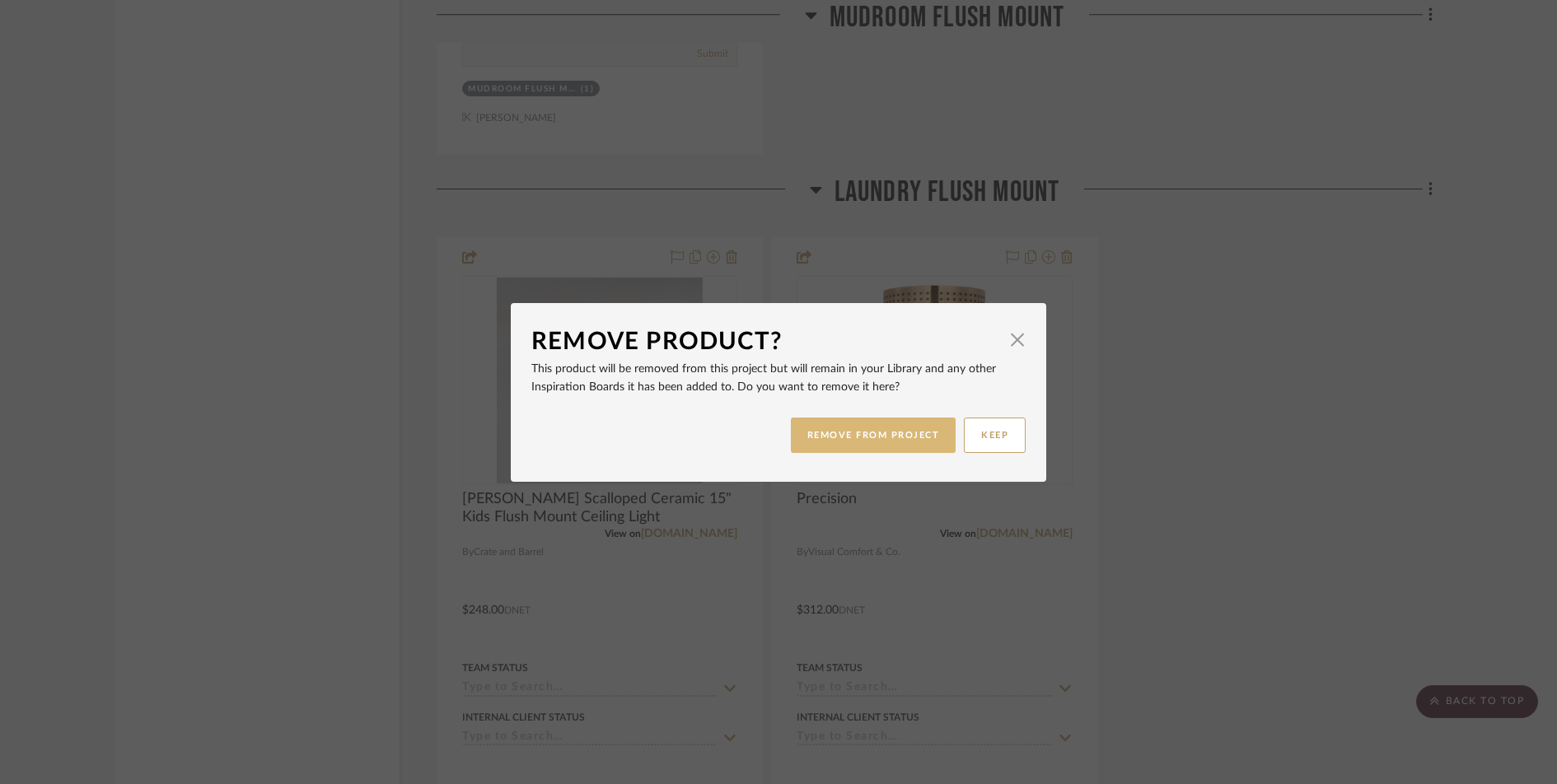
click at [877, 445] on button "REMOVE FROM PROJECT" at bounding box center [874, 435] width 166 height 35
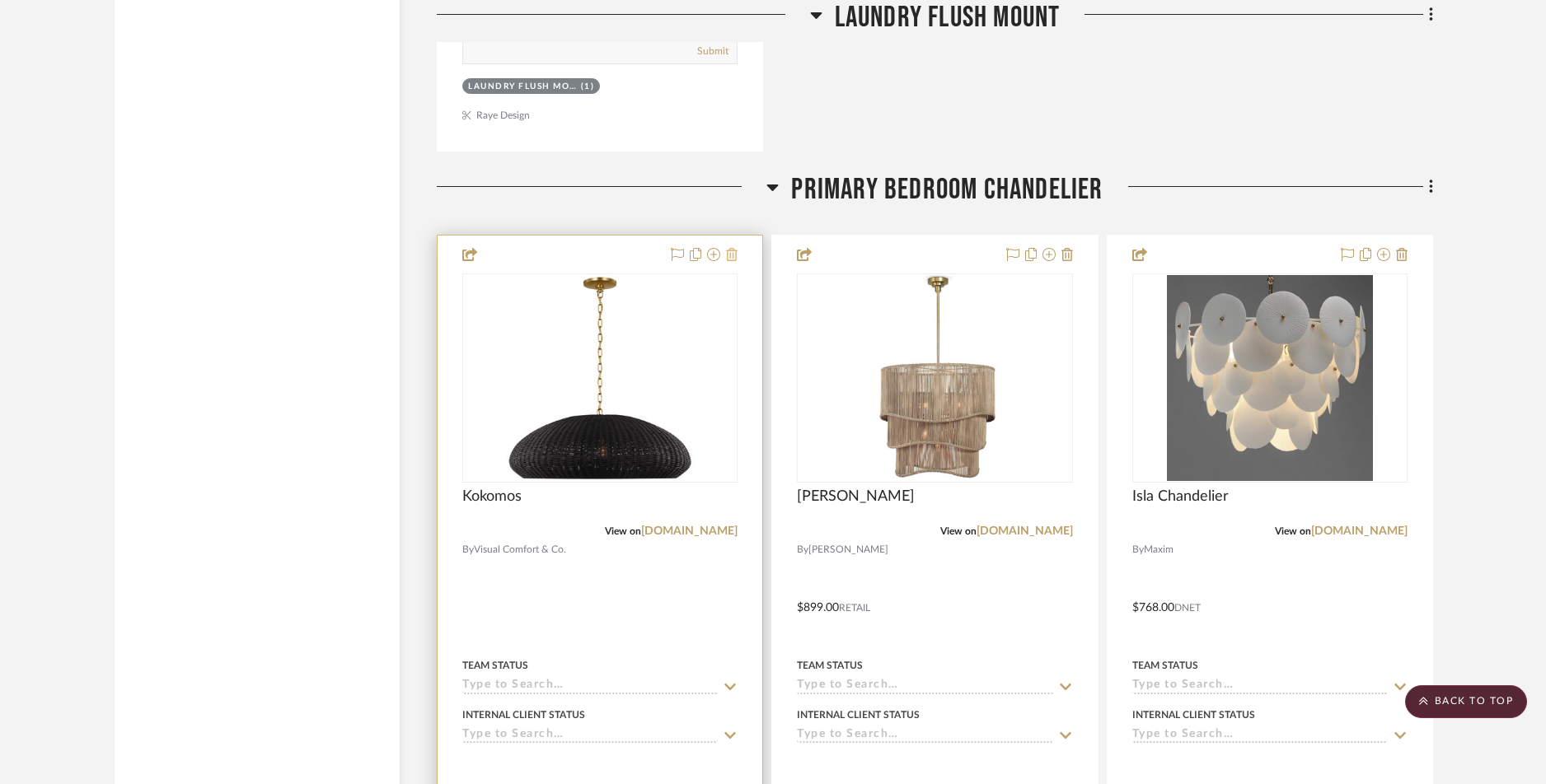
click at [736, 256] on icon at bounding box center [731, 254] width 11 height 13
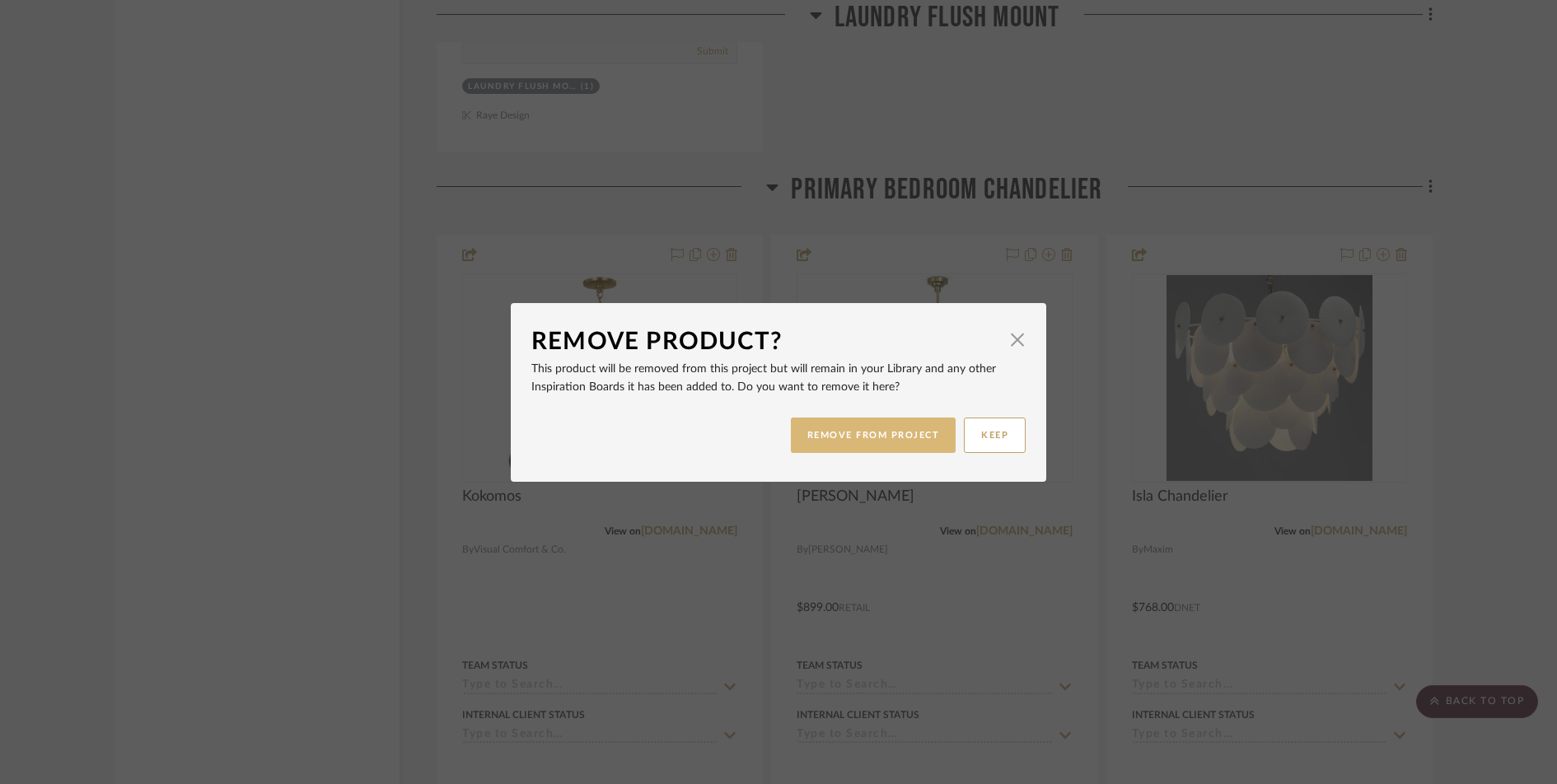
click at [907, 433] on button "REMOVE FROM PROJECT" at bounding box center [874, 435] width 166 height 35
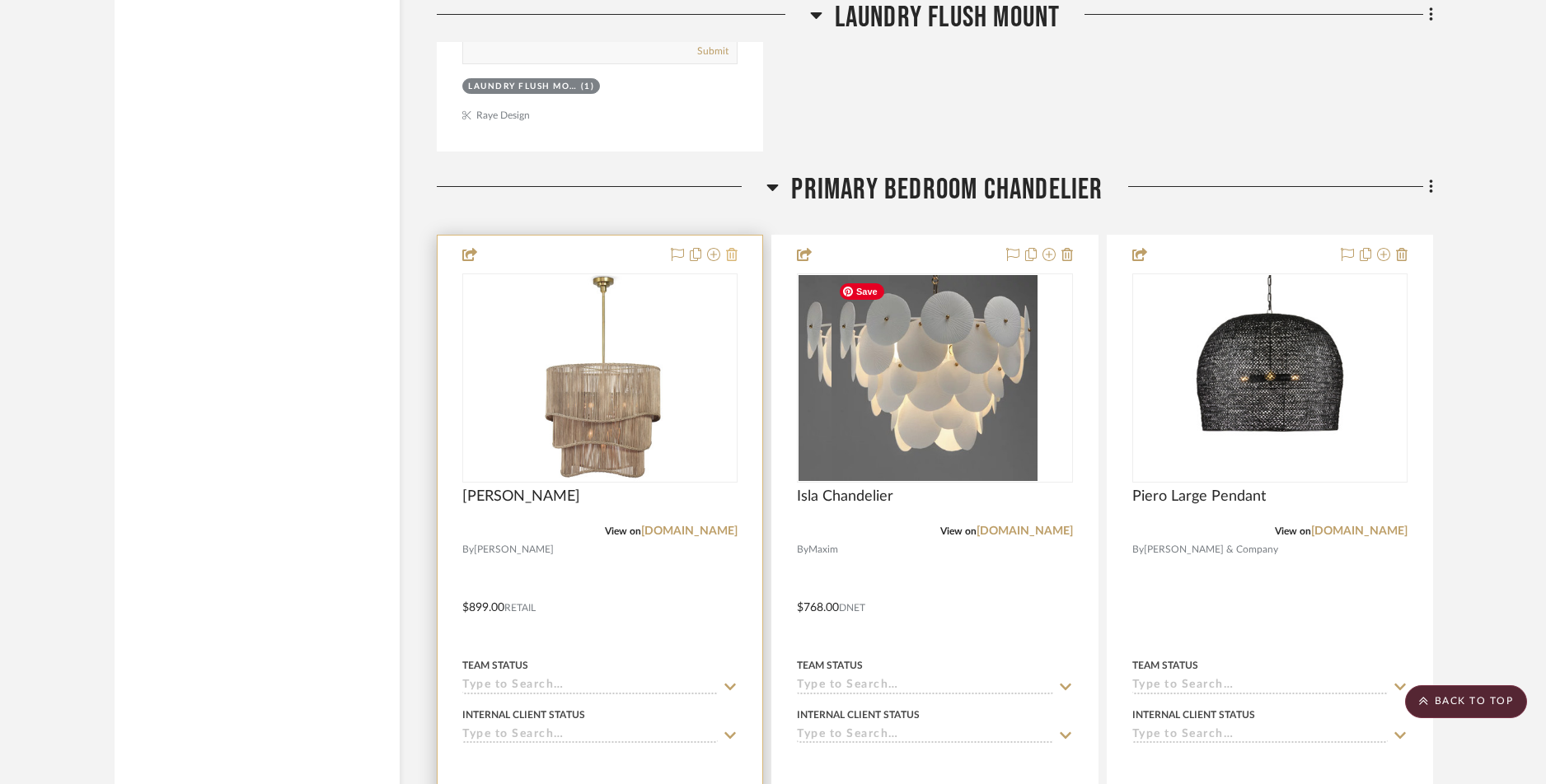
click at [733, 252] on icon at bounding box center [731, 254] width 11 height 13
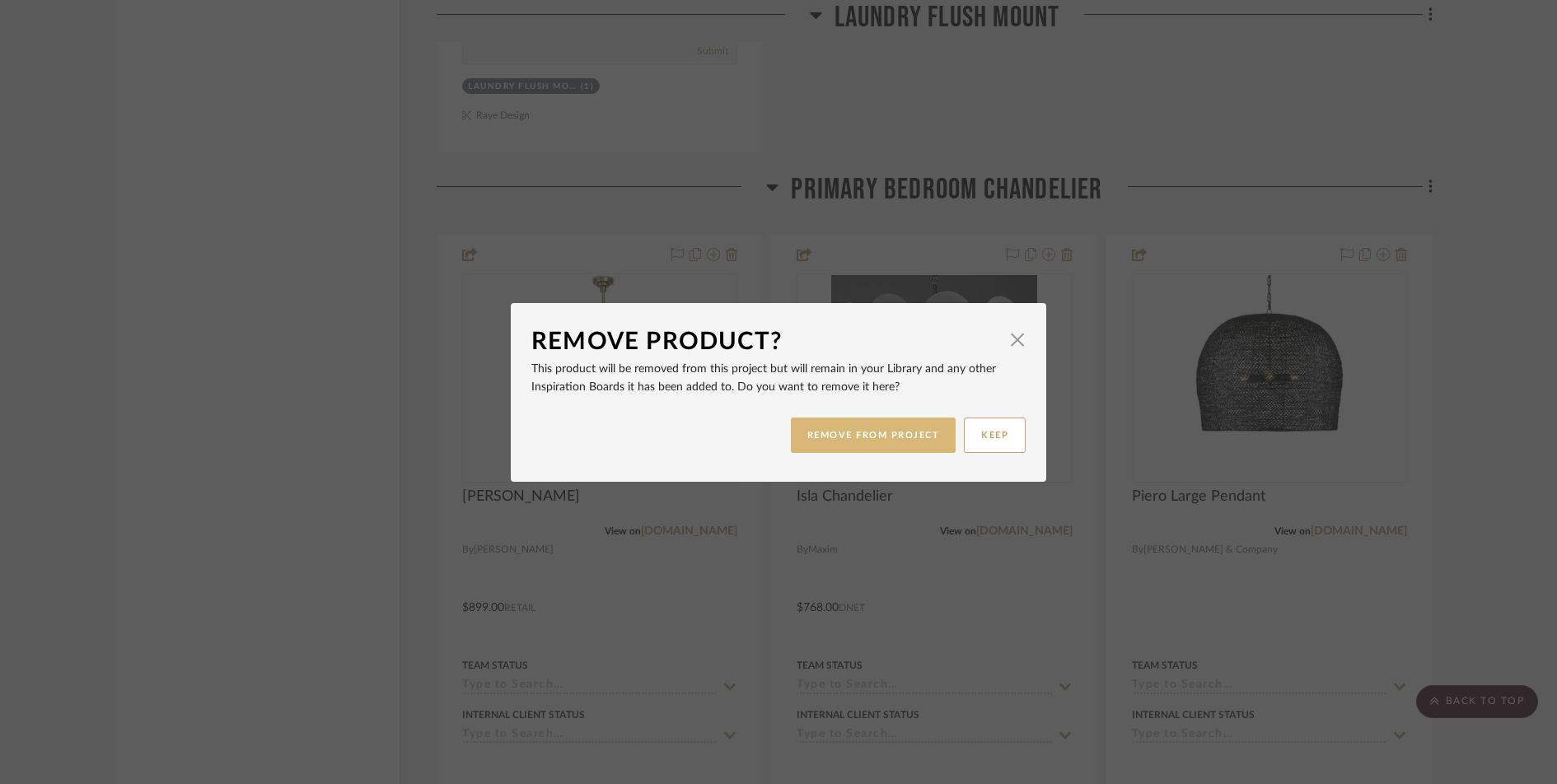
click at [808, 431] on button "REMOVE FROM PROJECT" at bounding box center [874, 435] width 166 height 35
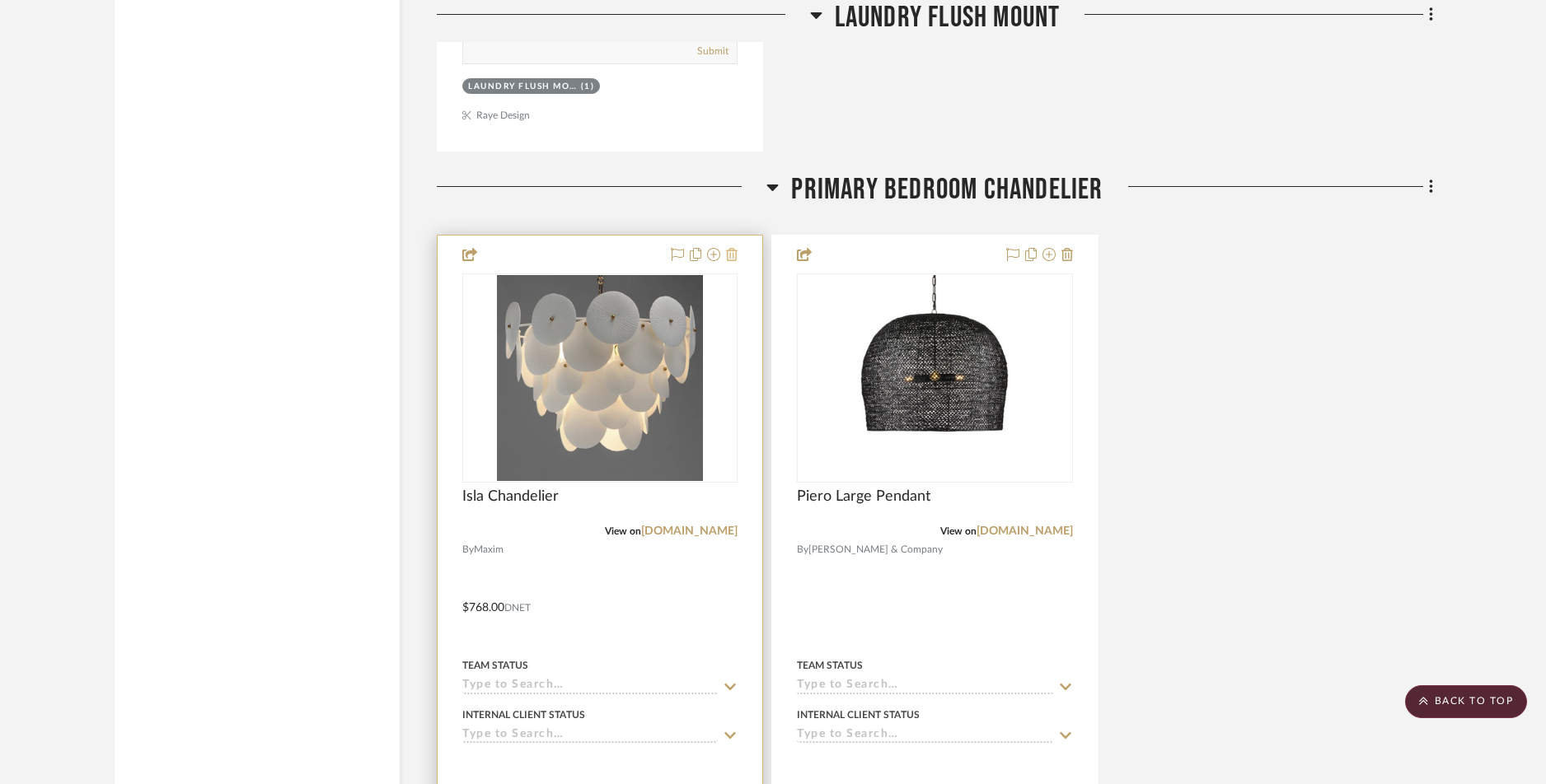
click at [729, 257] on icon at bounding box center [731, 254] width 11 height 13
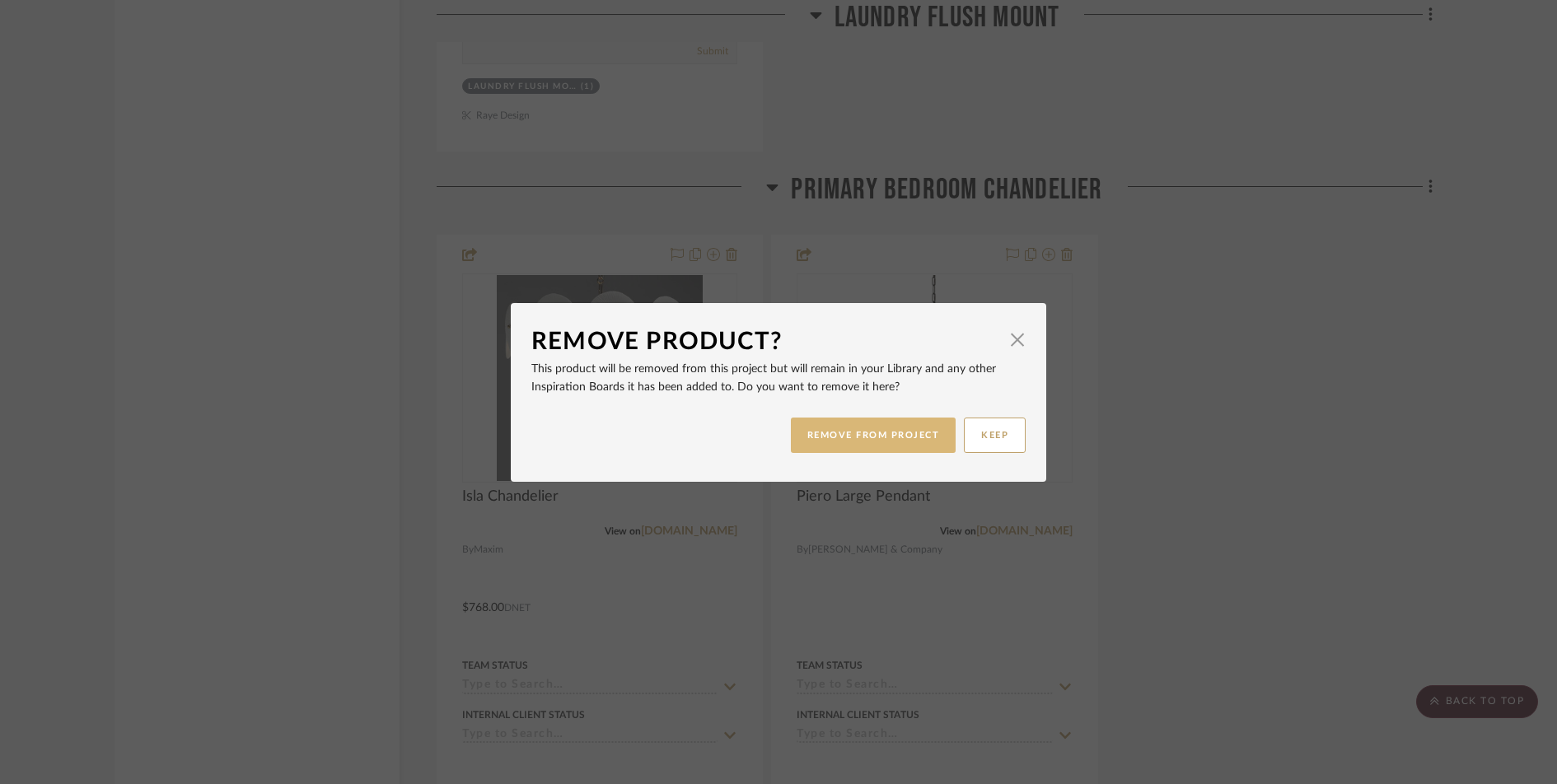
click at [804, 427] on button "REMOVE FROM PROJECT" at bounding box center [874, 435] width 166 height 35
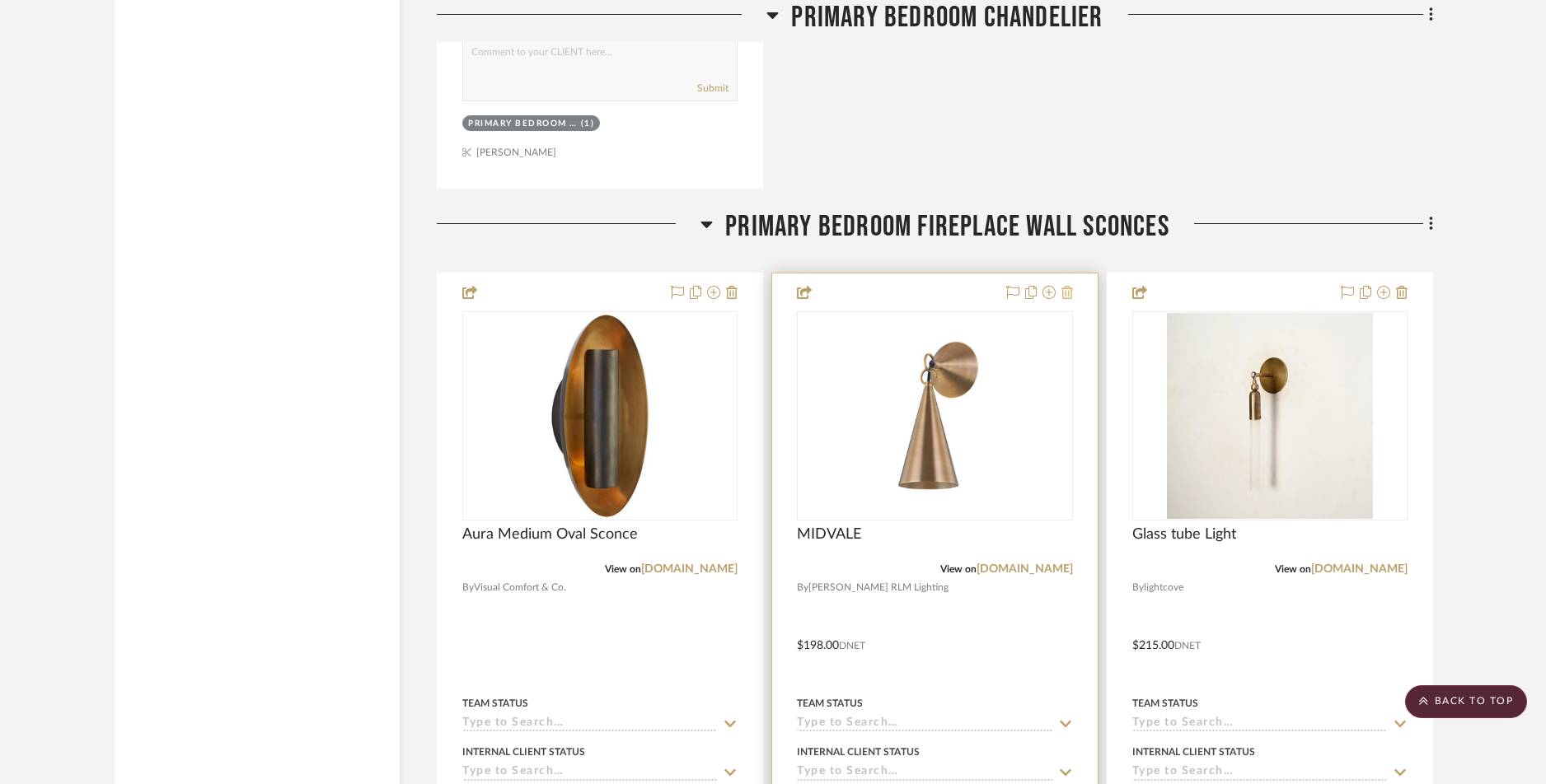
click at [1069, 299] on fa-icon at bounding box center [1066, 292] width 11 height 13
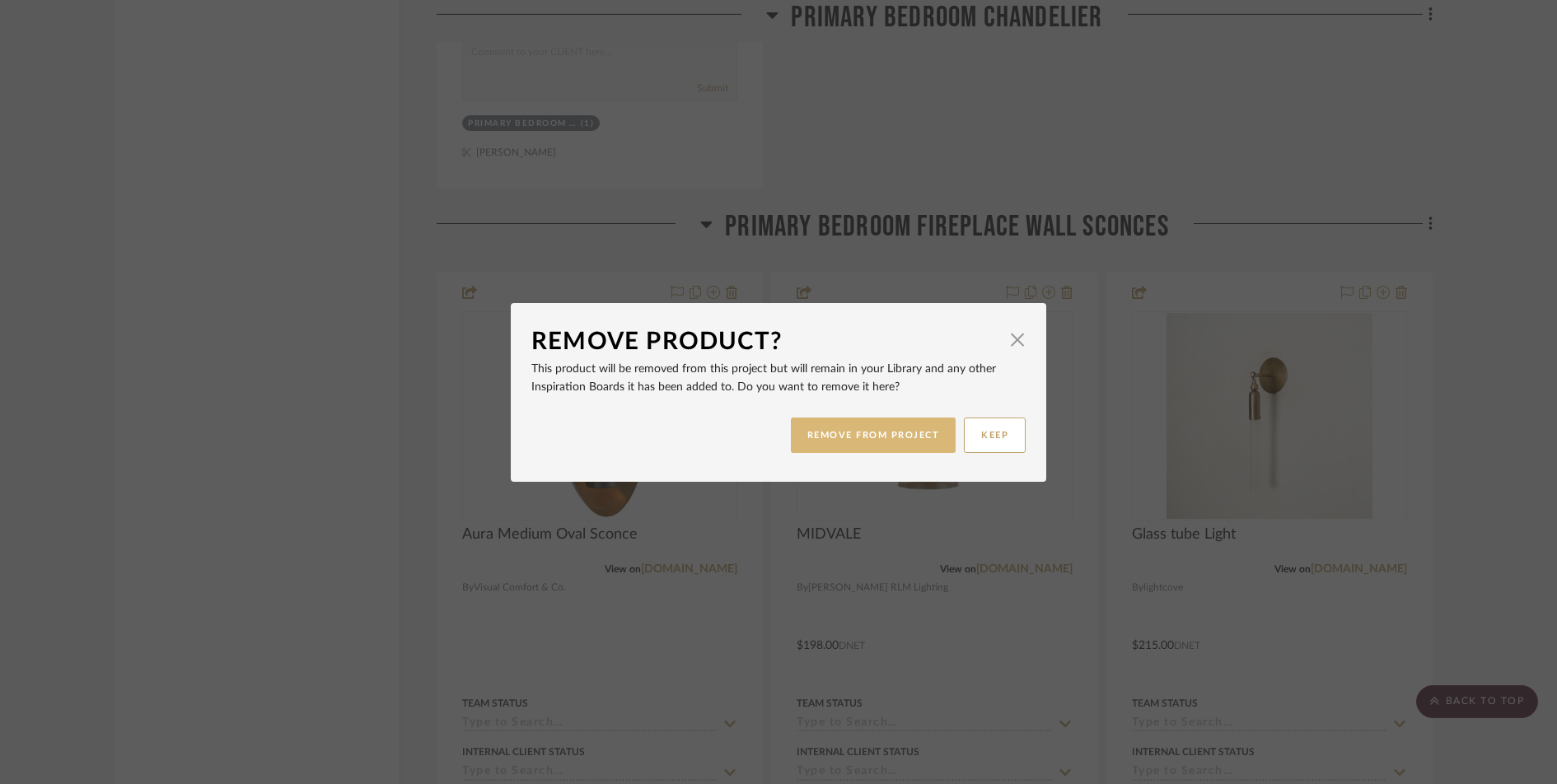
click at [921, 439] on button "REMOVE FROM PROJECT" at bounding box center [874, 435] width 166 height 35
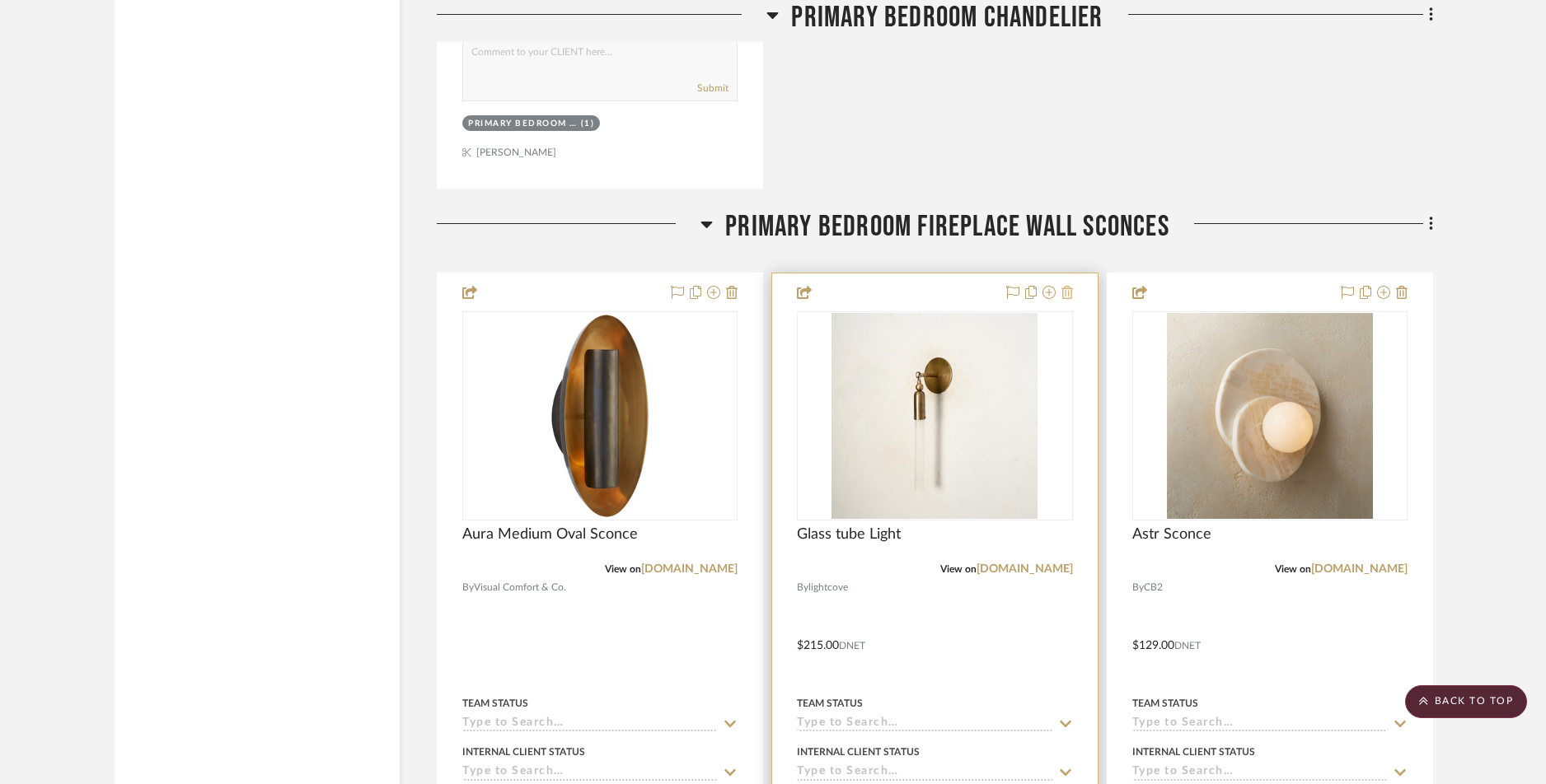
click at [1066, 296] on icon at bounding box center [1066, 292] width 11 height 13
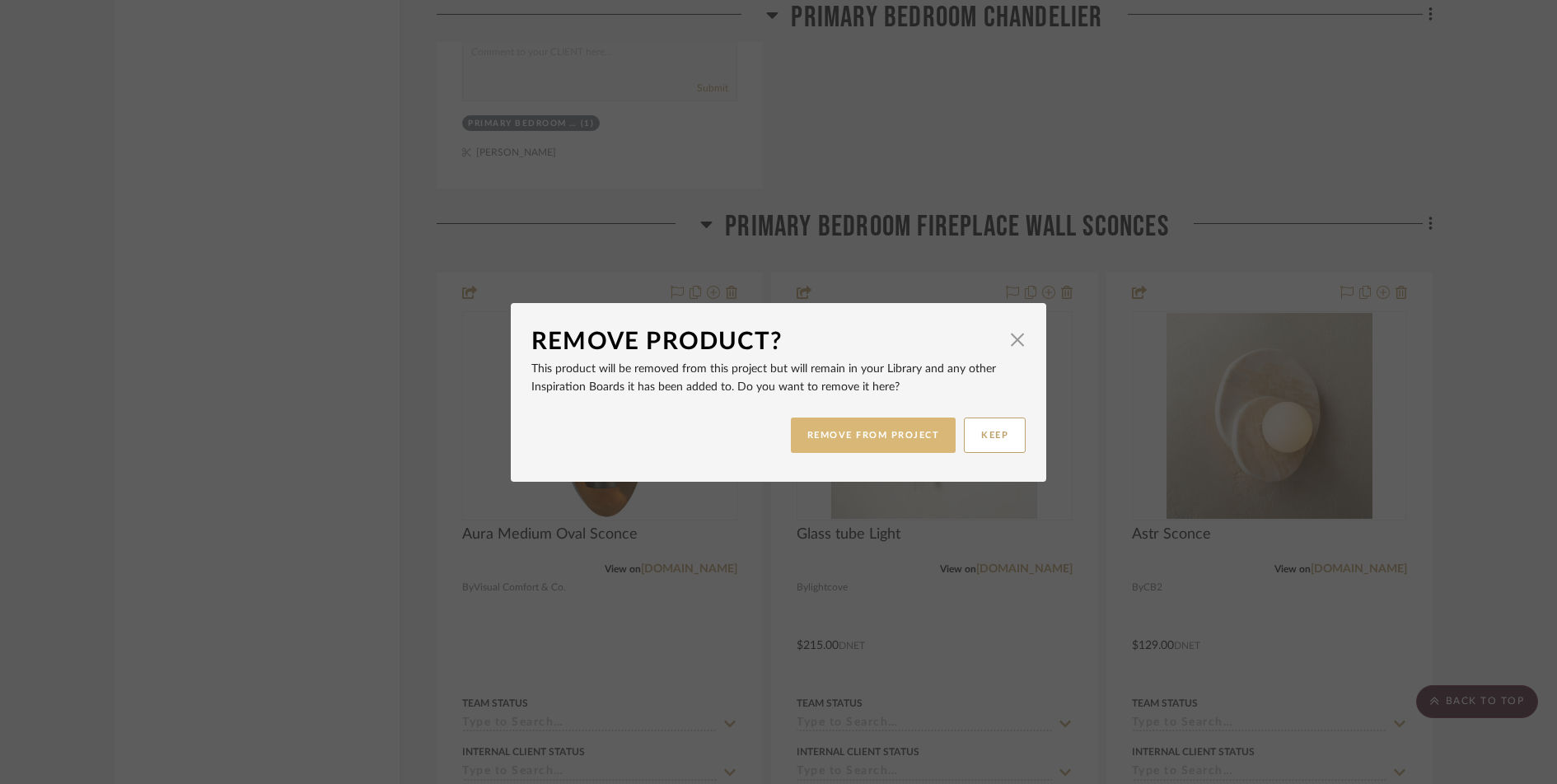
click at [905, 434] on button "REMOVE FROM PROJECT" at bounding box center [874, 435] width 166 height 35
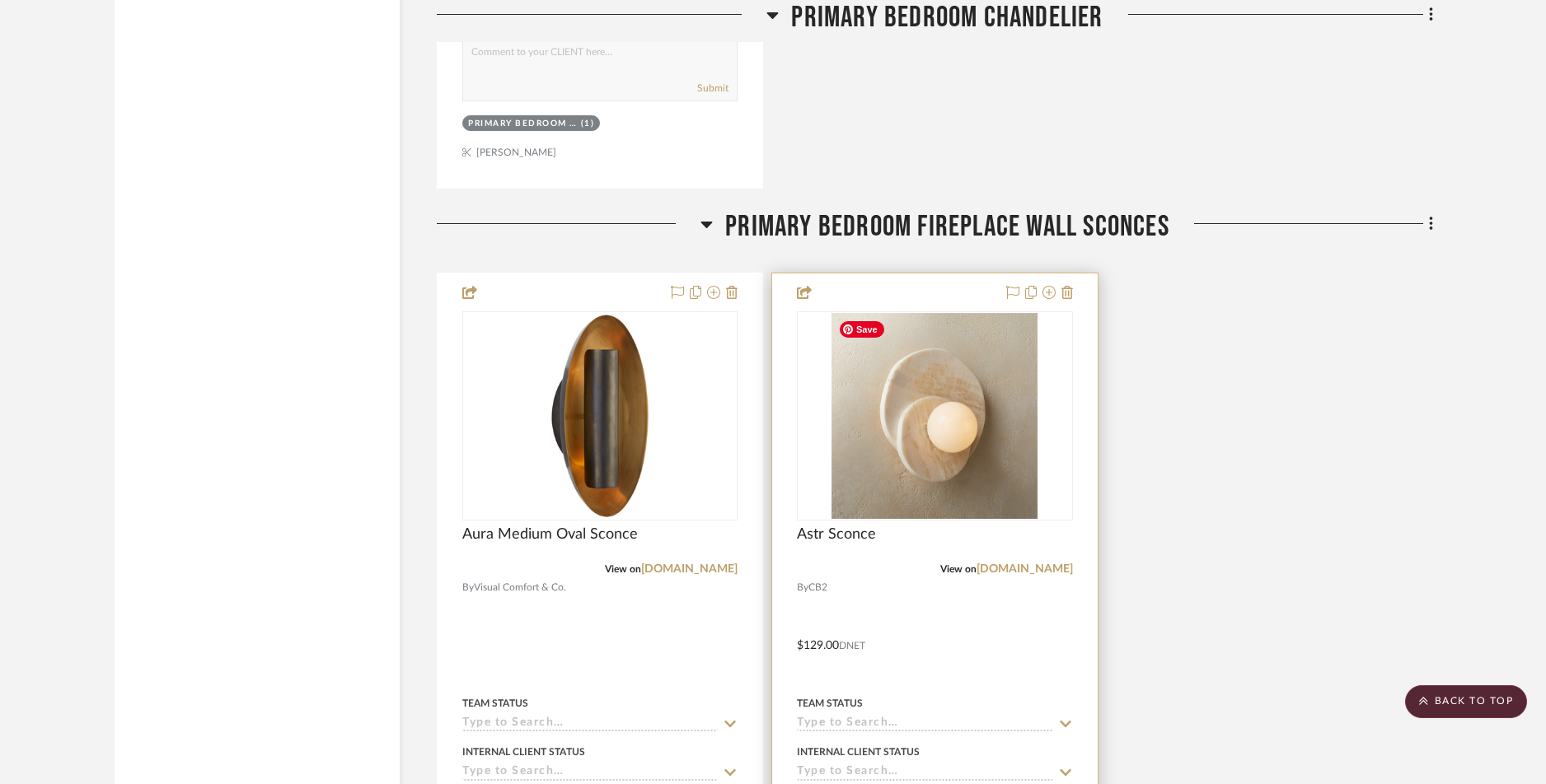
click at [1073, 292] on div at bounding box center [935, 634] width 325 height 721
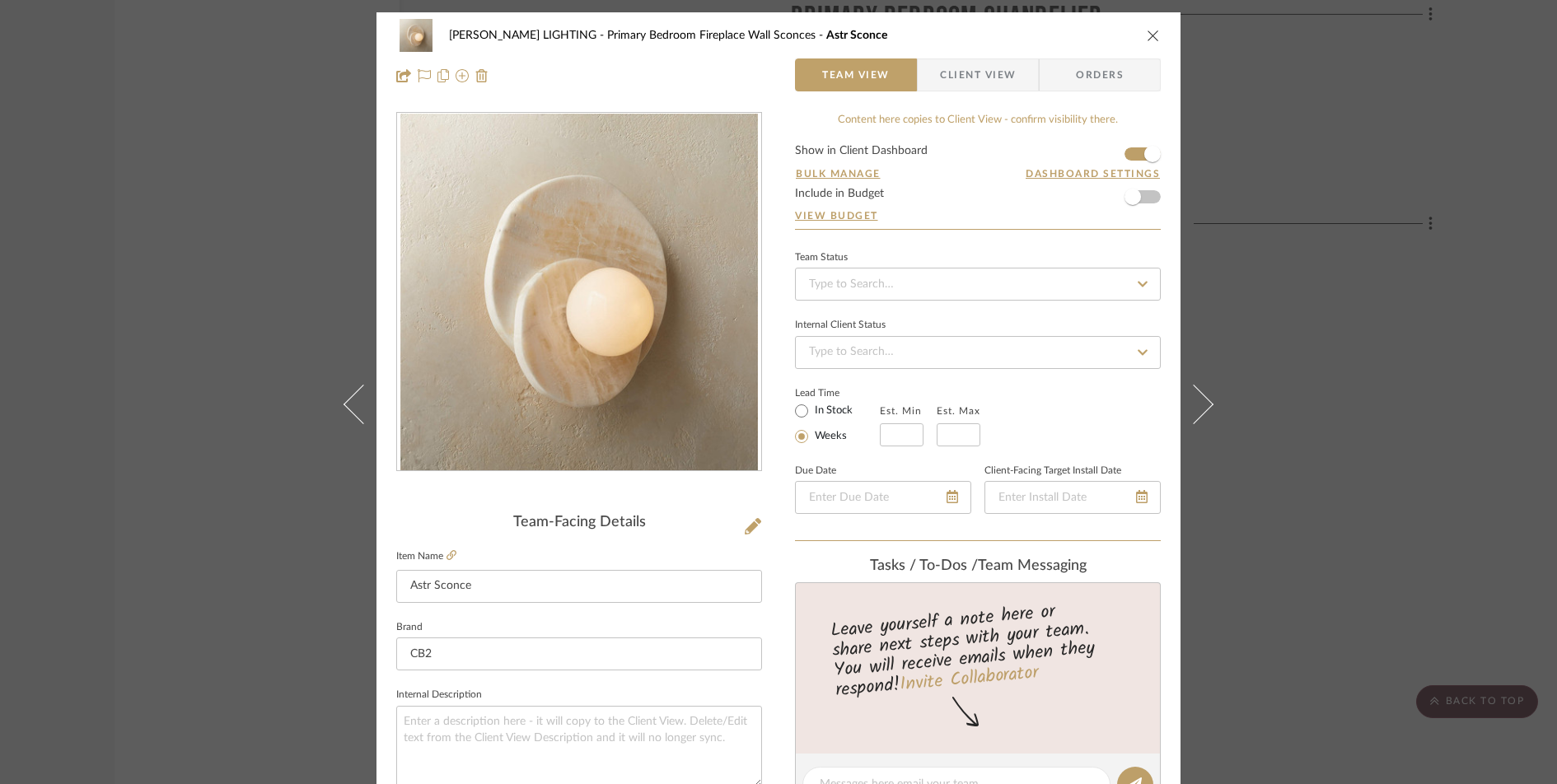
click at [1147, 41] on icon "close" at bounding box center [1153, 35] width 13 height 13
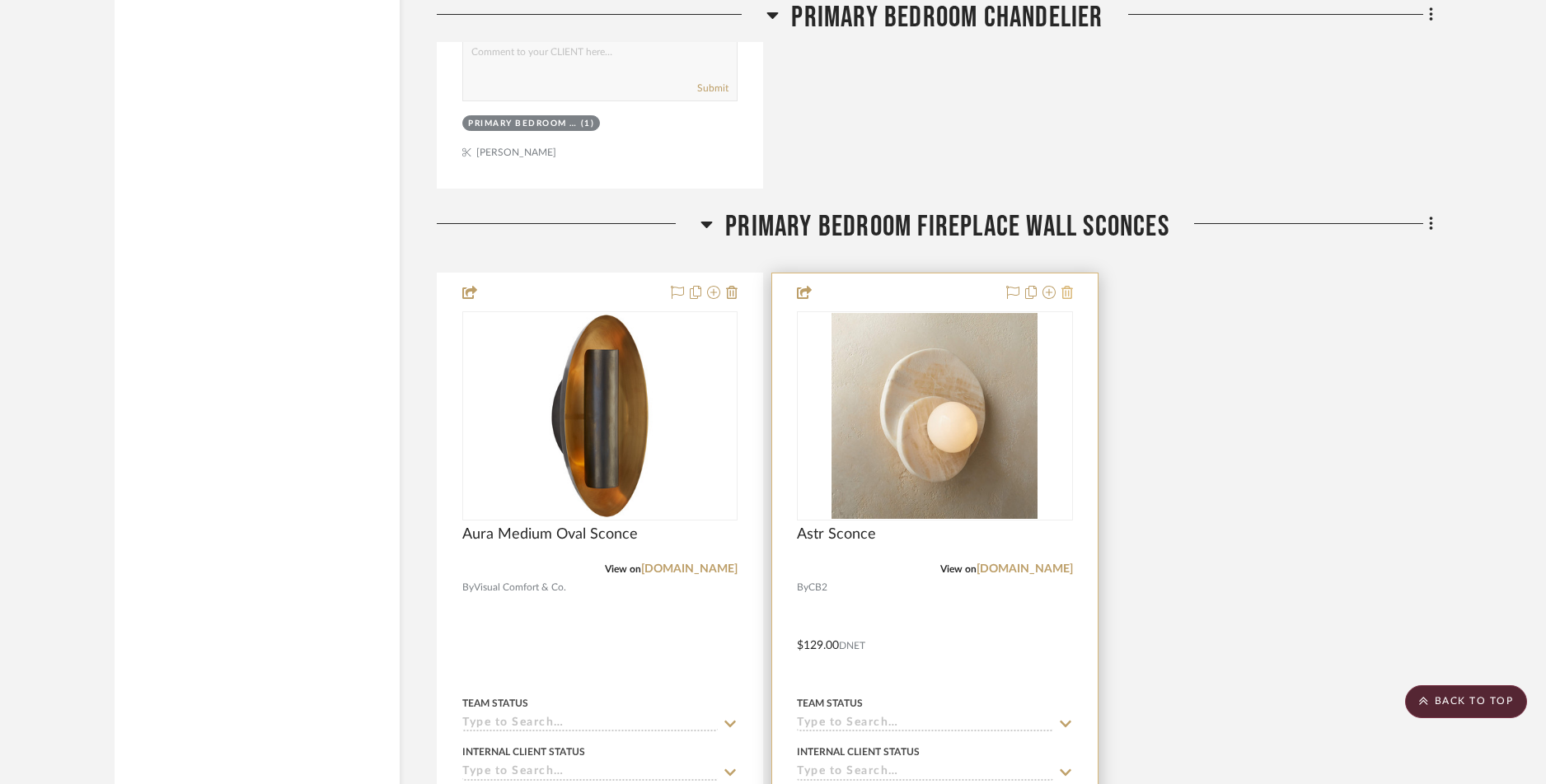
click at [1067, 291] on icon at bounding box center [1066, 292] width 11 height 13
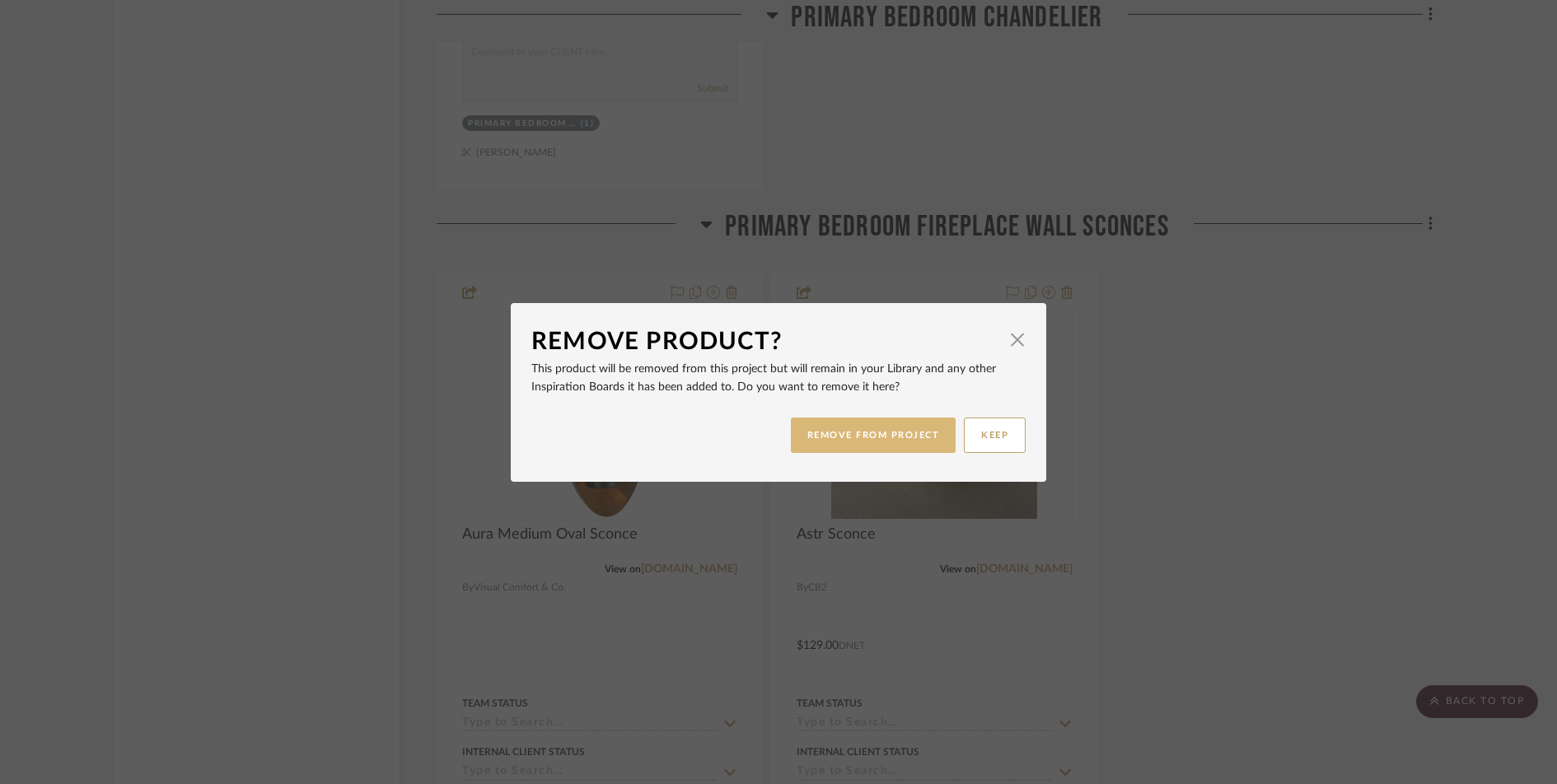
click at [895, 439] on button "REMOVE FROM PROJECT" at bounding box center [874, 435] width 166 height 35
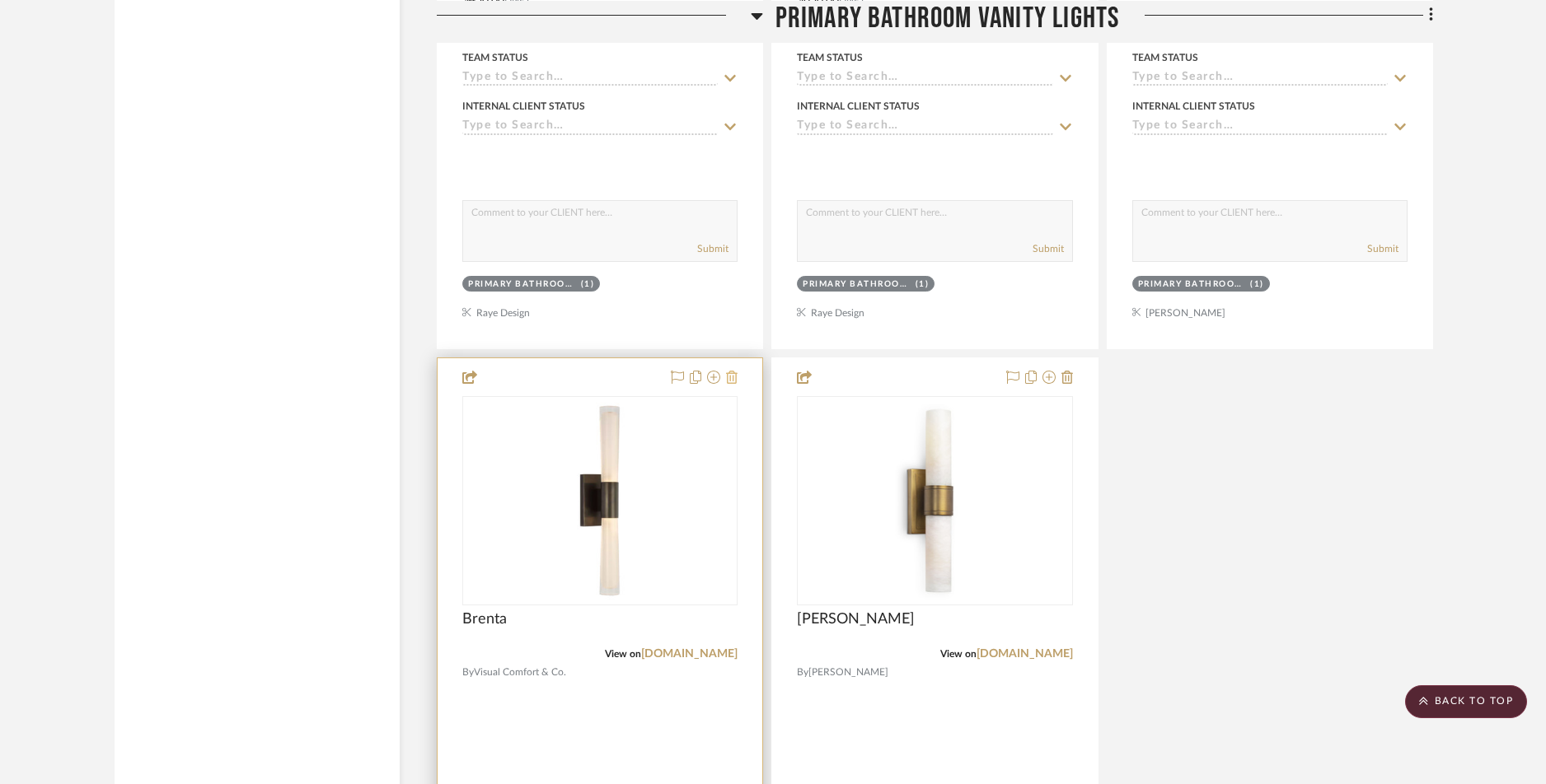
click at [733, 380] on icon at bounding box center [731, 377] width 11 height 13
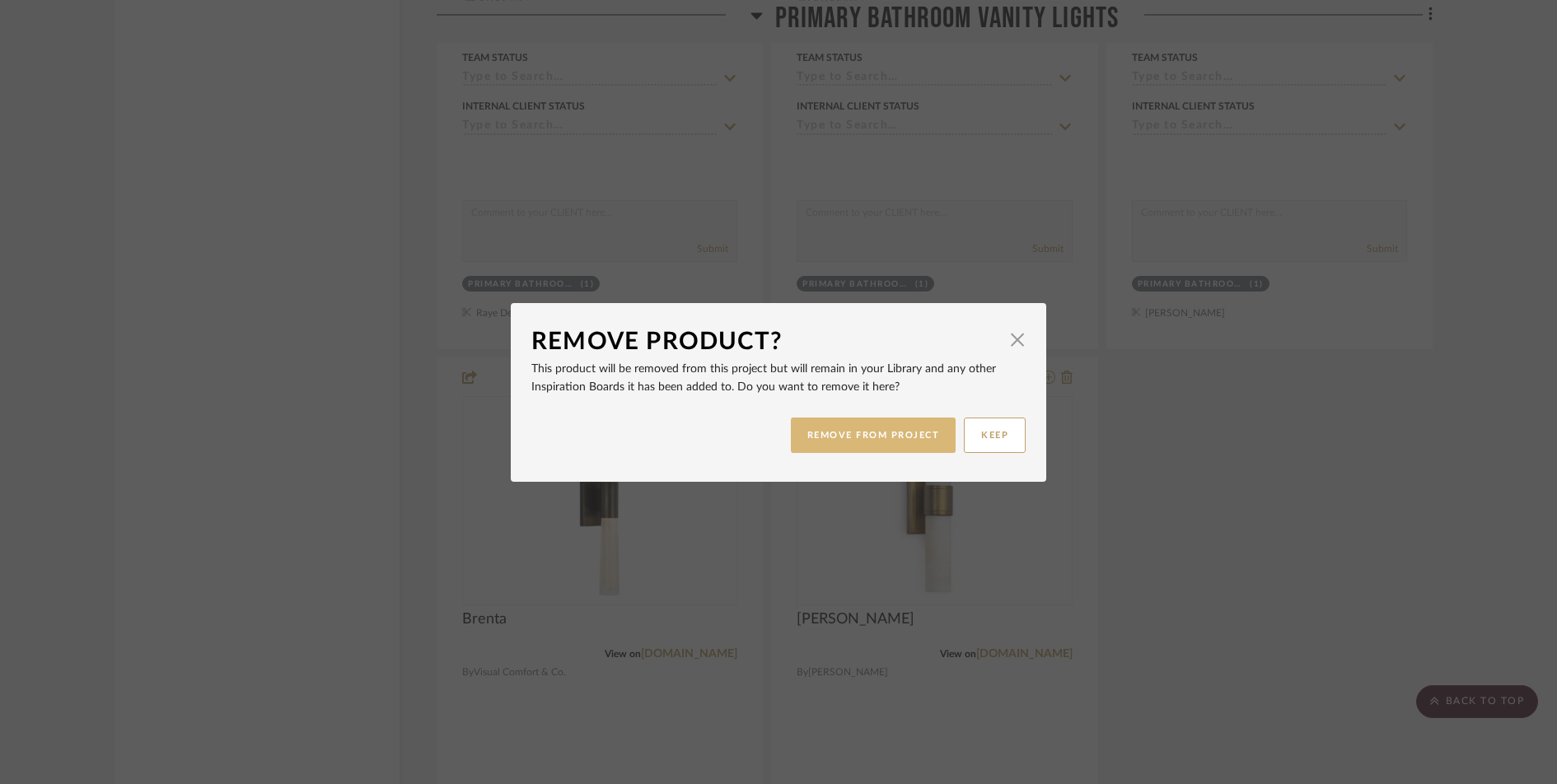
click at [831, 437] on button "REMOVE FROM PROJECT" at bounding box center [874, 435] width 166 height 35
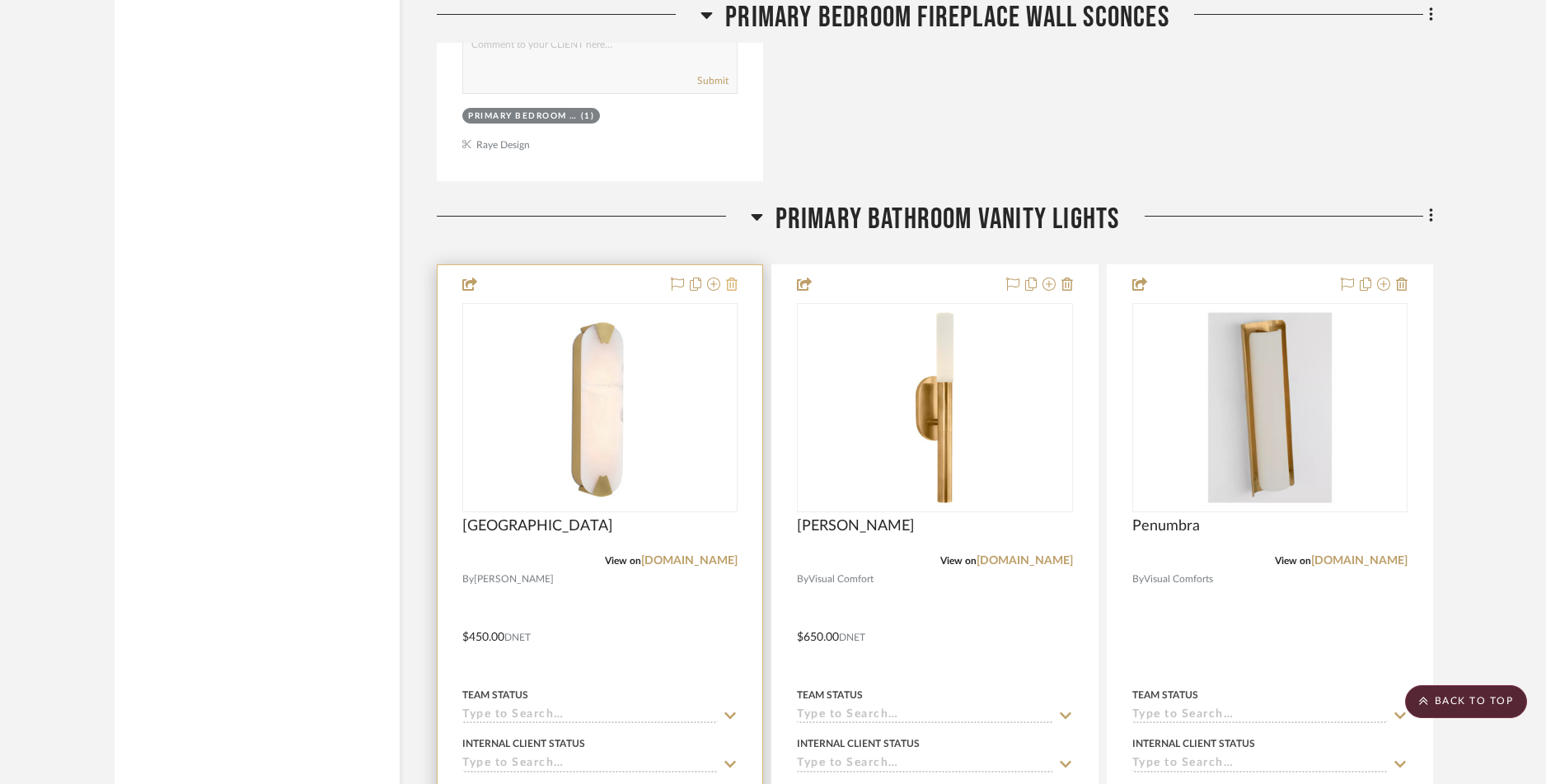
click at [732, 280] on icon at bounding box center [731, 284] width 11 height 13
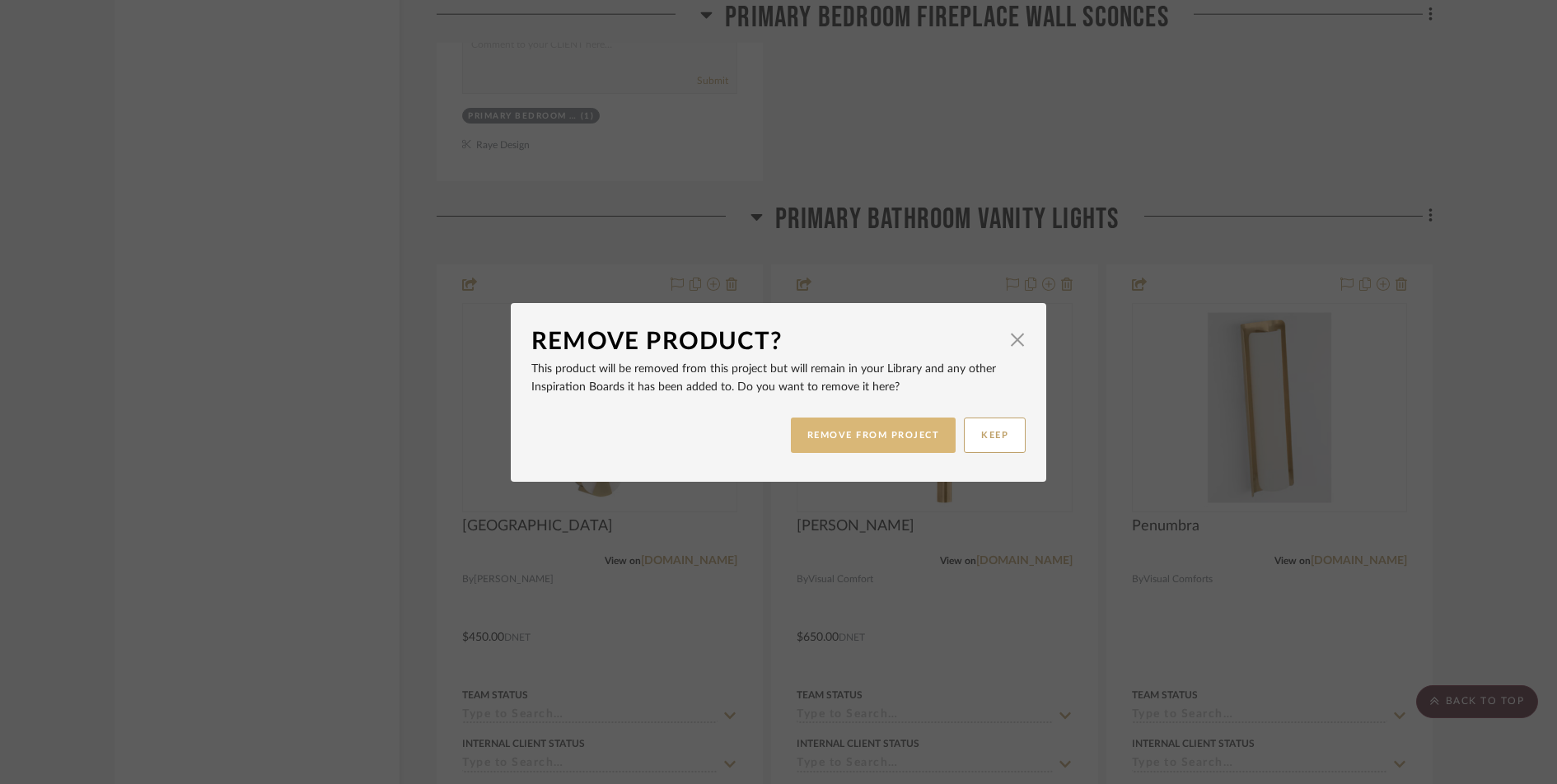
click at [891, 443] on button "REMOVE FROM PROJECT" at bounding box center [874, 435] width 166 height 35
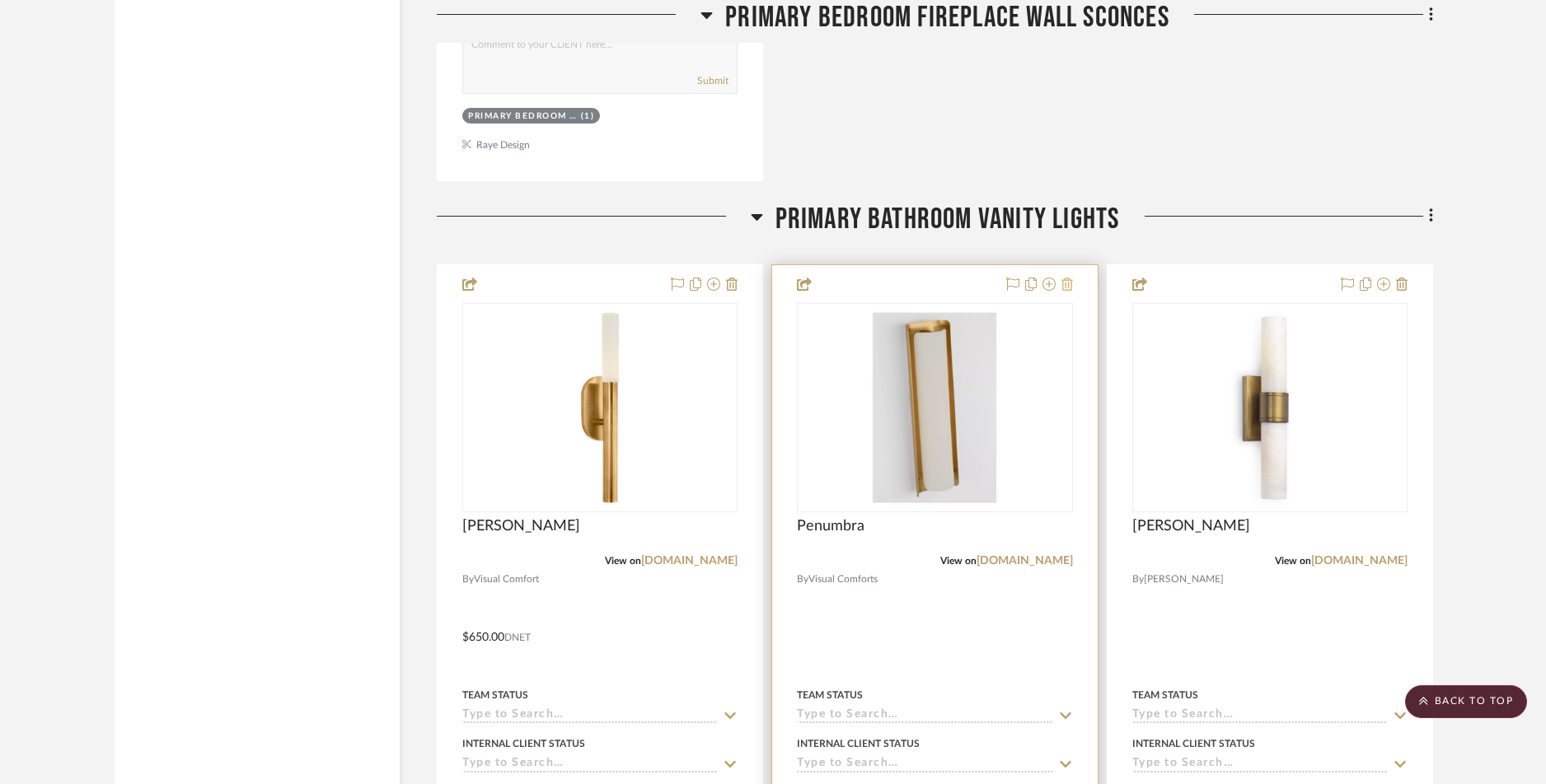
click at [1069, 283] on icon at bounding box center [1066, 284] width 11 height 13
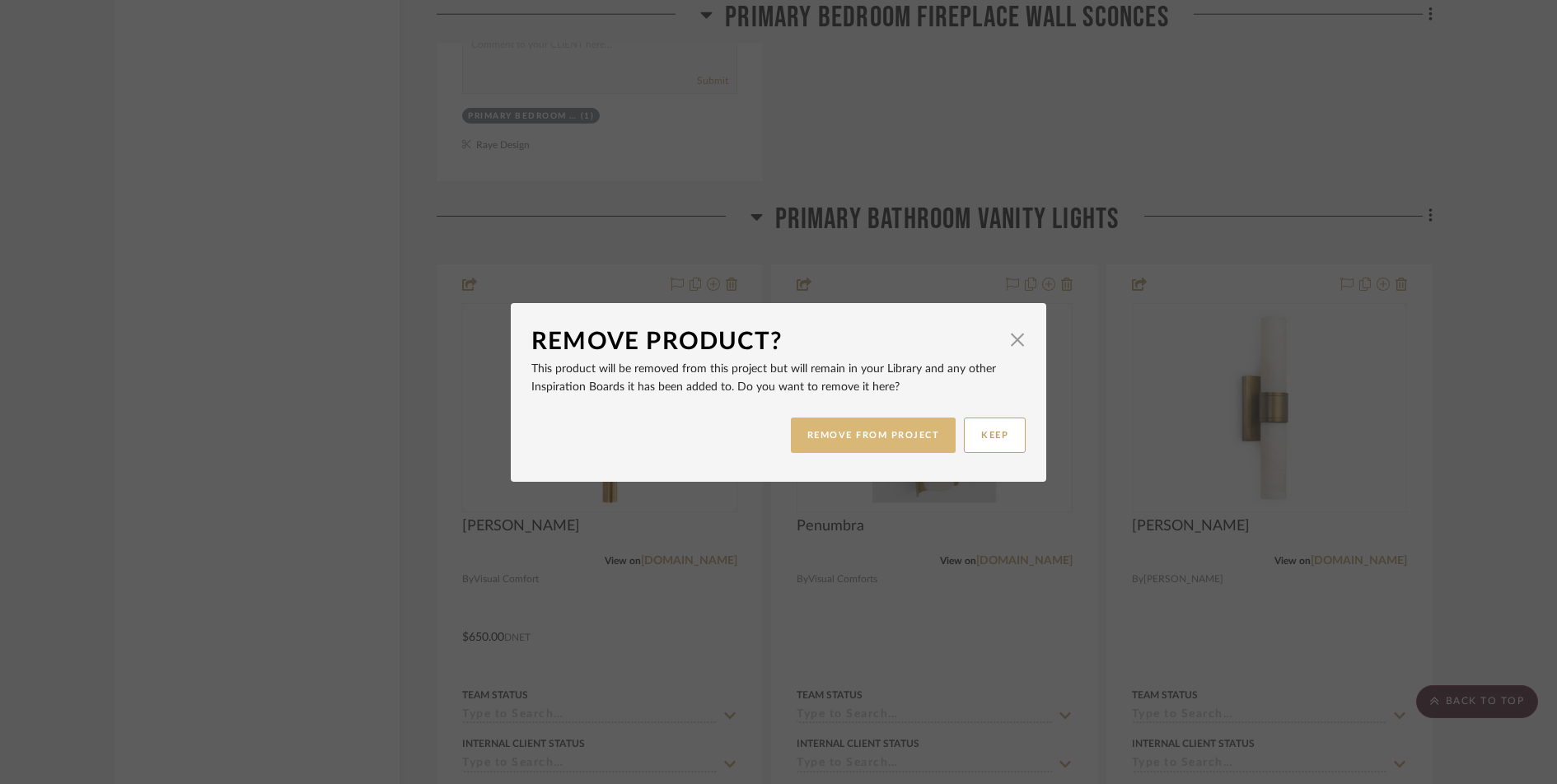
click at [859, 439] on button "REMOVE FROM PROJECT" at bounding box center [874, 435] width 166 height 35
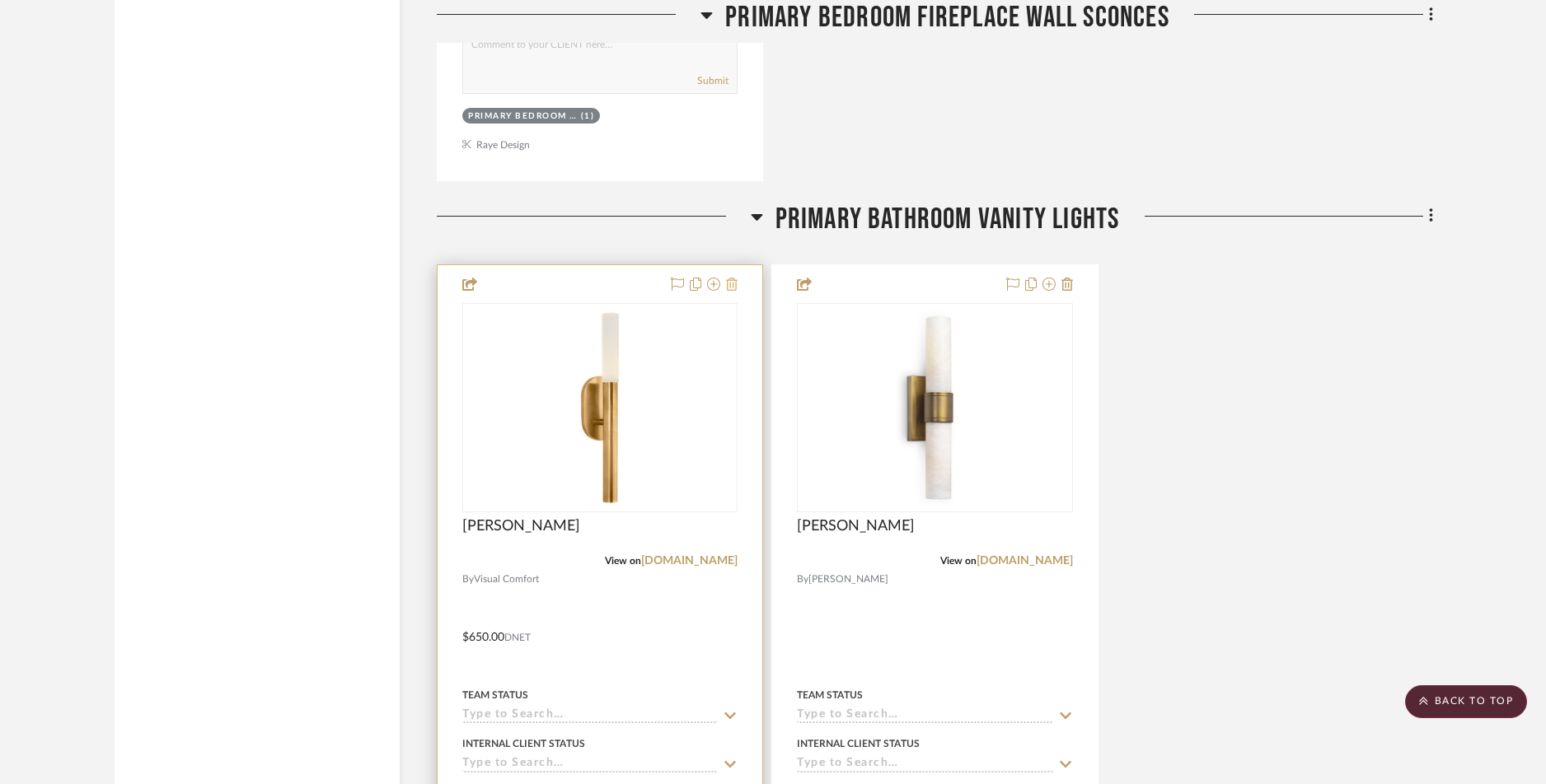
click at [734, 284] on icon at bounding box center [731, 284] width 11 height 13
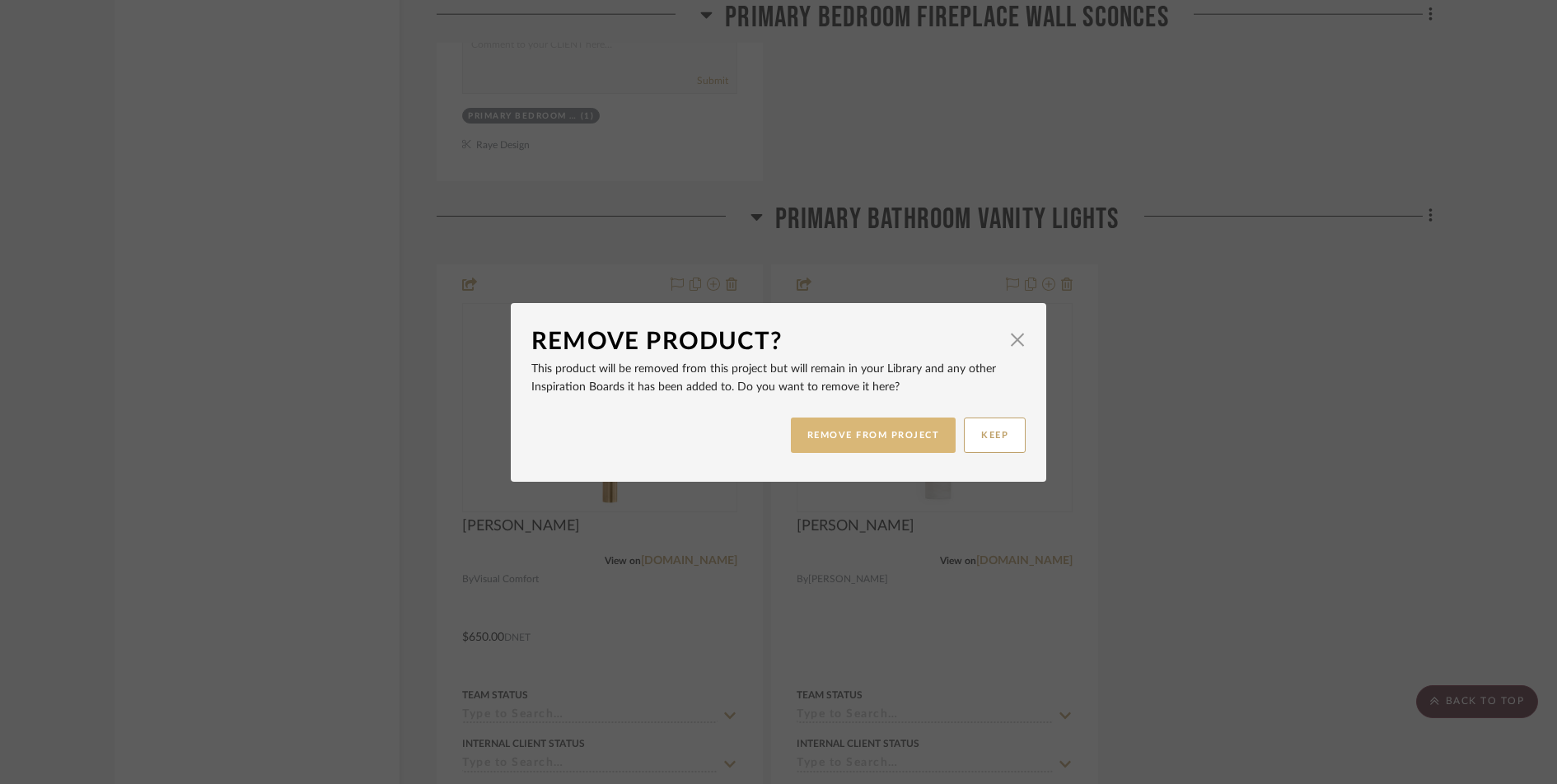
click at [817, 439] on button "REMOVE FROM PROJECT" at bounding box center [874, 435] width 166 height 35
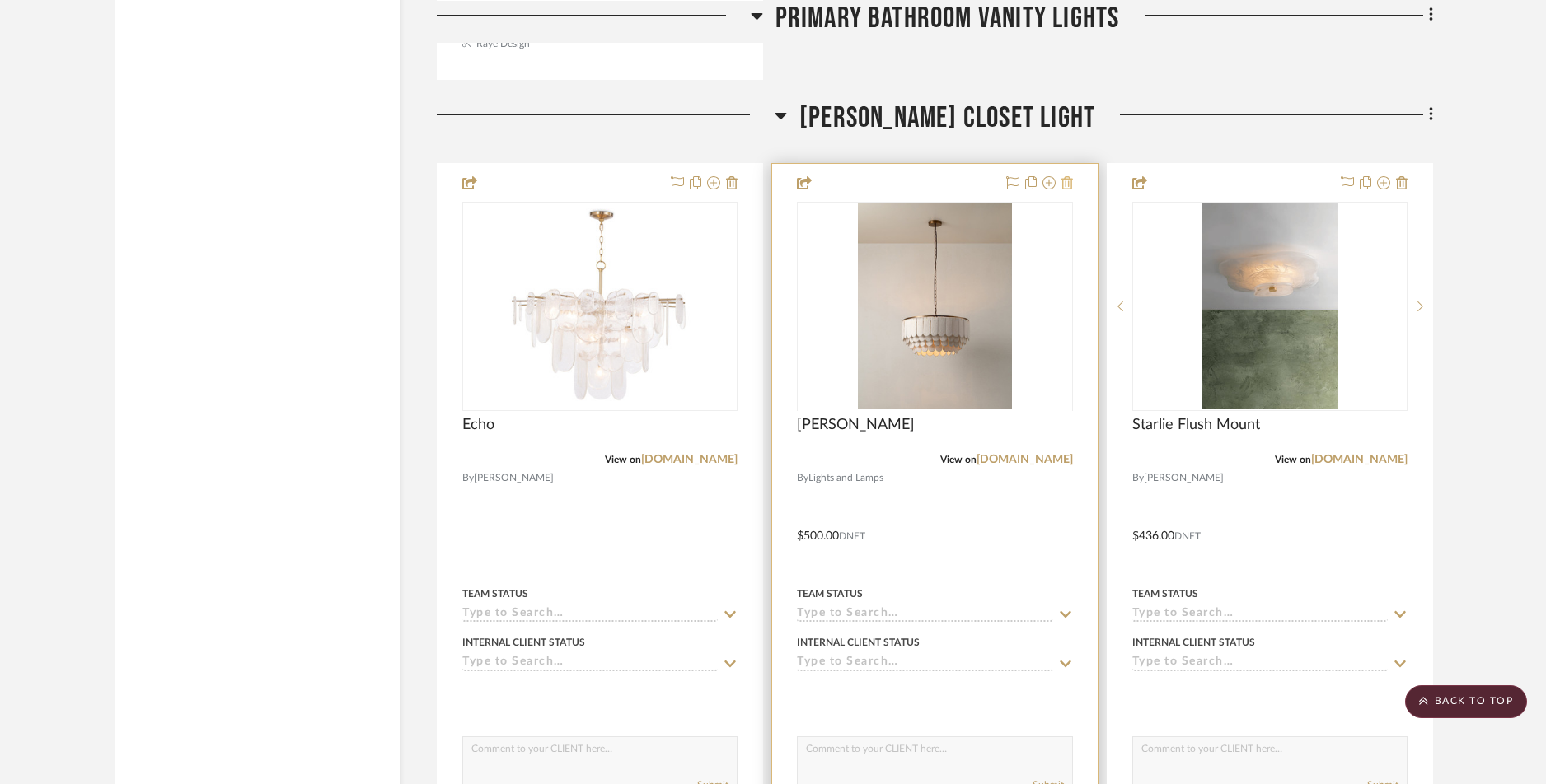
click at [1067, 188] on icon at bounding box center [1066, 182] width 11 height 13
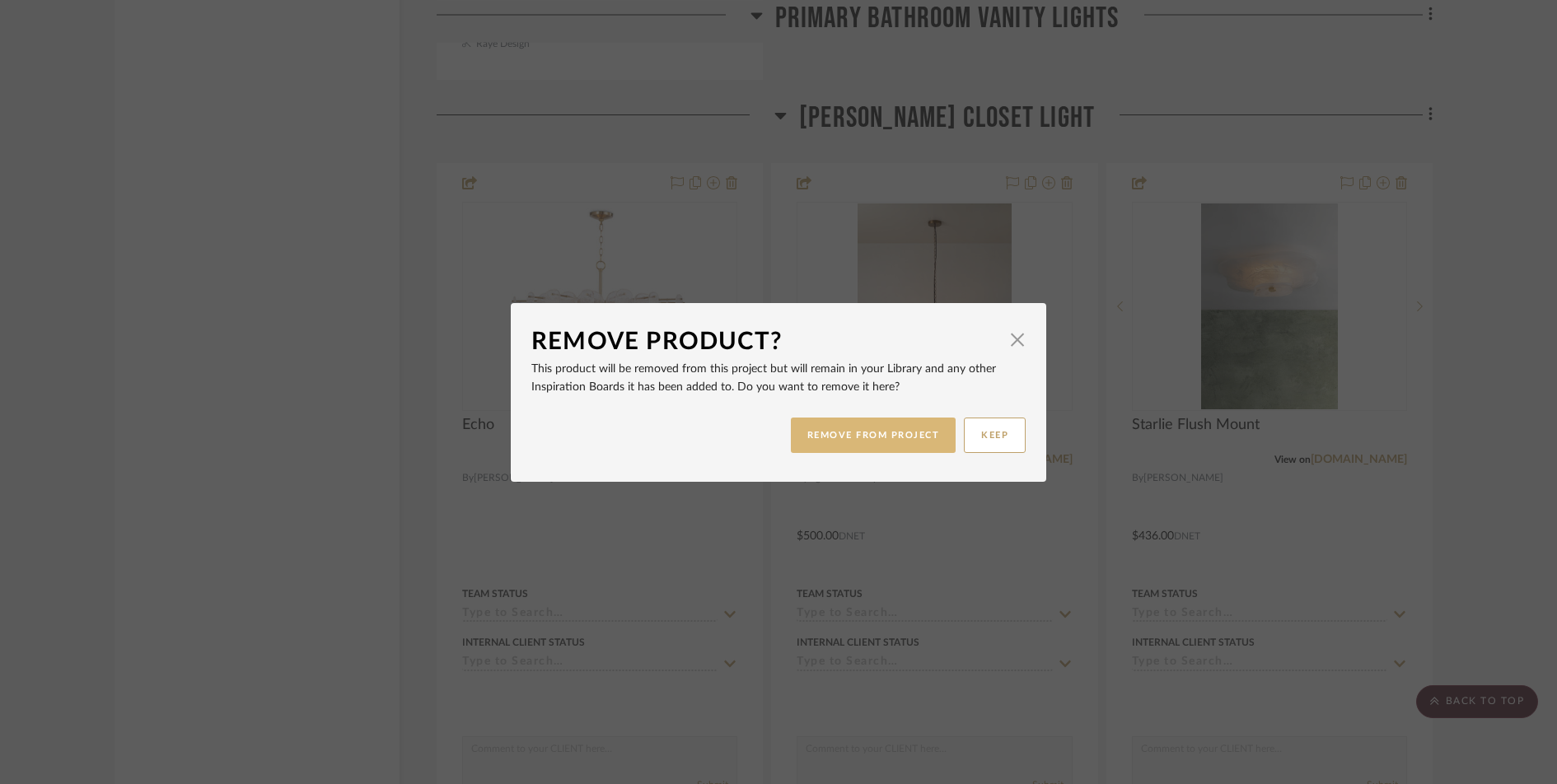
click at [895, 433] on button "REMOVE FROM PROJECT" at bounding box center [874, 435] width 166 height 35
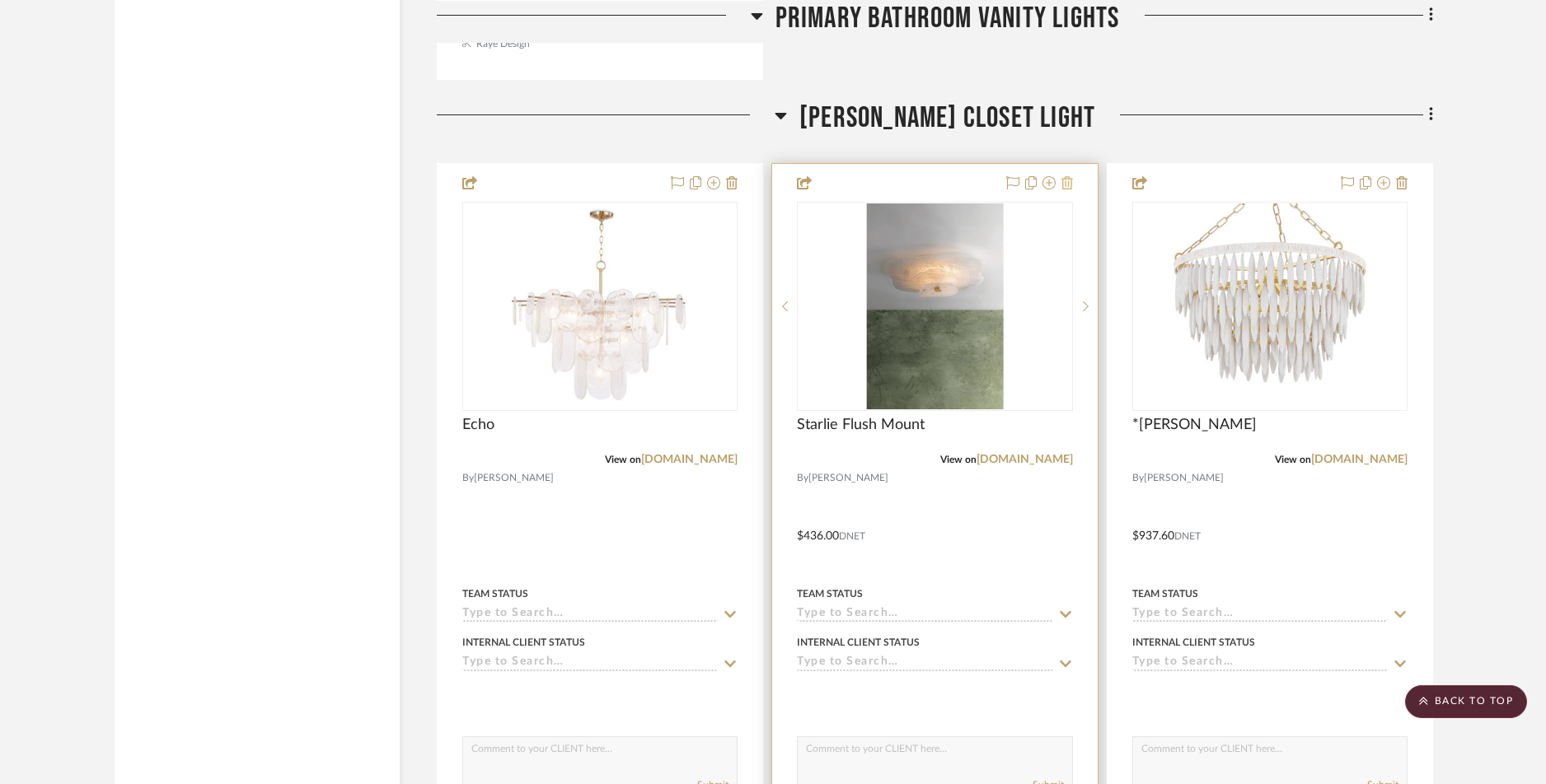
click at [1070, 183] on icon at bounding box center [1066, 182] width 11 height 13
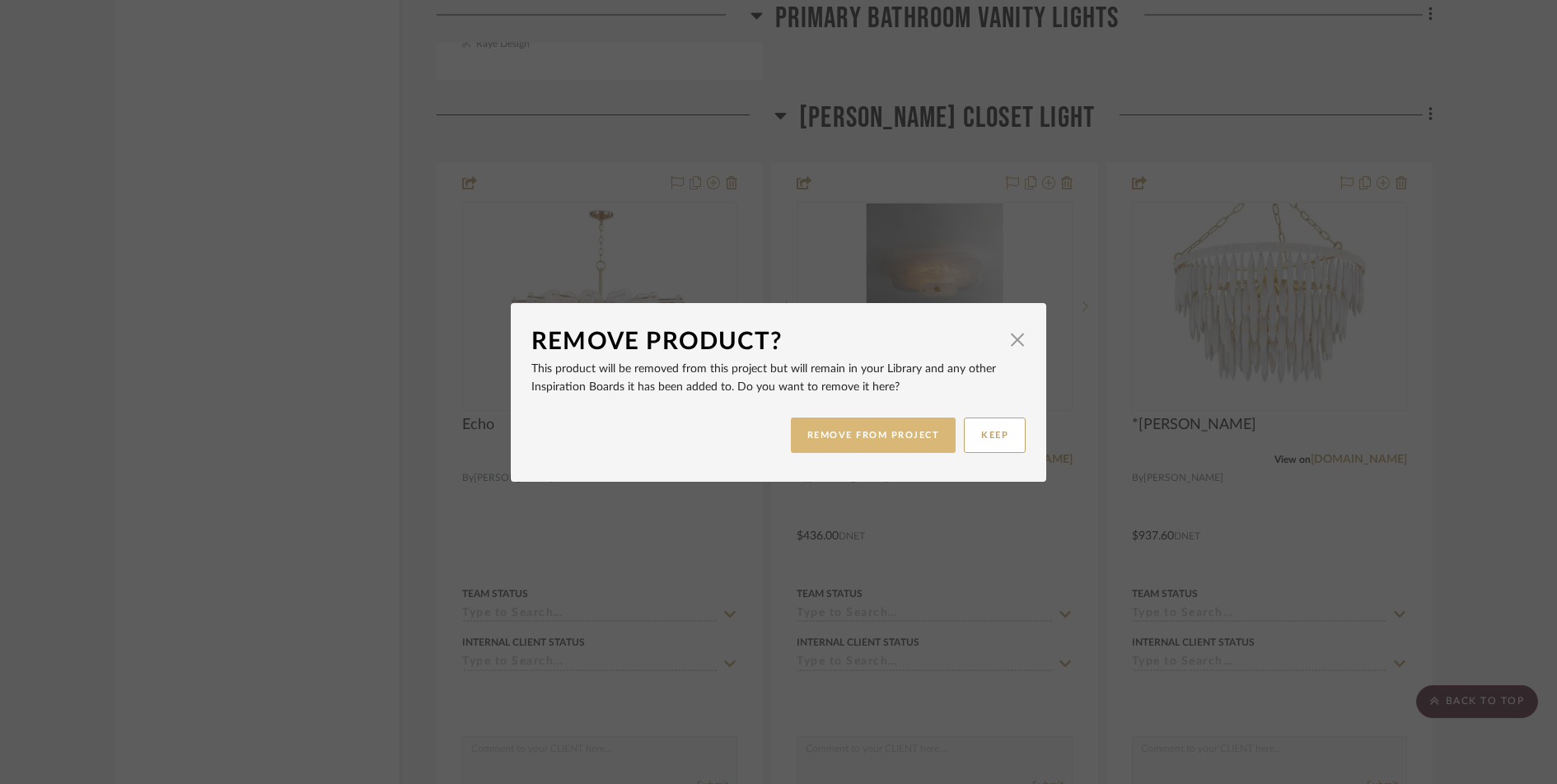
click at [909, 430] on button "REMOVE FROM PROJECT" at bounding box center [874, 435] width 166 height 35
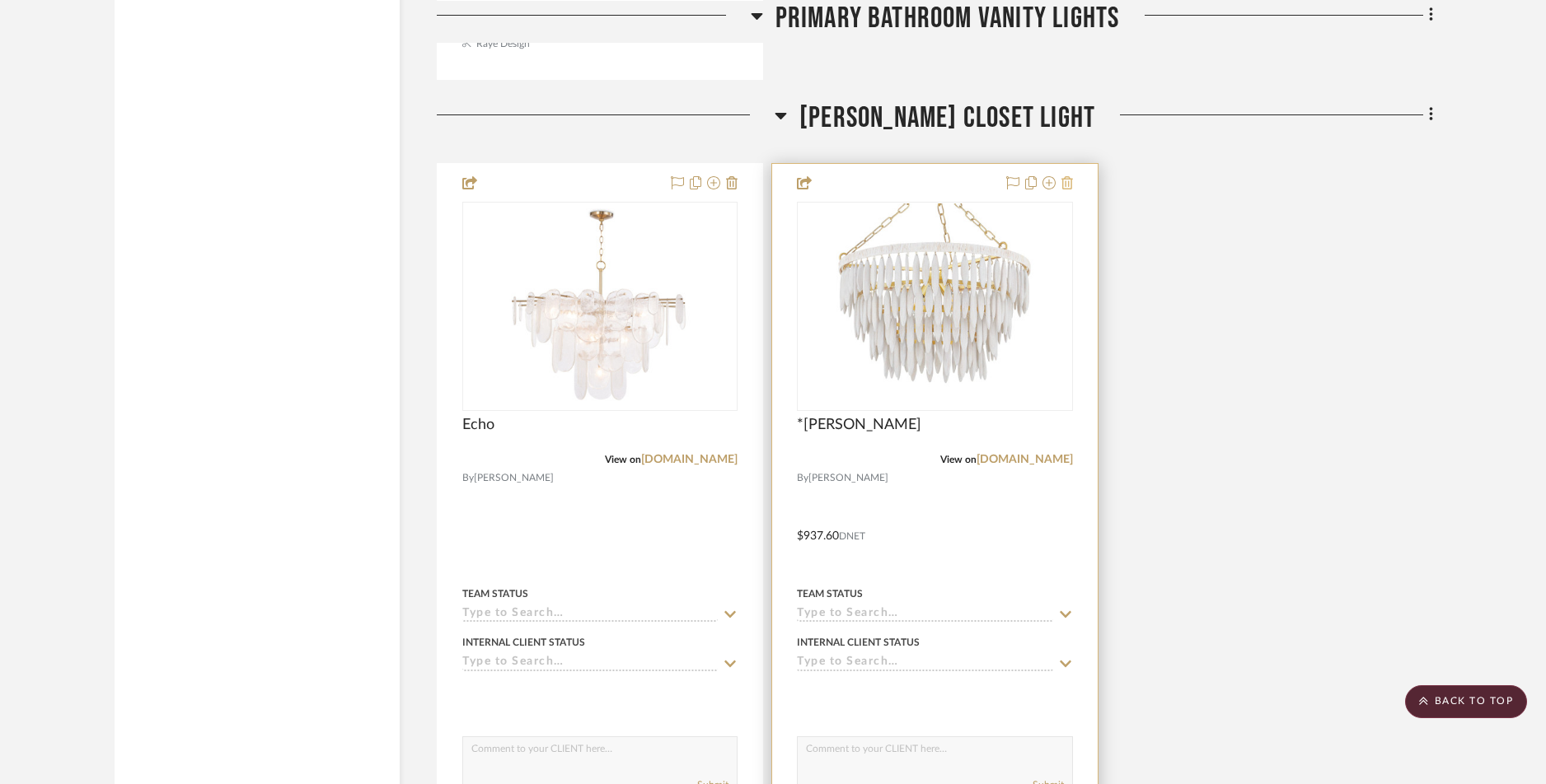
click at [1066, 186] on icon at bounding box center [1066, 182] width 11 height 13
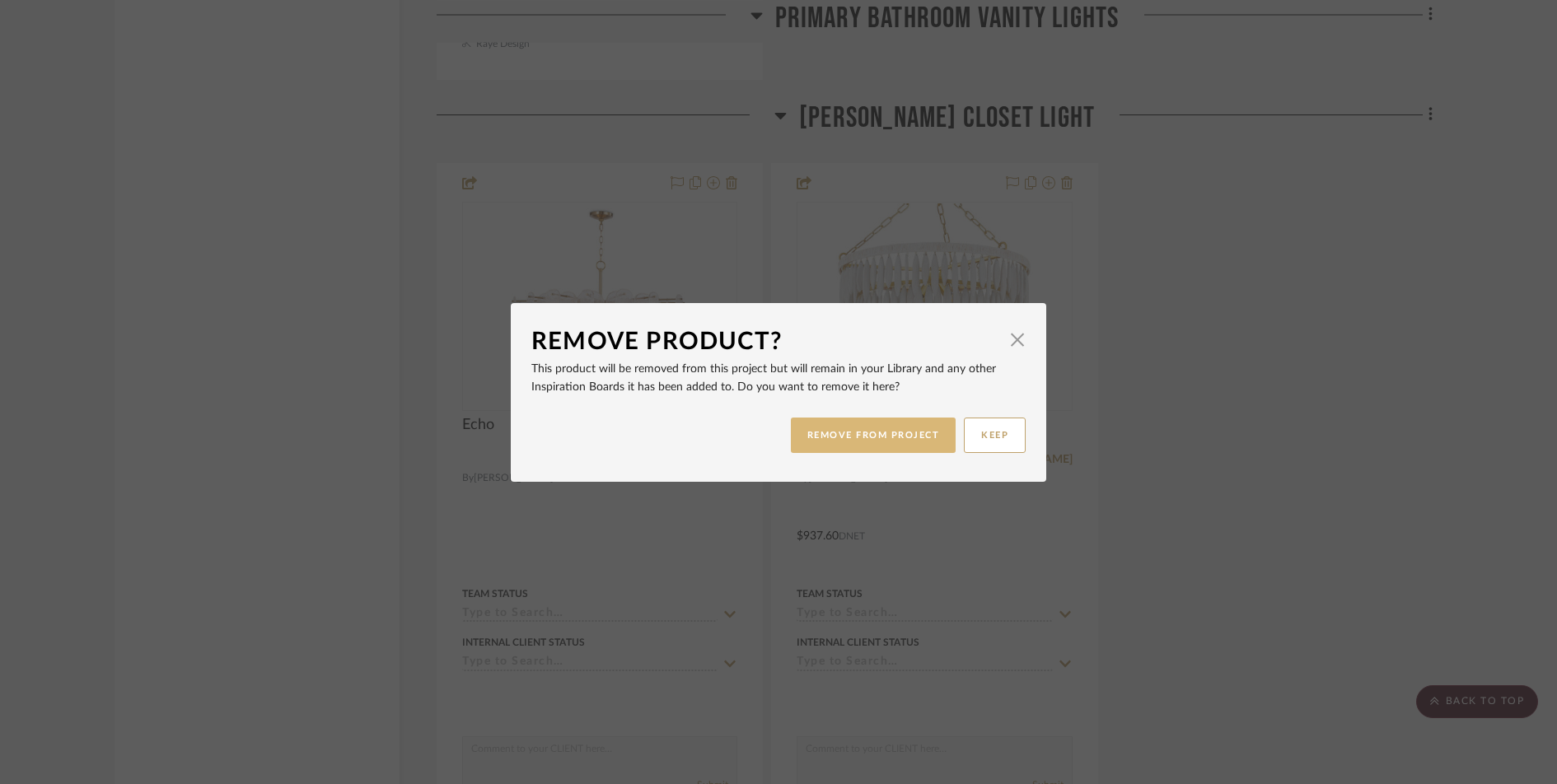
click at [910, 442] on button "REMOVE FROM PROJECT" at bounding box center [874, 435] width 166 height 35
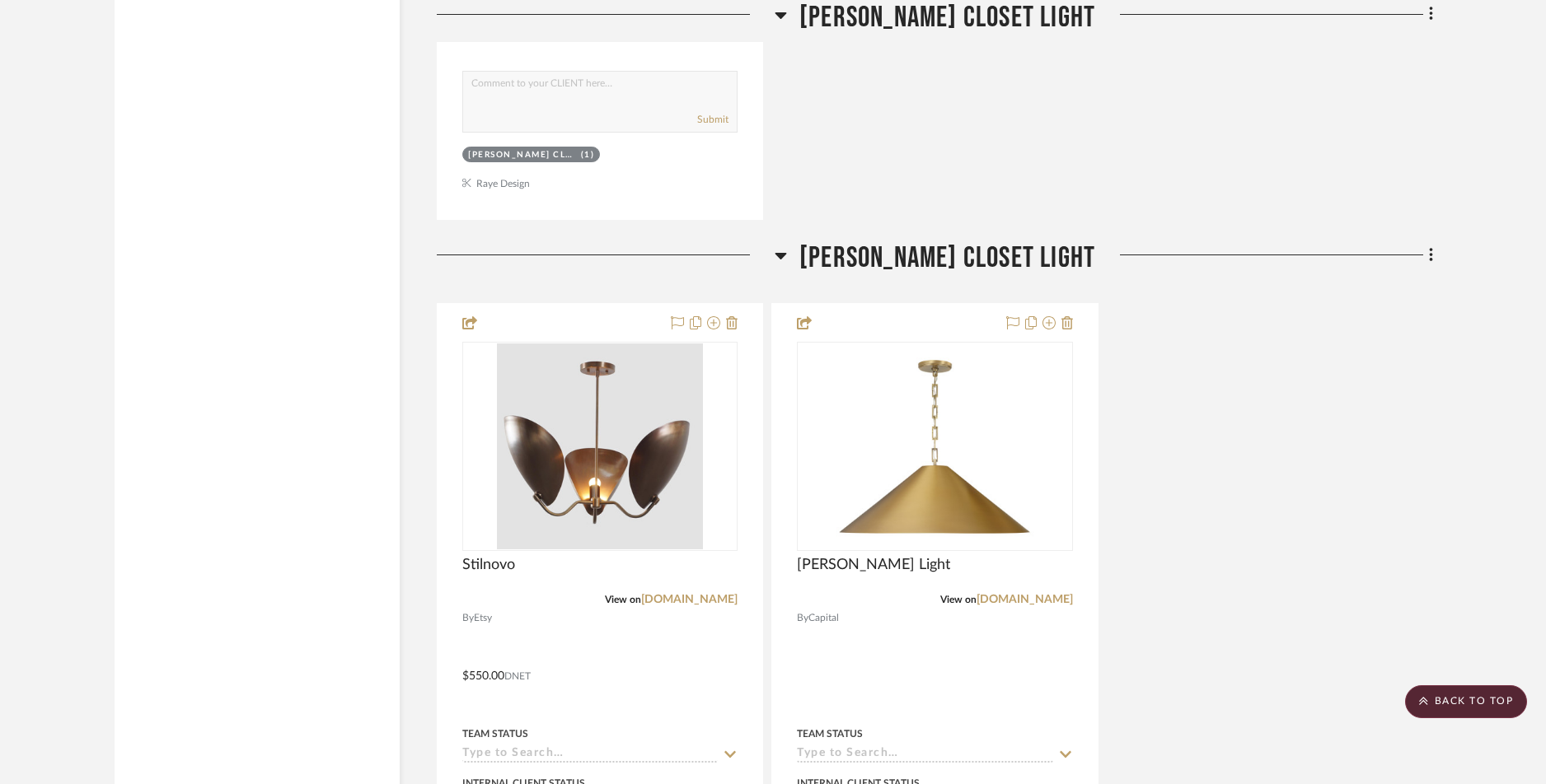
click at [1245, 259] on icon at bounding box center [1431, 255] width 5 height 18
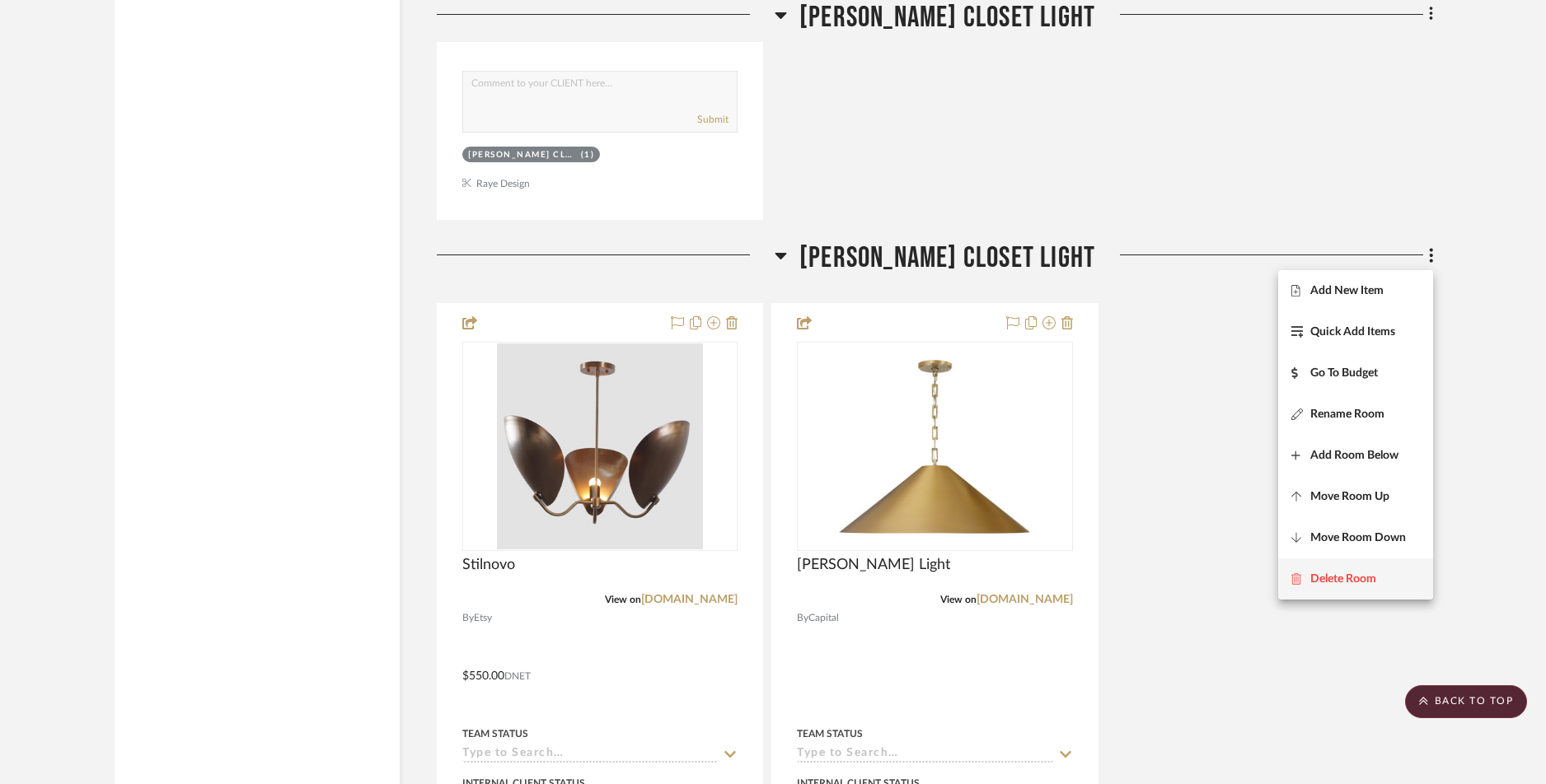
click at [1245, 578] on span "Delete Room" at bounding box center [1342, 579] width 66 height 14
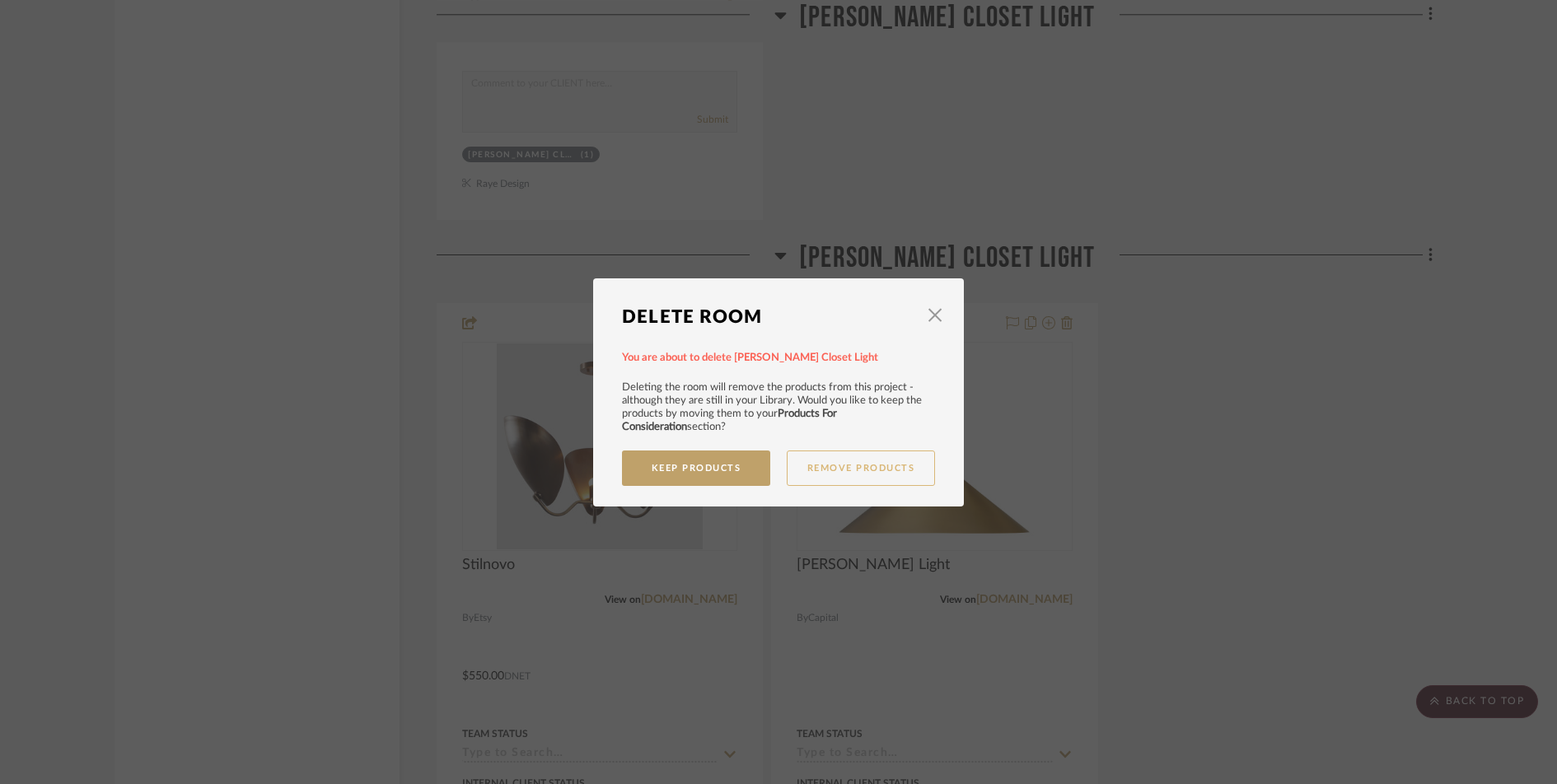
click at [792, 463] on button "Remove Products" at bounding box center [860, 468] width 148 height 35
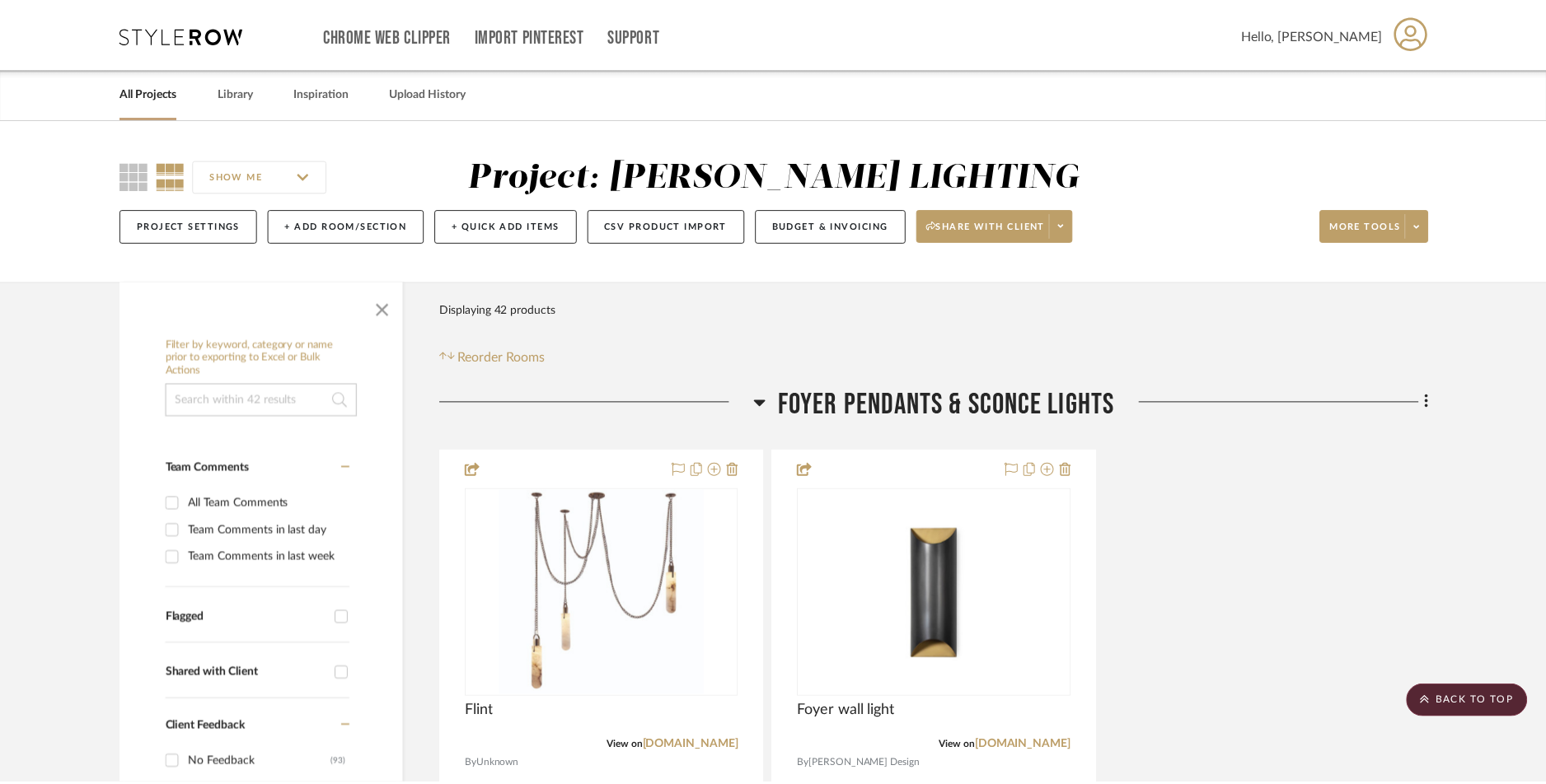
scroll to position [14012, 0]
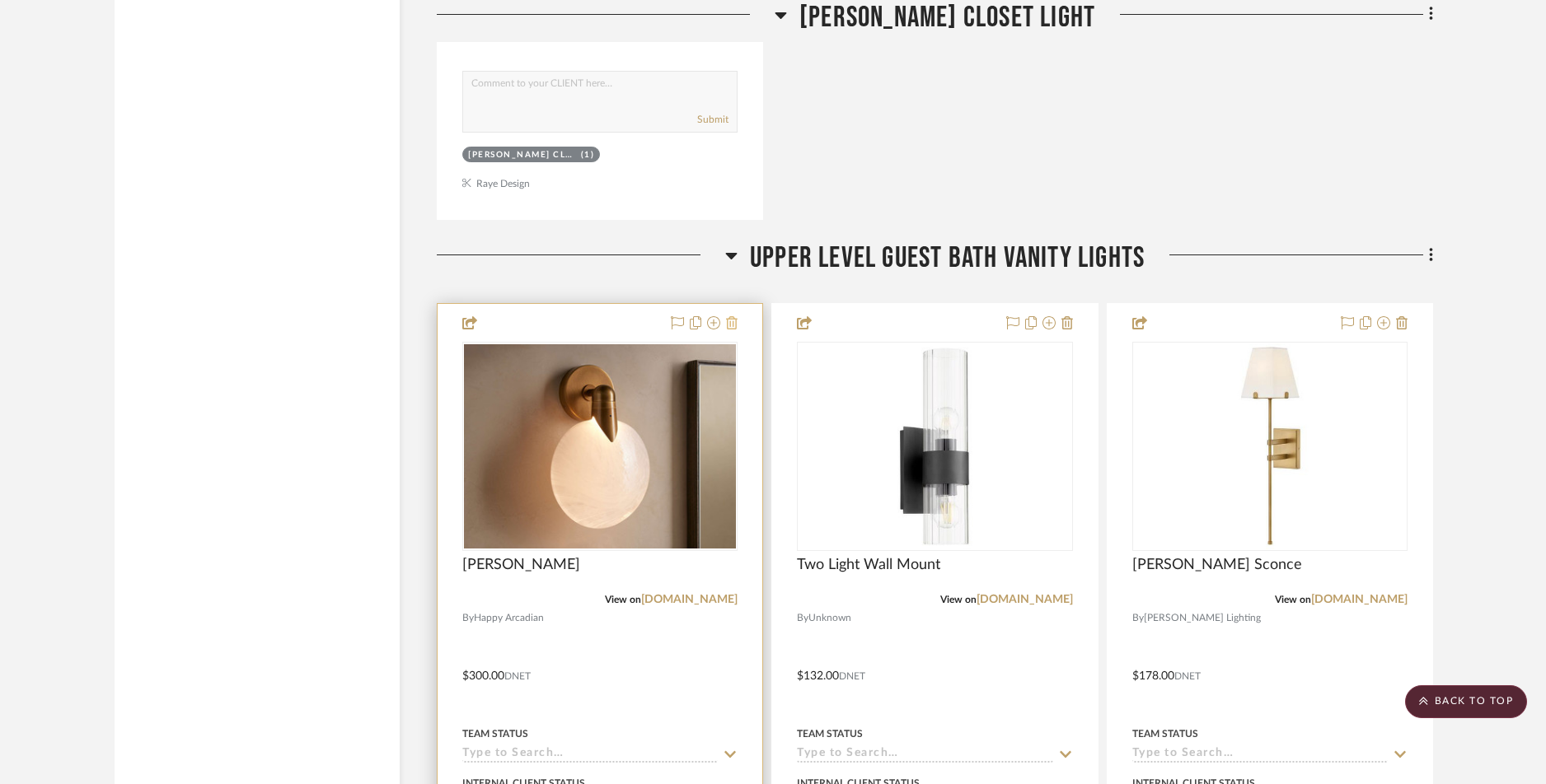
click at [733, 327] on icon at bounding box center [731, 322] width 11 height 13
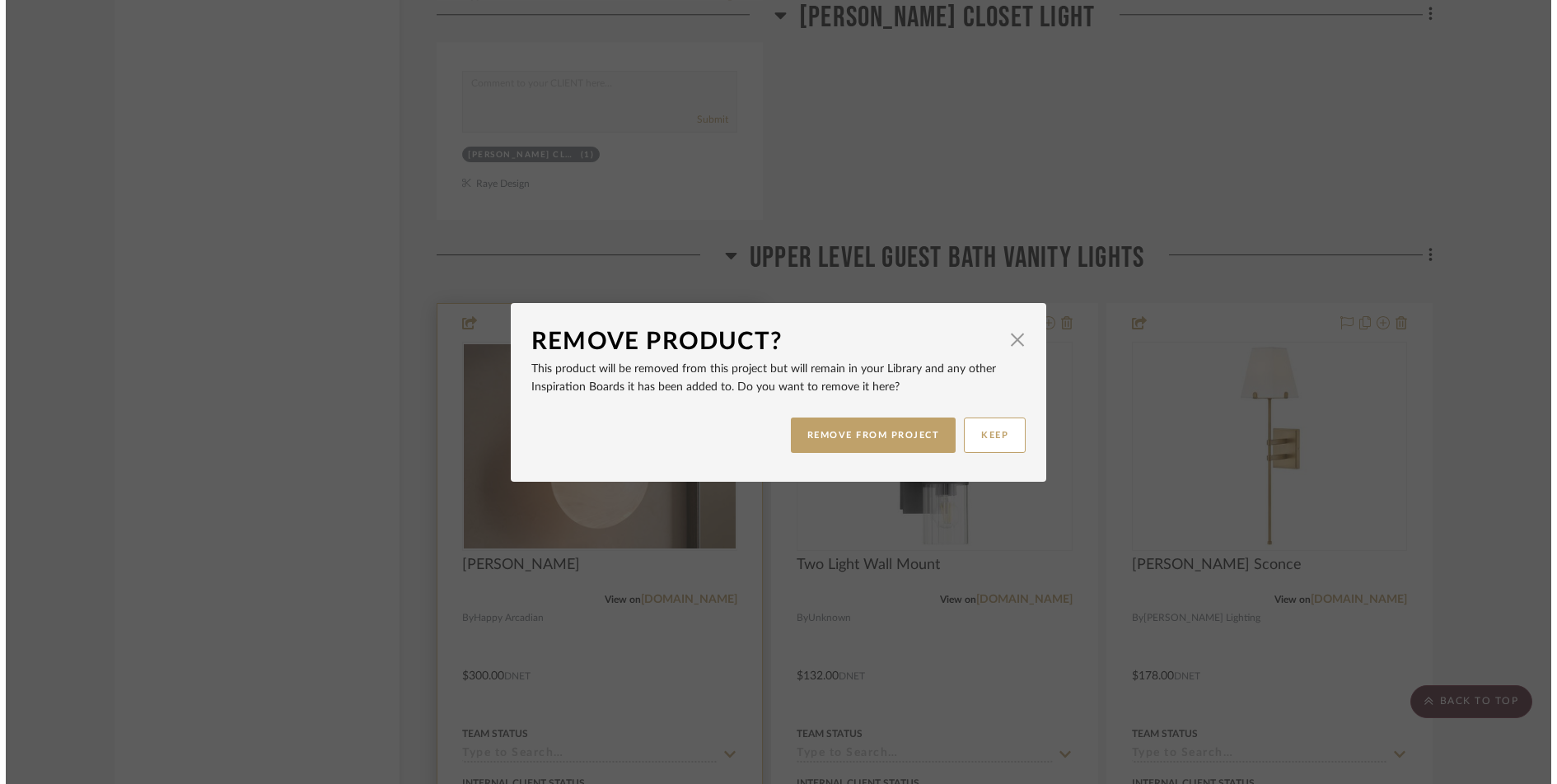
scroll to position [0, 0]
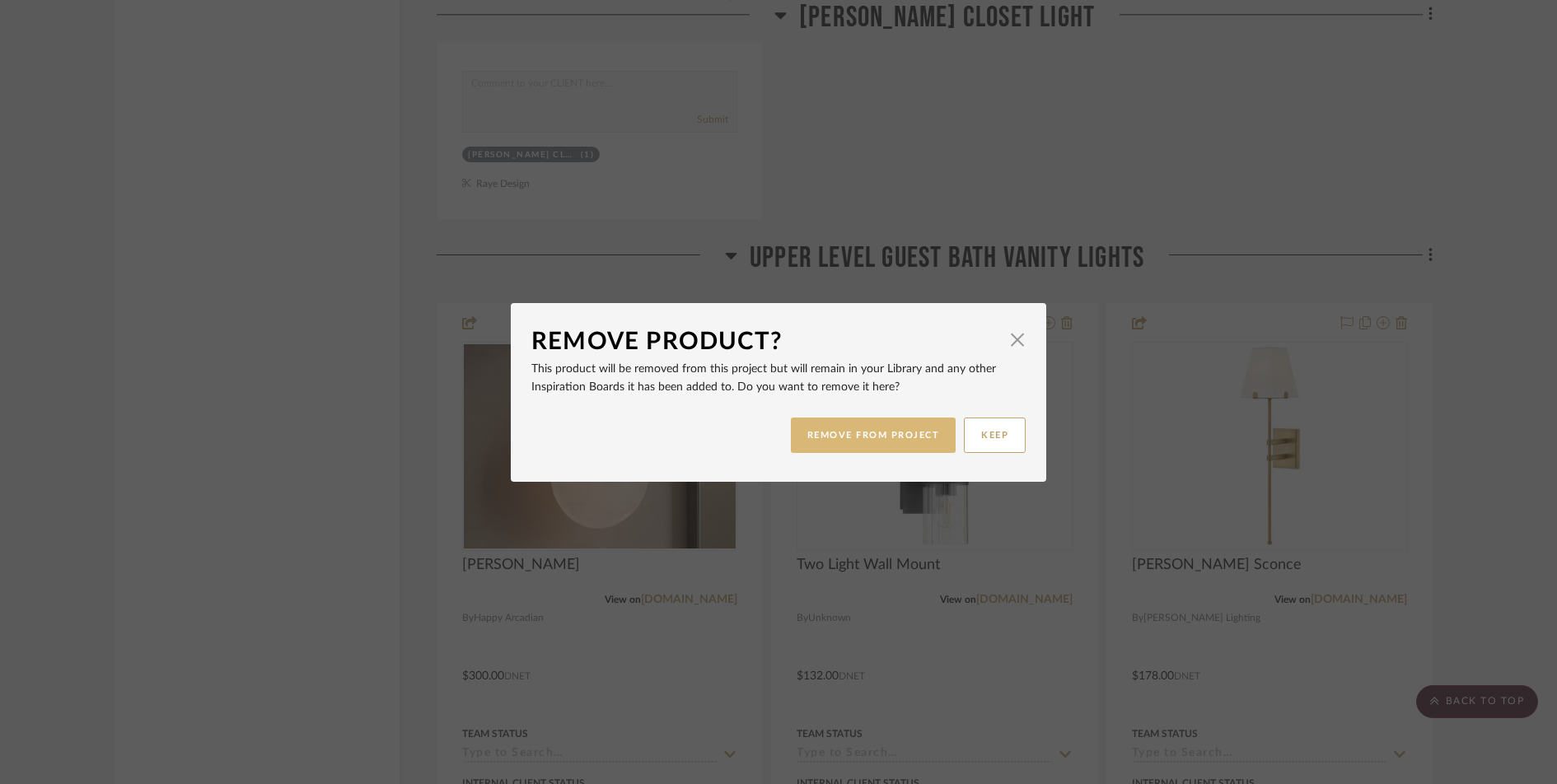
click at [856, 428] on button "REMOVE FROM PROJECT" at bounding box center [874, 435] width 166 height 35
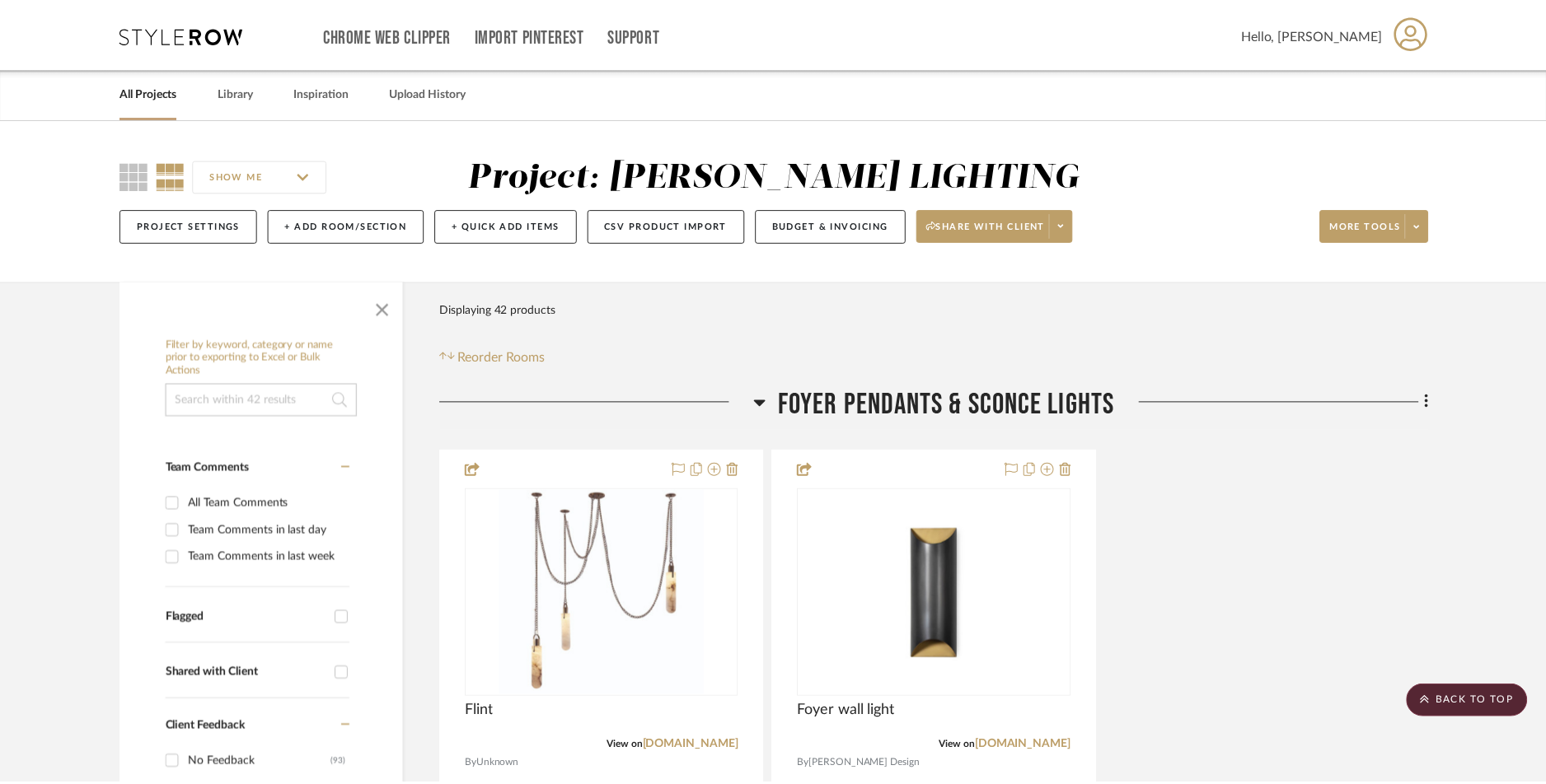
scroll to position [14012, 0]
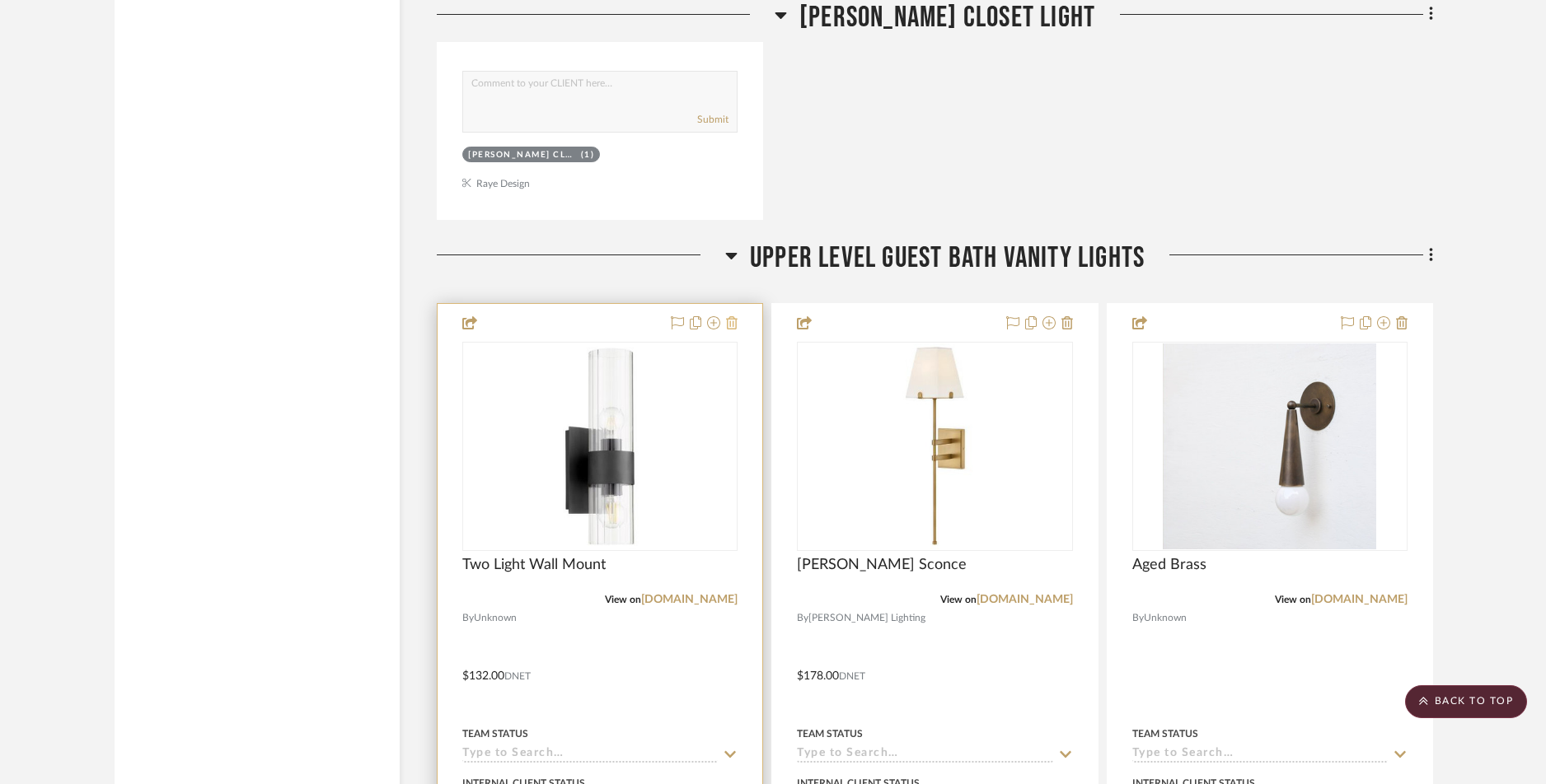
click at [732, 325] on icon at bounding box center [731, 322] width 11 height 13
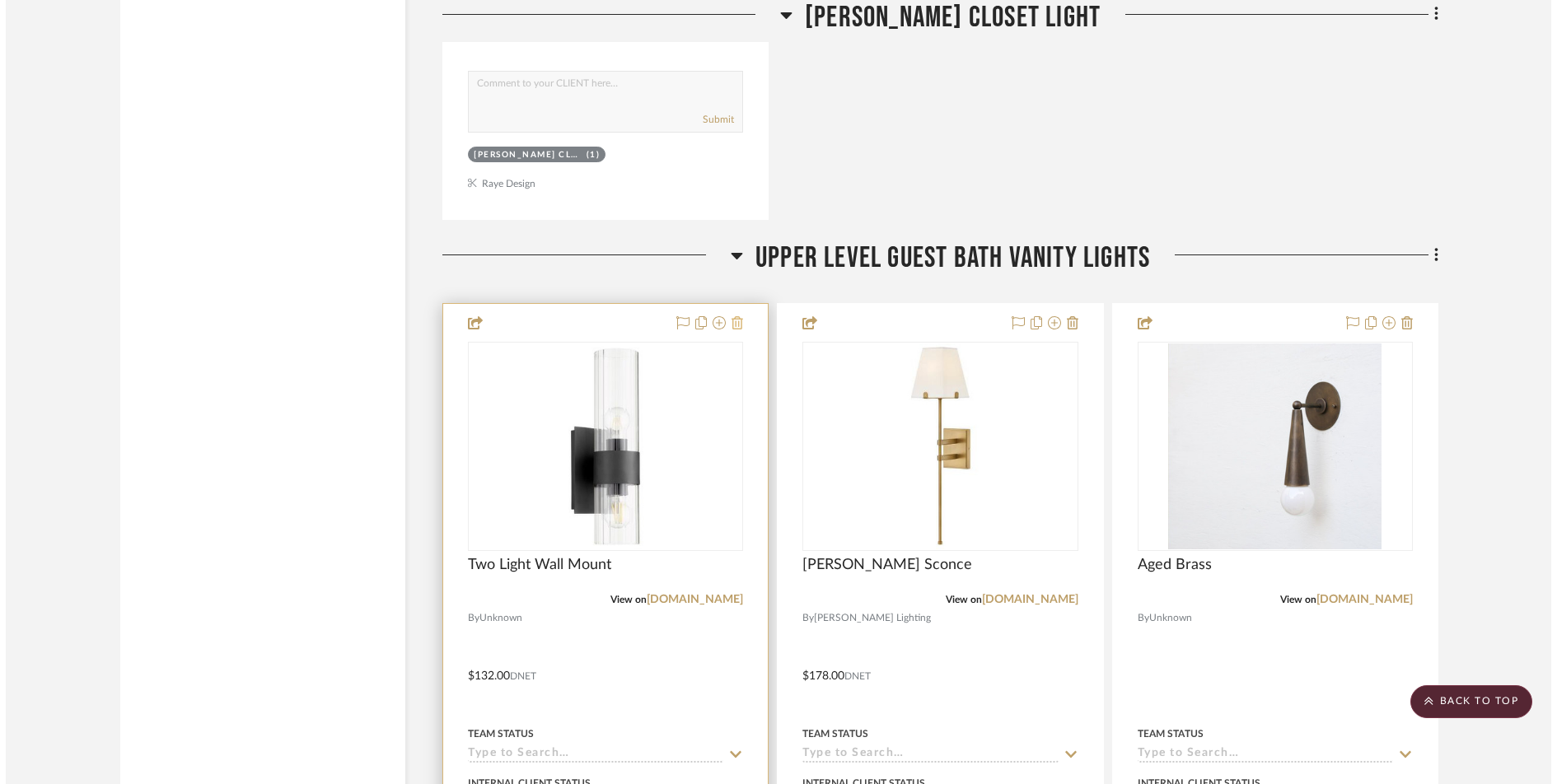
scroll to position [0, 0]
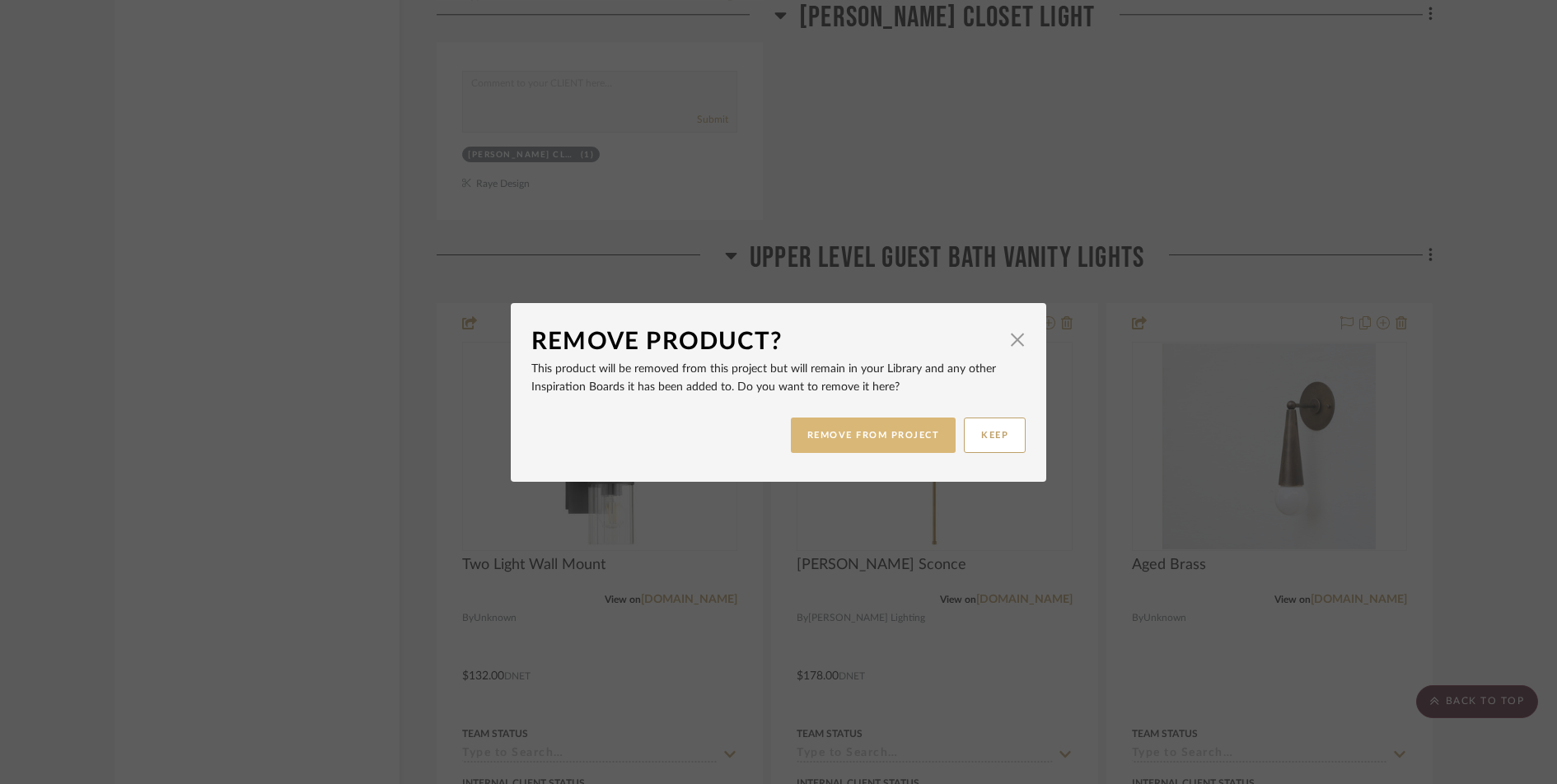
click at [818, 435] on button "REMOVE FROM PROJECT" at bounding box center [874, 435] width 166 height 35
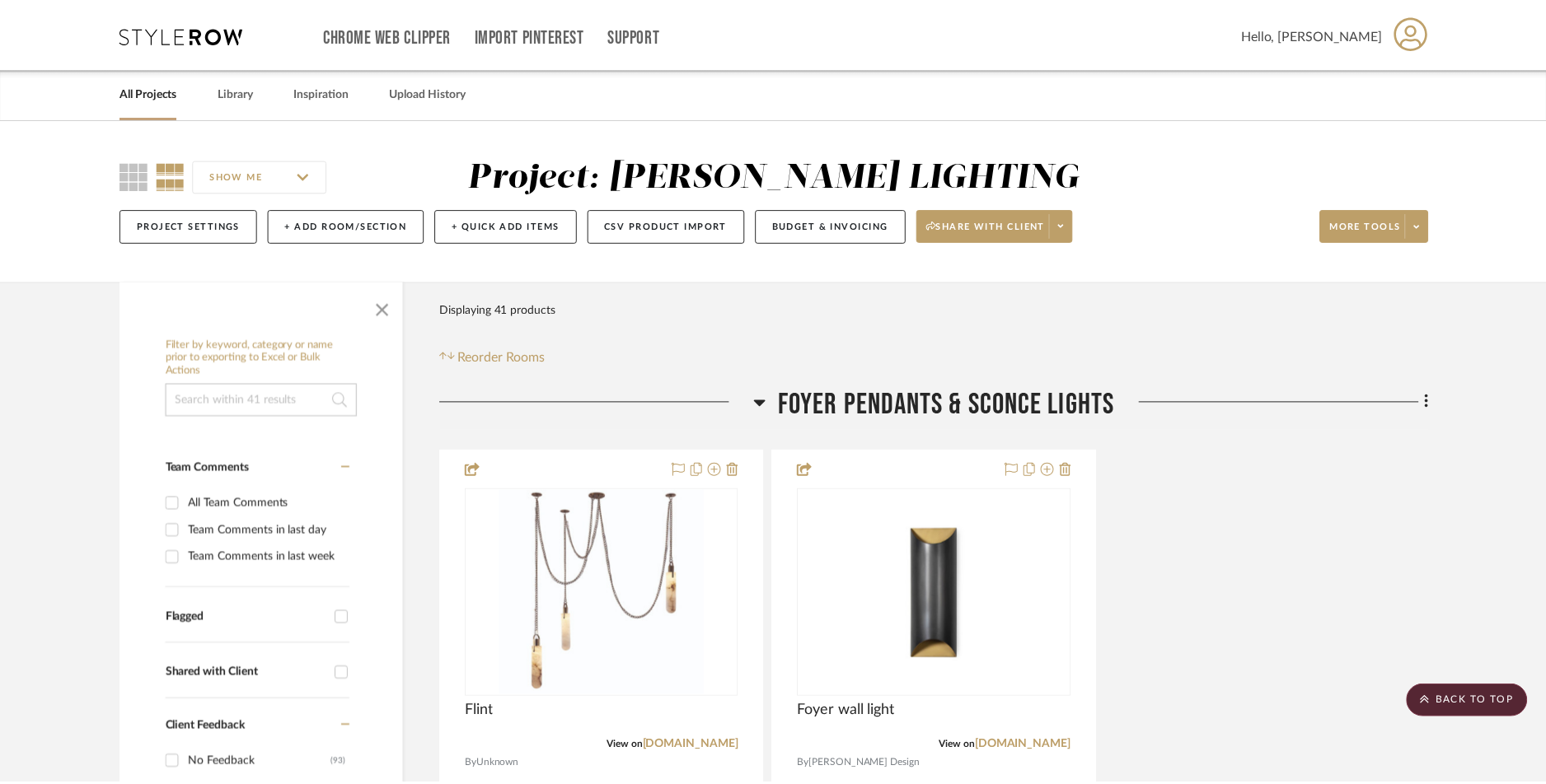
scroll to position [14012, 0]
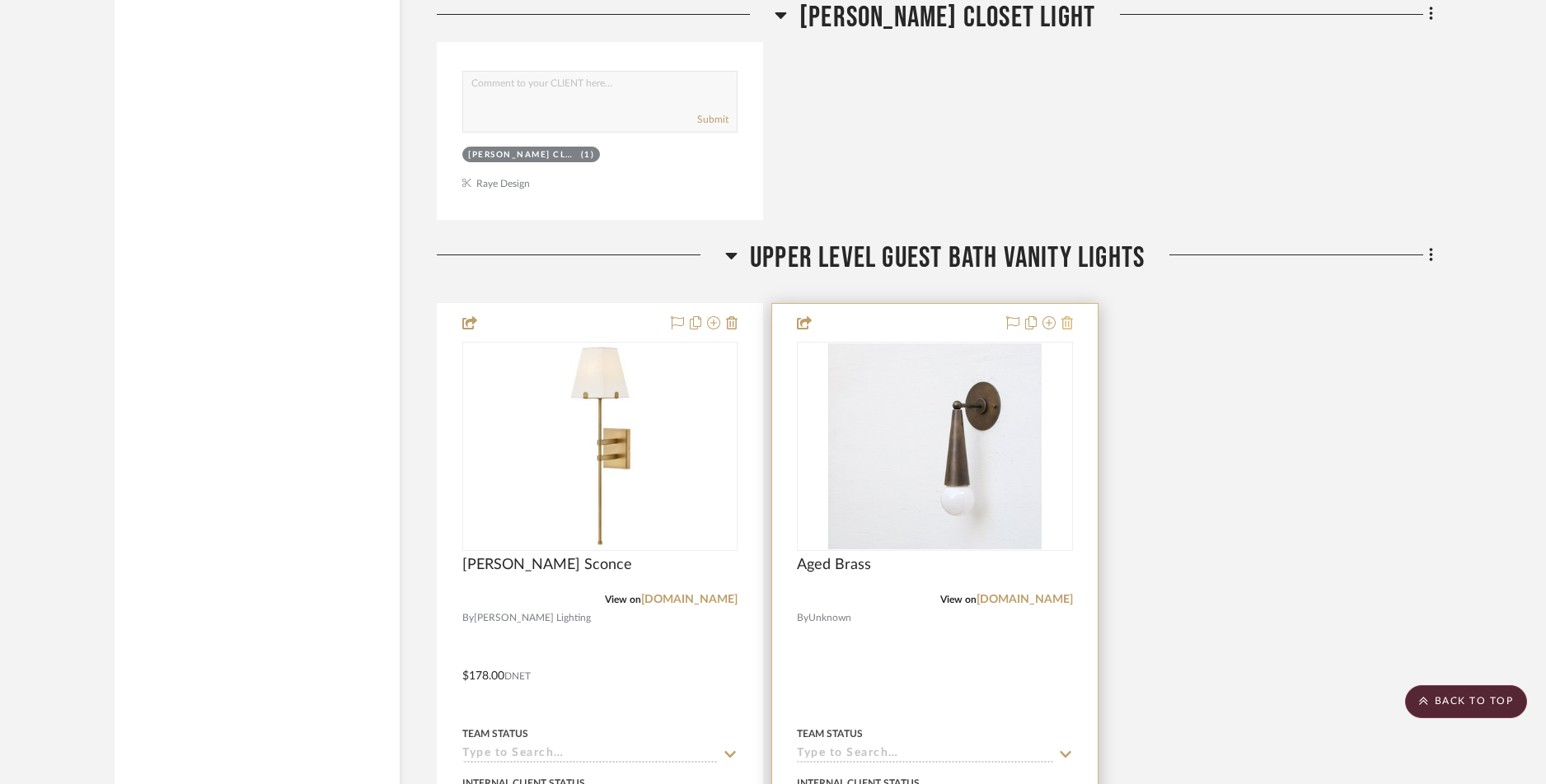
click at [1068, 324] on icon at bounding box center [1066, 322] width 11 height 13
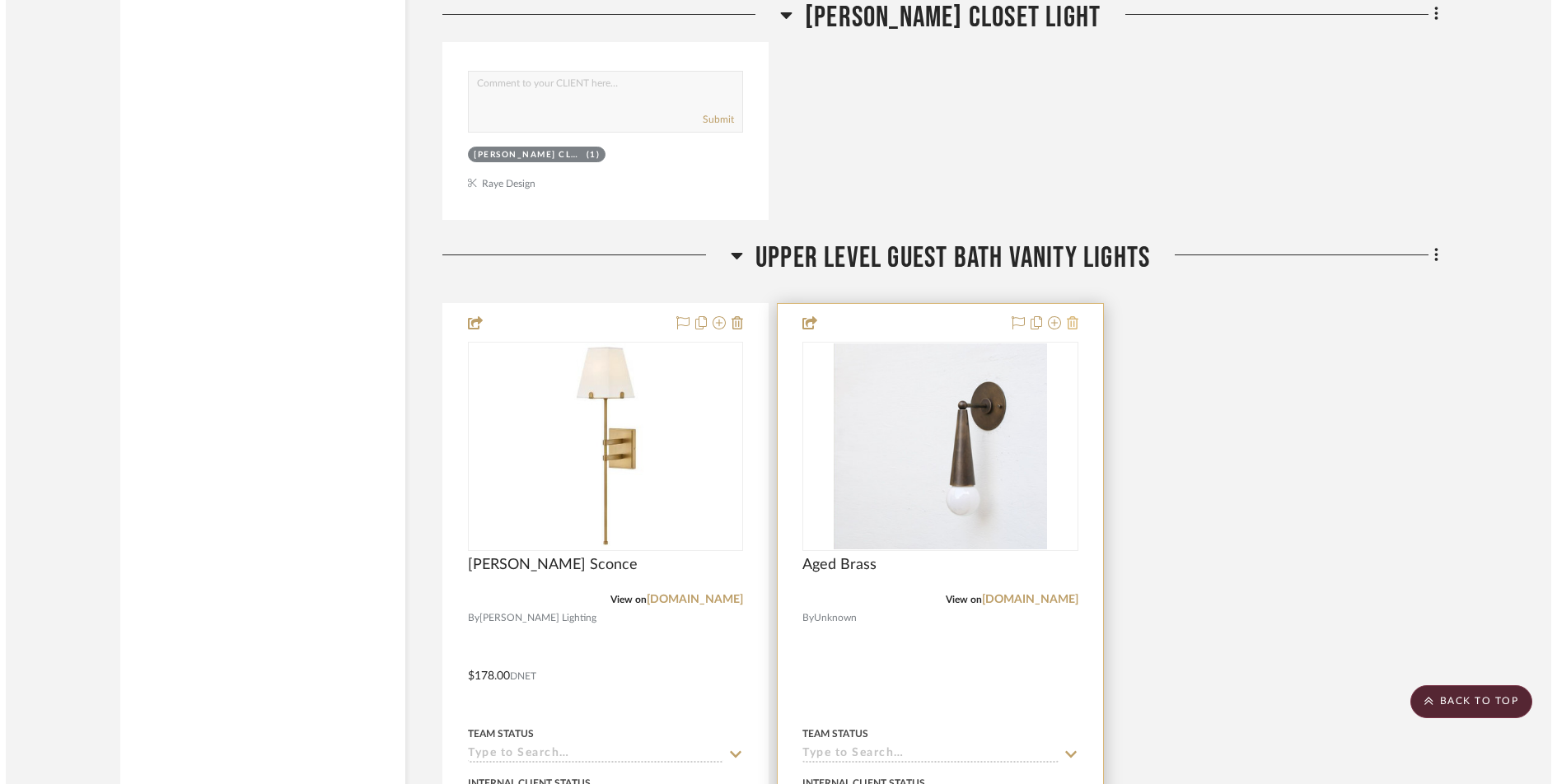
scroll to position [0, 0]
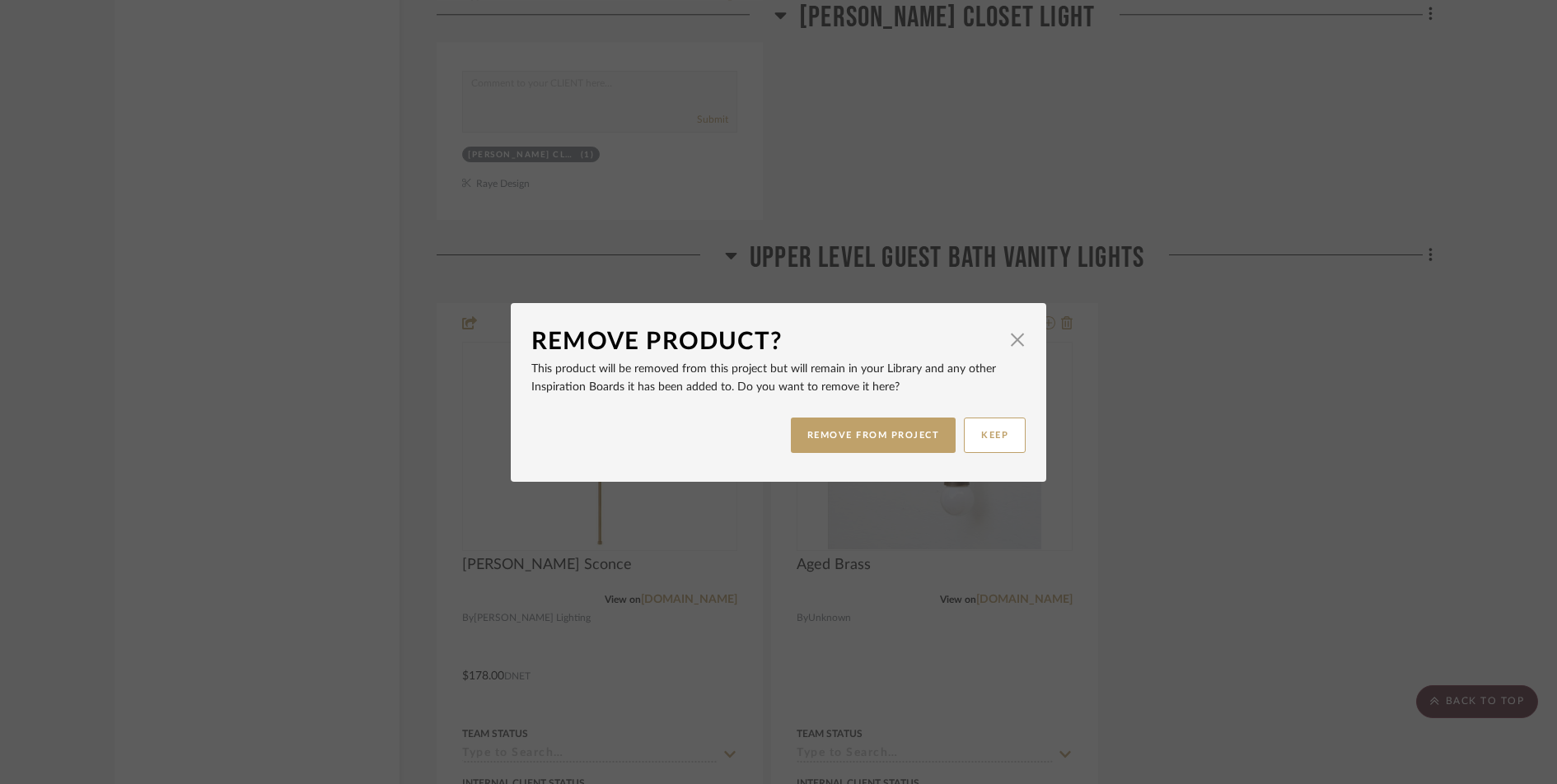
click at [895, 416] on div "REMOVE FROM PROJECT KEEP" at bounding box center [779, 435] width 494 height 52
click at [895, 433] on button "REMOVE FROM PROJECT" at bounding box center [874, 435] width 166 height 35
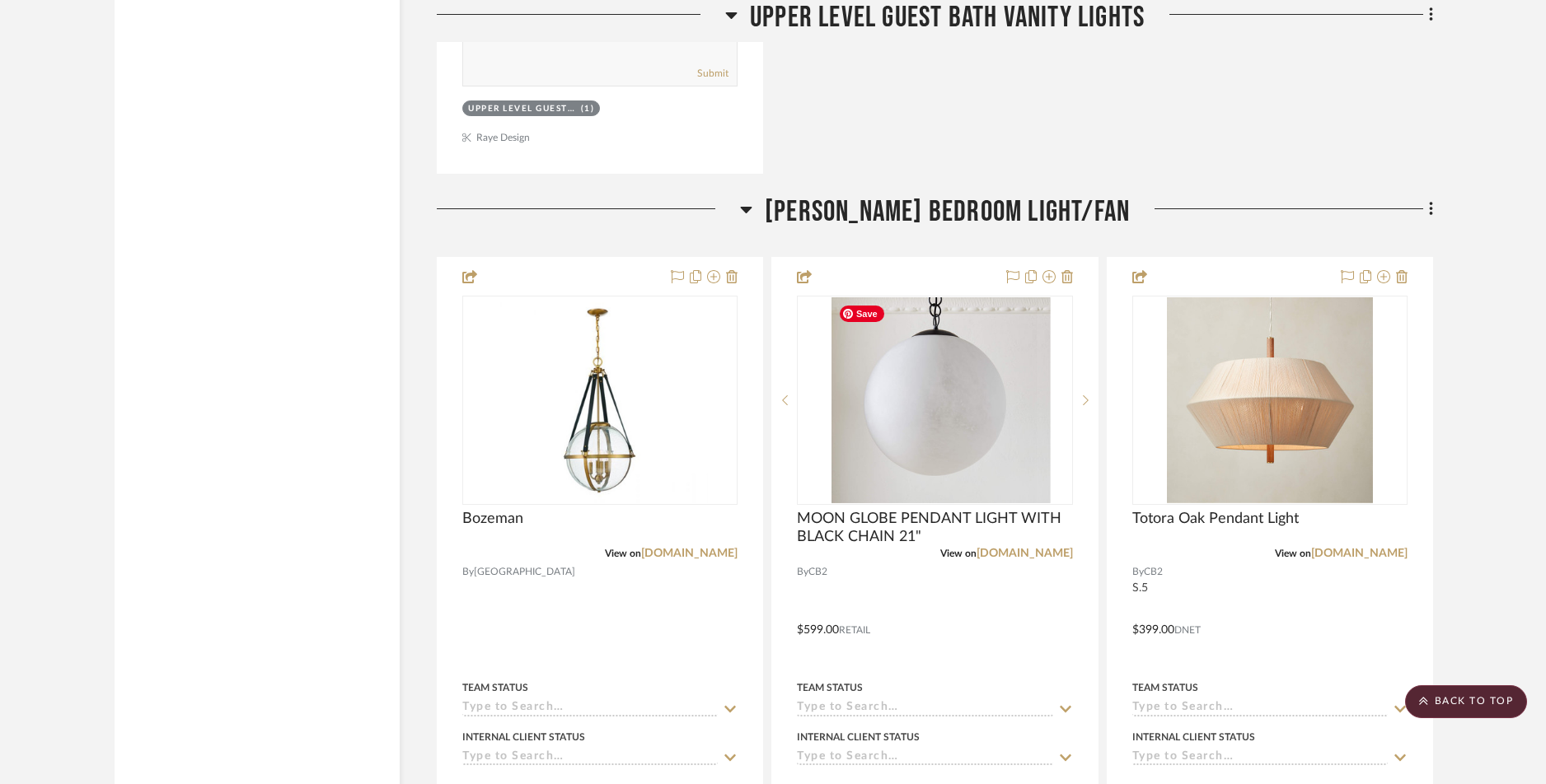
scroll to position [14865, 0]
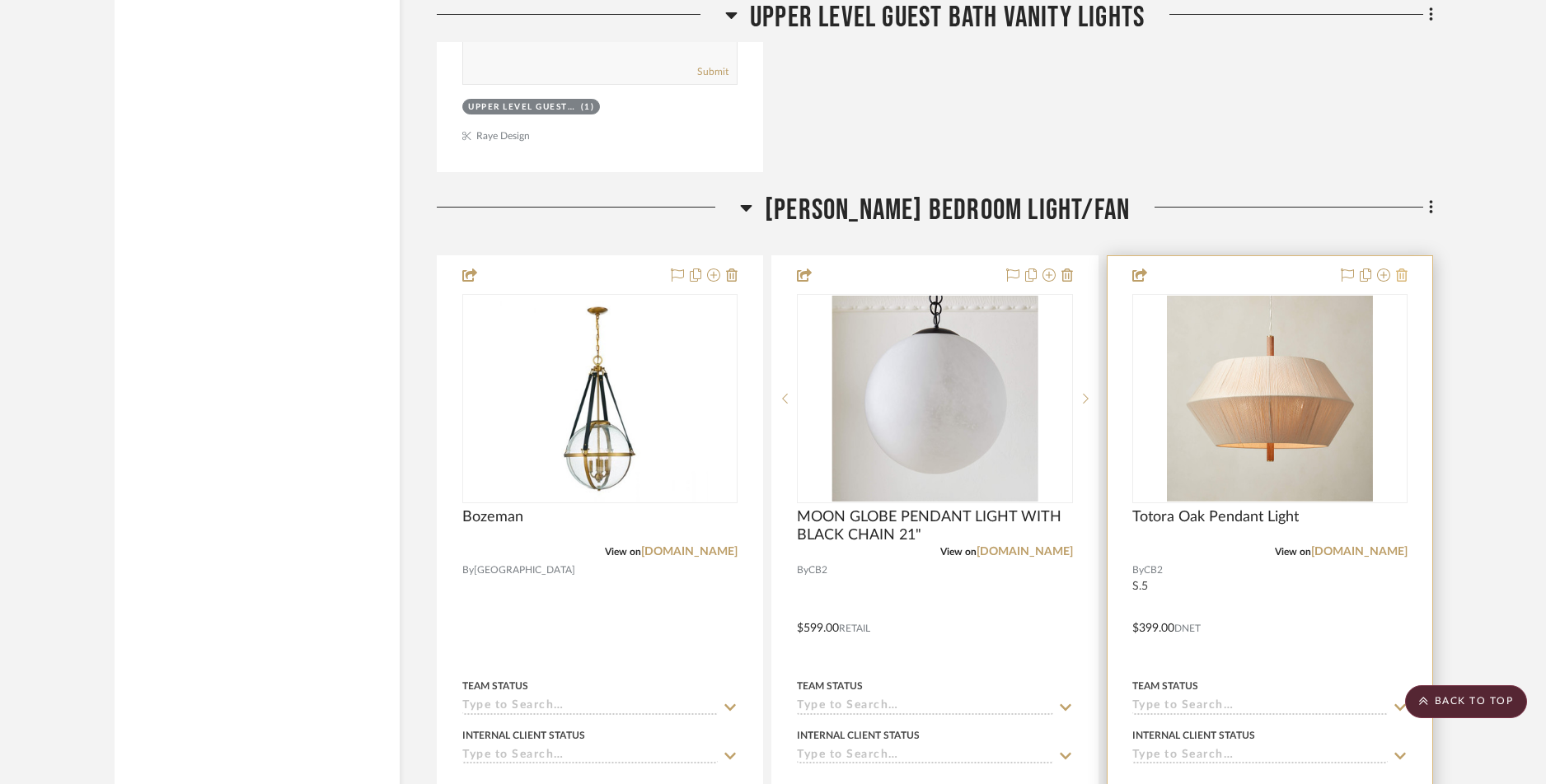
click at [1245, 275] on icon at bounding box center [1401, 274] width 11 height 13
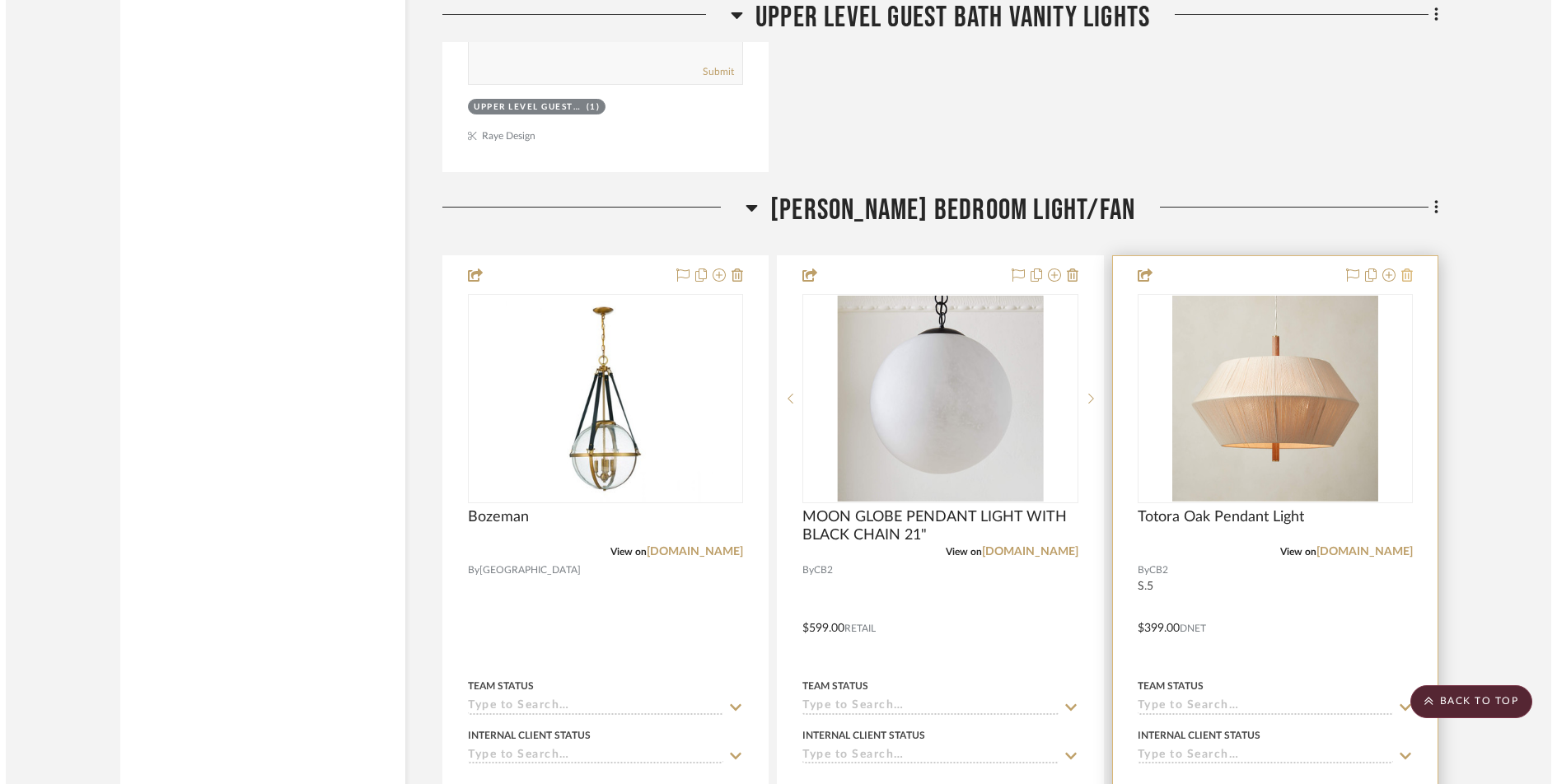
scroll to position [0, 0]
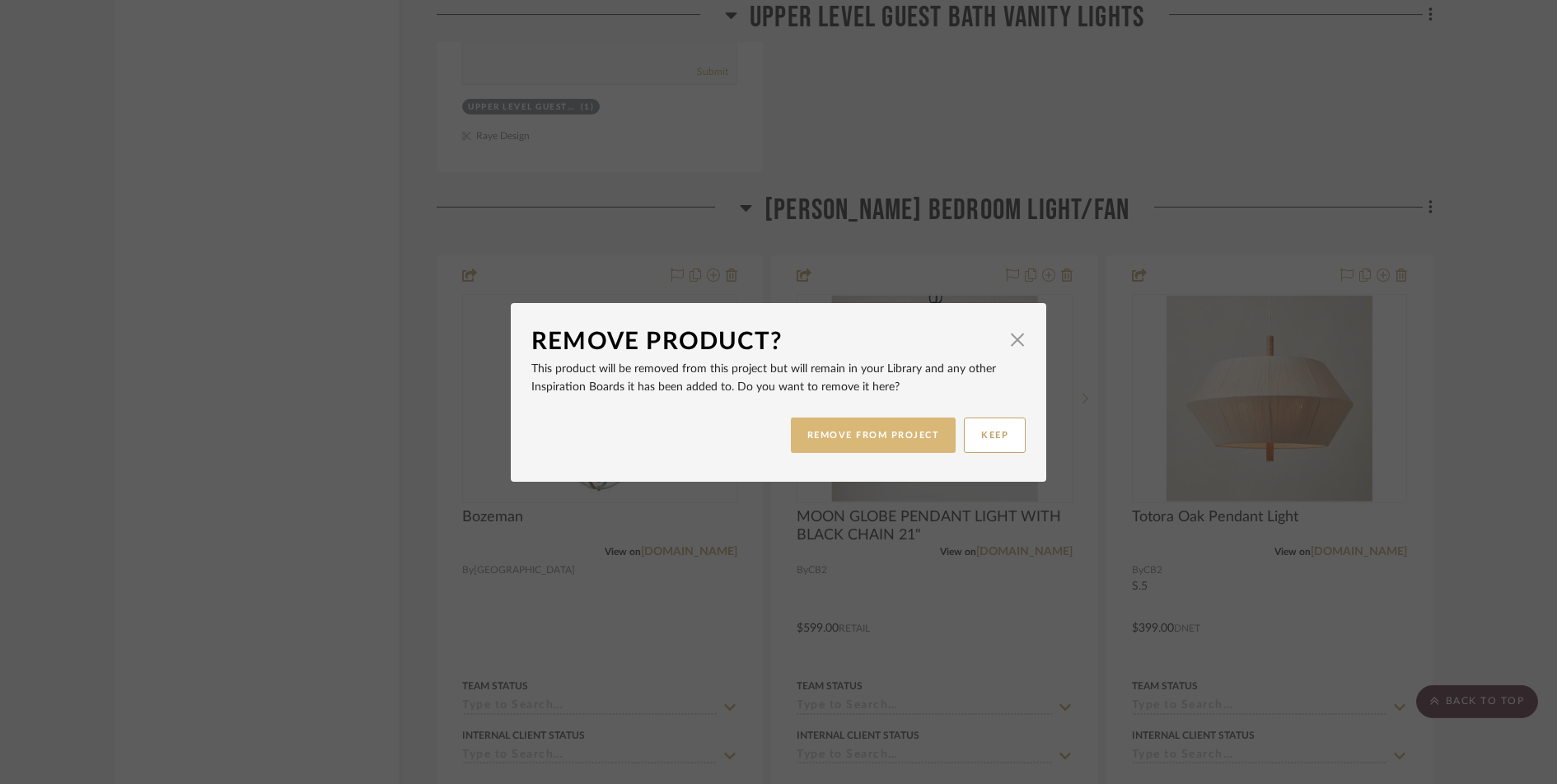
click at [896, 430] on button "REMOVE FROM PROJECT" at bounding box center [874, 435] width 166 height 35
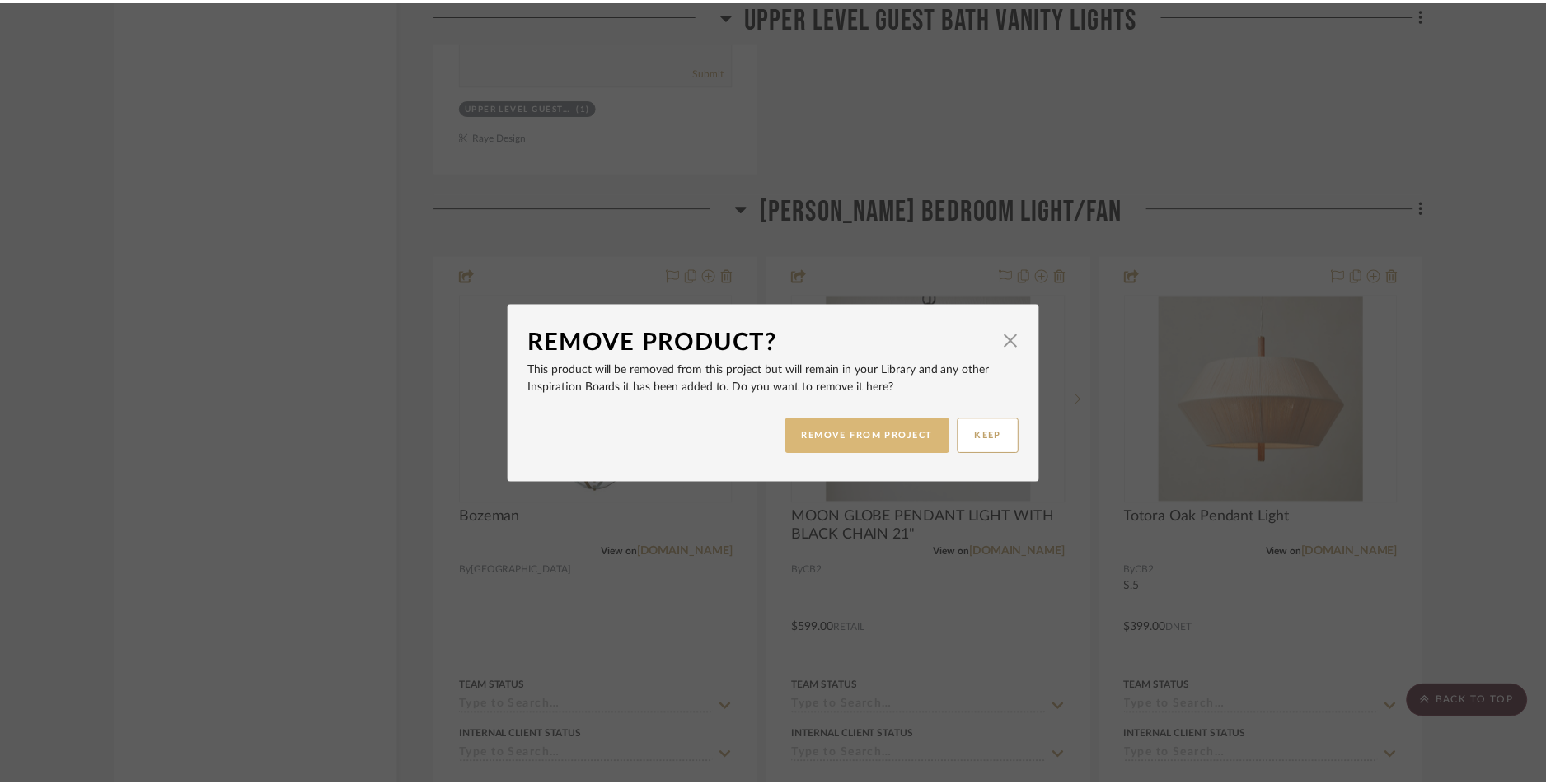
scroll to position [14865, 0]
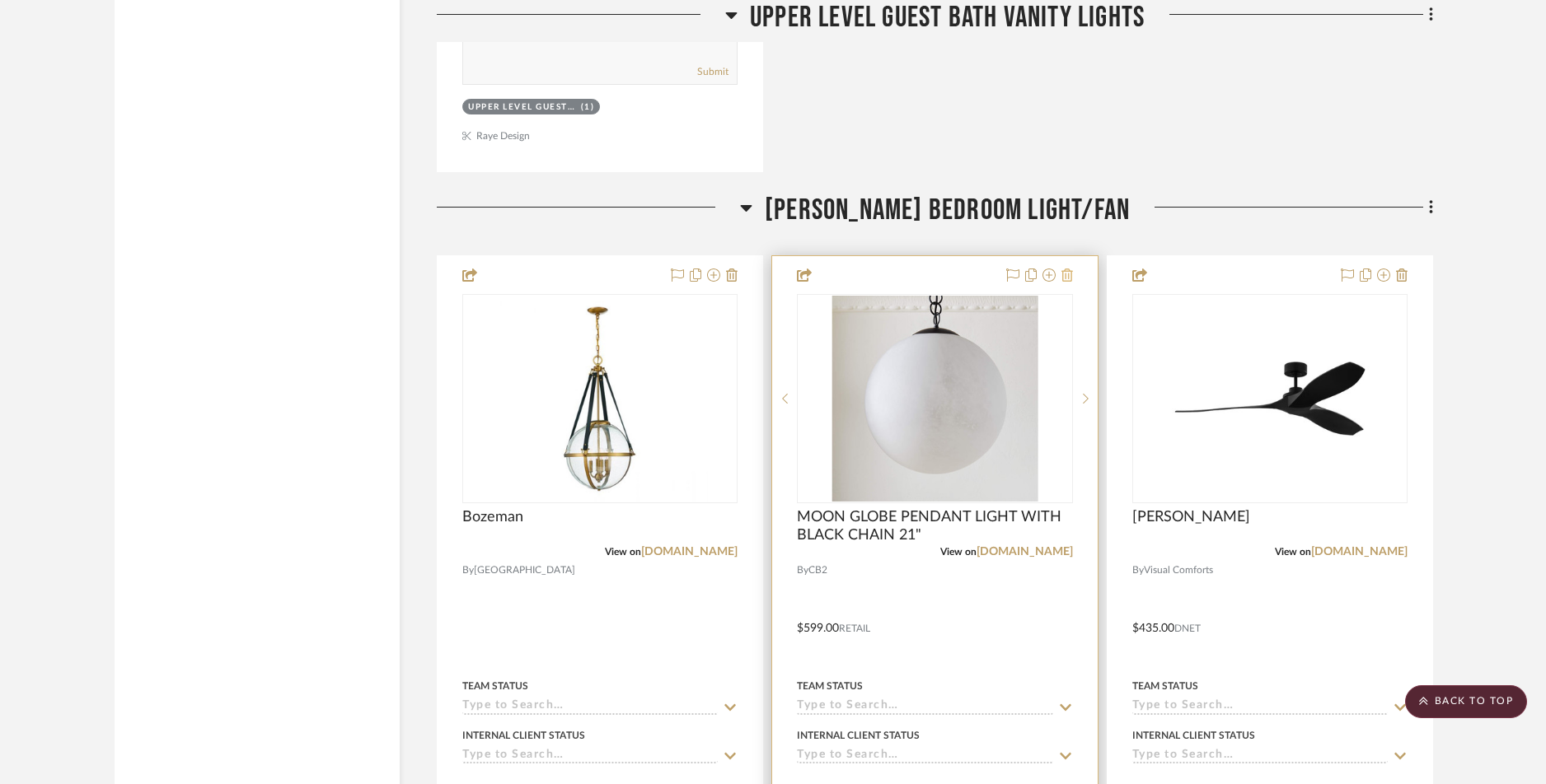
click at [1063, 276] on icon at bounding box center [1066, 274] width 11 height 13
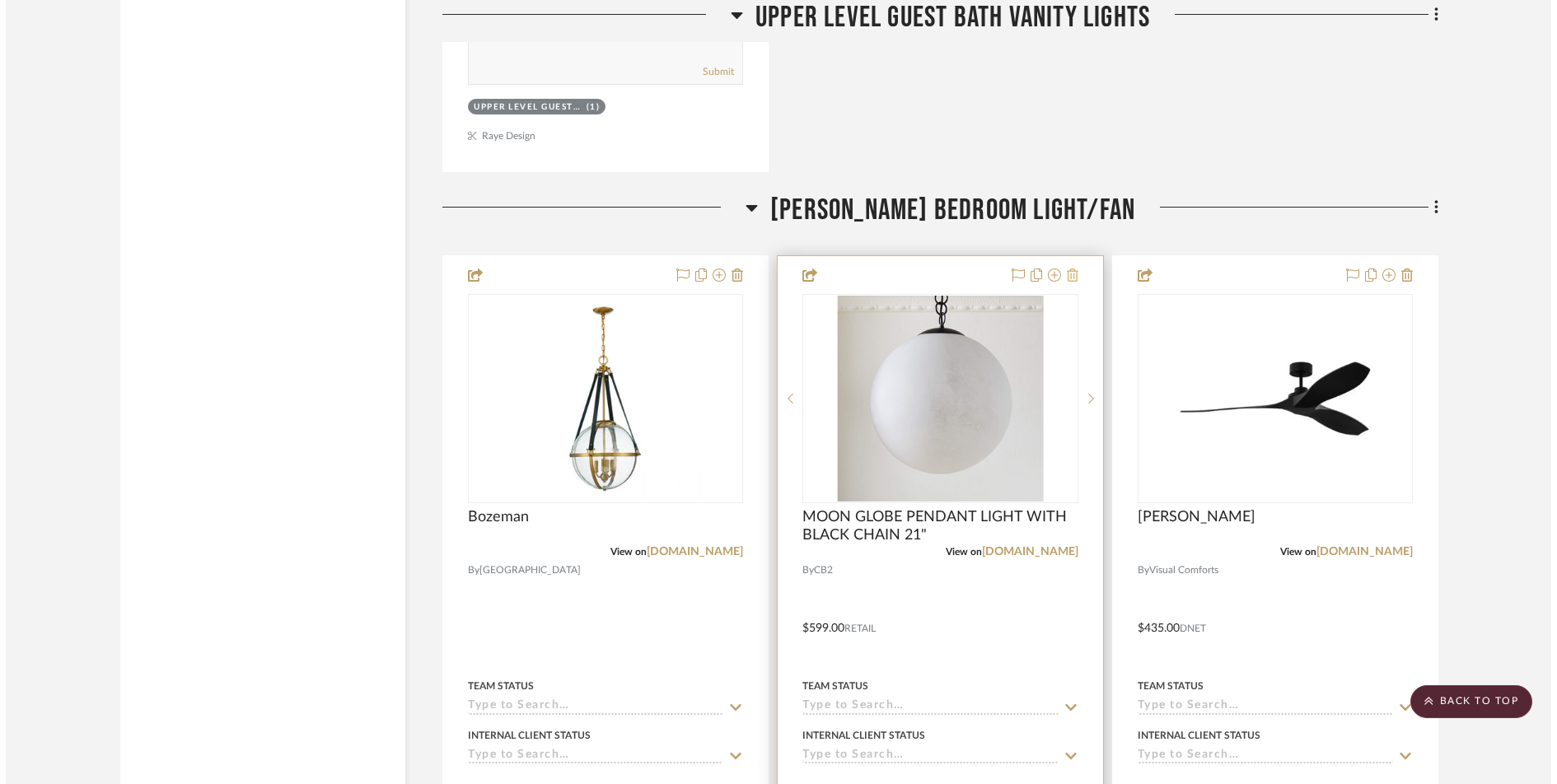
scroll to position [0, 0]
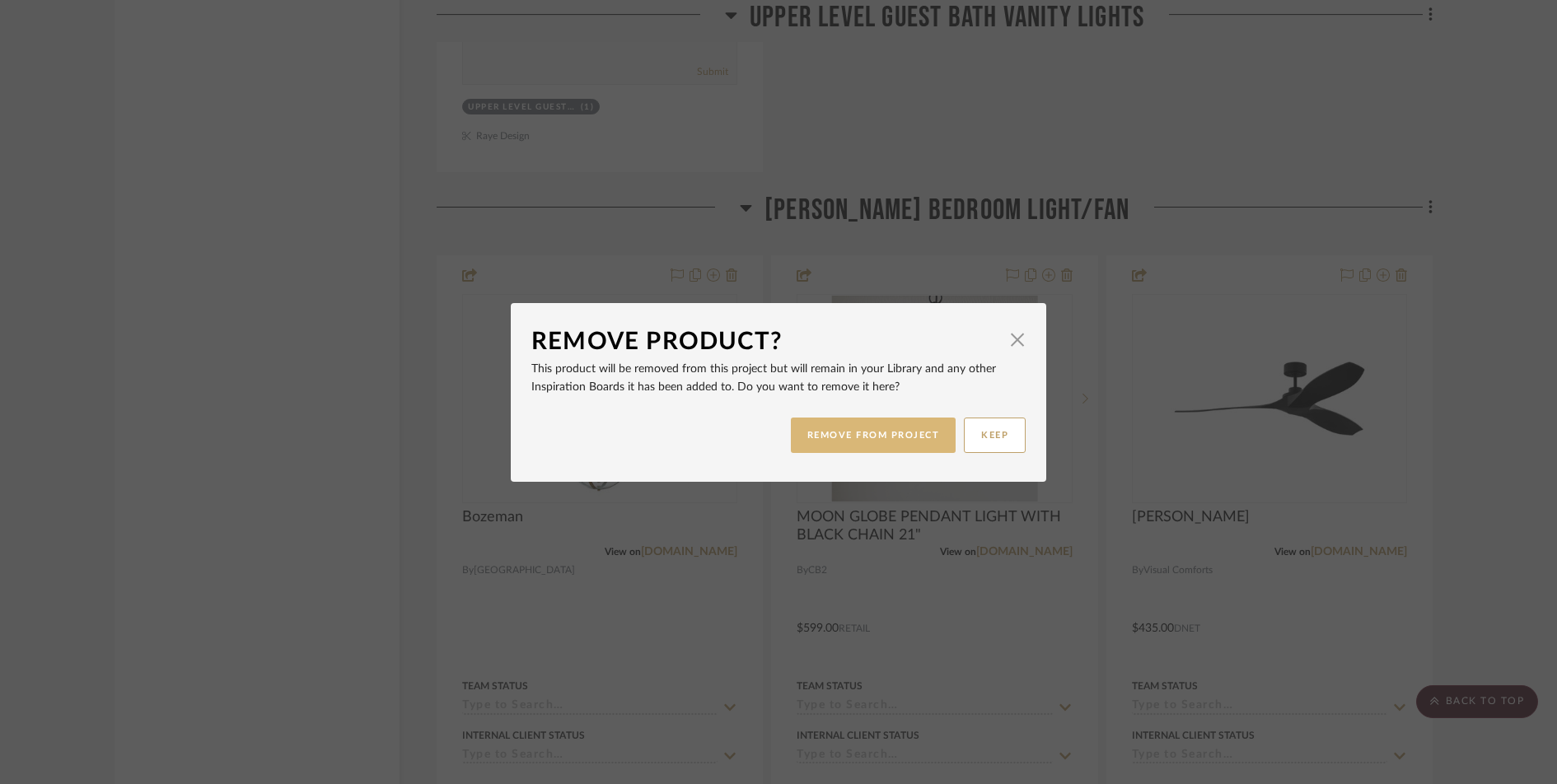
click at [911, 427] on button "REMOVE FROM PROJECT" at bounding box center [874, 435] width 166 height 35
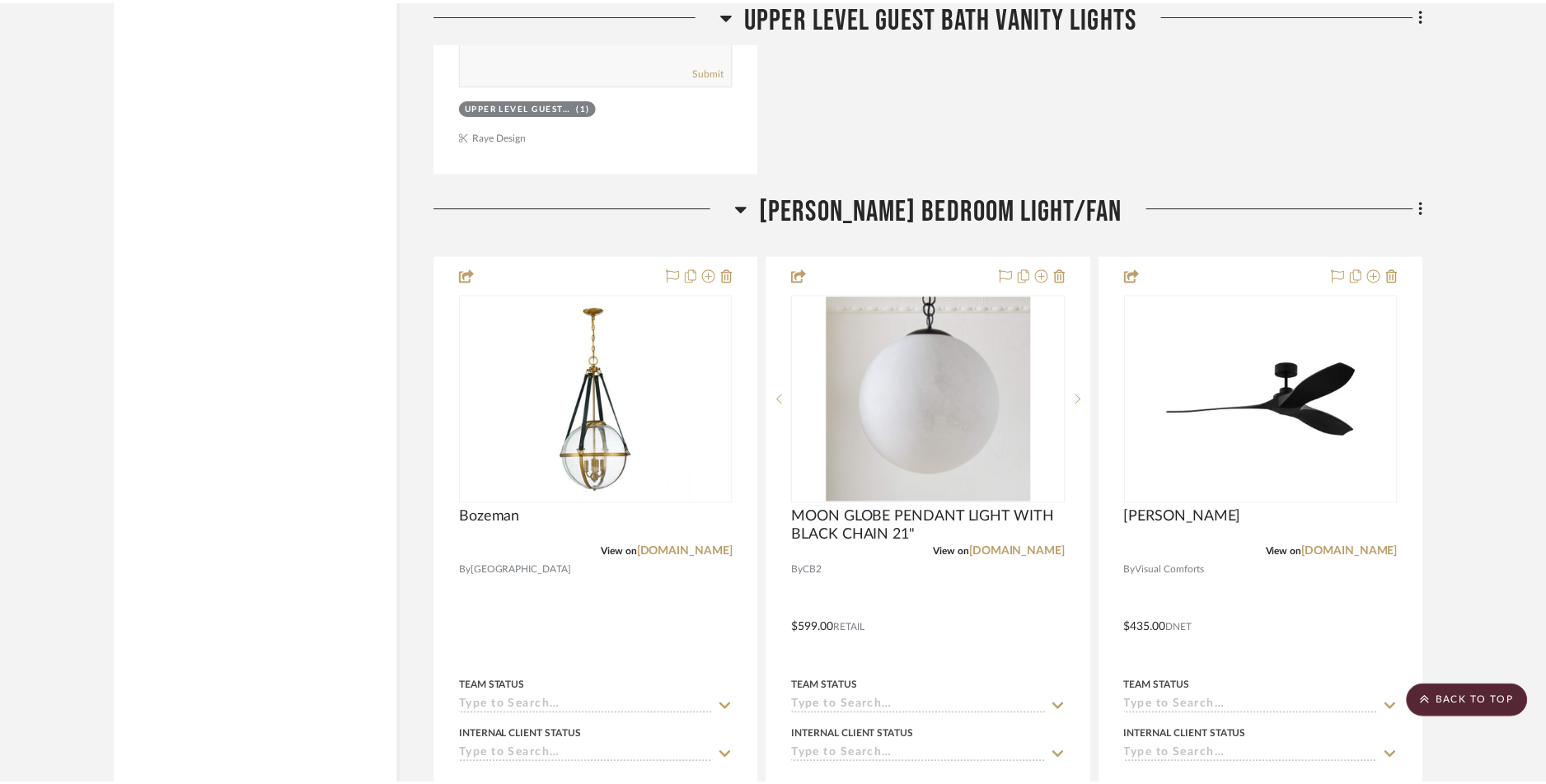
scroll to position [14865, 0]
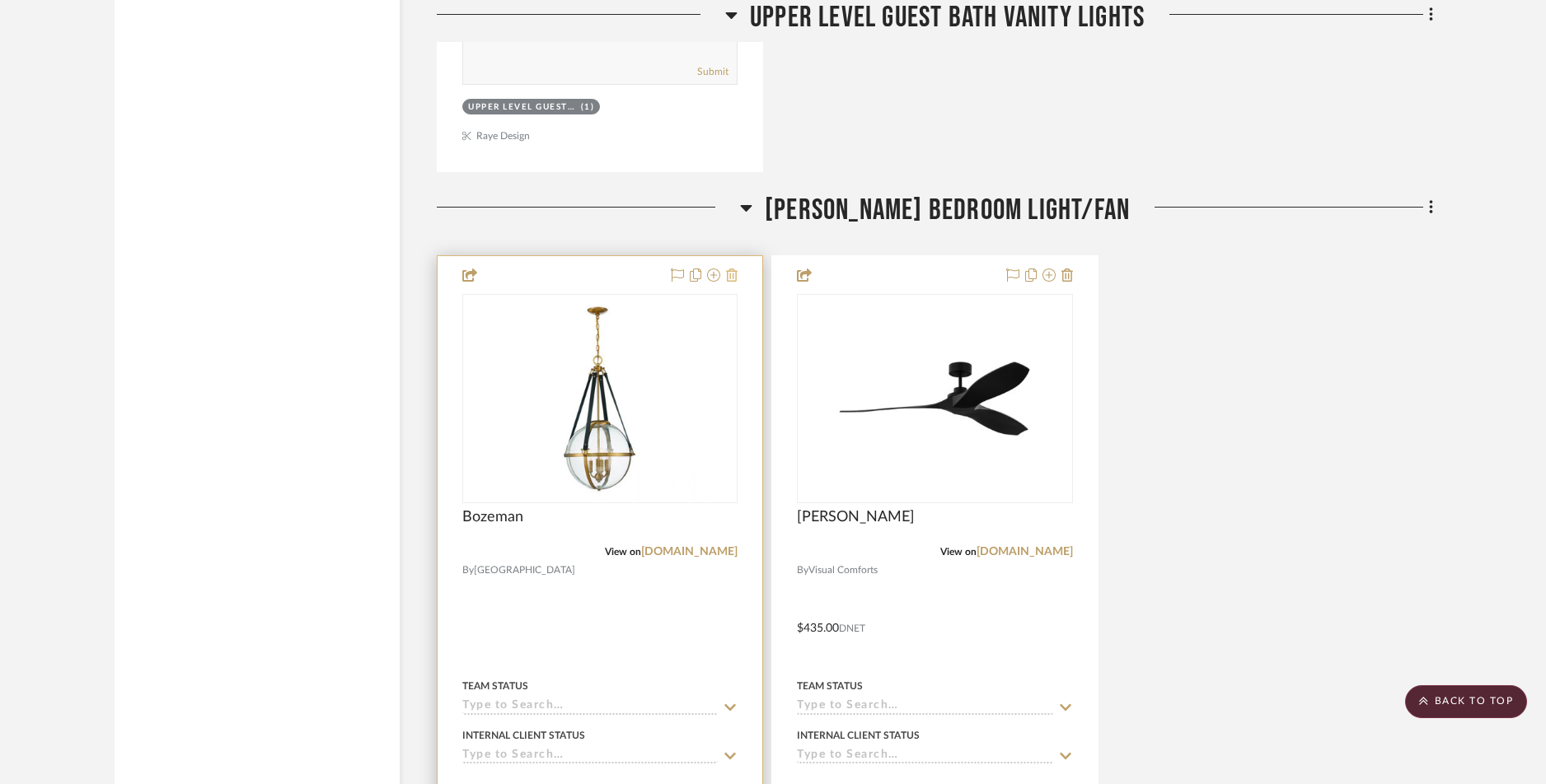
click at [733, 275] on icon at bounding box center [731, 274] width 11 height 13
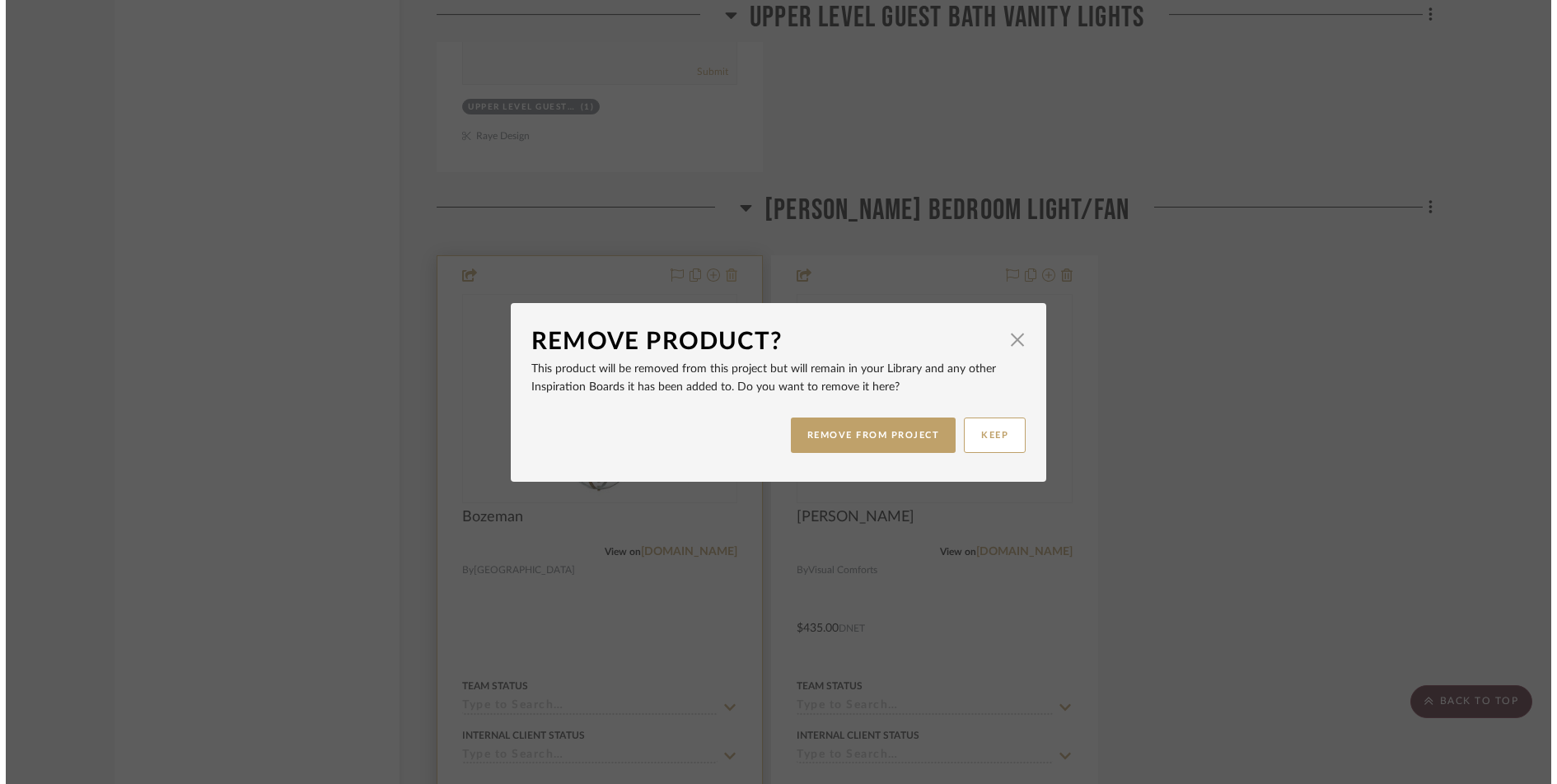
scroll to position [0, 0]
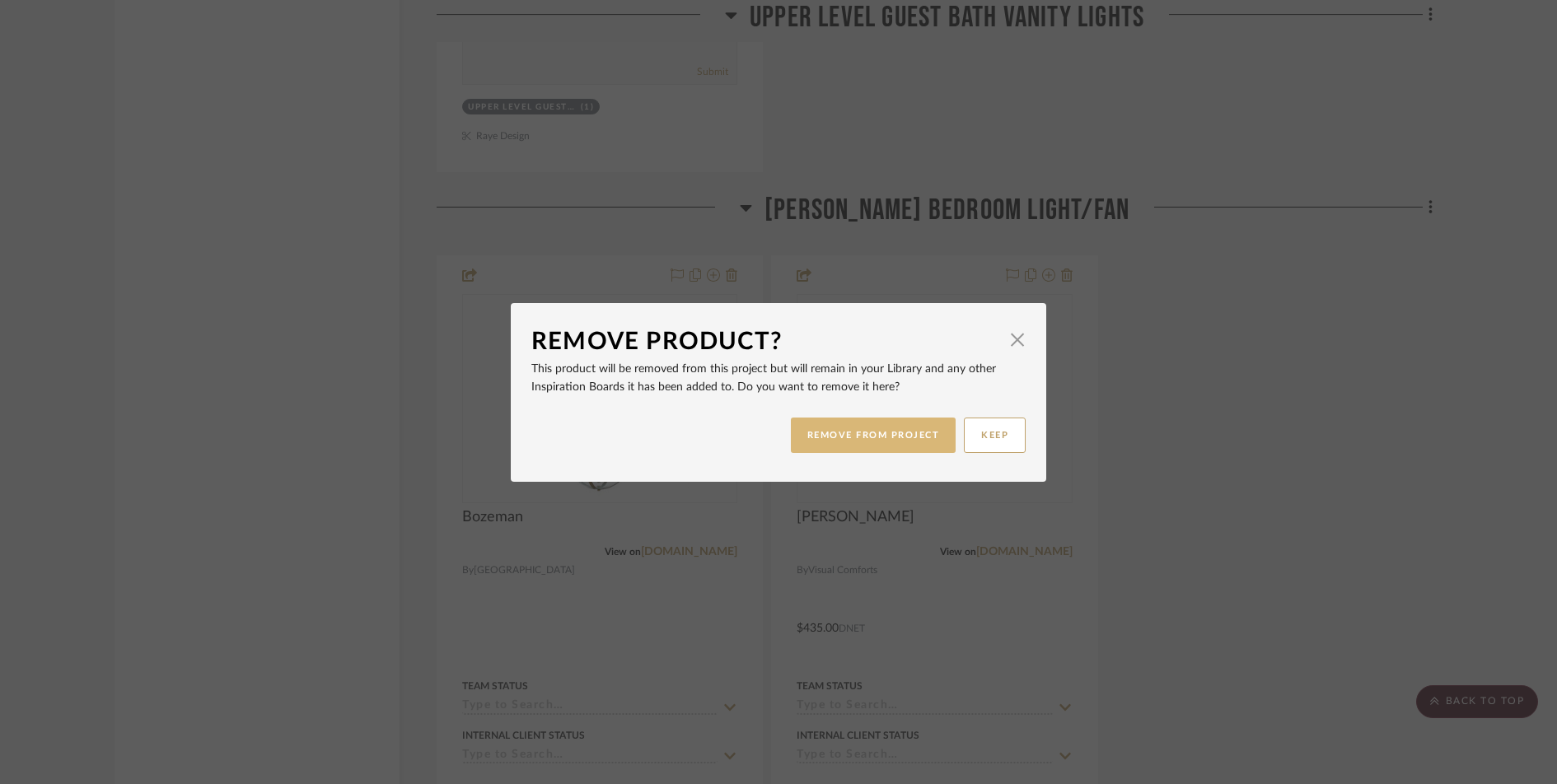
click at [810, 431] on button "REMOVE FROM PROJECT" at bounding box center [874, 435] width 166 height 35
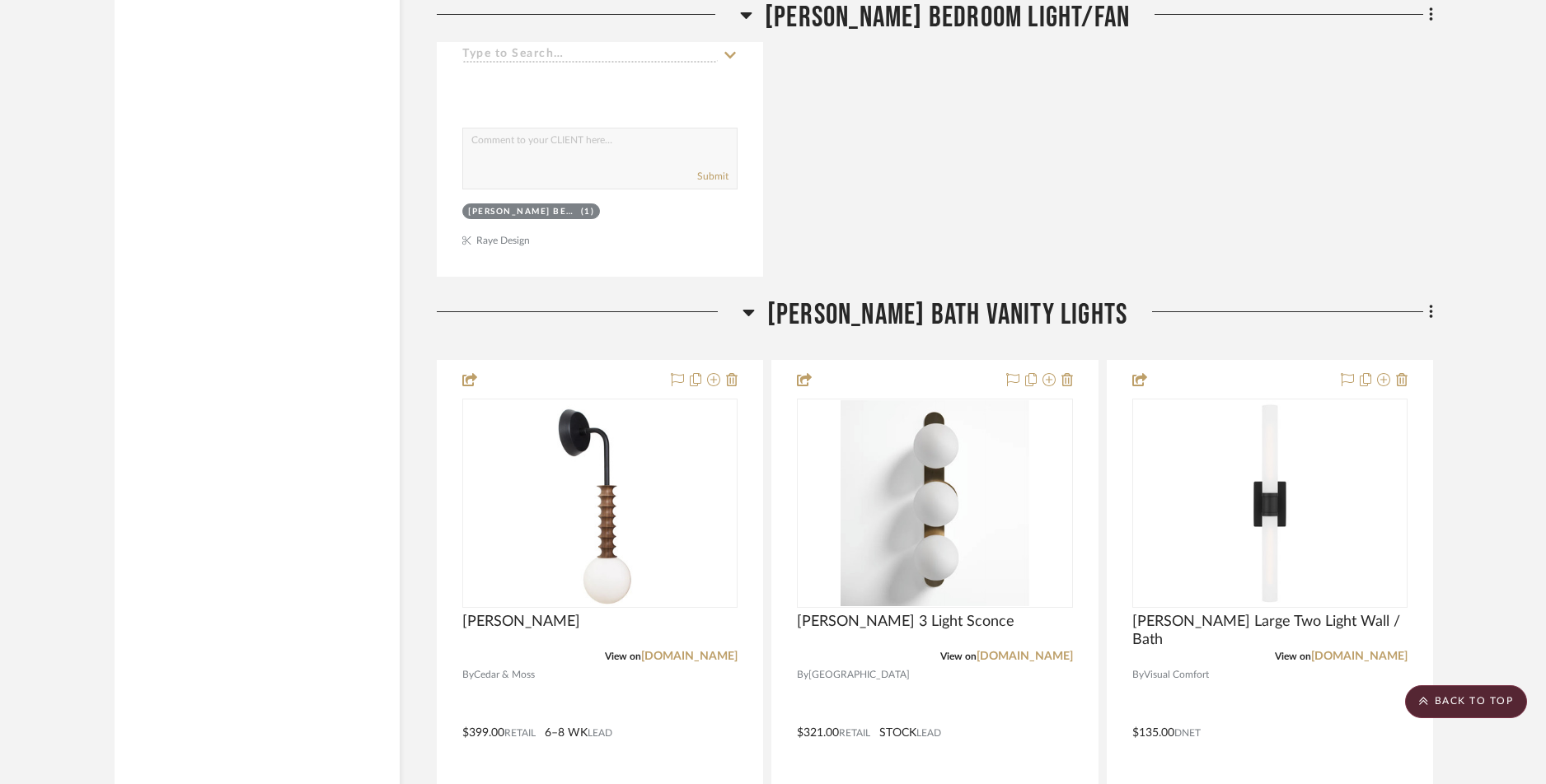
scroll to position [15579, 0]
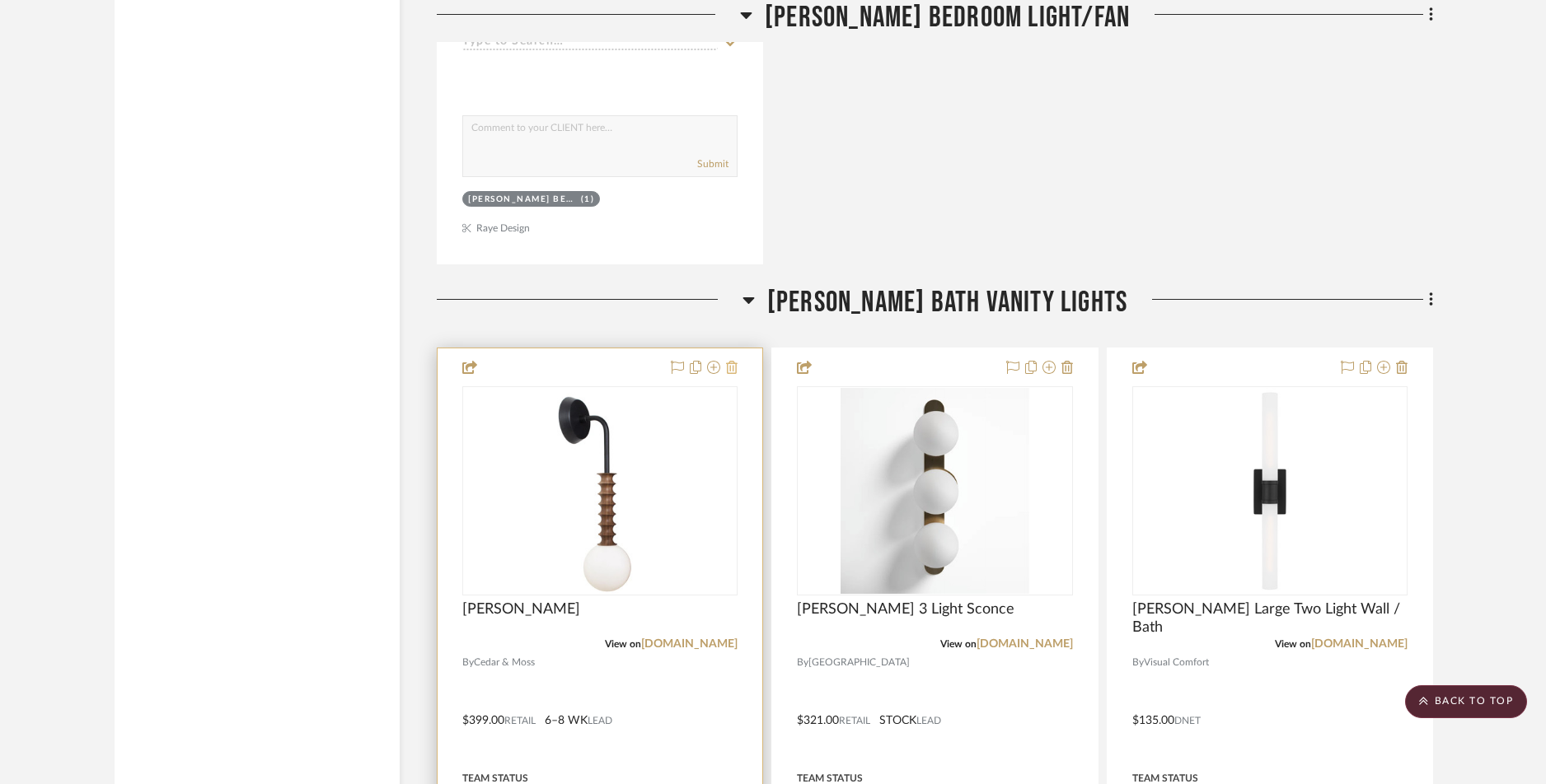
click at [733, 371] on icon at bounding box center [731, 367] width 11 height 13
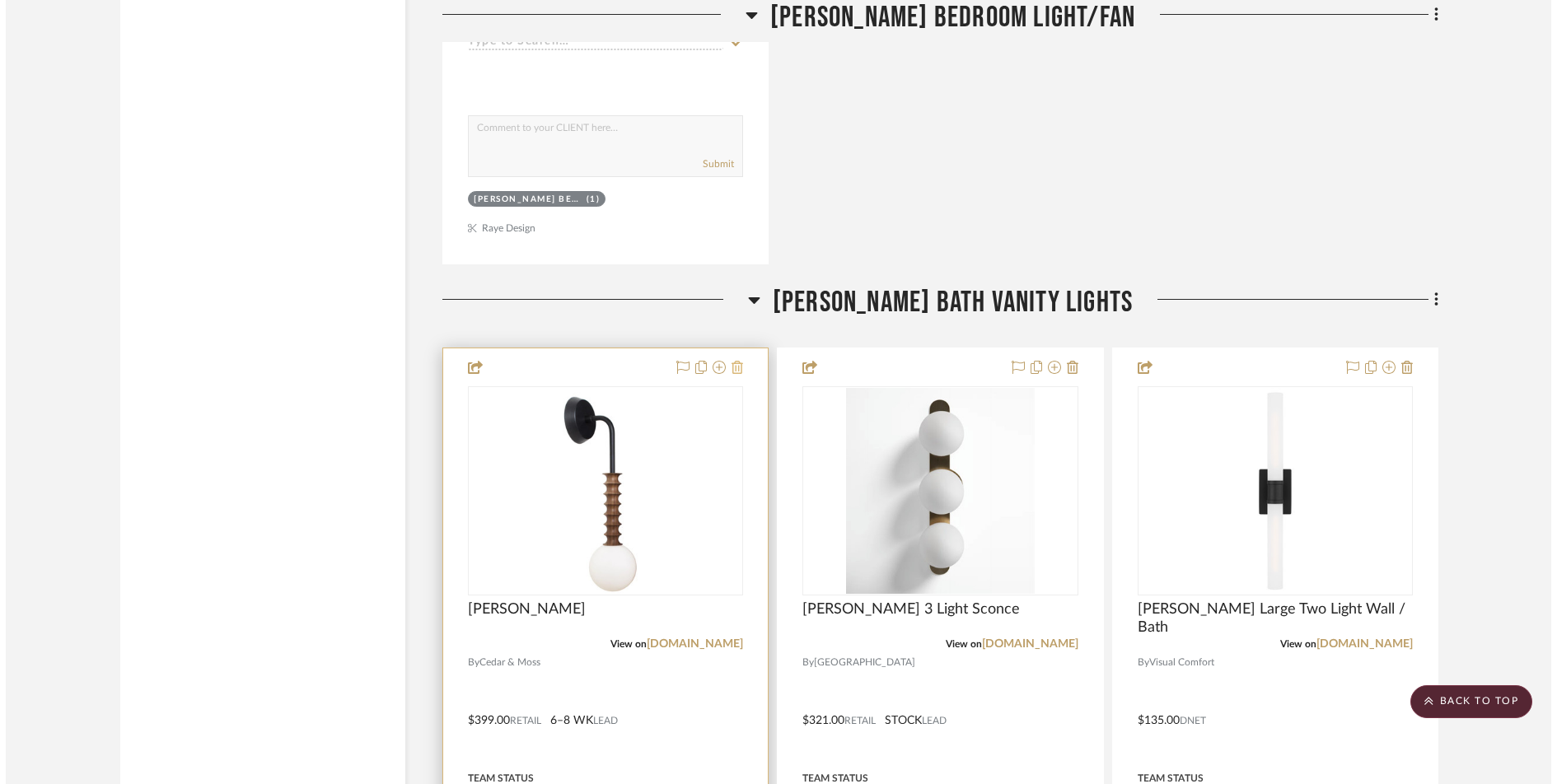
scroll to position [0, 0]
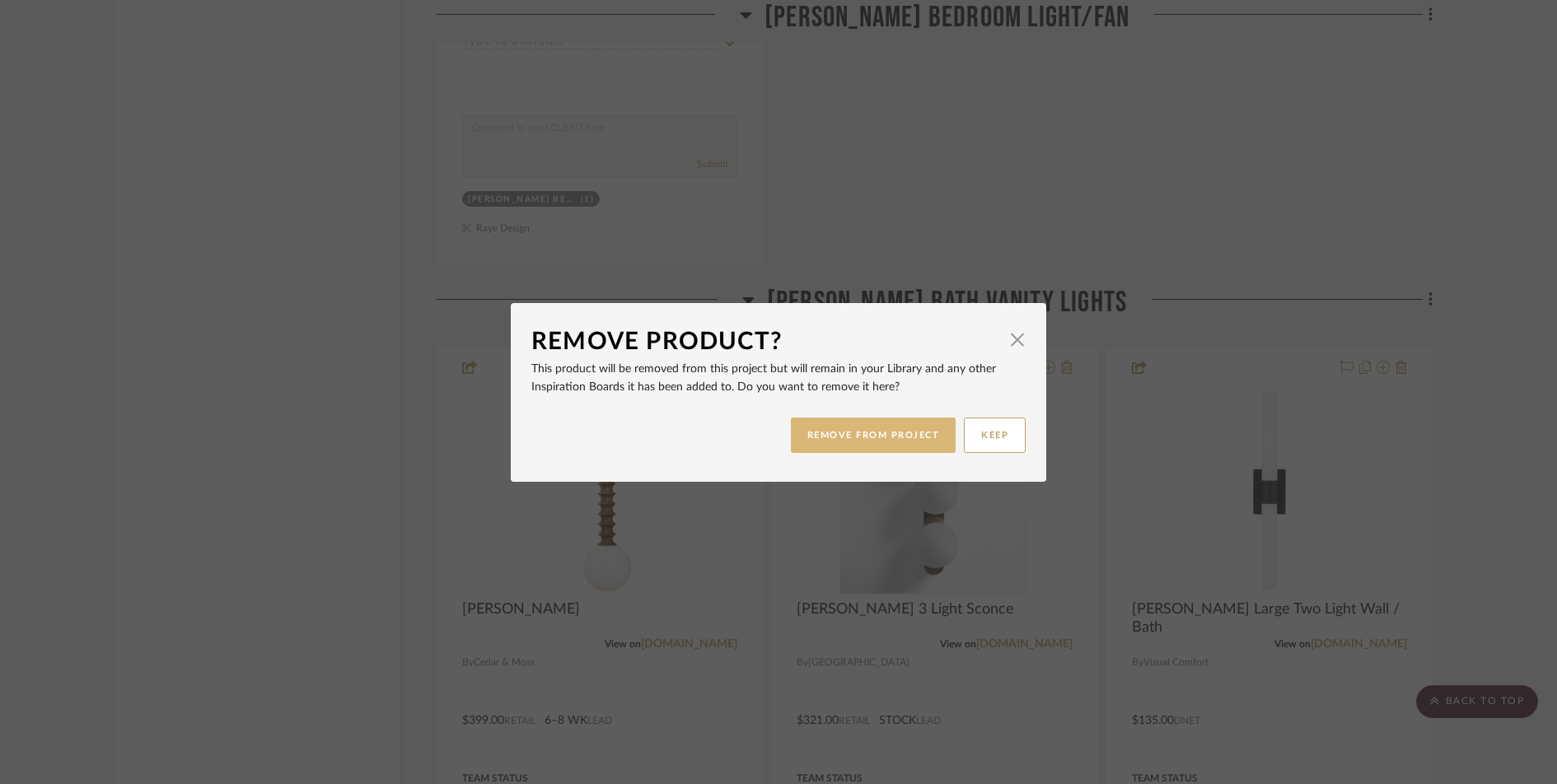
click at [826, 443] on button "REMOVE FROM PROJECT" at bounding box center [874, 435] width 166 height 35
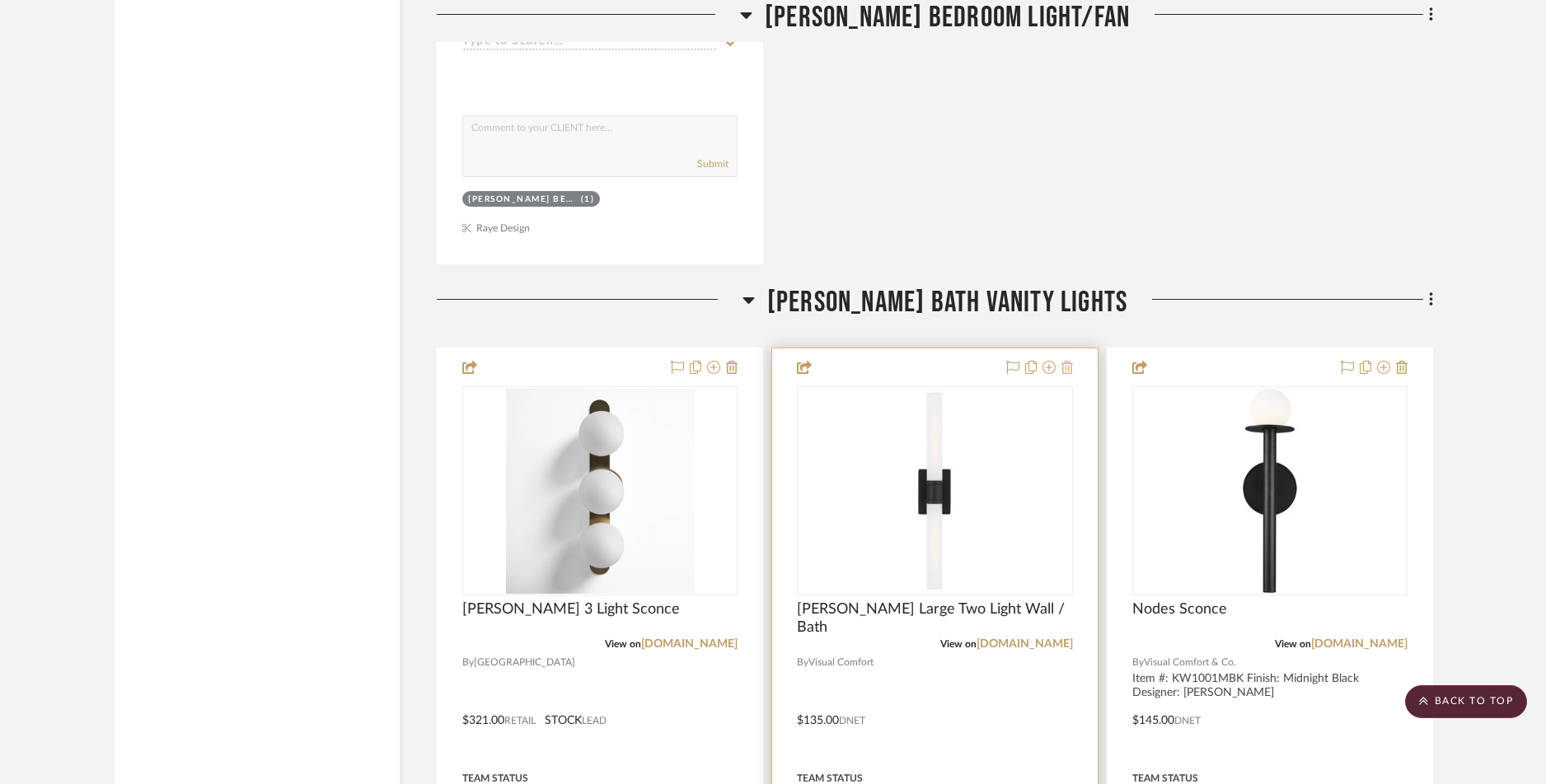
click at [1071, 372] on icon at bounding box center [1066, 367] width 11 height 13
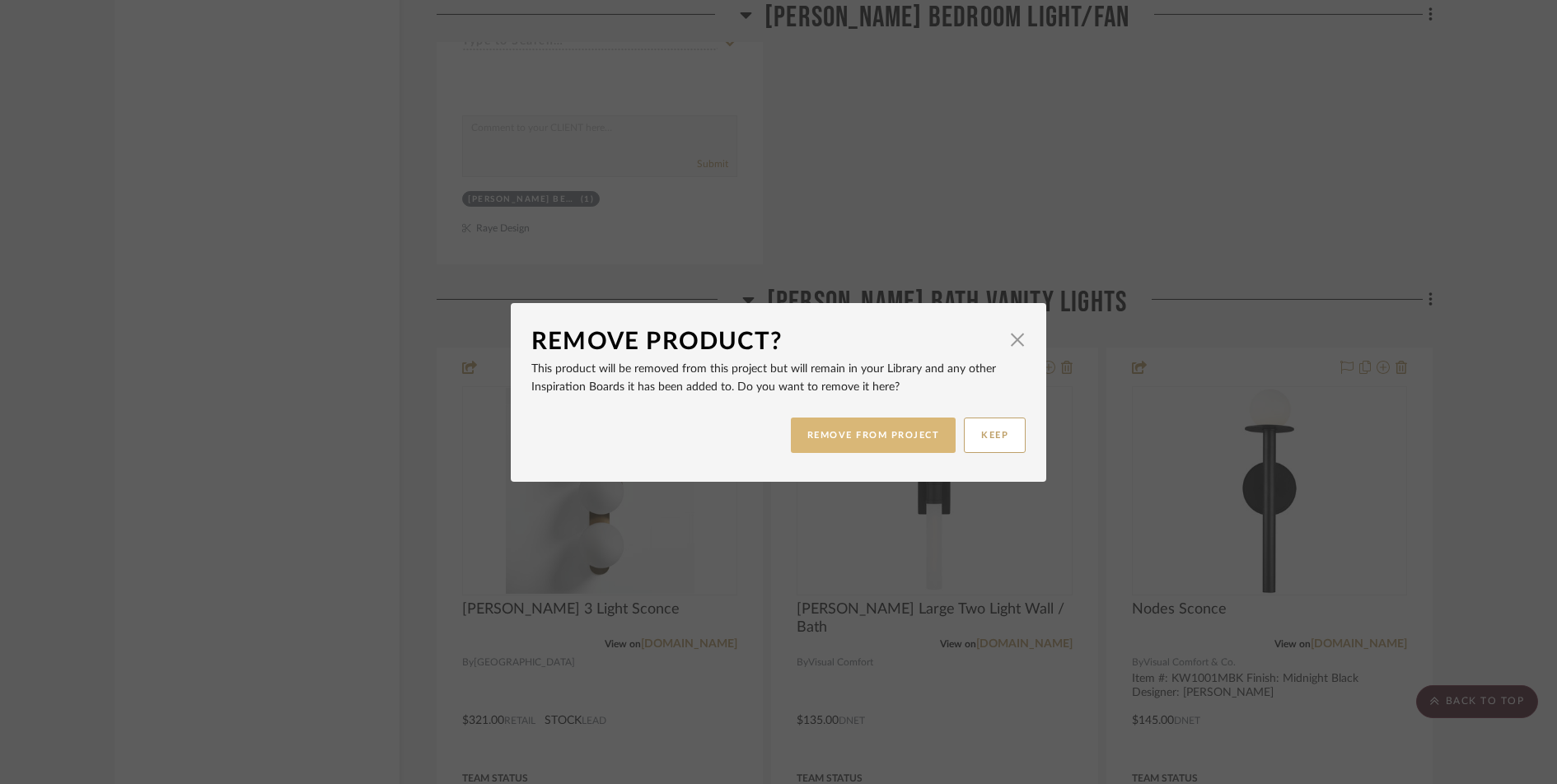
click at [905, 440] on button "REMOVE FROM PROJECT" at bounding box center [874, 435] width 166 height 35
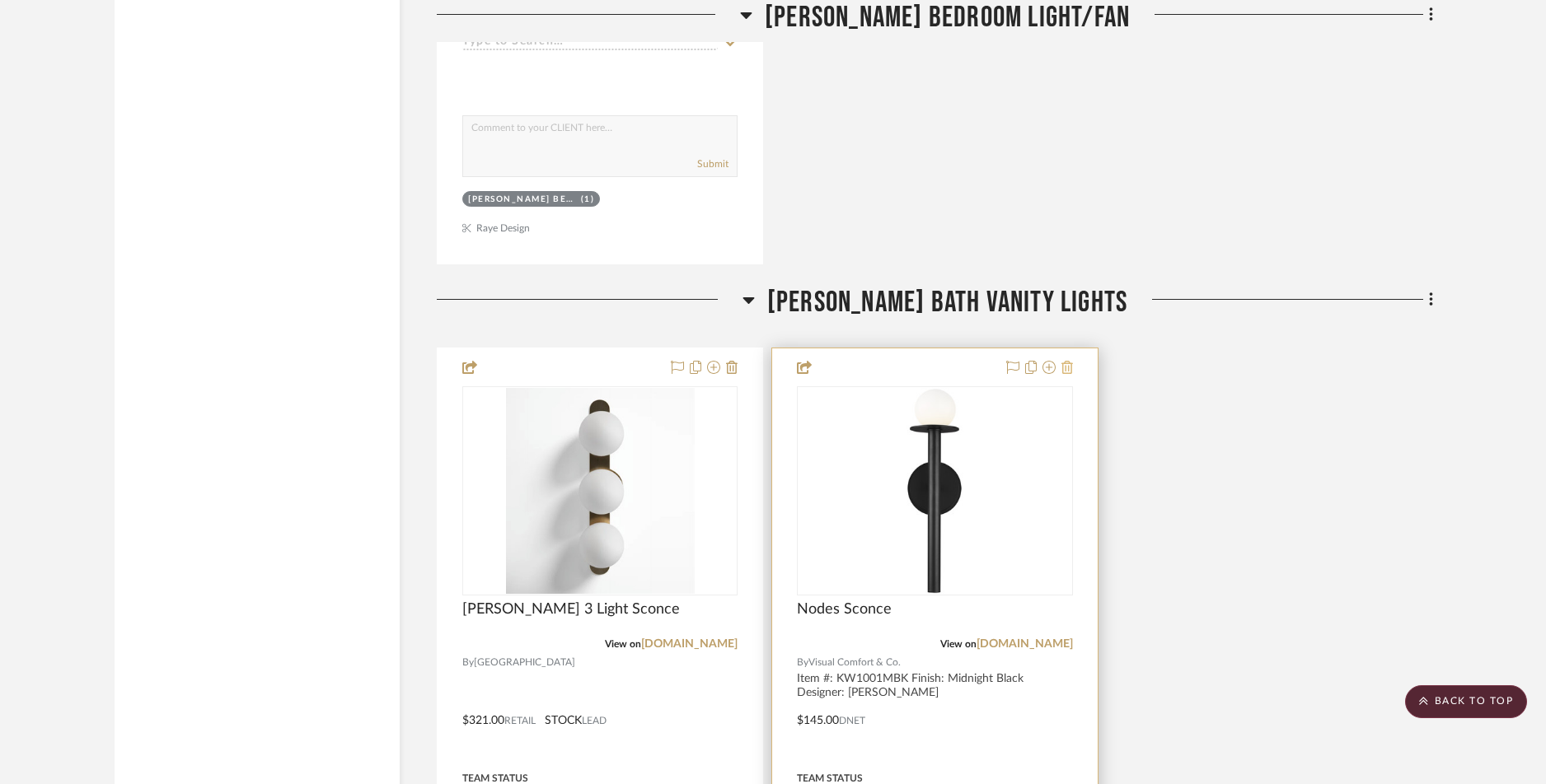
click at [1068, 369] on icon at bounding box center [1066, 367] width 11 height 13
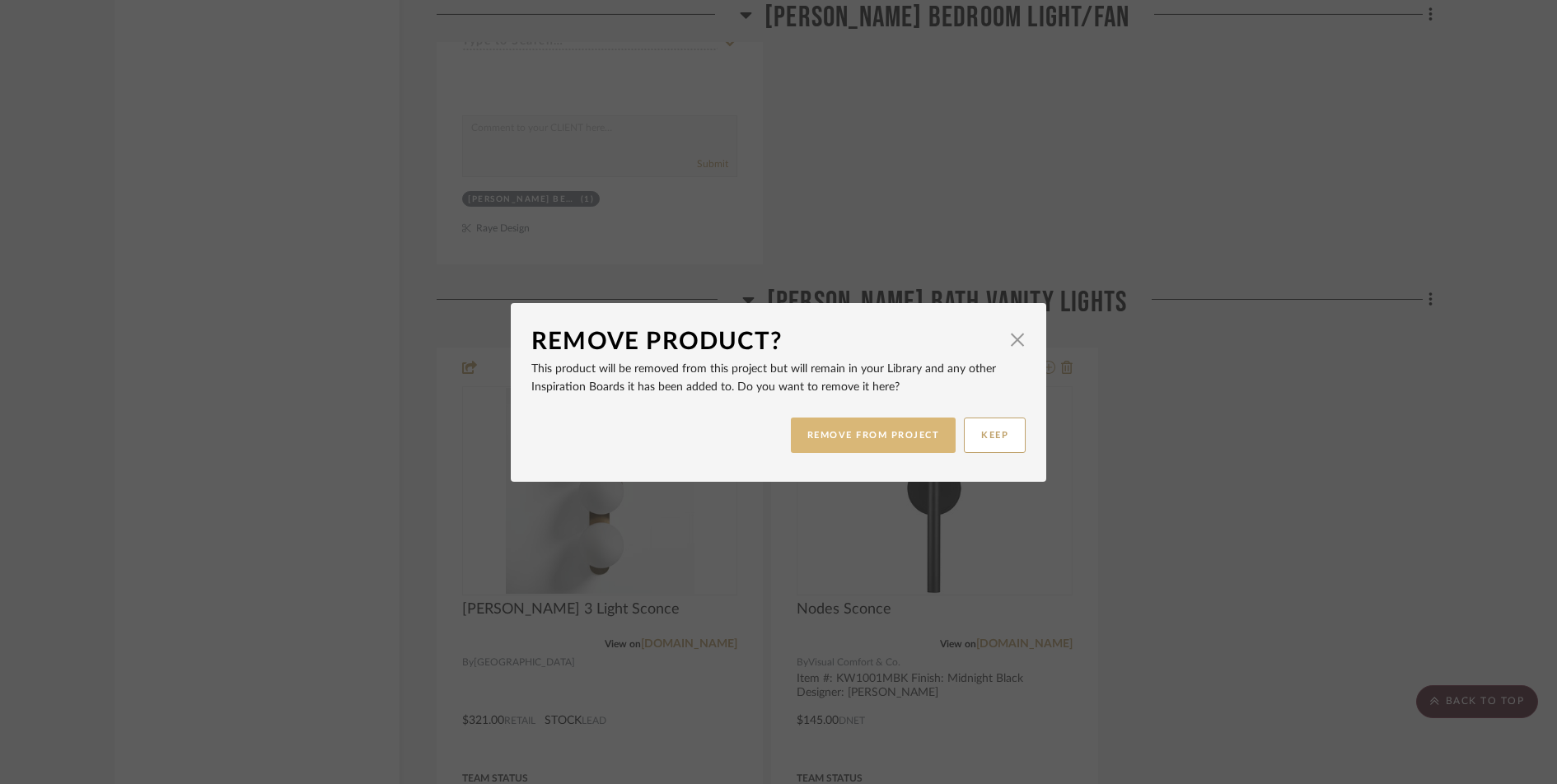
click at [905, 442] on button "REMOVE FROM PROJECT" at bounding box center [874, 435] width 166 height 35
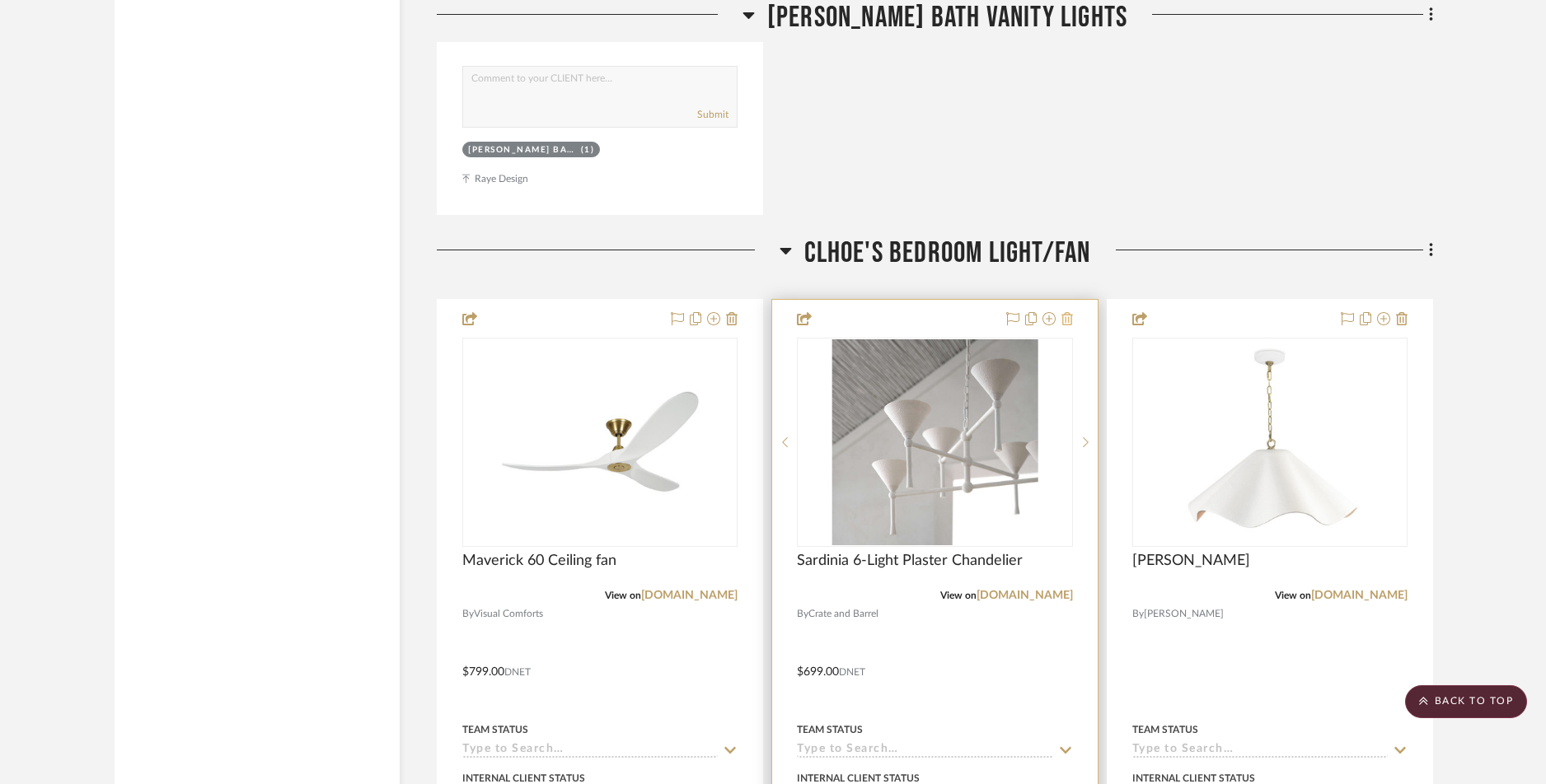
click at [1071, 319] on icon at bounding box center [1066, 318] width 11 height 13
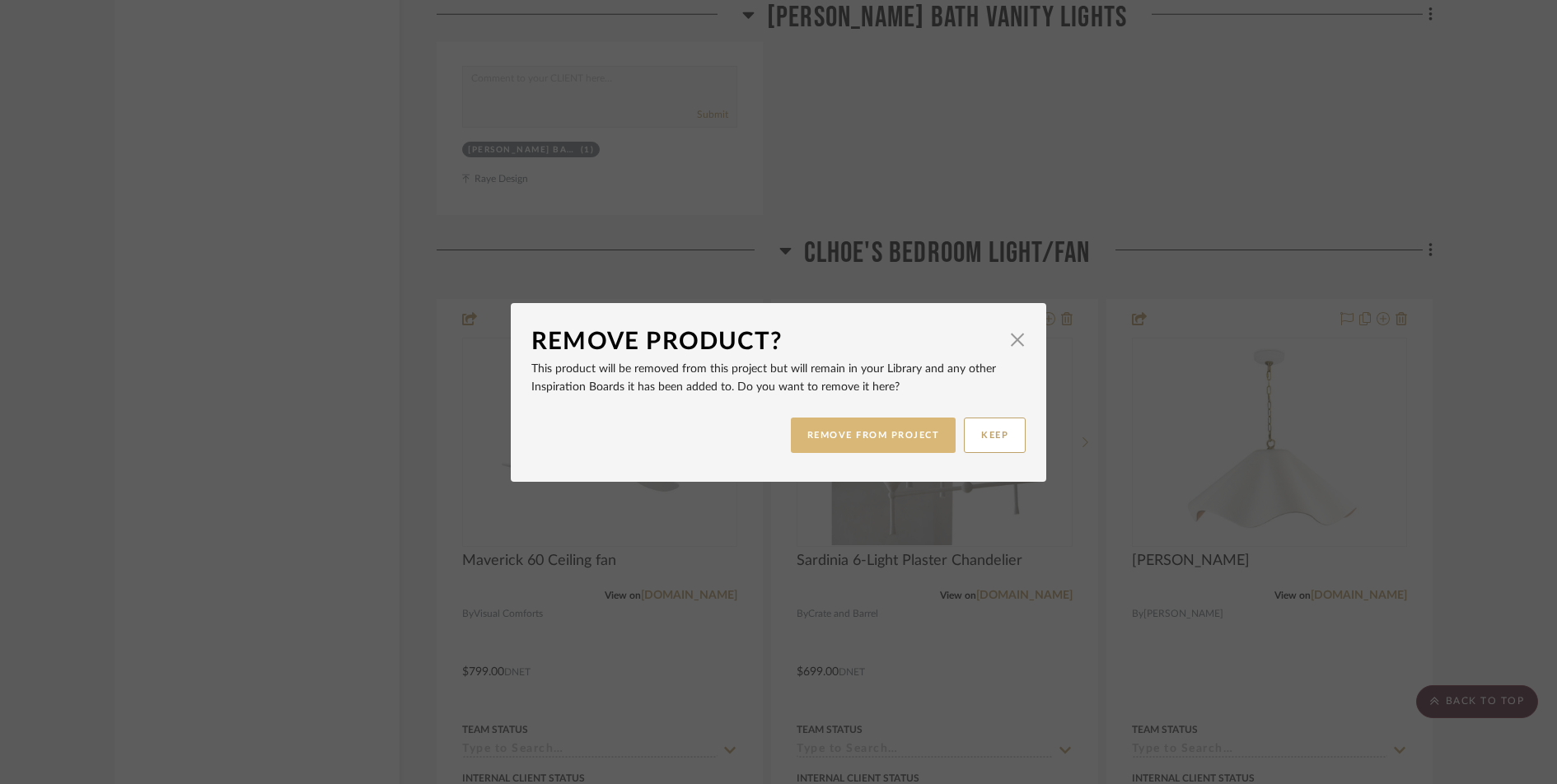
click at [918, 433] on button "REMOVE FROM PROJECT" at bounding box center [874, 435] width 166 height 35
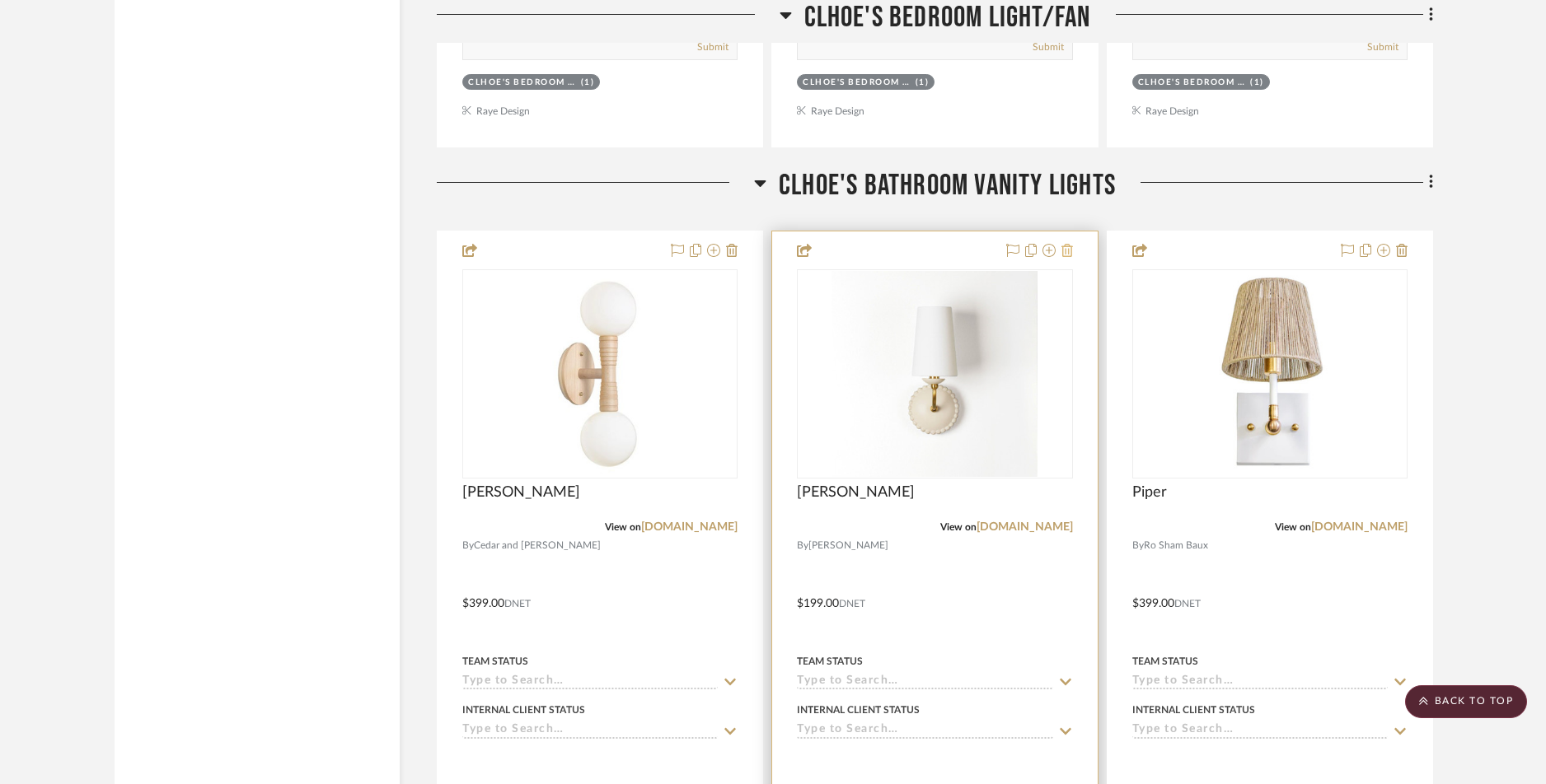
click at [1071, 249] on icon at bounding box center [1066, 250] width 11 height 13
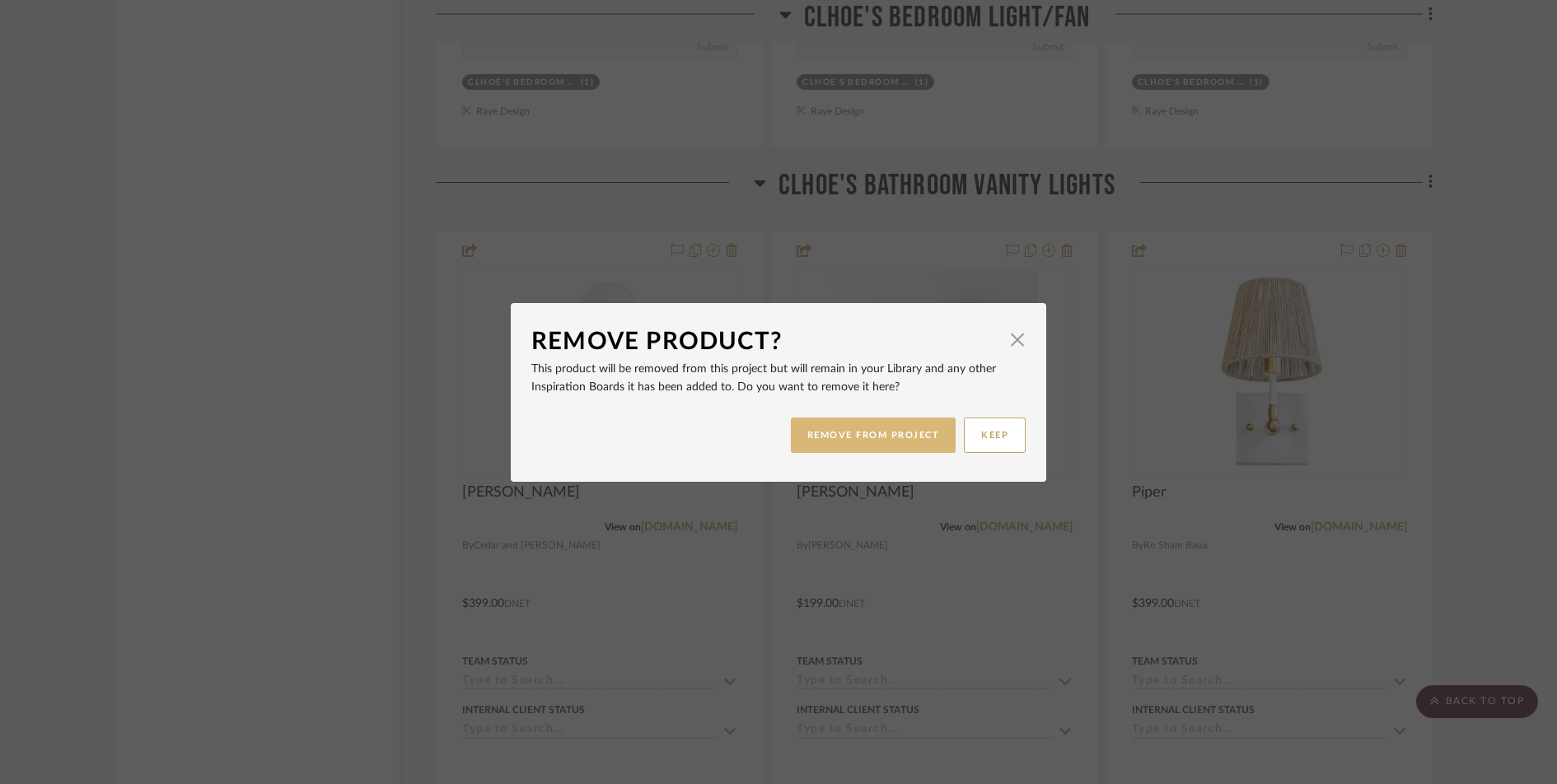
click at [886, 445] on button "REMOVE FROM PROJECT" at bounding box center [874, 435] width 166 height 35
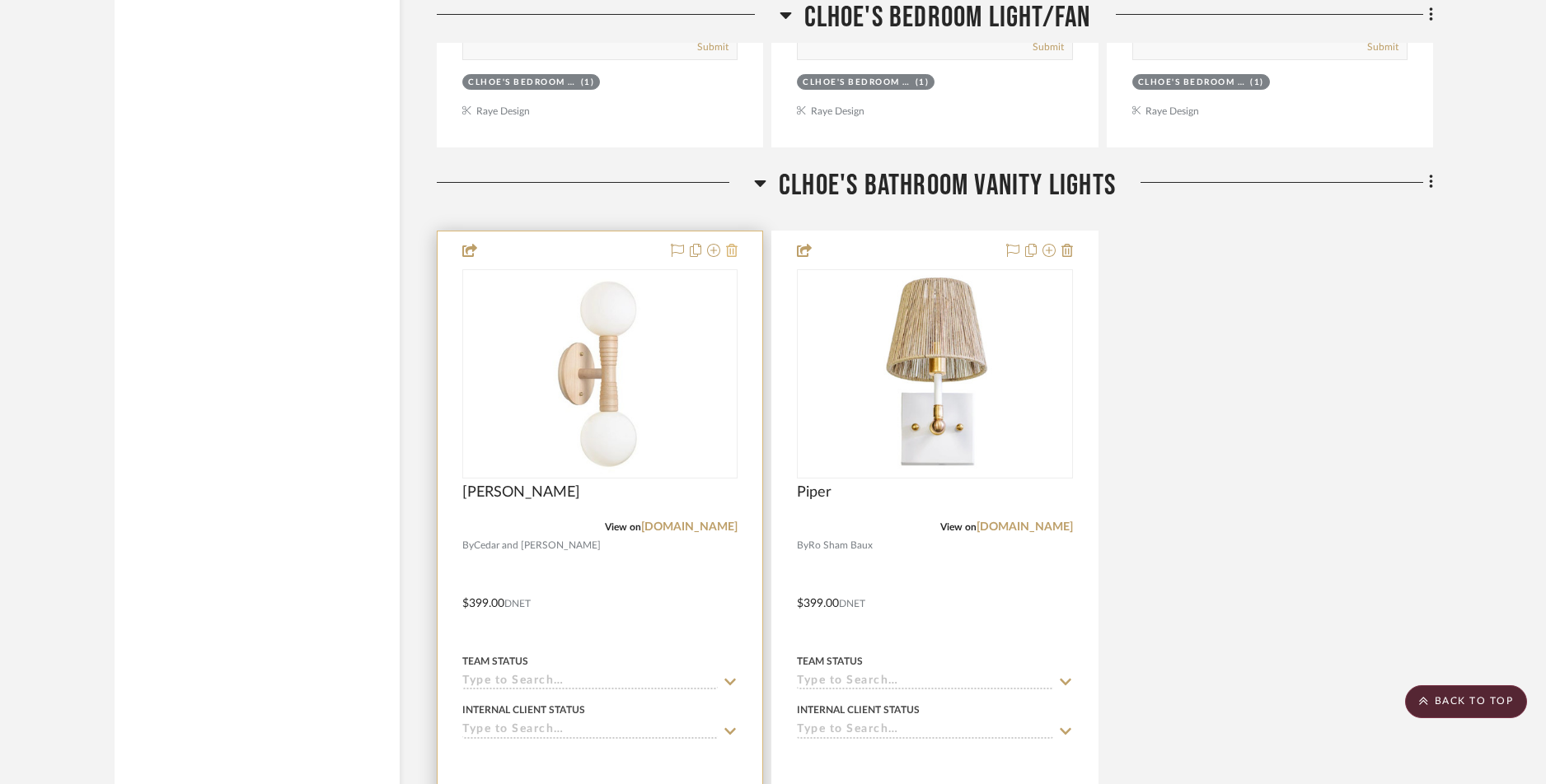
click at [734, 252] on icon at bounding box center [731, 250] width 11 height 13
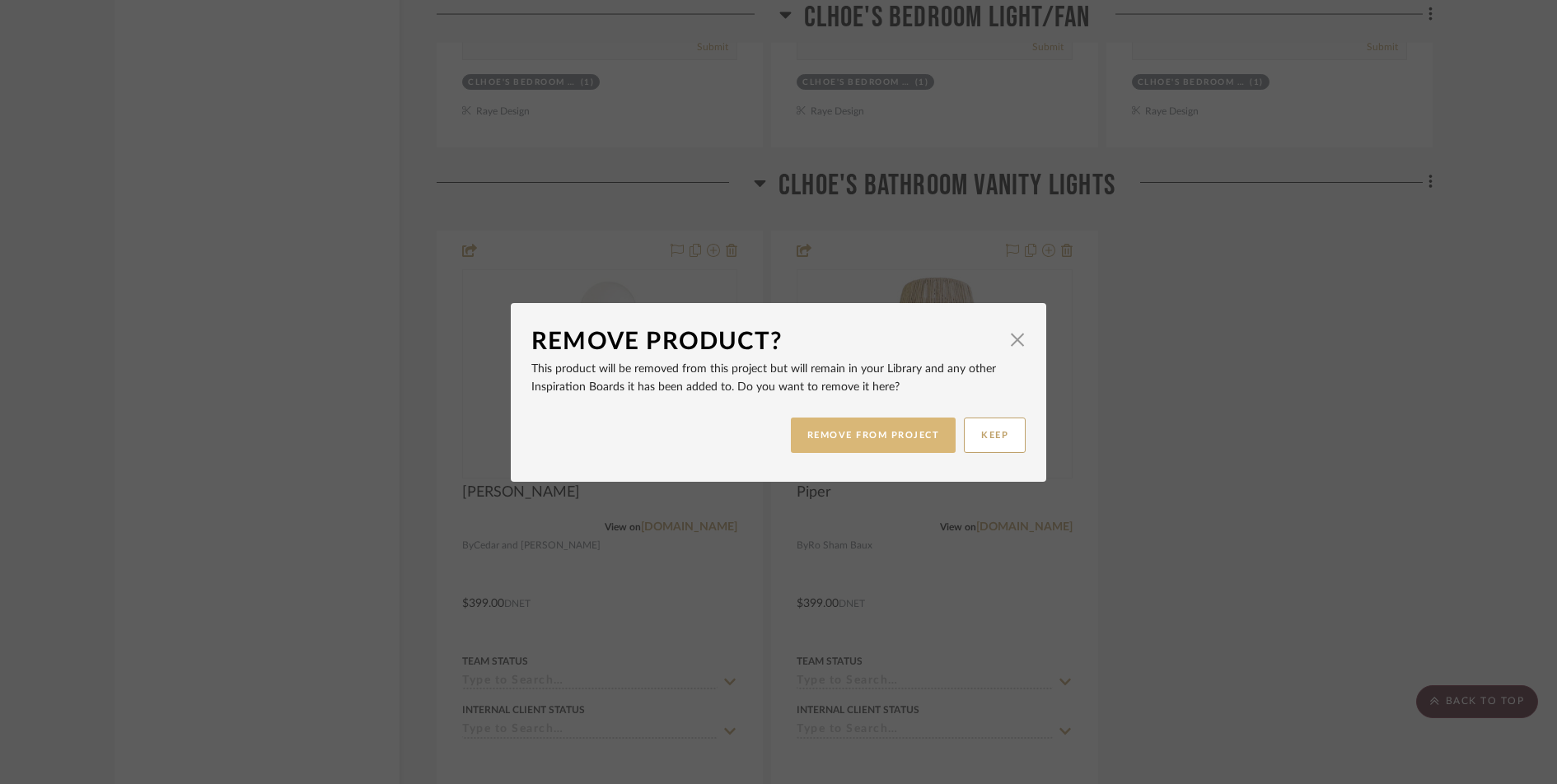
click at [835, 433] on button "REMOVE FROM PROJECT" at bounding box center [874, 435] width 166 height 35
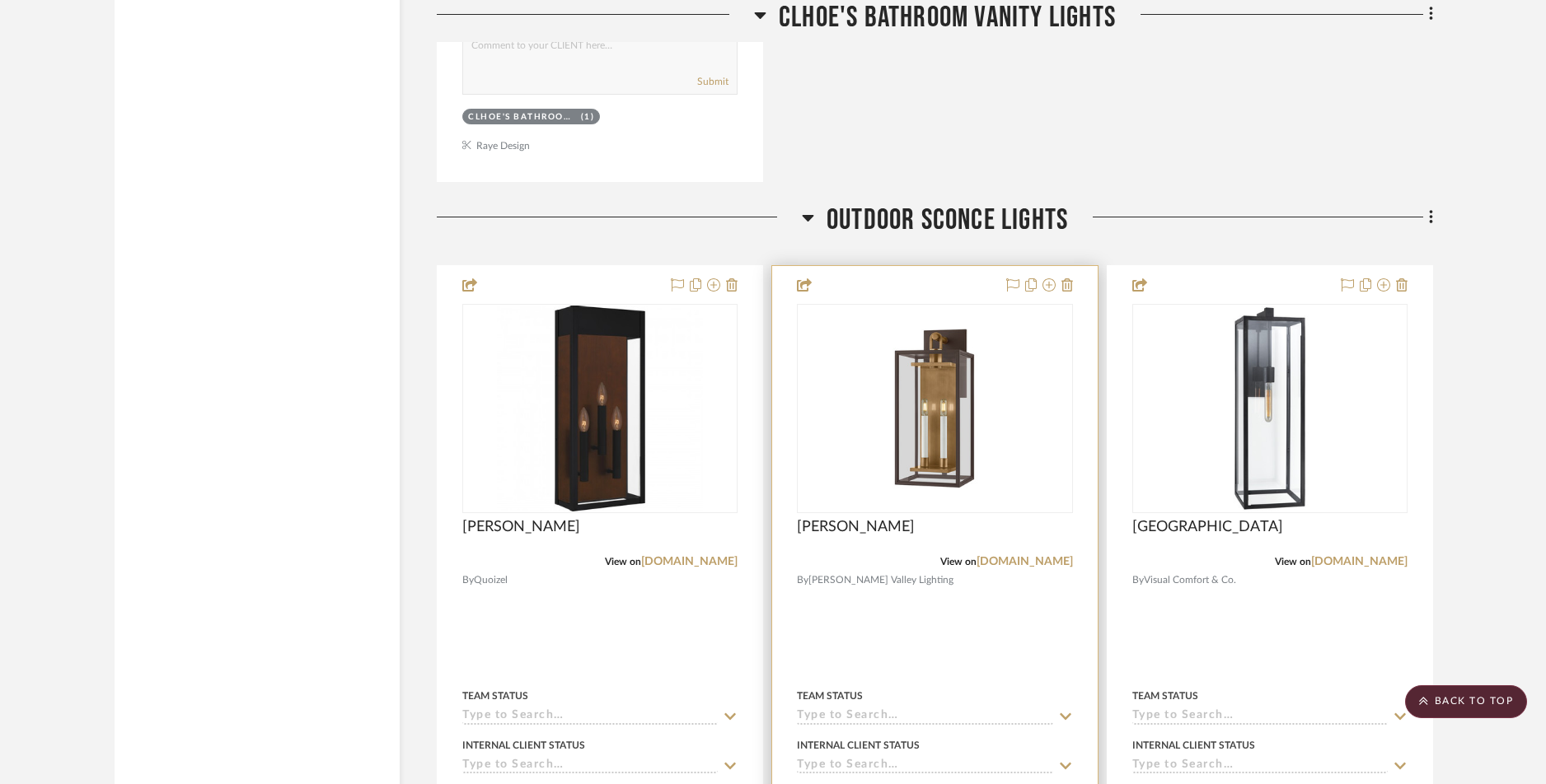
click at [1074, 283] on div at bounding box center [935, 626] width 325 height 721
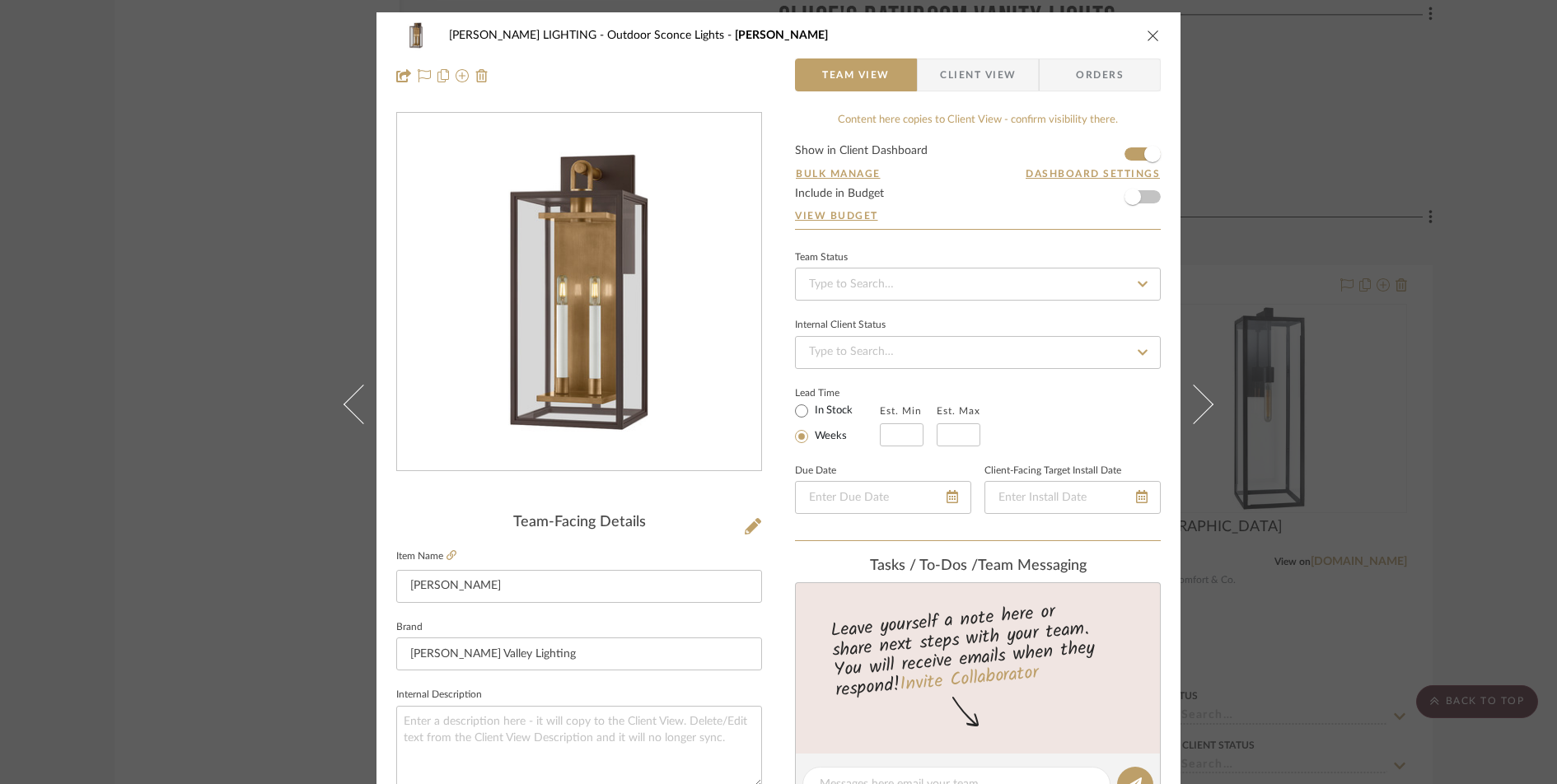
click at [1147, 36] on icon "close" at bounding box center [1153, 35] width 13 height 13
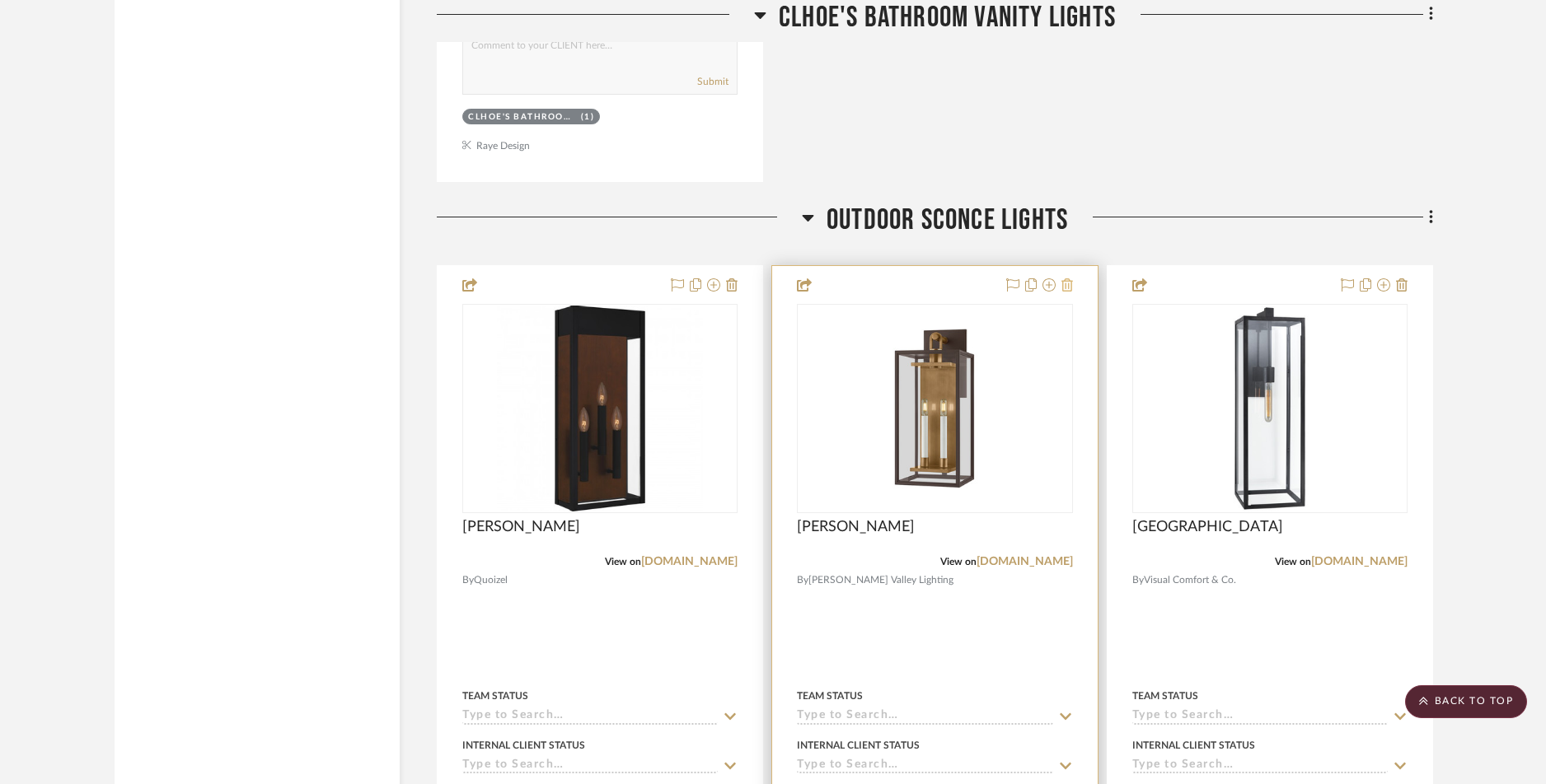
click at [1069, 286] on icon at bounding box center [1066, 285] width 11 height 13
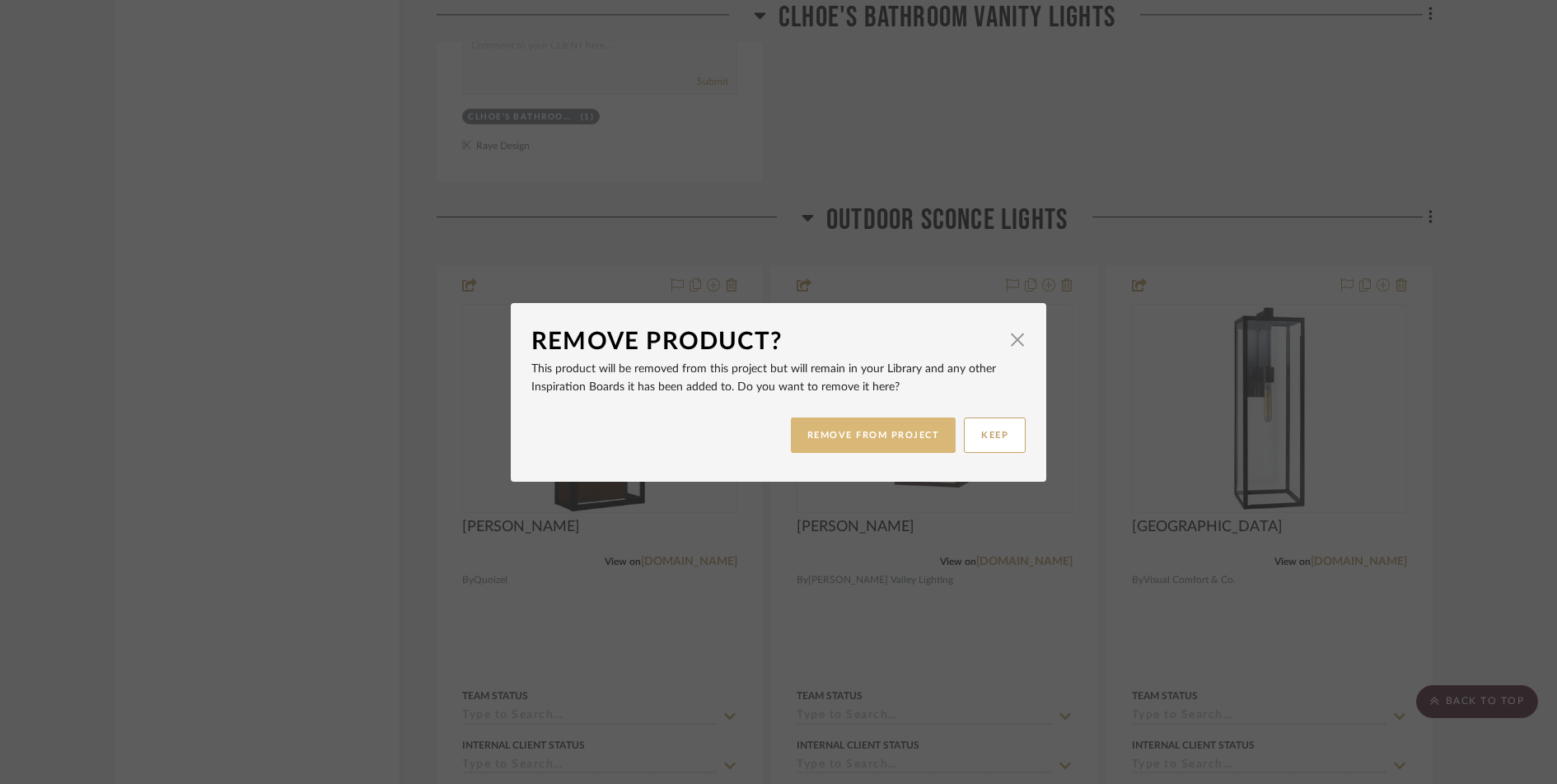
click at [896, 441] on button "REMOVE FROM PROJECT" at bounding box center [874, 435] width 166 height 35
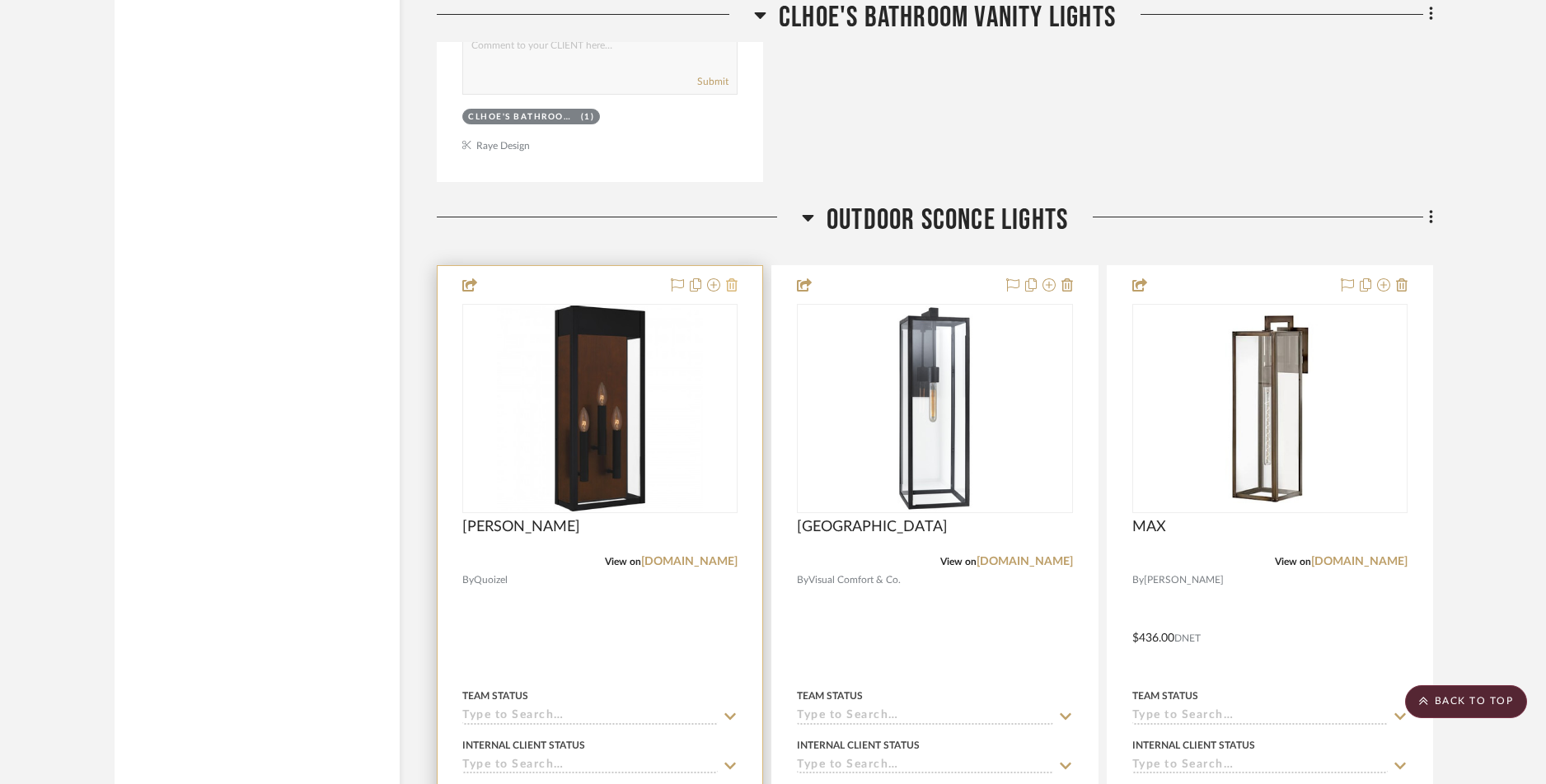
click at [731, 286] on icon at bounding box center [731, 285] width 11 height 13
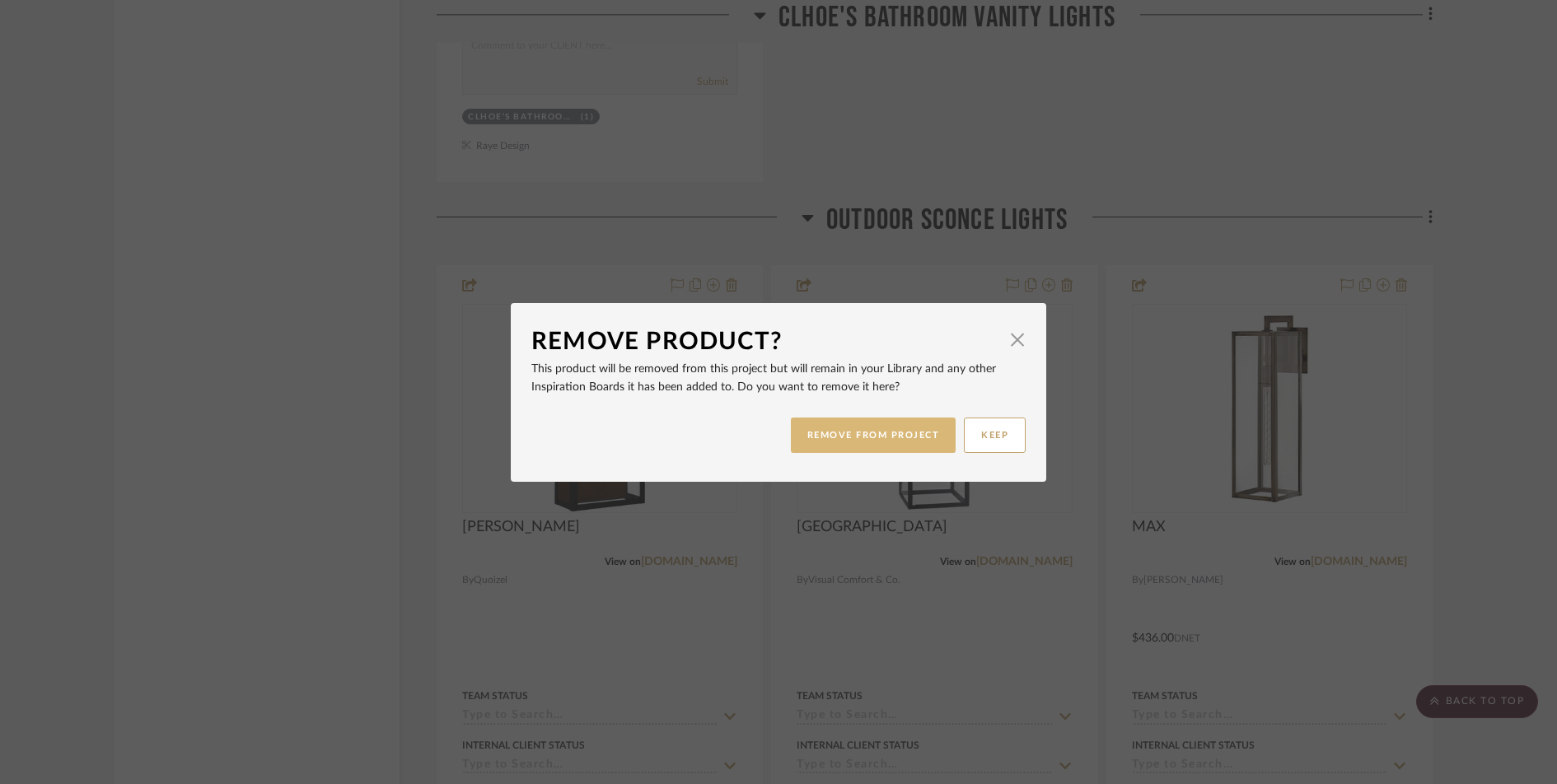
click at [807, 435] on button "REMOVE FROM PROJECT" at bounding box center [874, 435] width 166 height 35
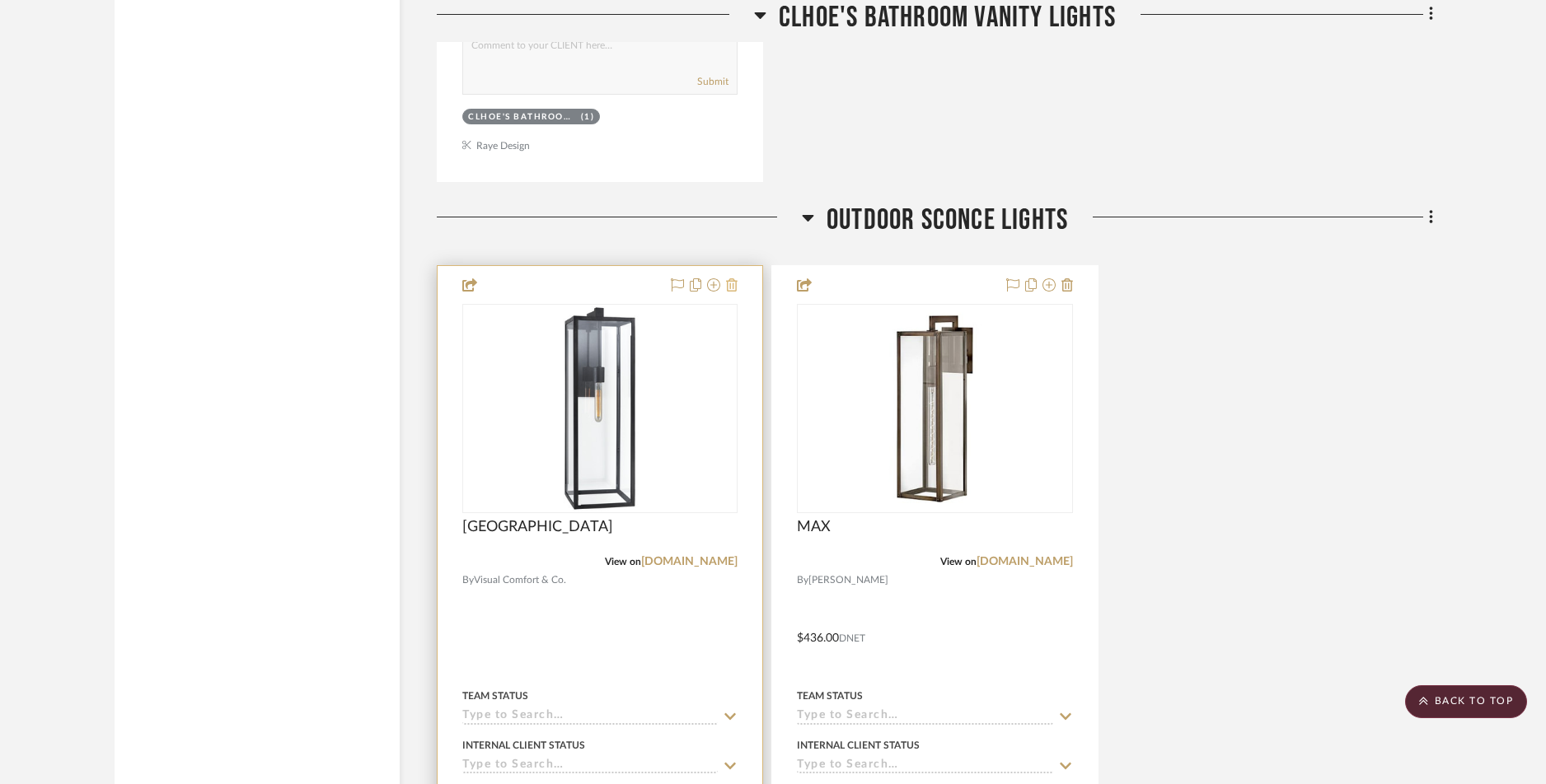
click at [731, 286] on icon at bounding box center [731, 285] width 11 height 13
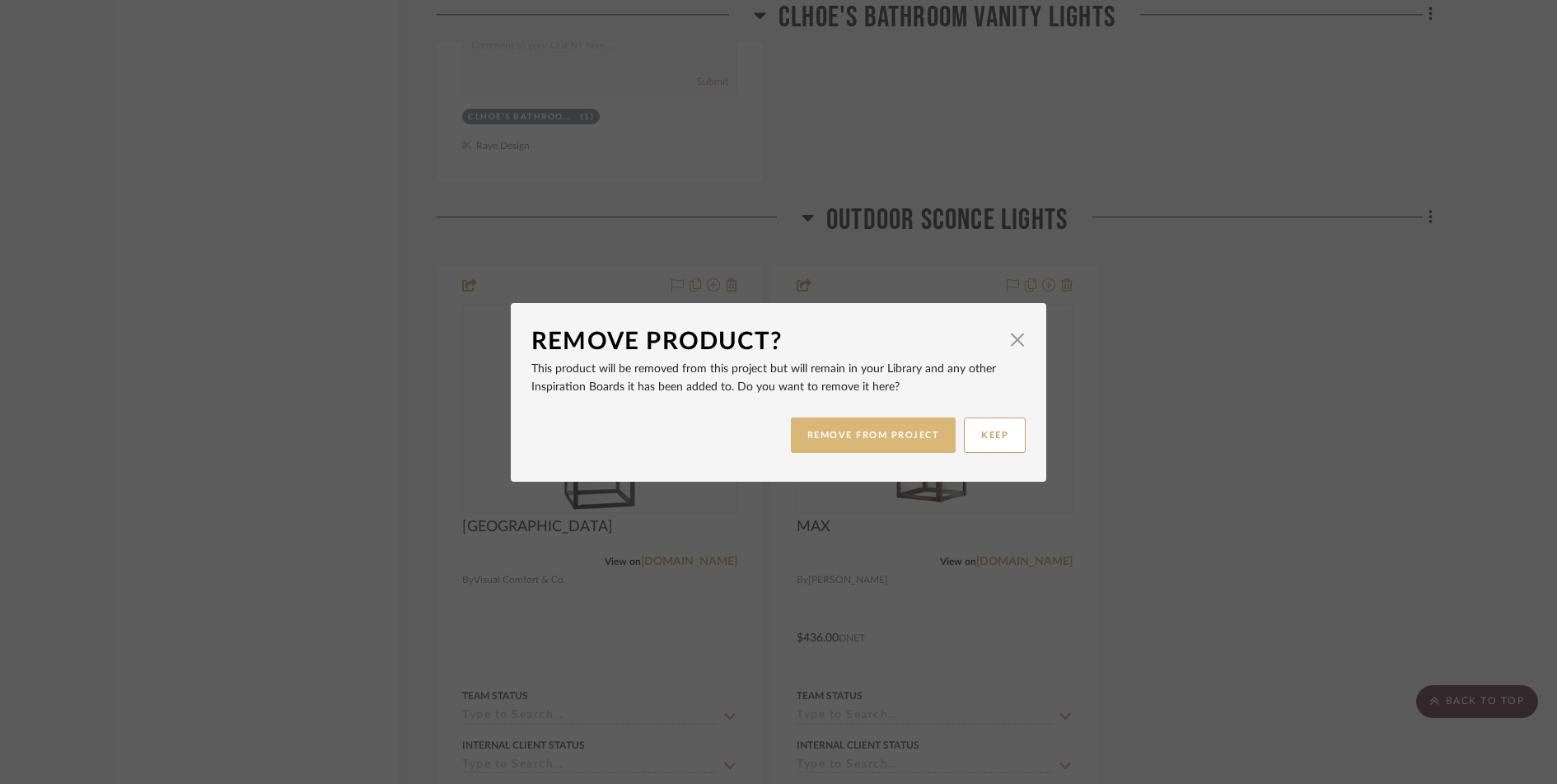
click at [840, 436] on button "REMOVE FROM PROJECT" at bounding box center [874, 435] width 166 height 35
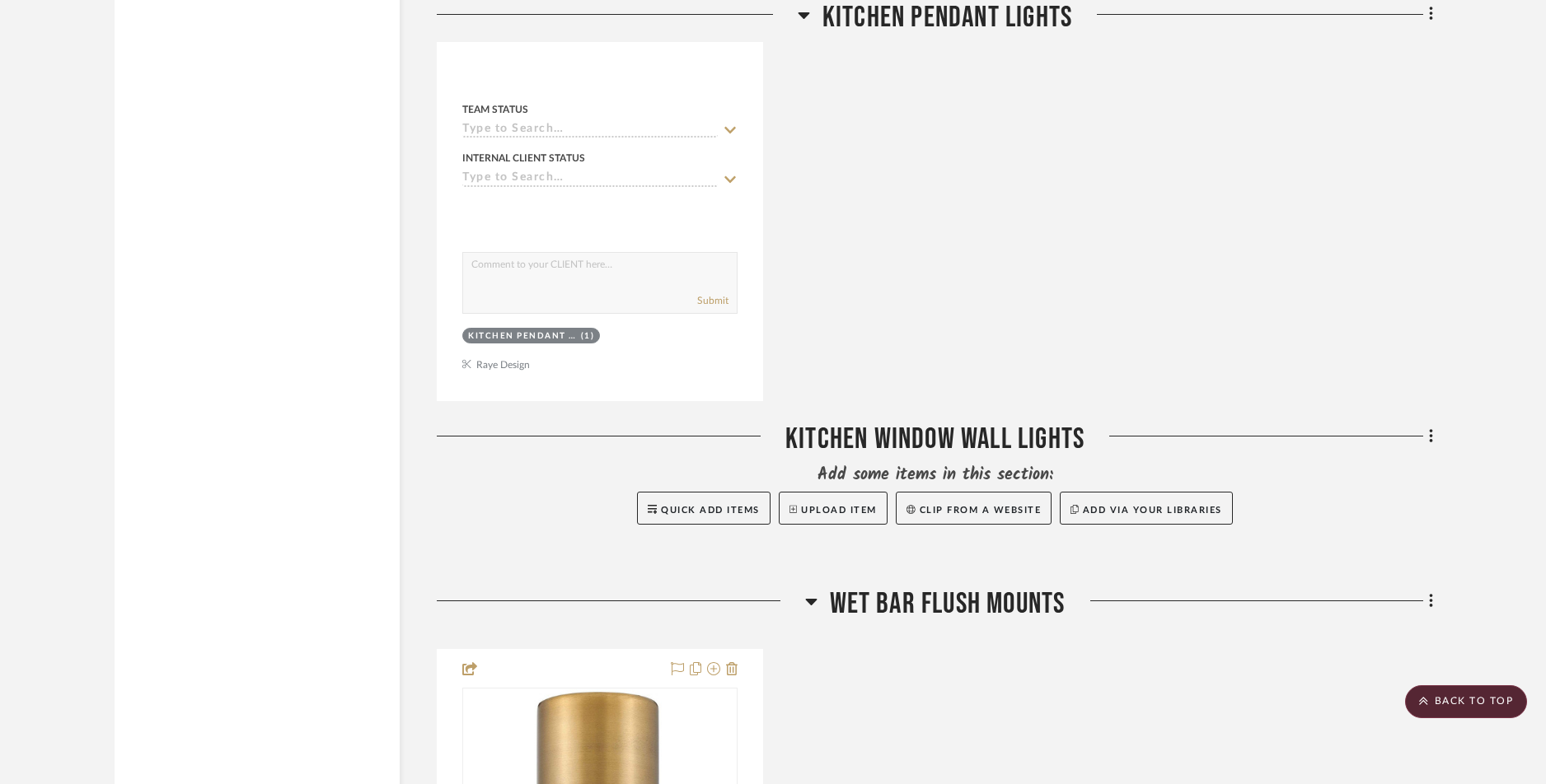
scroll to position [5724, 0]
